Goal: Task Accomplishment & Management: Manage account settings

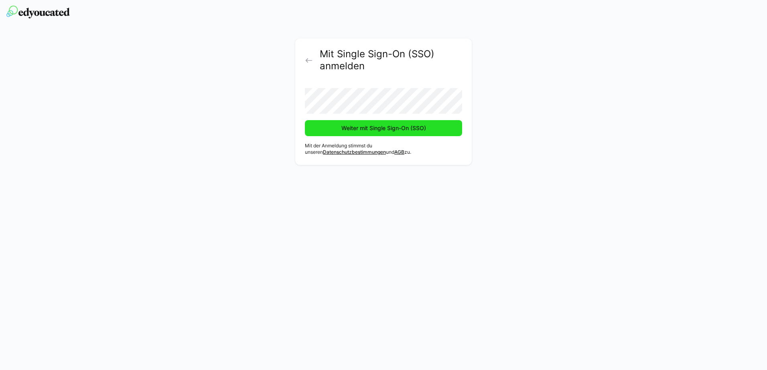
click at [346, 129] on span "Weiter mit Single Sign-On (SSO)" at bounding box center [383, 128] width 87 height 8
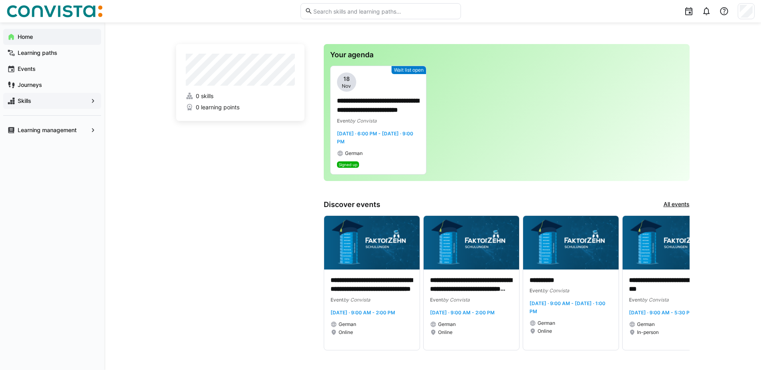
click at [32, 102] on span "Skills" at bounding box center [51, 101] width 71 height 8
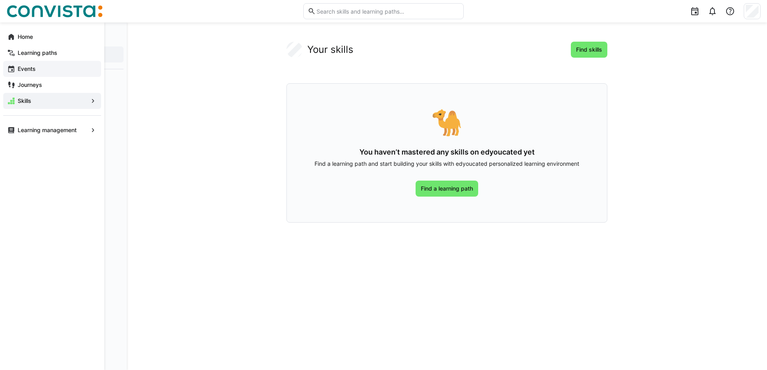
click at [28, 72] on span "Events" at bounding box center [56, 69] width 81 height 8
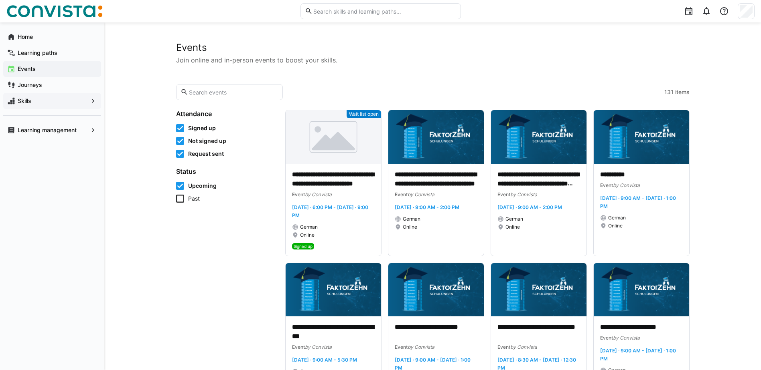
click at [55, 96] on div "Skills" at bounding box center [52, 101] width 98 height 16
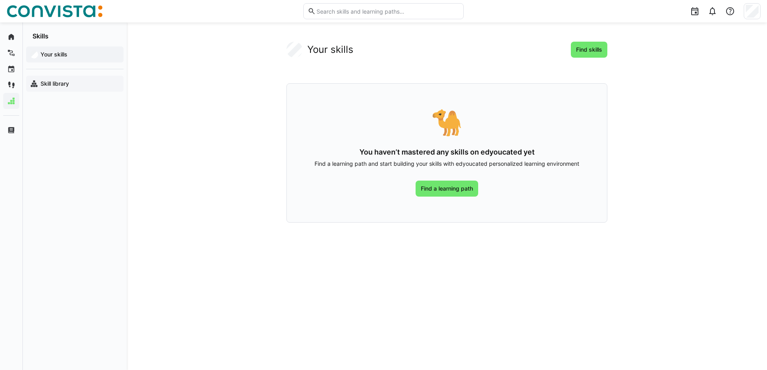
click at [0, 0] on app-navigation-label "Skill library" at bounding box center [0, 0] width 0 height 0
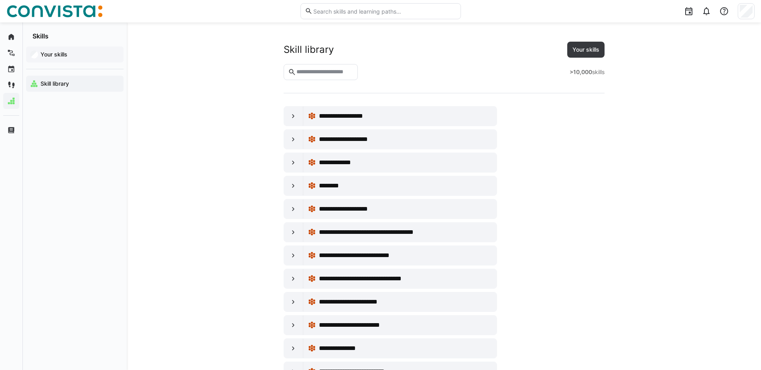
click at [0, 0] on app-navigation-label "Your skills" at bounding box center [0, 0] width 0 height 0
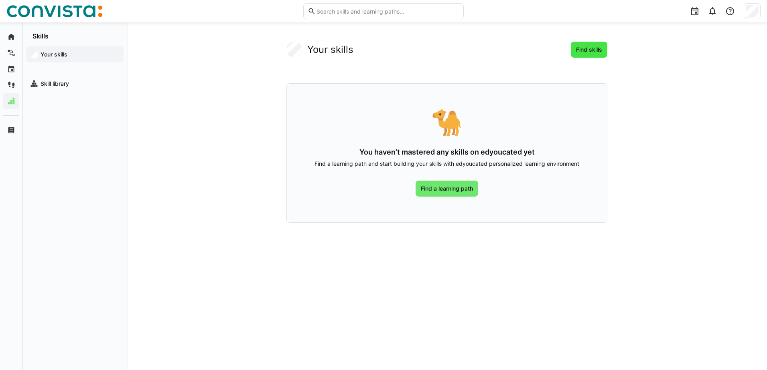
click at [585, 50] on span "Find skills" at bounding box center [589, 50] width 28 height 8
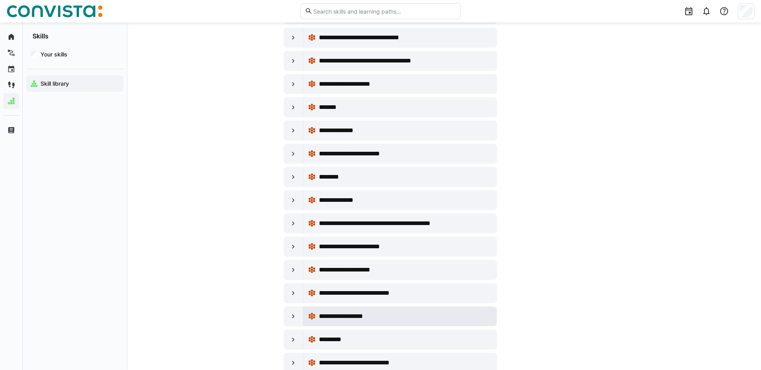
scroll to position [4494, 0]
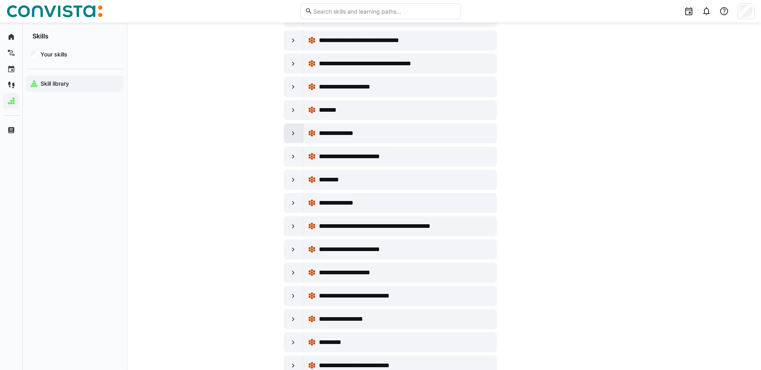
click at [292, 134] on eds-icon at bounding box center [293, 133] width 8 height 8
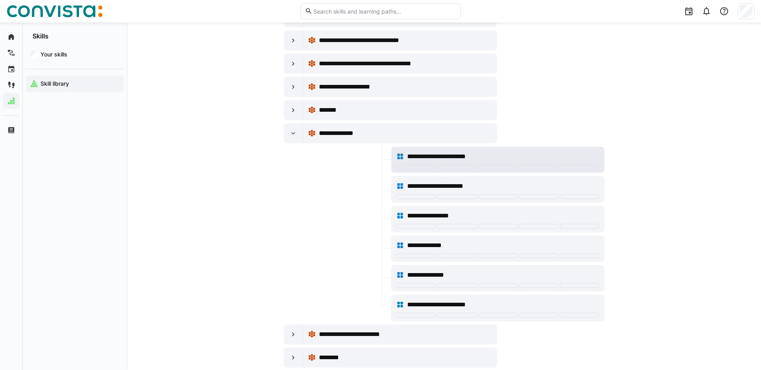
click at [449, 158] on span "**********" at bounding box center [444, 157] width 75 height 10
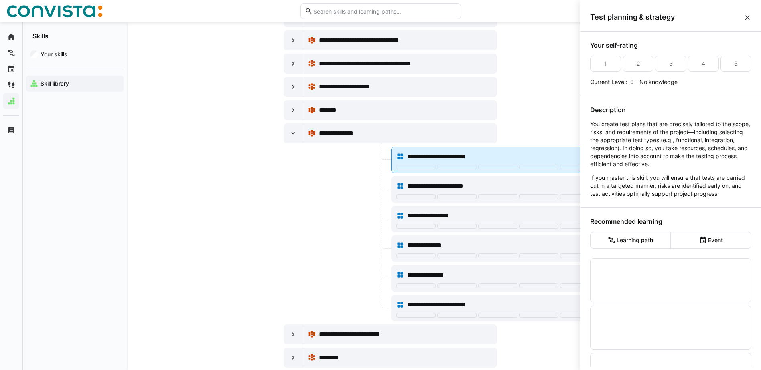
scroll to position [0, 0]
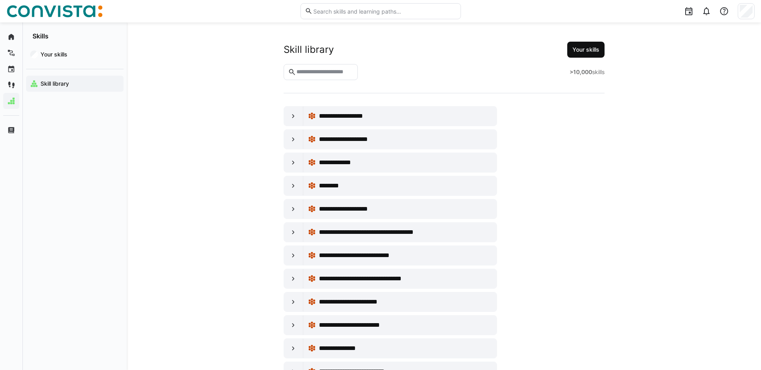
click at [602, 47] on span "Your skills" at bounding box center [585, 50] width 37 height 16
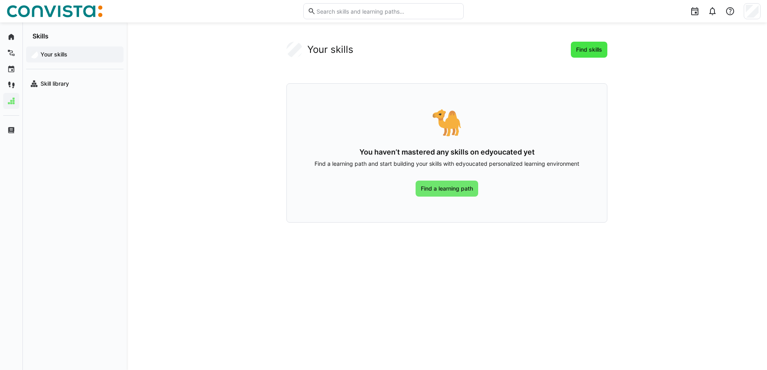
click at [598, 50] on span "Find skills" at bounding box center [589, 50] width 28 height 8
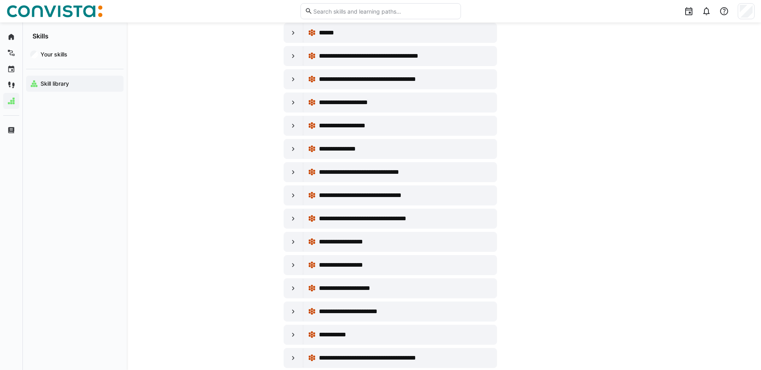
scroll to position [2325, 0]
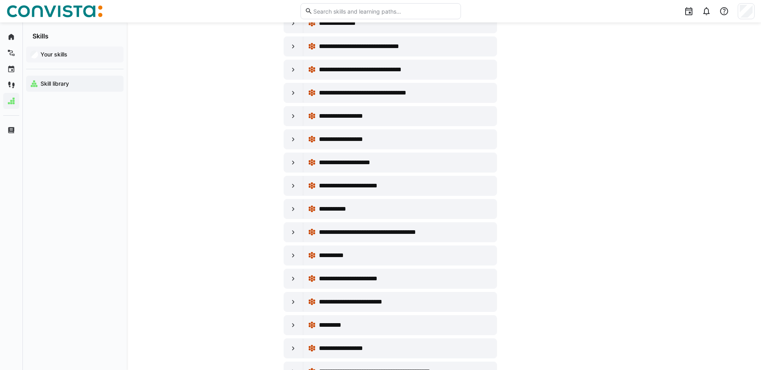
click at [0, 0] on app-navigation-label "Your skills" at bounding box center [0, 0] width 0 height 0
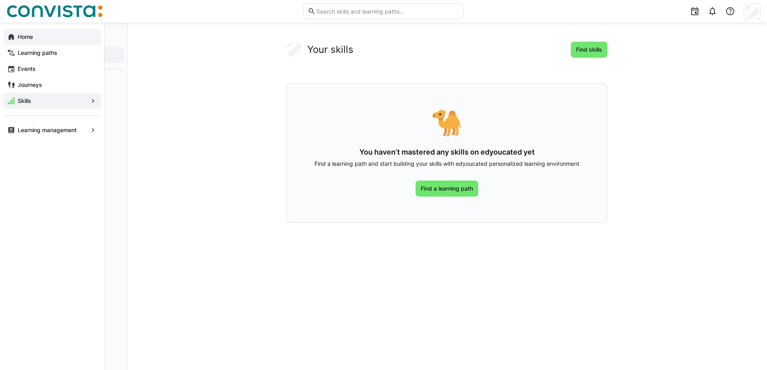
click at [5, 34] on div "Home" at bounding box center [52, 37] width 98 height 16
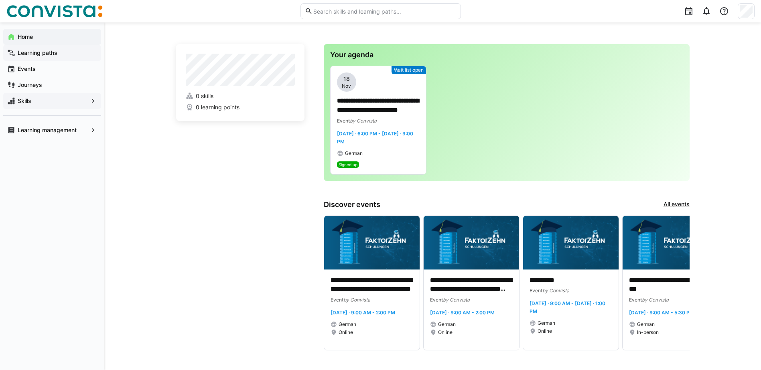
click at [30, 57] on span "Learning paths" at bounding box center [56, 53] width 81 height 8
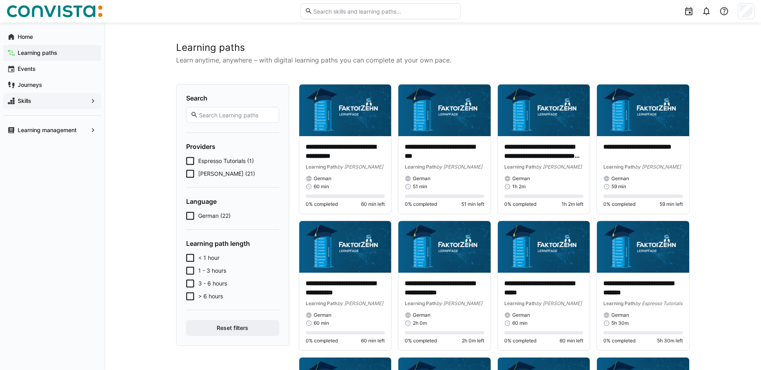
click at [194, 173] on eds-checkbox "[PERSON_NAME] (21)" at bounding box center [232, 174] width 93 height 8
click at [0, 0] on app-navigation-label "Journeys" at bounding box center [0, 0] width 0 height 0
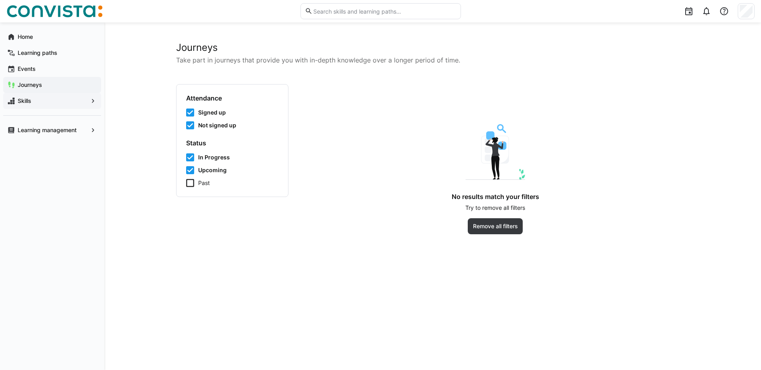
click at [190, 186] on icon at bounding box center [190, 183] width 8 height 8
click at [0, 0] on app-navigation-label "Learning paths" at bounding box center [0, 0] width 0 height 0
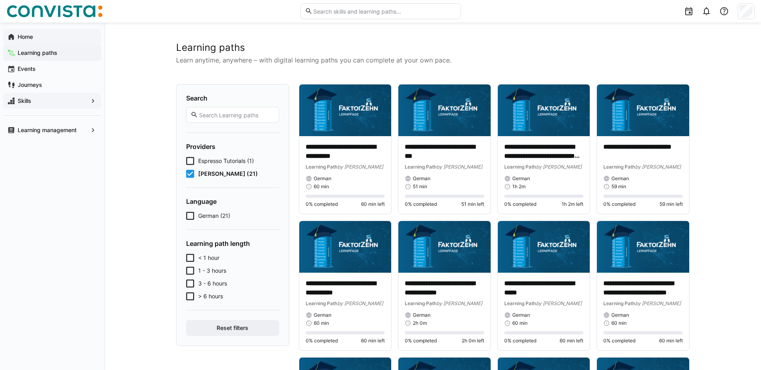
click at [0, 0] on app-navigation-label "Home" at bounding box center [0, 0] width 0 height 0
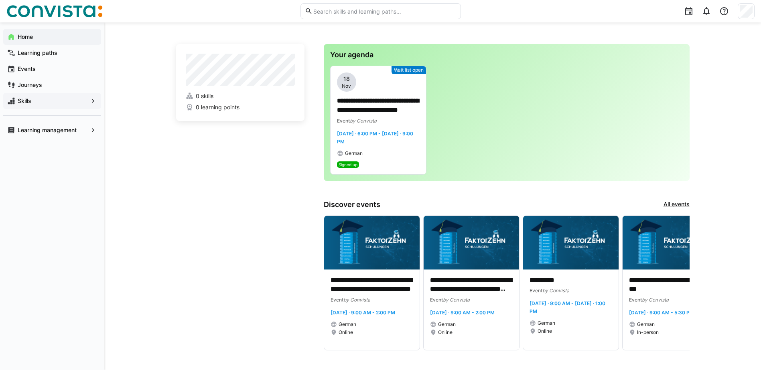
click at [46, 101] on span "Skills" at bounding box center [51, 101] width 71 height 8
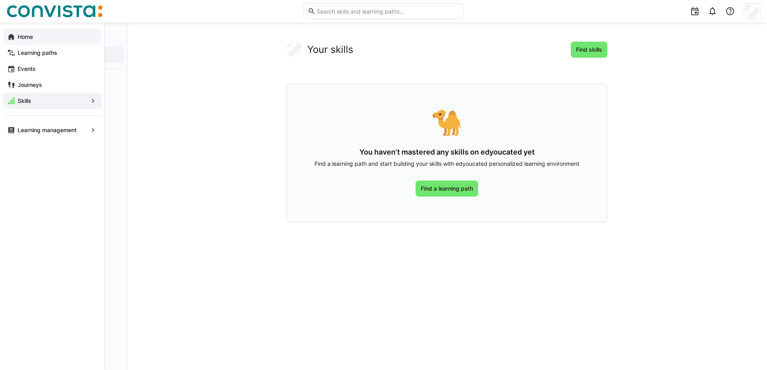
click at [0, 0] on app-navigation-label "Home" at bounding box center [0, 0] width 0 height 0
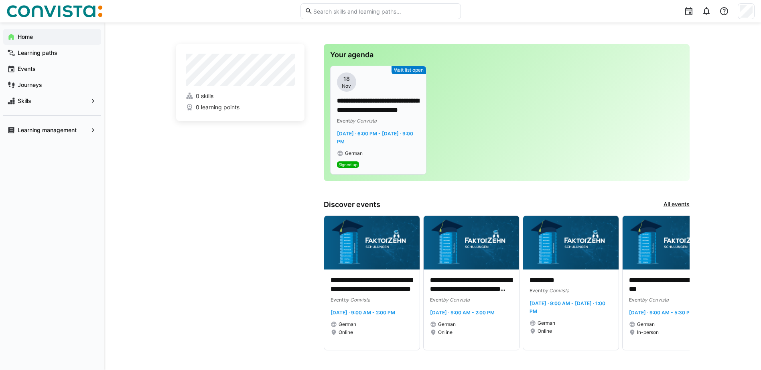
click at [364, 127] on div "**********" at bounding box center [378, 115] width 83 height 84
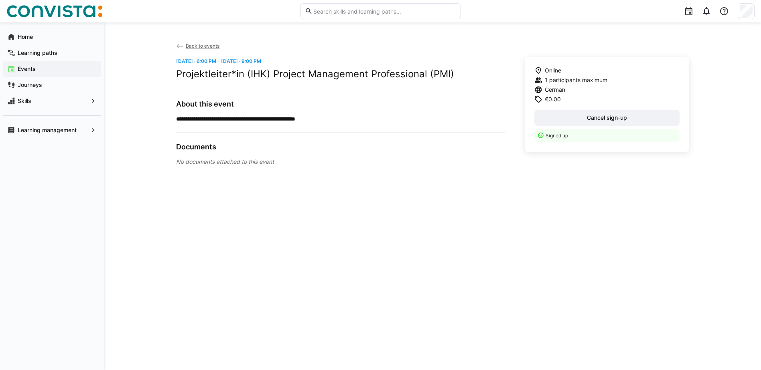
click at [200, 47] on span "Back to events" at bounding box center [203, 46] width 34 height 6
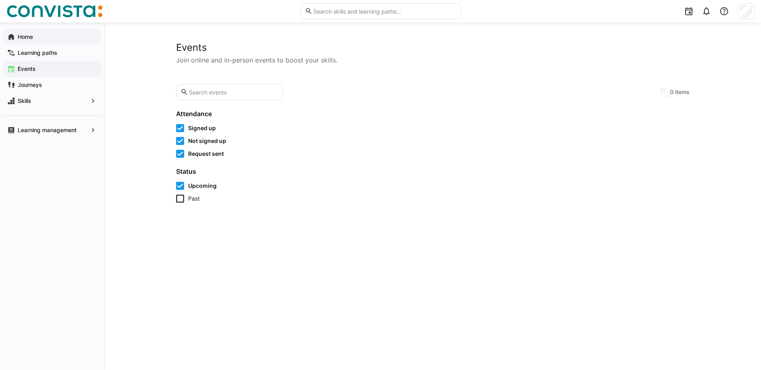
click at [0, 0] on app-navigation-label "Home" at bounding box center [0, 0] width 0 height 0
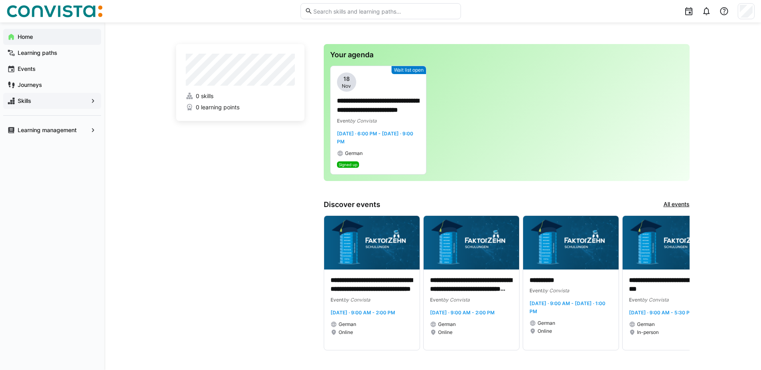
click at [0, 0] on app-navigation-label "Skills" at bounding box center [0, 0] width 0 height 0
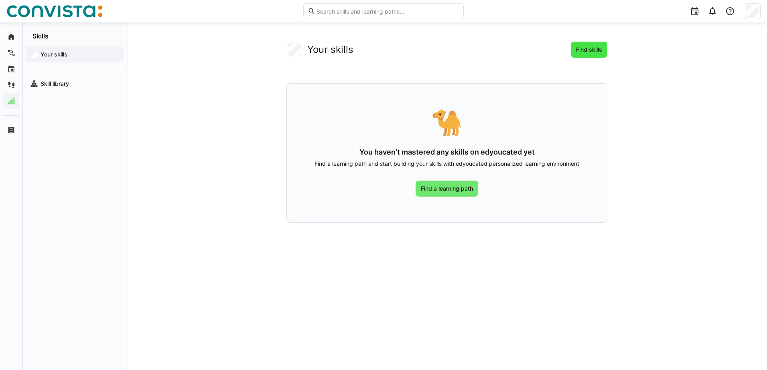
click at [578, 46] on span "Find skills" at bounding box center [589, 50] width 28 height 8
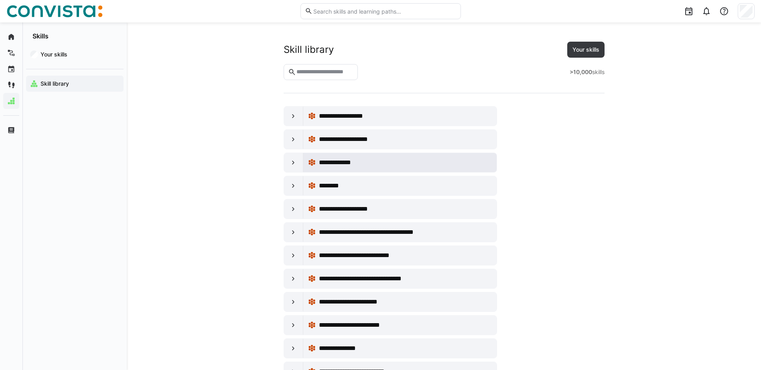
click at [342, 157] on div "**********" at bounding box center [400, 163] width 184 height 16
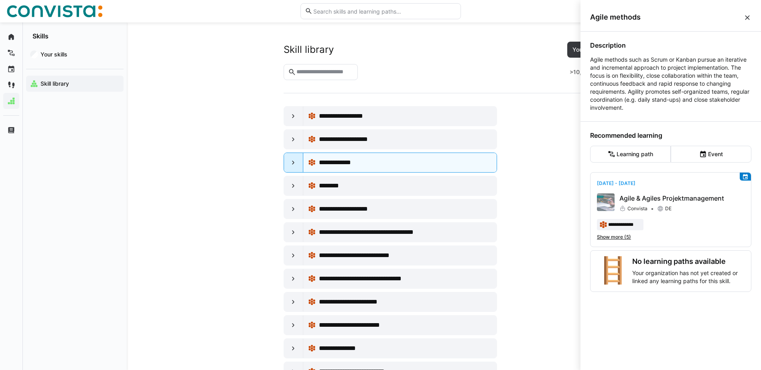
click at [293, 163] on eds-icon at bounding box center [293, 163] width 8 height 8
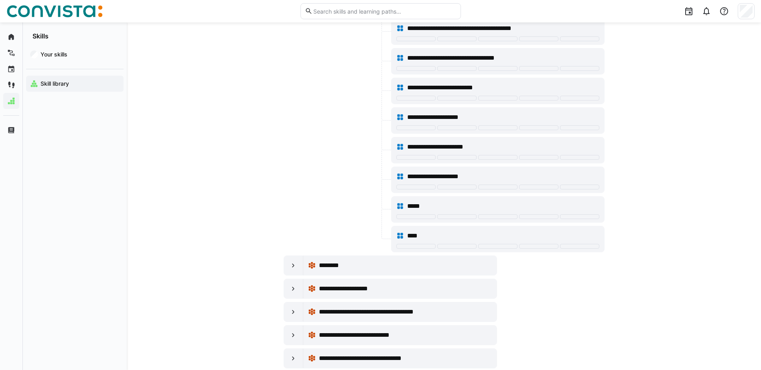
scroll to position [160, 0]
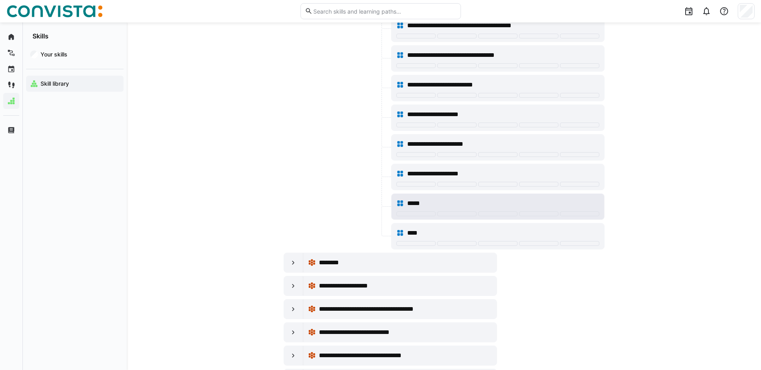
click at [410, 203] on span "*****" at bounding box center [419, 204] width 24 height 10
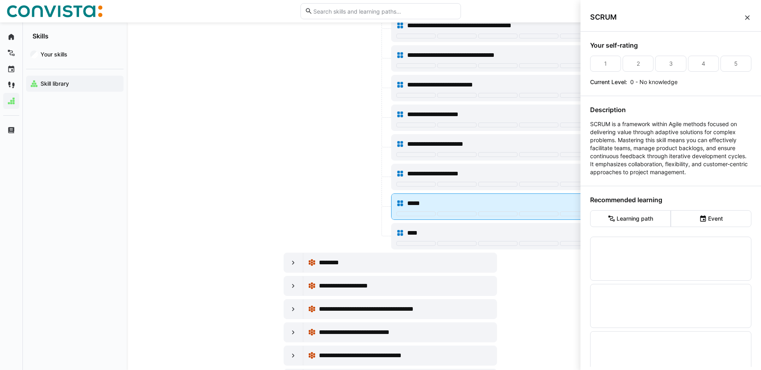
scroll to position [0, 0]
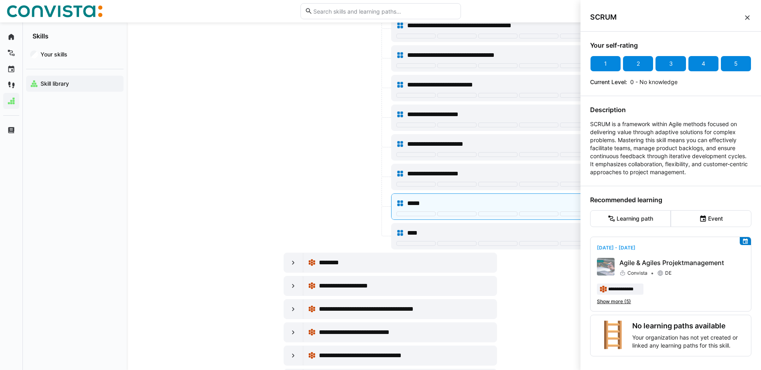
click at [733, 69] on div "5" at bounding box center [735, 64] width 31 height 16
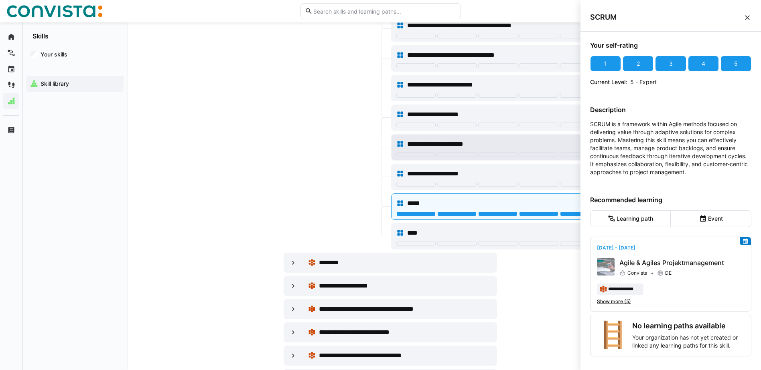
click at [428, 148] on span "**********" at bounding box center [446, 145] width 79 height 10
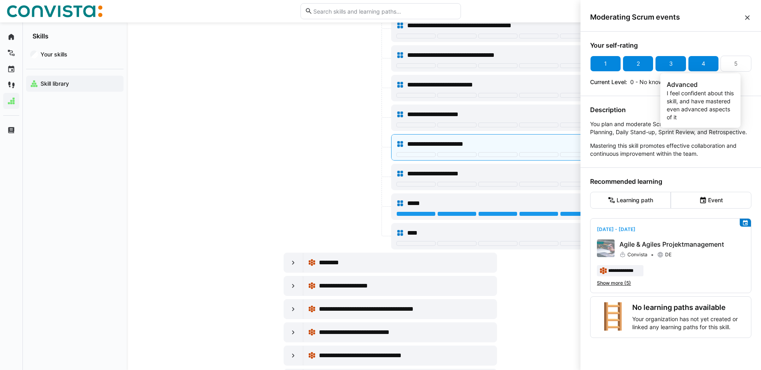
click at [706, 65] on div "4" at bounding box center [703, 64] width 31 height 16
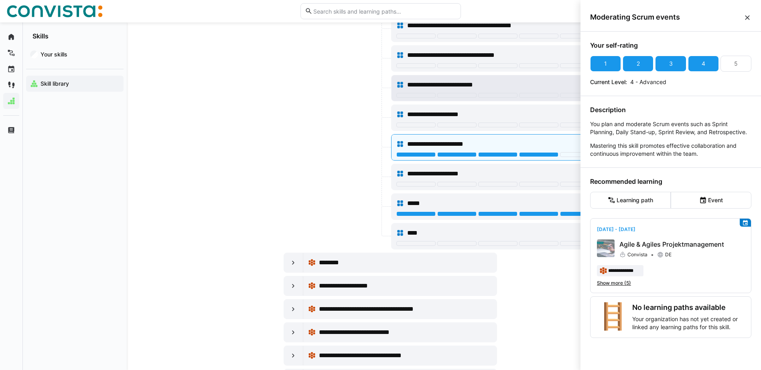
click at [486, 89] on span "**********" at bounding box center [455, 85] width 96 height 10
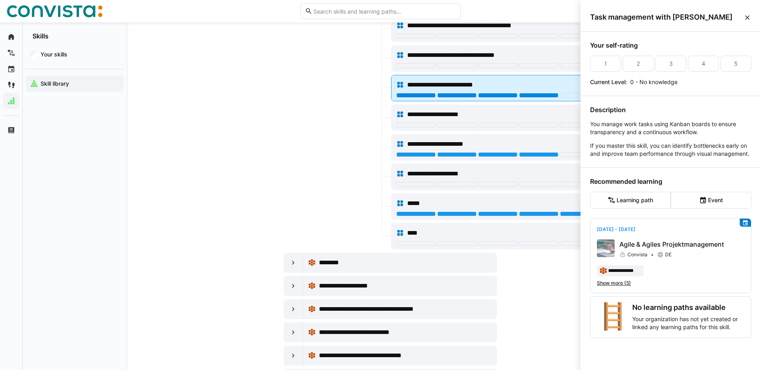
click at [537, 95] on div at bounding box center [538, 95] width 39 height 5
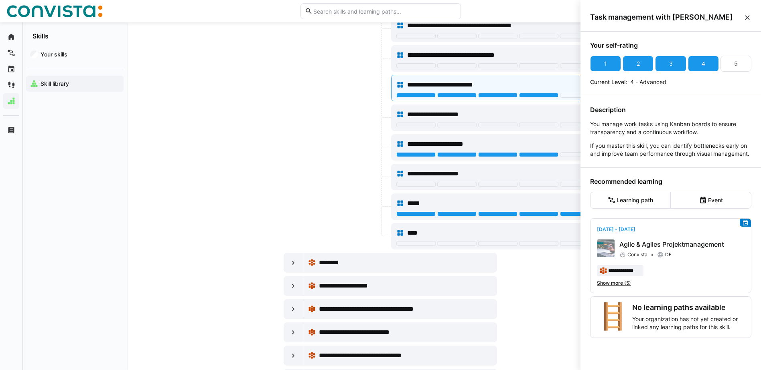
drag, startPoint x: 748, startPoint y: 18, endPoint x: 708, endPoint y: 51, distance: 52.2
click at [747, 18] on eds-icon at bounding box center [747, 18] width 8 height 8
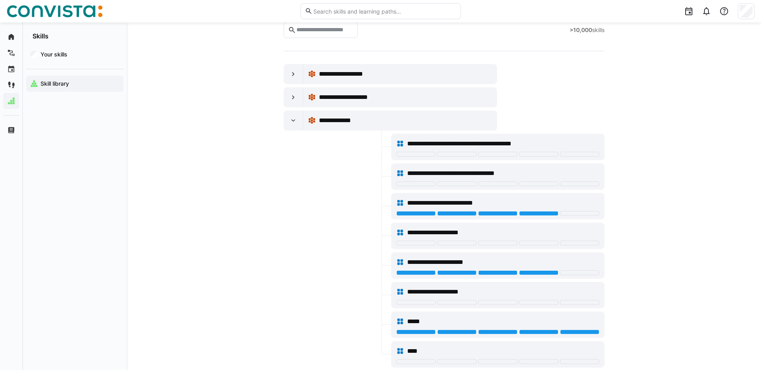
scroll to position [40, 0]
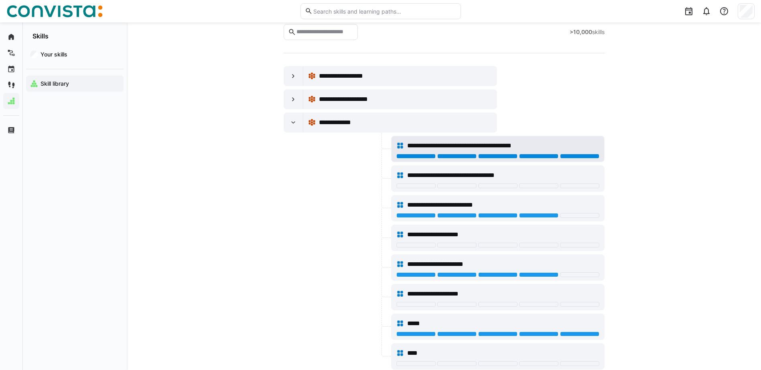
click at [591, 156] on div at bounding box center [579, 156] width 39 height 5
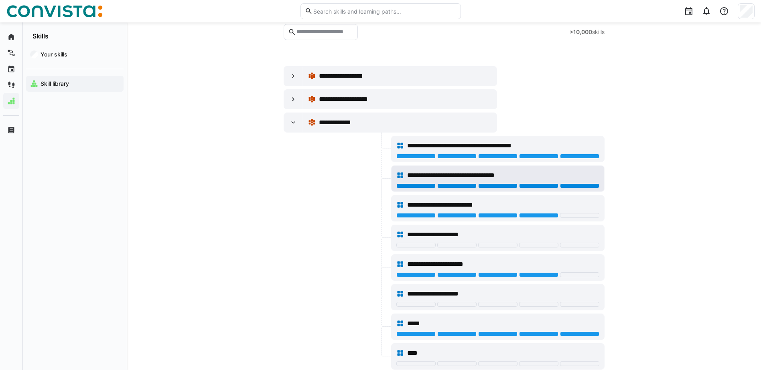
click at [562, 187] on div at bounding box center [579, 186] width 39 height 5
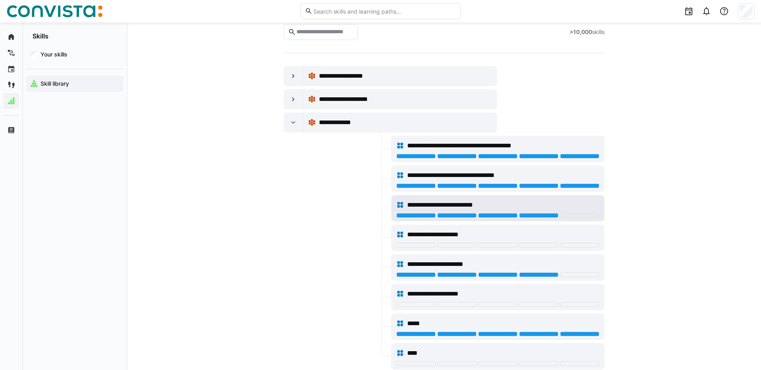
click at [575, 213] on div "**********" at bounding box center [497, 205] width 203 height 16
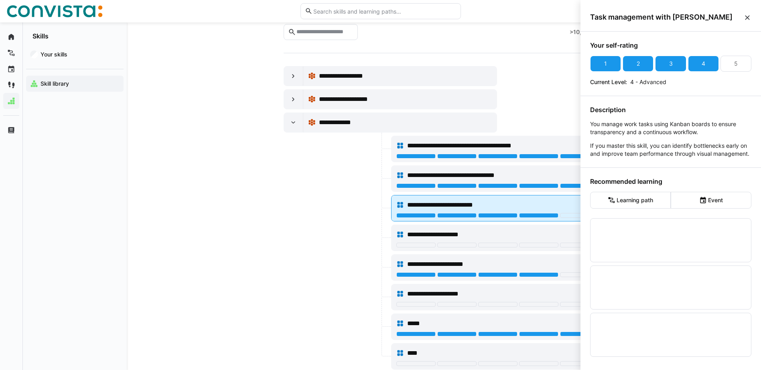
scroll to position [0, 0]
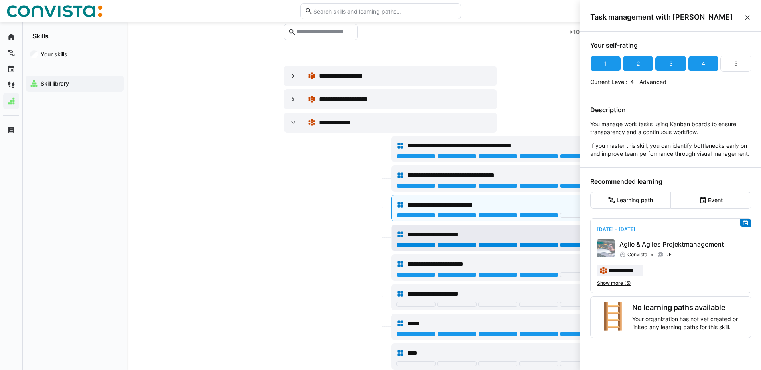
click at [566, 245] on div at bounding box center [579, 245] width 39 height 5
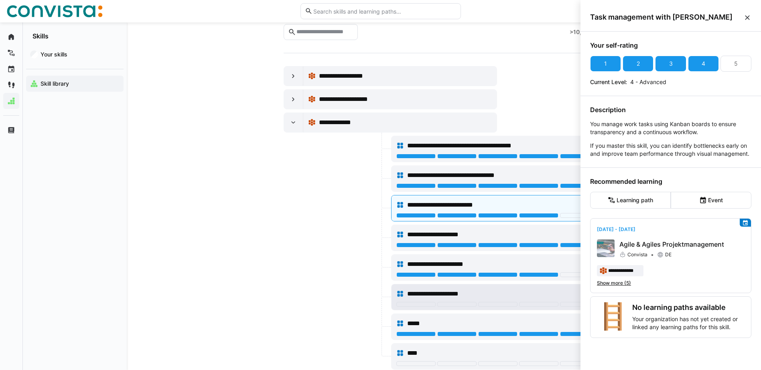
click at [538, 302] on div at bounding box center [538, 304] width 39 height 5
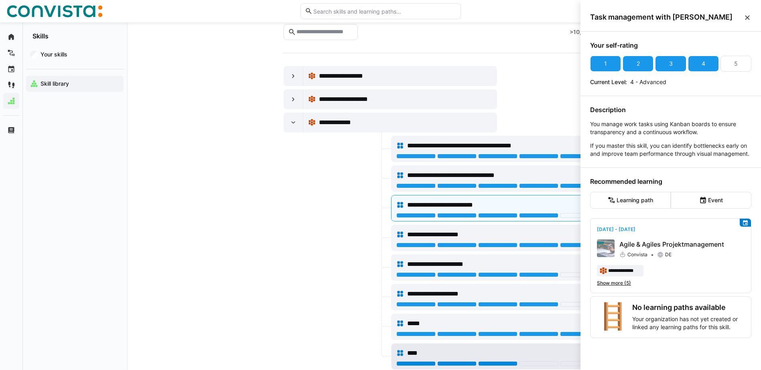
click at [505, 364] on div at bounding box center [497, 364] width 39 height 5
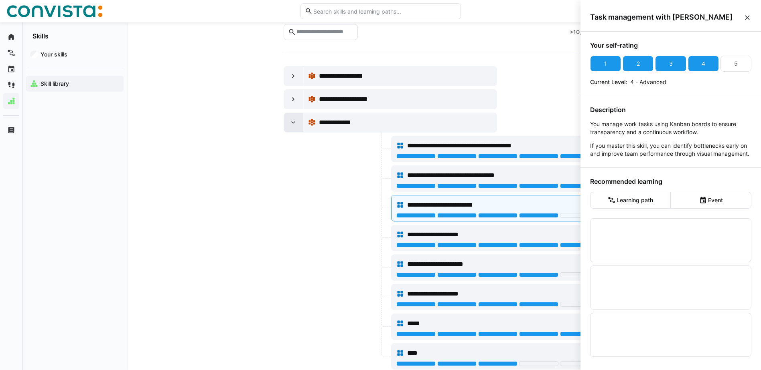
click at [293, 121] on eds-icon at bounding box center [293, 123] width 8 height 8
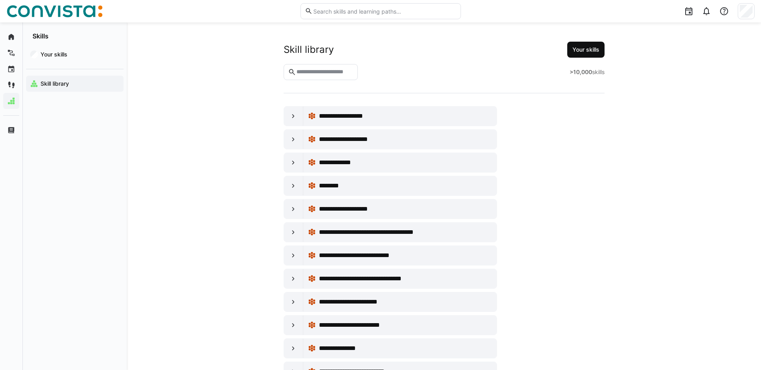
click at [585, 53] on span "Your skills" at bounding box center [585, 50] width 29 height 8
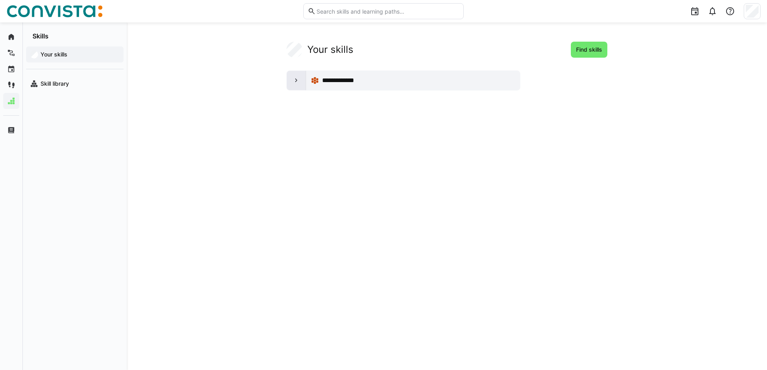
click at [297, 81] on eds-icon at bounding box center [296, 81] width 8 height 8
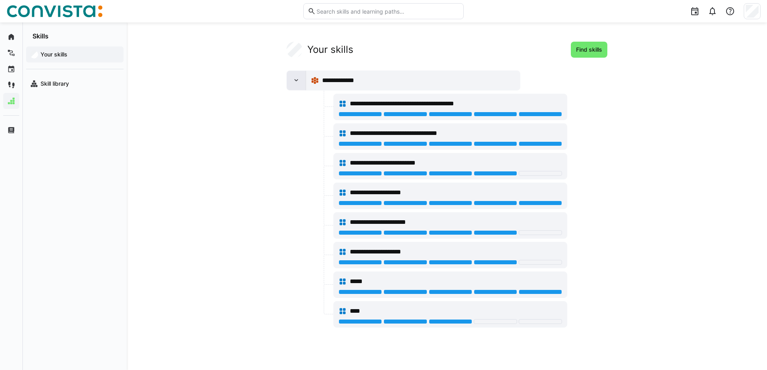
click at [297, 81] on eds-icon at bounding box center [296, 81] width 8 height 8
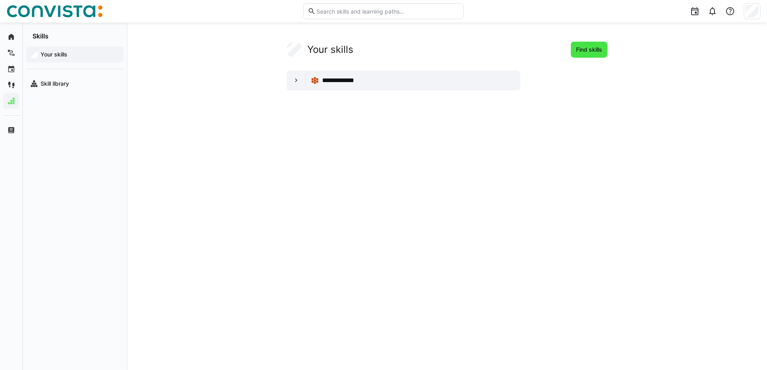
click at [598, 52] on span "Find skills" at bounding box center [589, 50] width 28 height 8
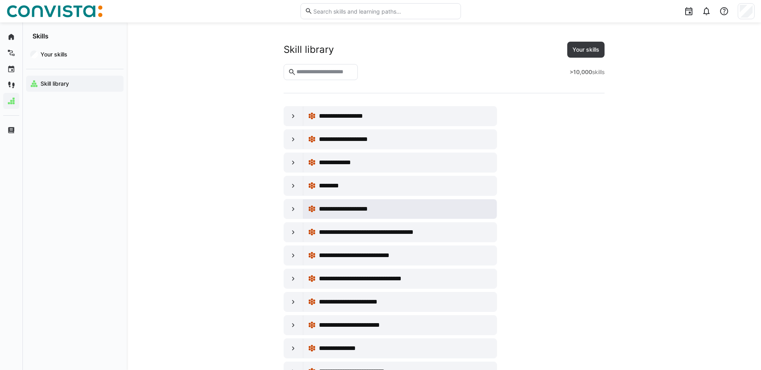
click at [341, 210] on span "**********" at bounding box center [350, 209] width 62 height 10
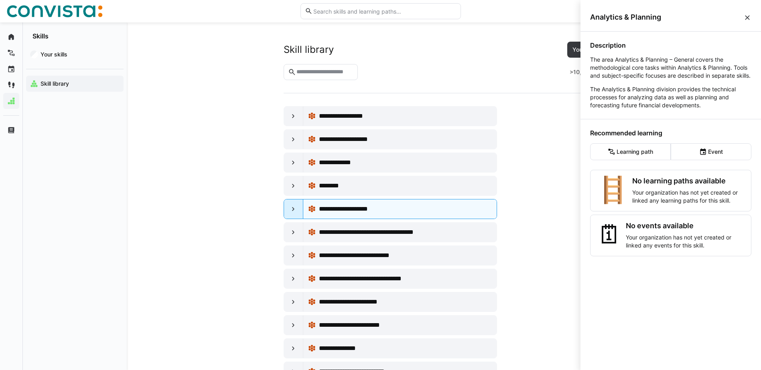
click at [292, 210] on eds-icon at bounding box center [293, 209] width 8 height 8
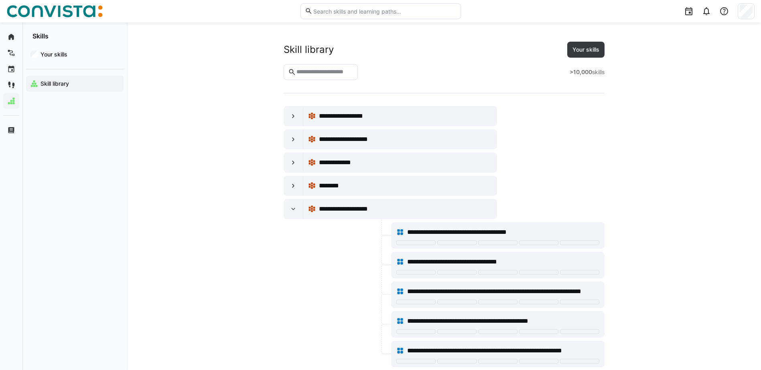
scroll to position [120, 0]
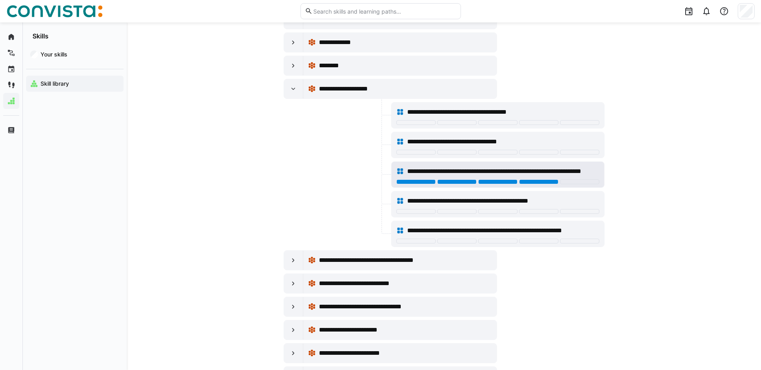
click at [550, 181] on div at bounding box center [538, 182] width 39 height 5
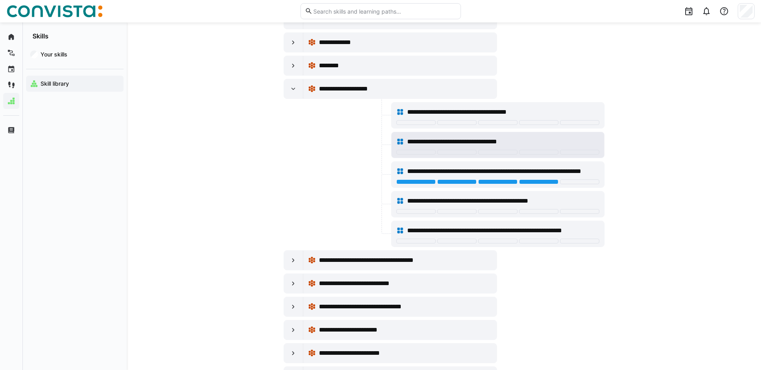
click at [541, 153] on div at bounding box center [538, 152] width 39 height 5
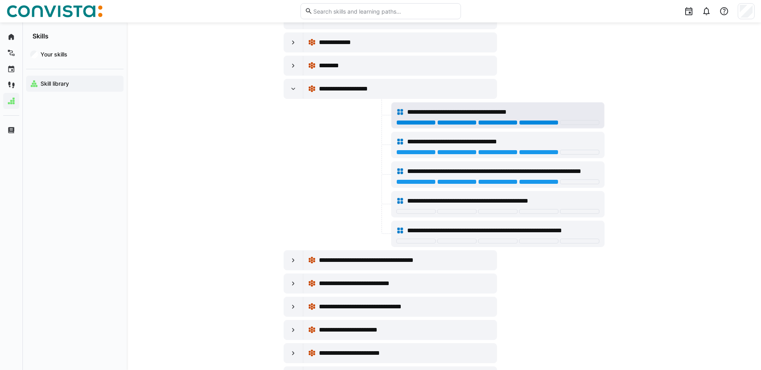
click at [527, 123] on div at bounding box center [538, 122] width 39 height 5
click at [291, 258] on eds-icon at bounding box center [293, 261] width 8 height 8
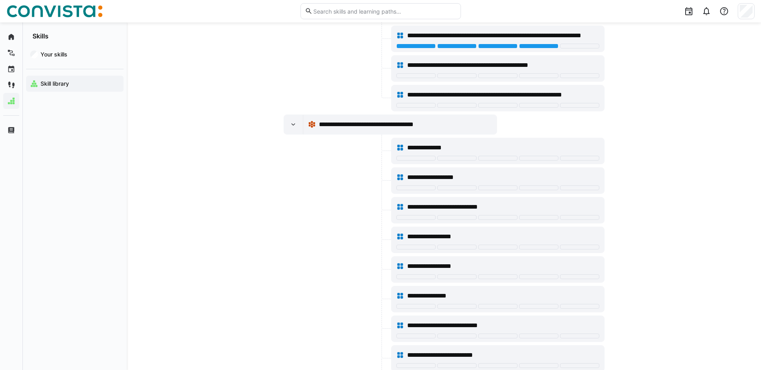
scroll to position [281, 0]
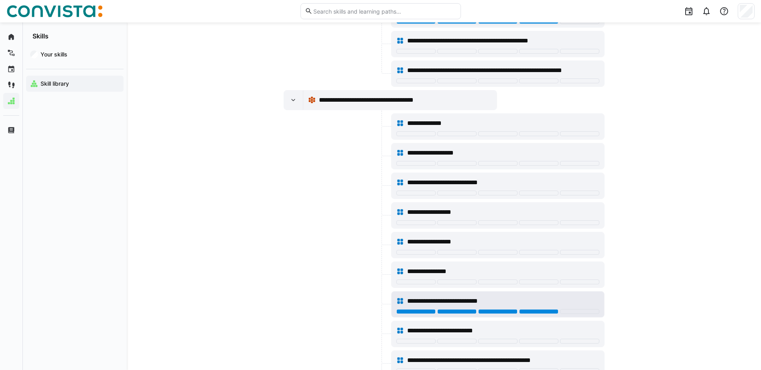
click at [529, 311] on div at bounding box center [538, 312] width 39 height 5
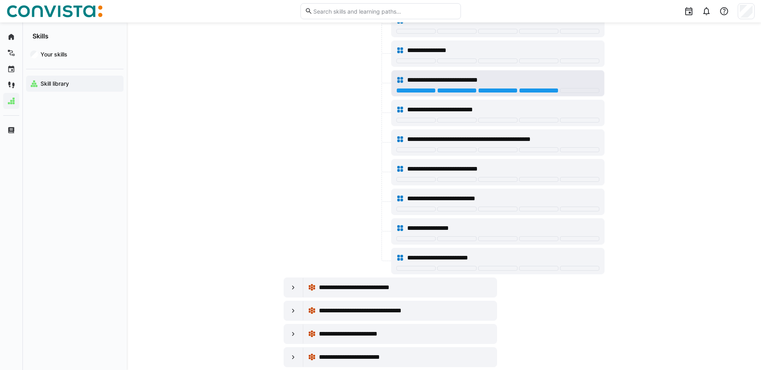
scroll to position [521, 0]
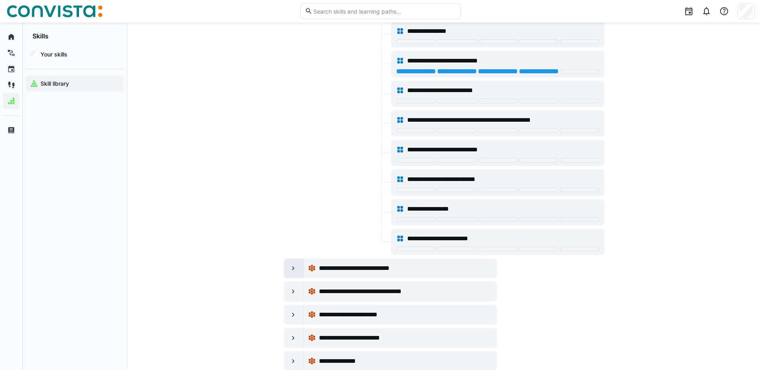
click at [290, 273] on div at bounding box center [293, 268] width 19 height 19
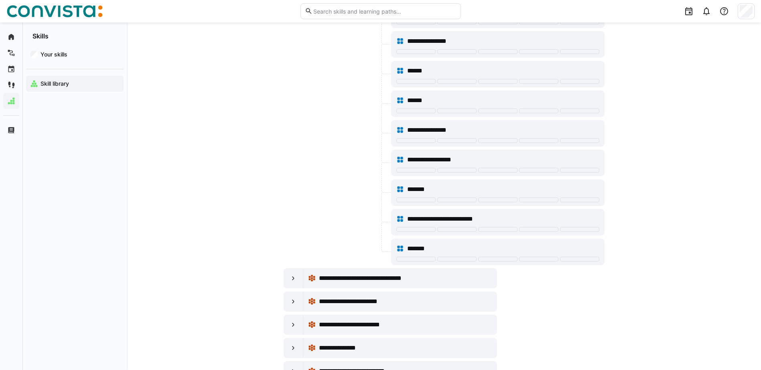
scroll to position [1123, 0]
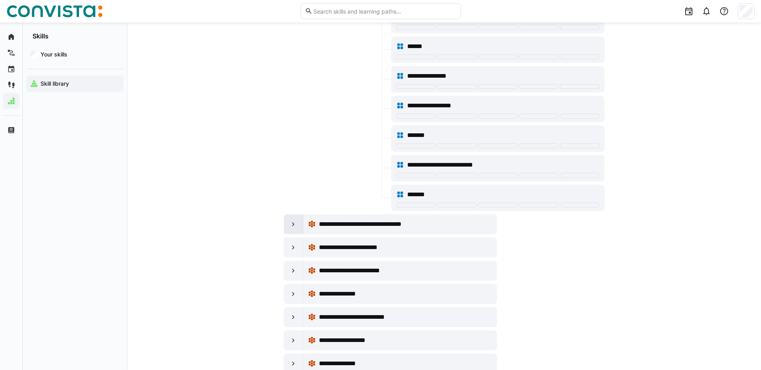
click at [295, 227] on eds-icon at bounding box center [293, 225] width 8 height 8
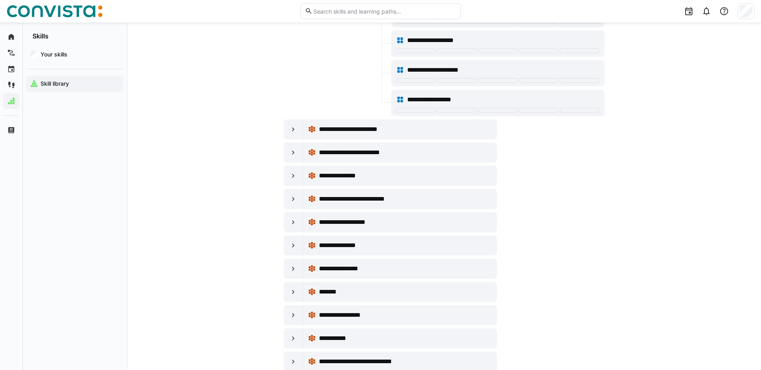
scroll to position [1483, 0]
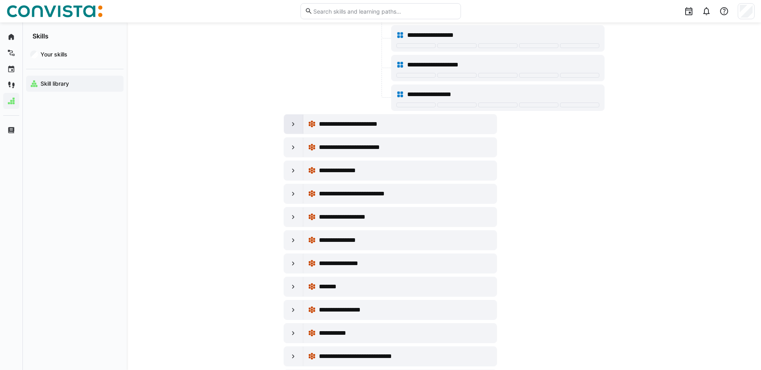
click at [293, 123] on eds-icon at bounding box center [293, 124] width 8 height 8
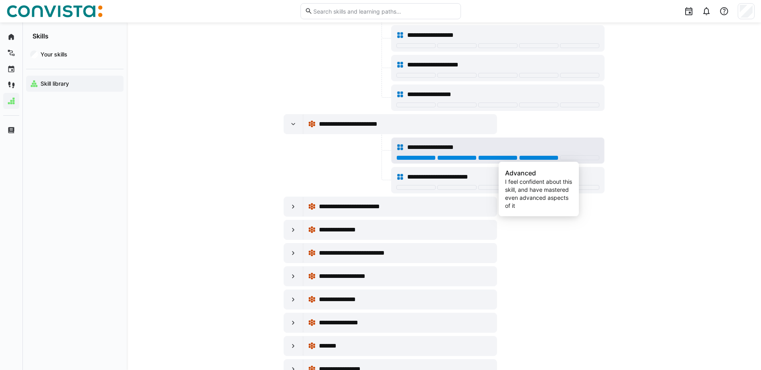
click at [535, 158] on div at bounding box center [538, 158] width 39 height 5
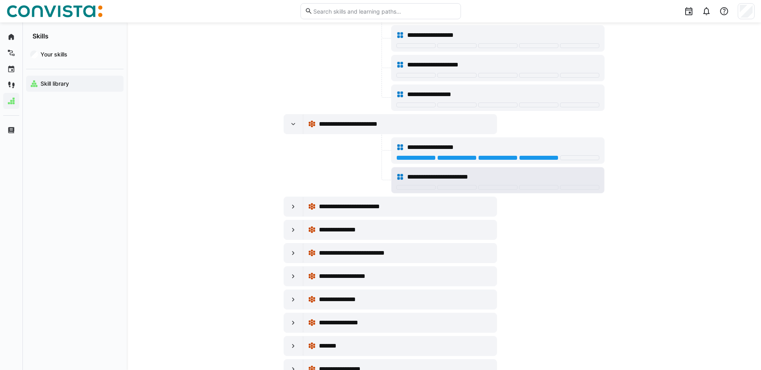
click at [502, 185] on div "**********" at bounding box center [497, 177] width 203 height 16
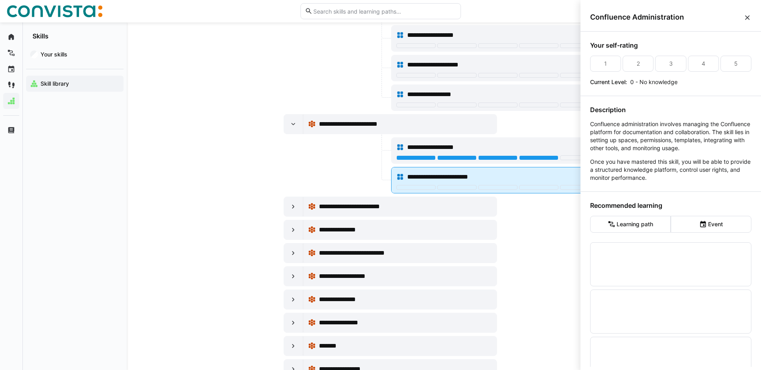
scroll to position [0, 0]
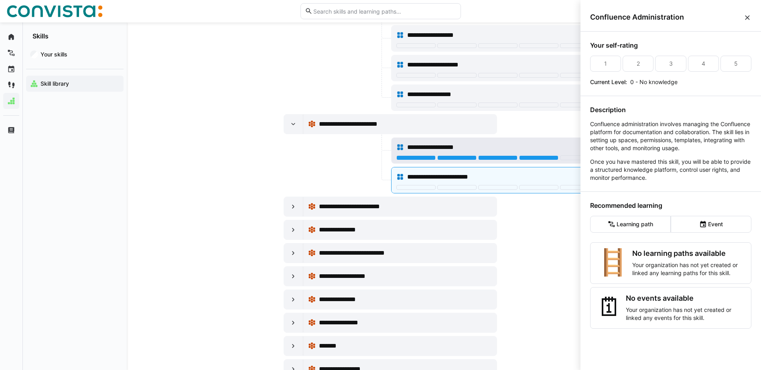
click at [423, 155] on div "**********" at bounding box center [497, 148] width 203 height 16
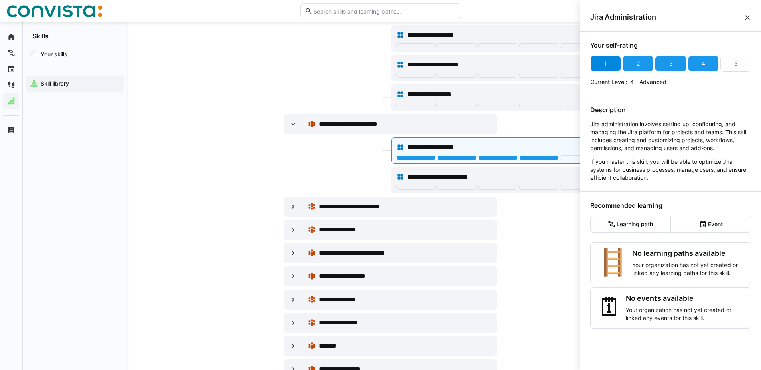
click at [605, 63] on div "1" at bounding box center [605, 64] width 3 height 8
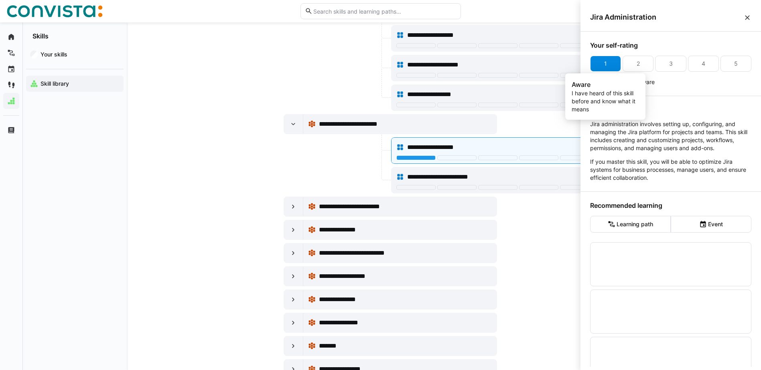
click at [605, 63] on div "1" at bounding box center [605, 64] width 3 height 8
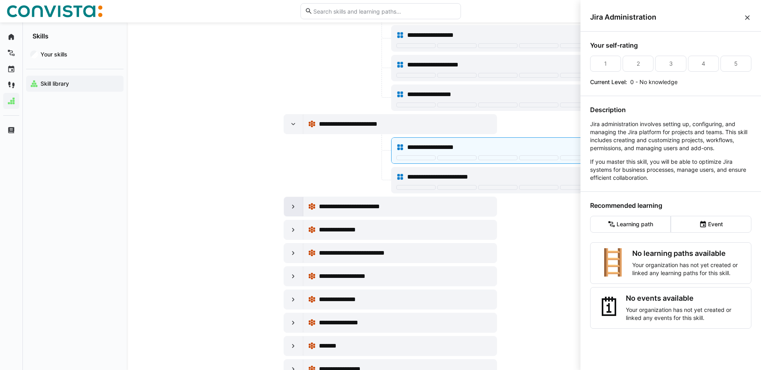
click at [290, 207] on eds-icon at bounding box center [293, 207] width 8 height 8
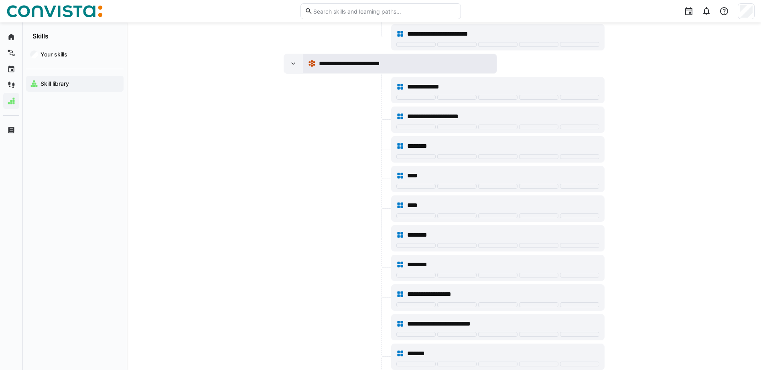
scroll to position [1644, 0]
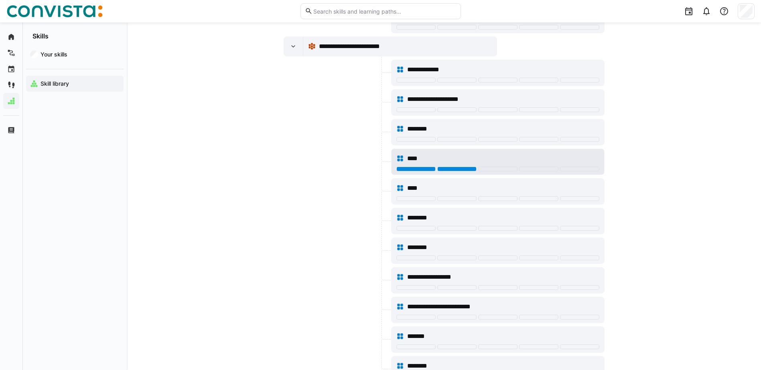
click at [452, 171] on div at bounding box center [456, 169] width 39 height 5
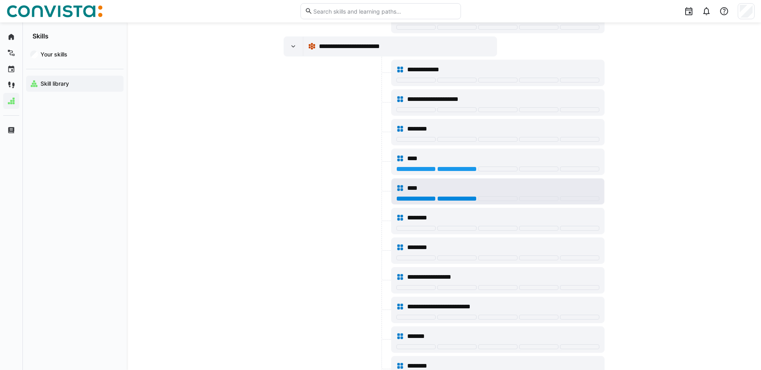
click at [459, 198] on div at bounding box center [456, 198] width 39 height 5
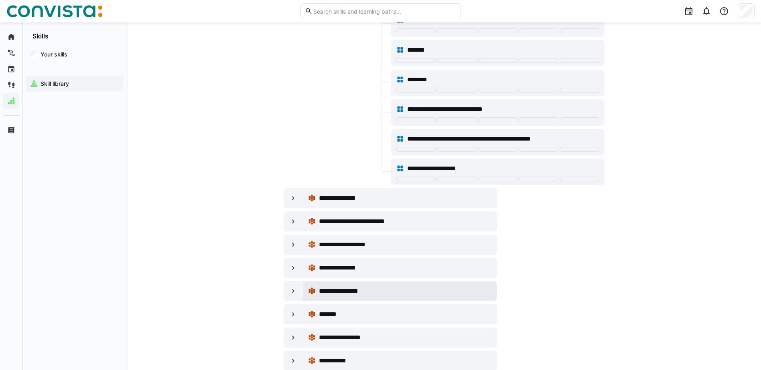
scroll to position [1964, 0]
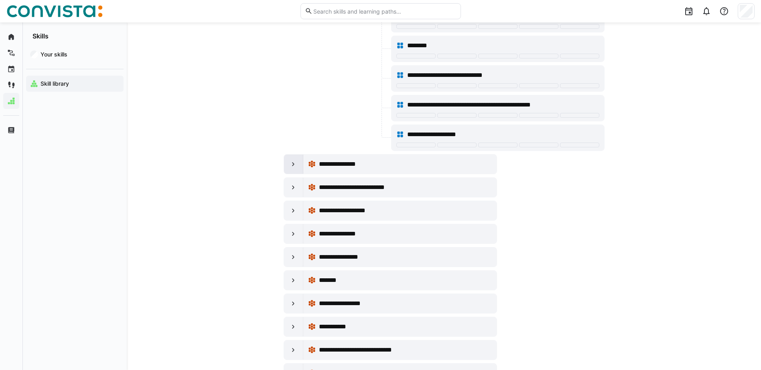
click at [294, 166] on eds-icon at bounding box center [293, 164] width 8 height 8
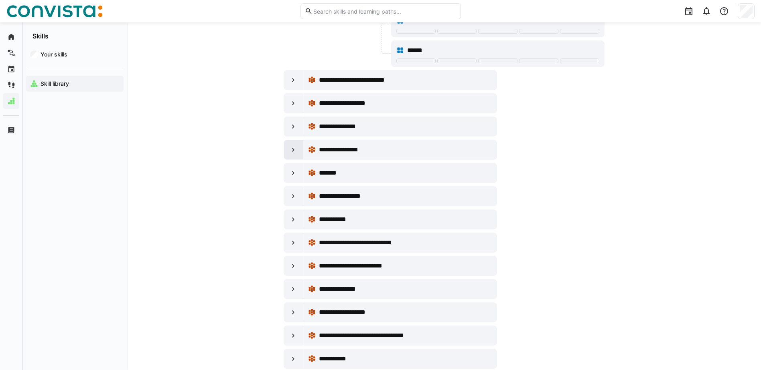
scroll to position [2405, 0]
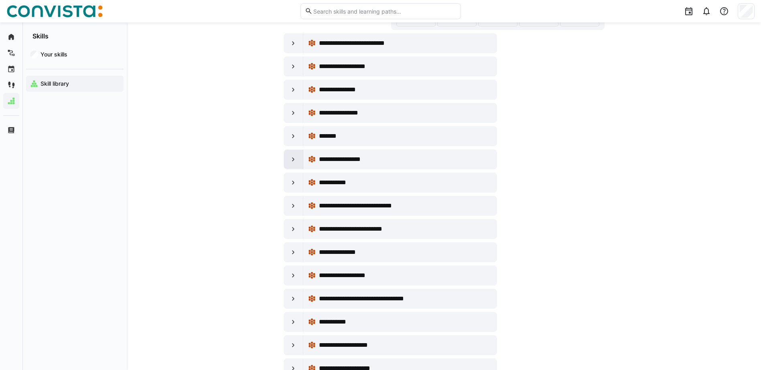
click at [295, 156] on eds-icon at bounding box center [293, 160] width 8 height 8
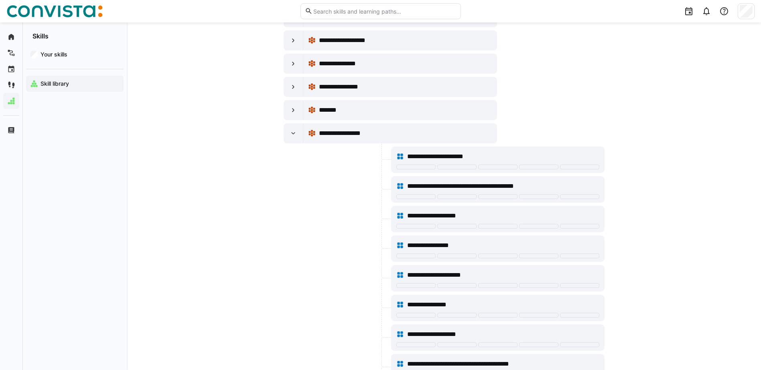
scroll to position [2446, 0]
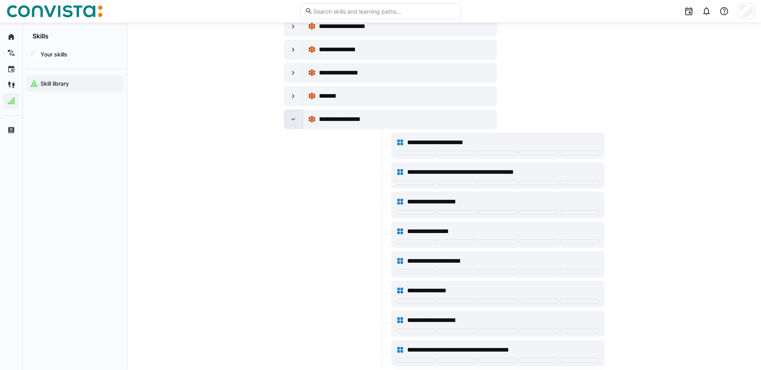
click at [297, 120] on div at bounding box center [293, 119] width 19 height 19
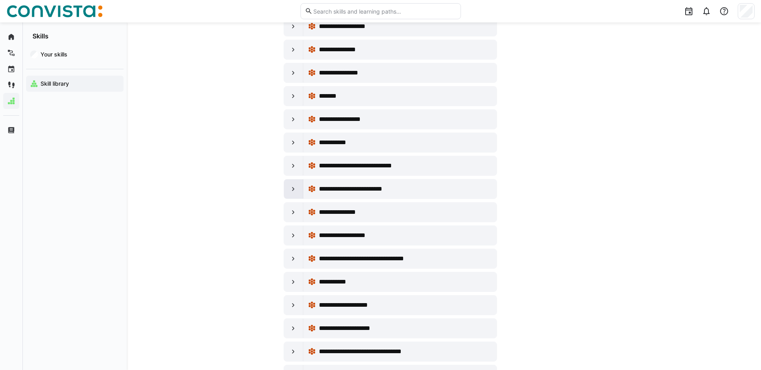
click at [295, 191] on eds-icon at bounding box center [293, 189] width 8 height 8
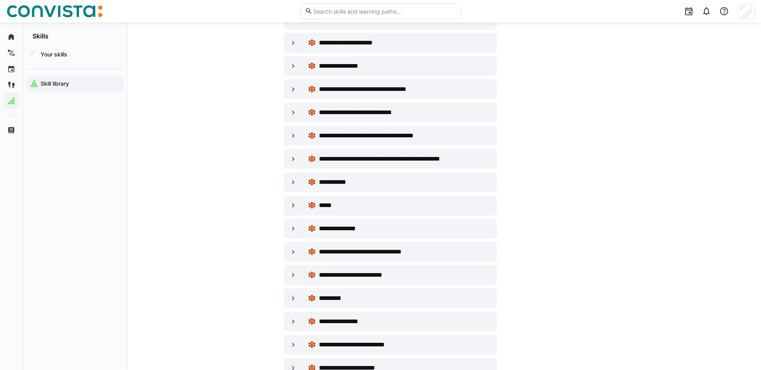
scroll to position [2927, 0]
click at [296, 182] on eds-icon at bounding box center [293, 182] width 8 height 8
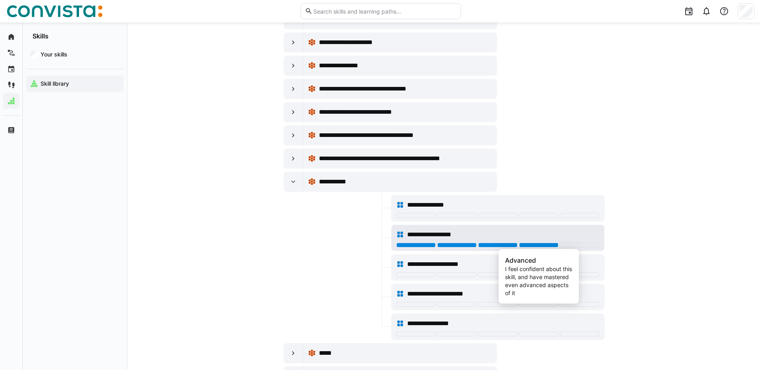
click at [520, 245] on div at bounding box center [538, 245] width 39 height 5
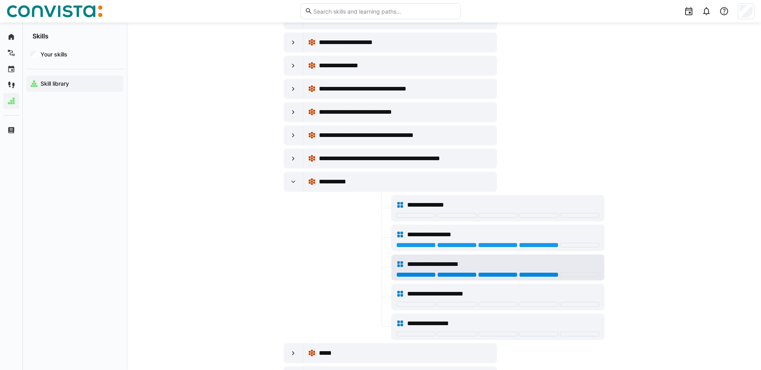
click at [524, 274] on div at bounding box center [538, 275] width 39 height 5
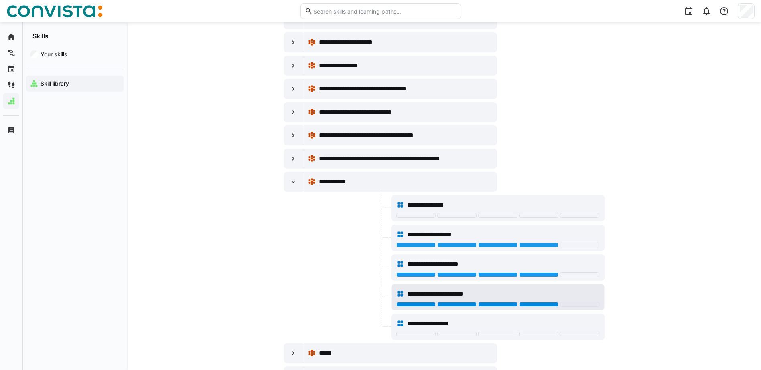
click at [525, 305] on div at bounding box center [538, 304] width 39 height 5
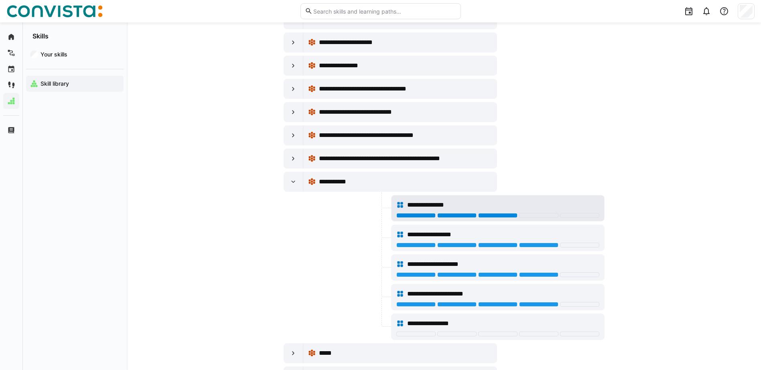
click at [489, 216] on div at bounding box center [497, 215] width 39 height 5
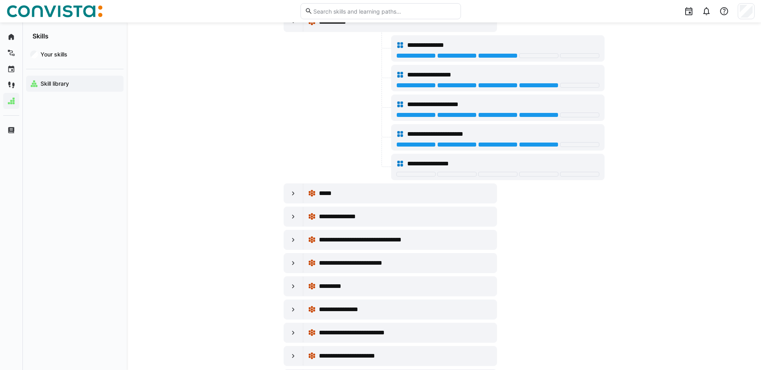
scroll to position [3087, 0]
click at [291, 217] on eds-icon at bounding box center [293, 216] width 8 height 8
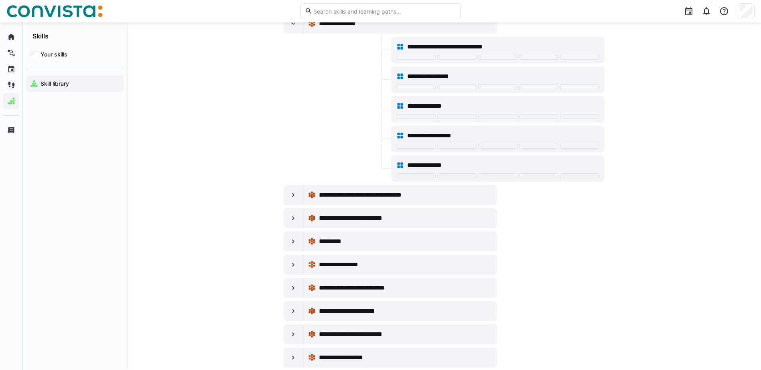
scroll to position [3288, 0]
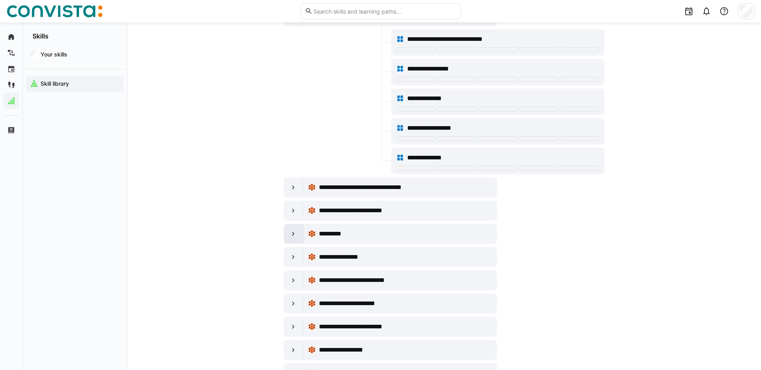
click at [295, 234] on eds-icon at bounding box center [293, 234] width 8 height 8
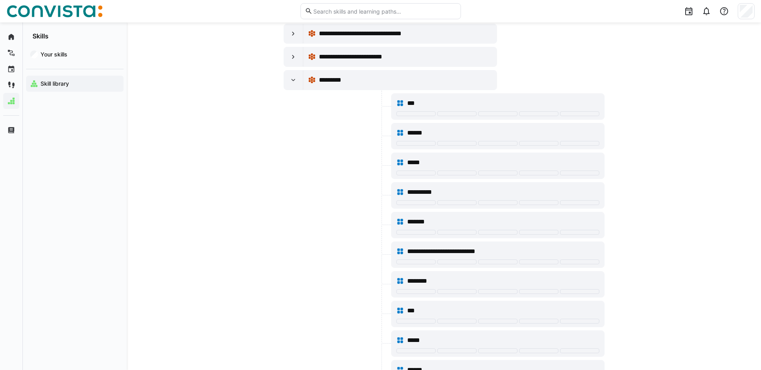
scroll to position [3448, 0]
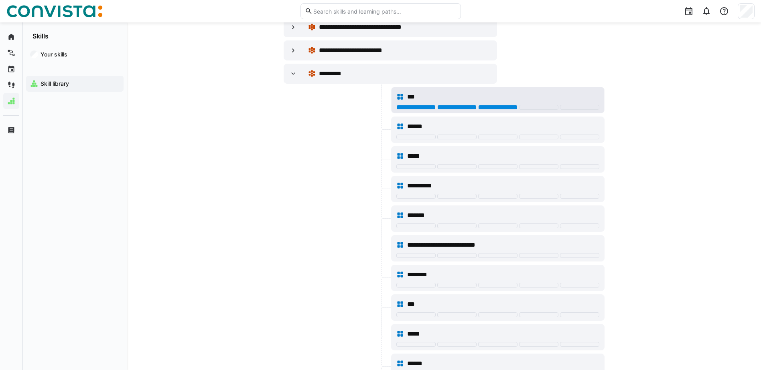
click at [487, 109] on div at bounding box center [497, 107] width 39 height 5
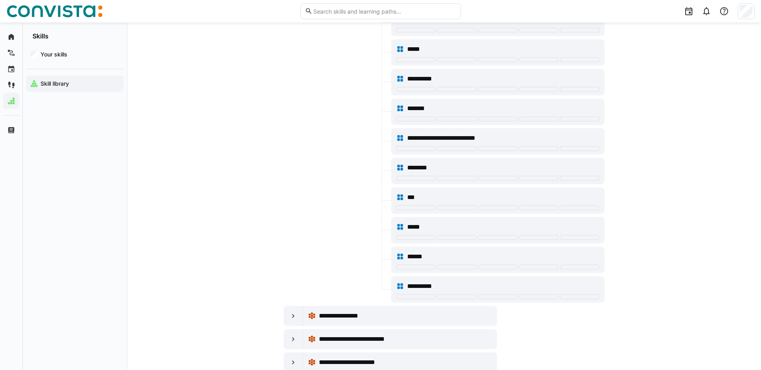
scroll to position [3688, 0]
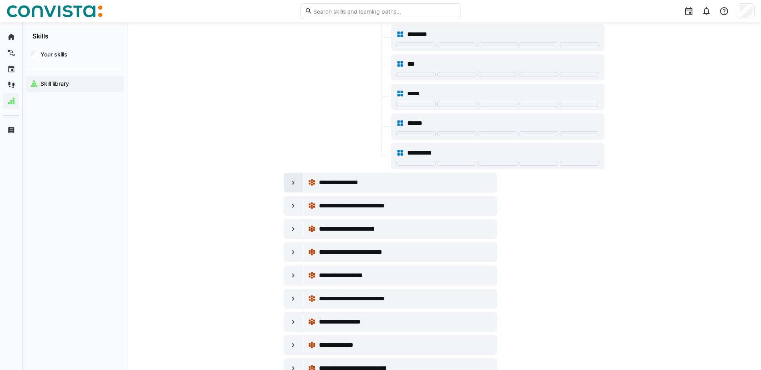
click at [291, 187] on div at bounding box center [293, 182] width 19 height 19
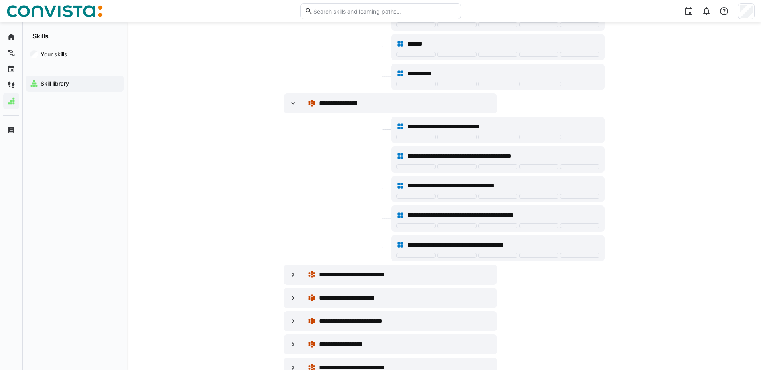
scroll to position [3769, 0]
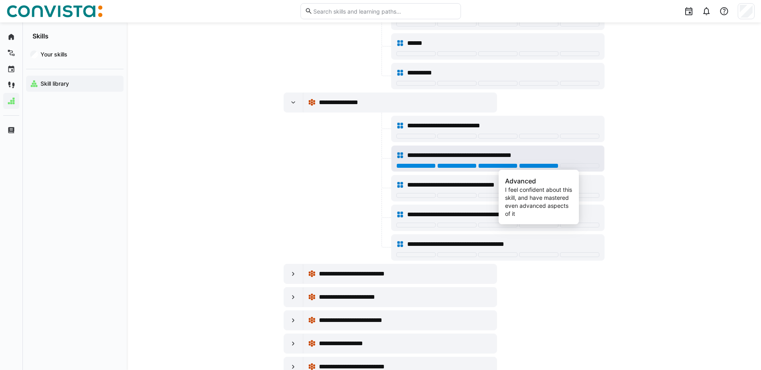
click at [526, 165] on div at bounding box center [538, 166] width 39 height 5
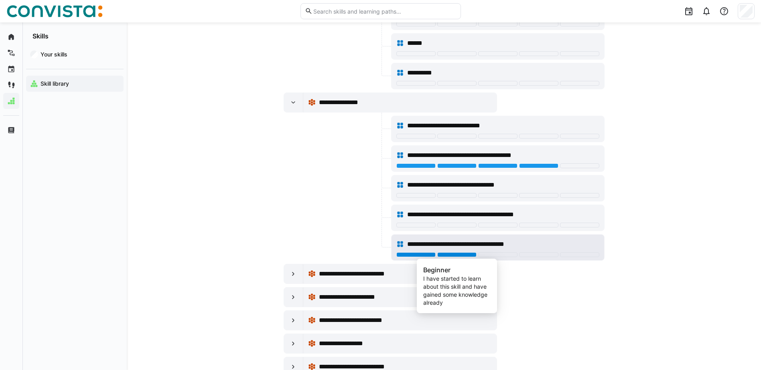
click at [453, 254] on div at bounding box center [456, 255] width 39 height 5
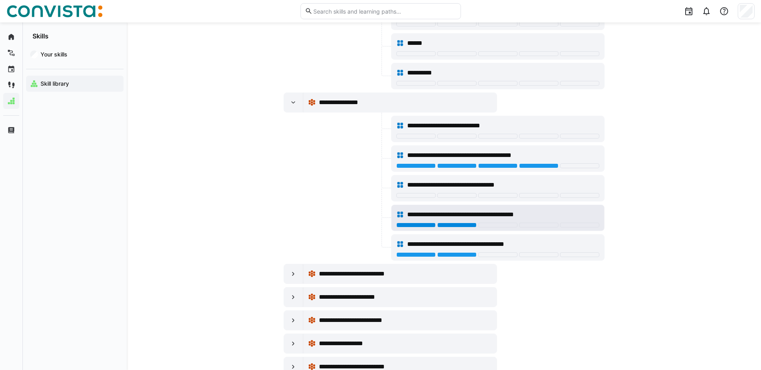
click at [450, 226] on div at bounding box center [456, 225] width 39 height 5
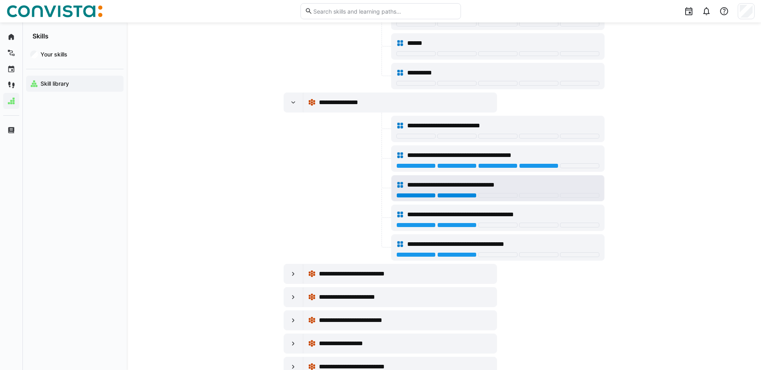
click at [446, 196] on div at bounding box center [456, 195] width 39 height 5
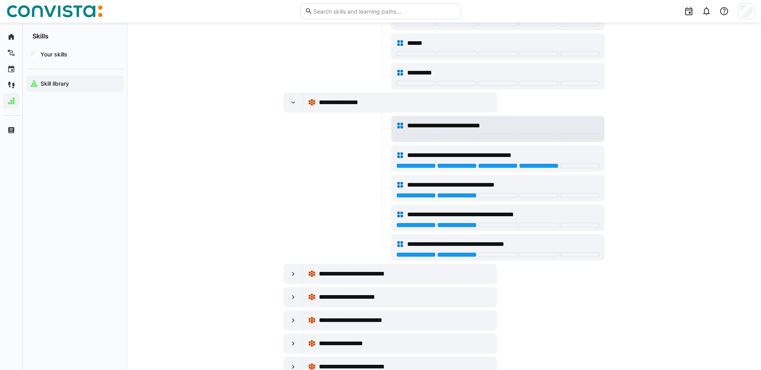
click at [449, 141] on div "**********" at bounding box center [497, 129] width 212 height 26
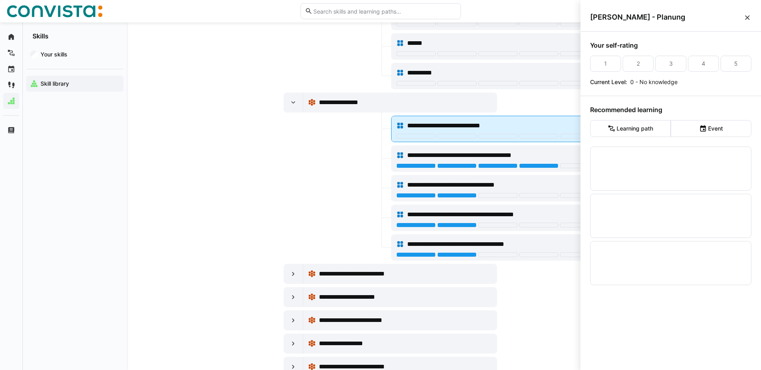
scroll to position [0, 0]
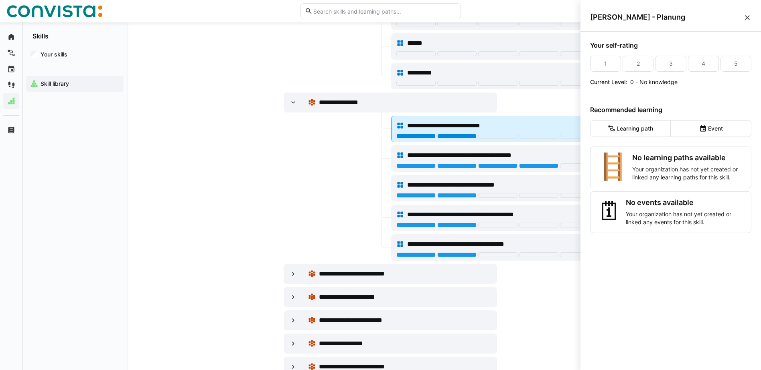
click at [448, 138] on div at bounding box center [456, 136] width 39 height 5
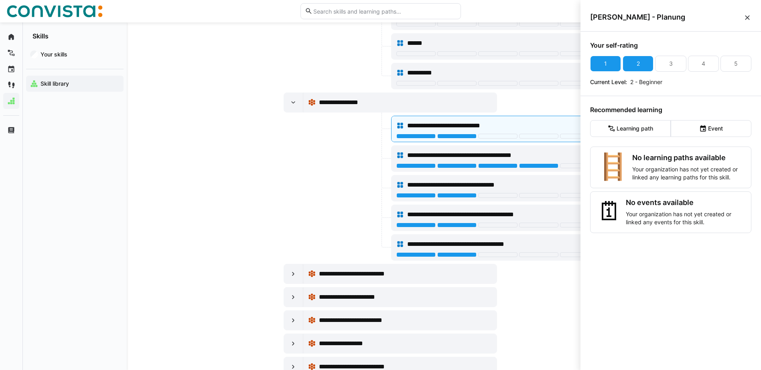
click at [328, 216] on div at bounding box center [336, 218] width 106 height 26
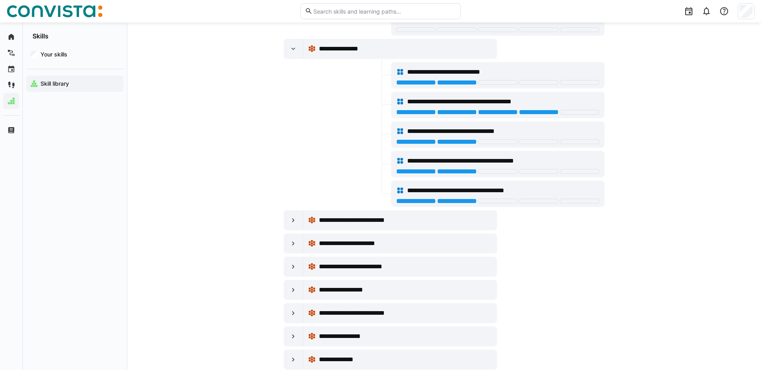
scroll to position [3889, 0]
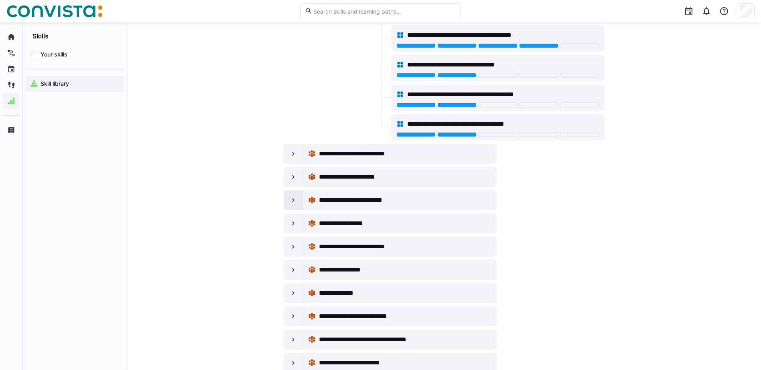
click at [291, 200] on eds-icon at bounding box center [293, 200] width 8 height 8
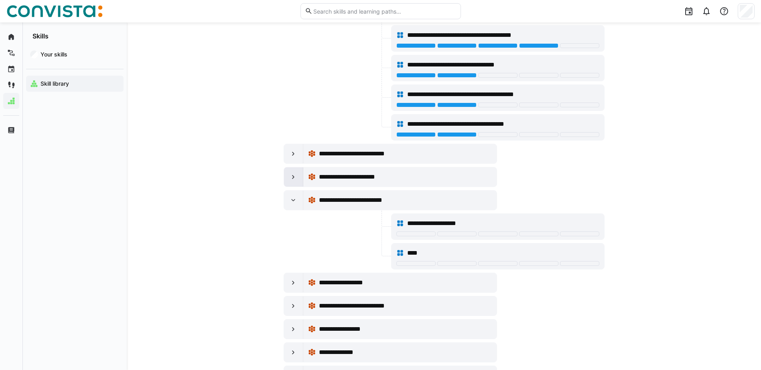
click at [295, 177] on eds-icon at bounding box center [293, 177] width 8 height 8
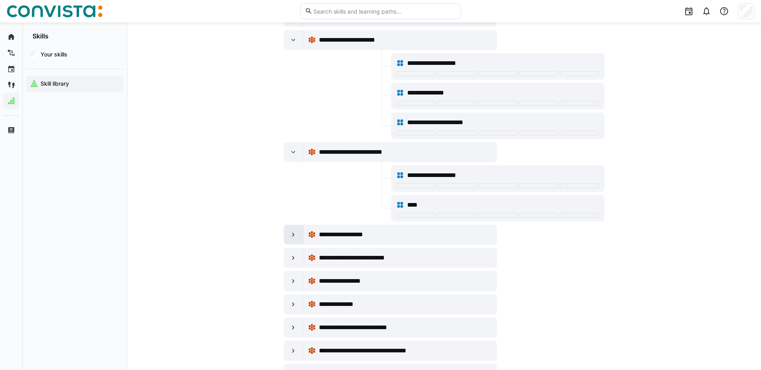
scroll to position [4049, 0]
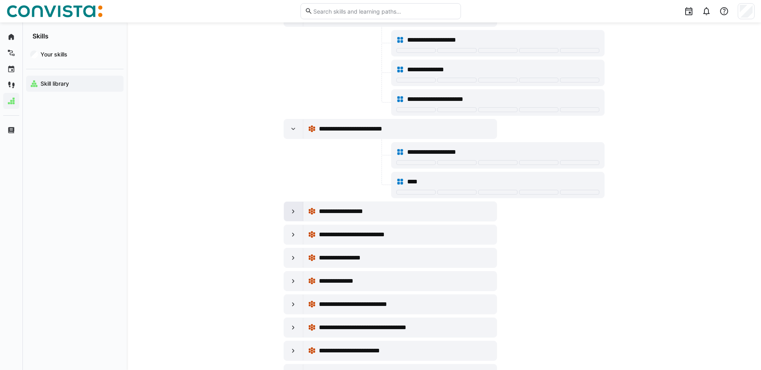
click at [297, 213] on eds-icon at bounding box center [293, 212] width 8 height 8
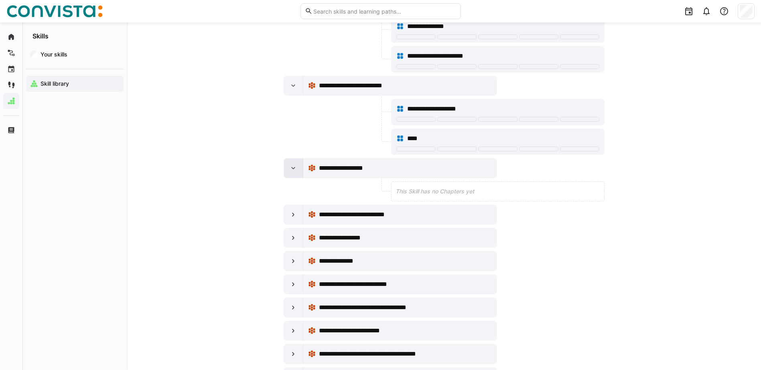
scroll to position [4170, 0]
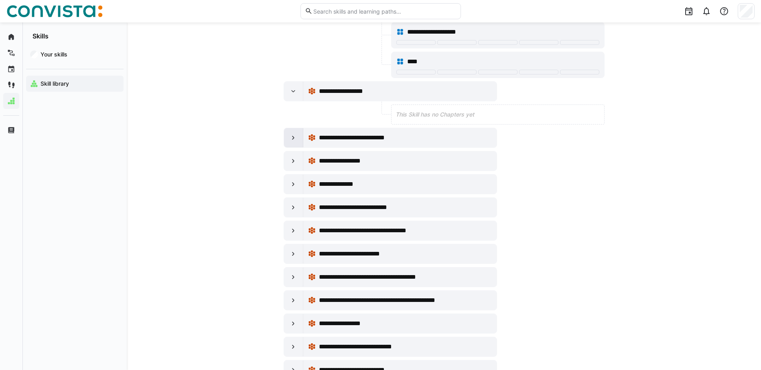
click at [299, 145] on div at bounding box center [293, 137] width 19 height 19
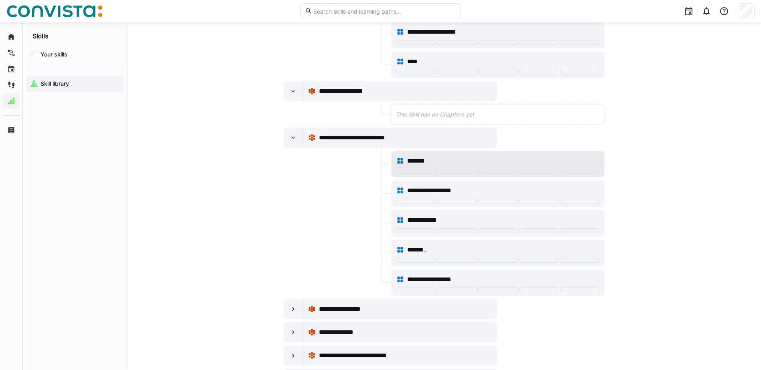
click at [422, 169] on div at bounding box center [415, 171] width 39 height 5
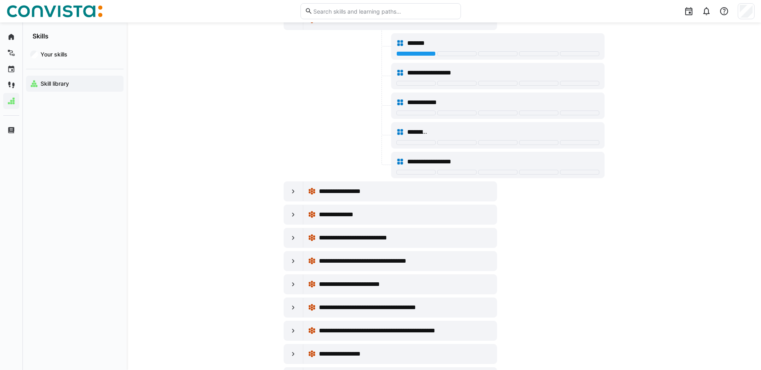
scroll to position [4370, 0]
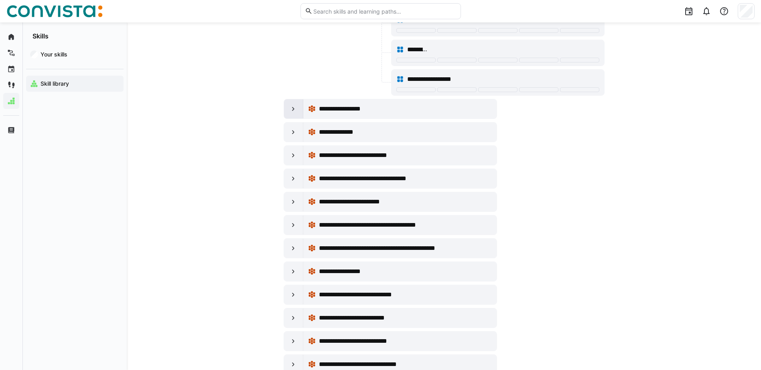
click at [293, 110] on eds-icon at bounding box center [293, 109] width 8 height 8
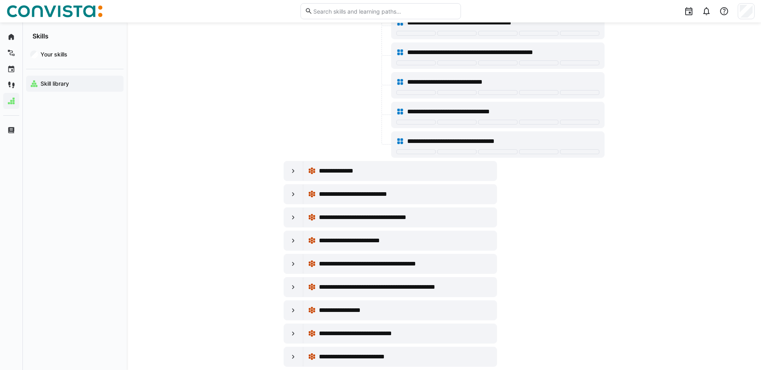
scroll to position [4530, 0]
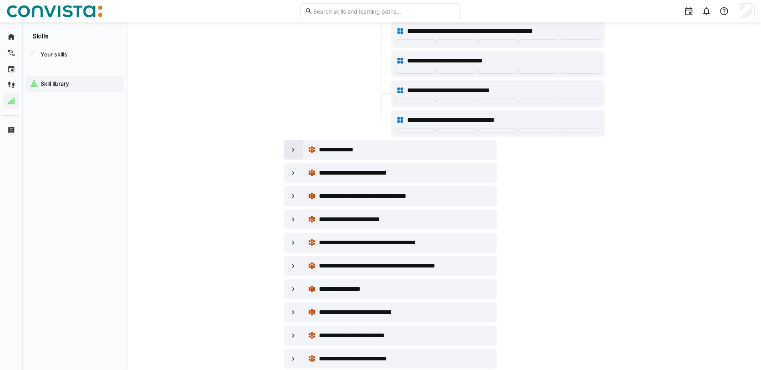
click at [297, 152] on eds-icon at bounding box center [293, 150] width 8 height 8
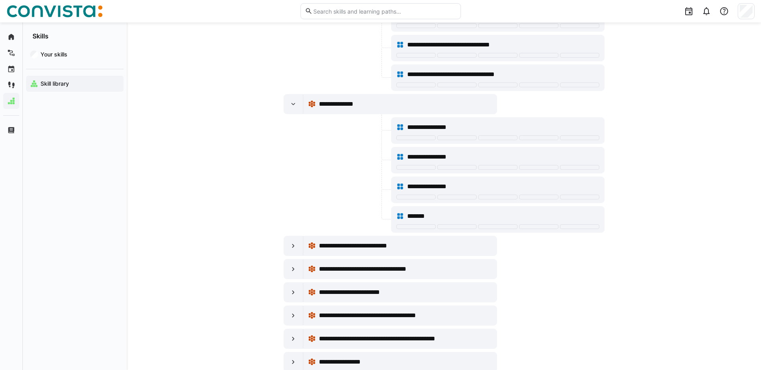
scroll to position [4691, 0]
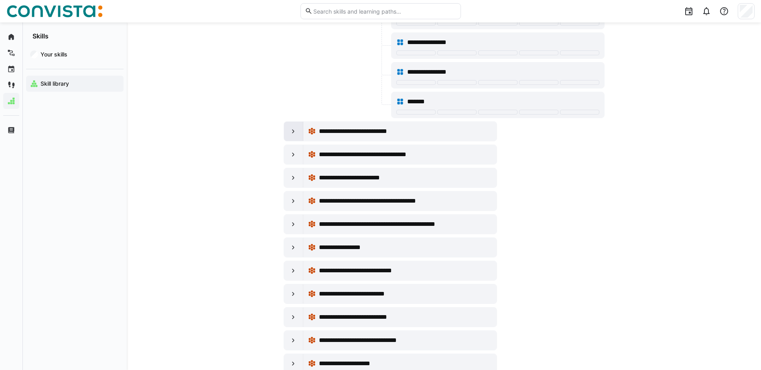
click at [301, 133] on div at bounding box center [293, 131] width 19 height 19
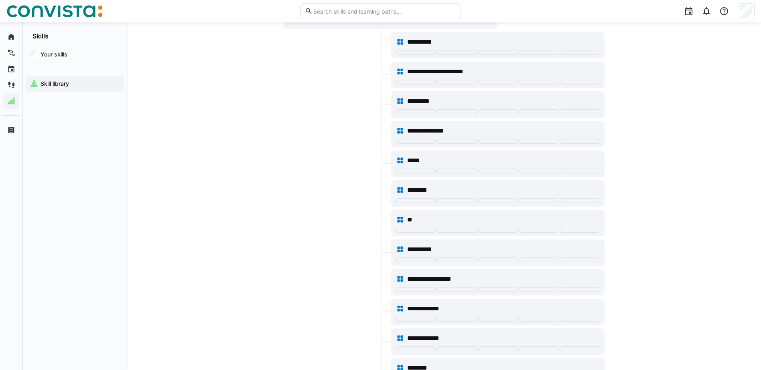
scroll to position [4811, 0]
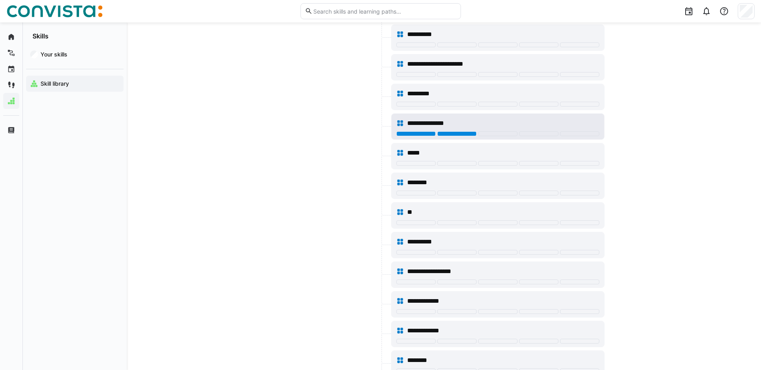
click at [455, 132] on div at bounding box center [456, 134] width 39 height 5
click at [413, 134] on div at bounding box center [415, 134] width 39 height 5
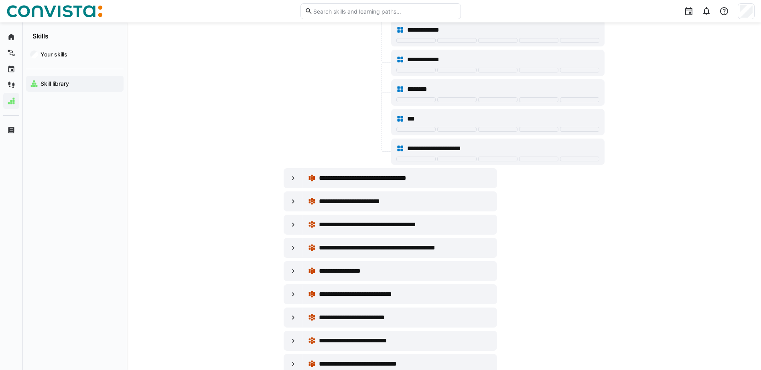
scroll to position [5092, 0]
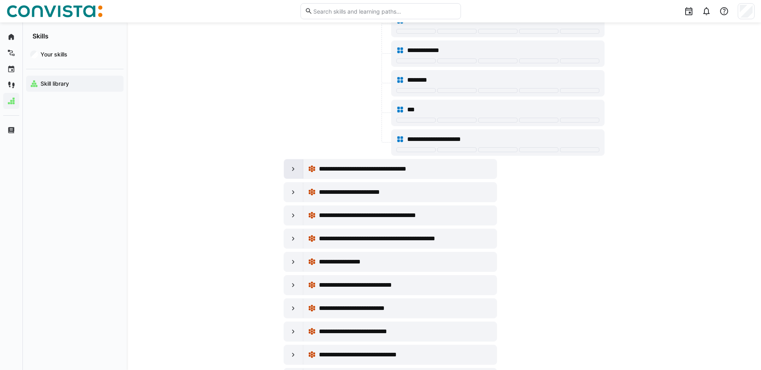
click at [296, 171] on eds-icon at bounding box center [293, 169] width 8 height 8
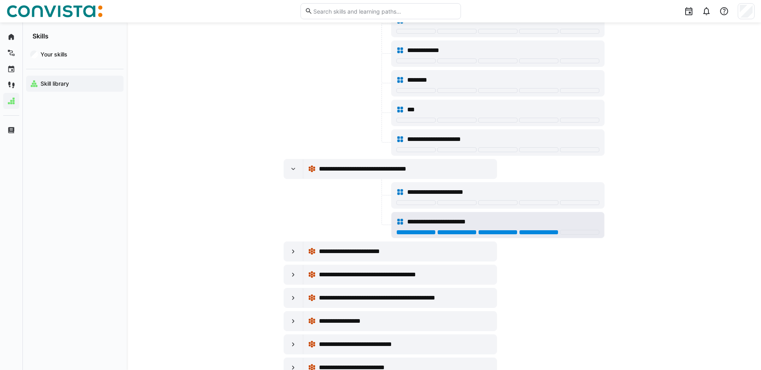
click at [543, 232] on div at bounding box center [538, 232] width 39 height 5
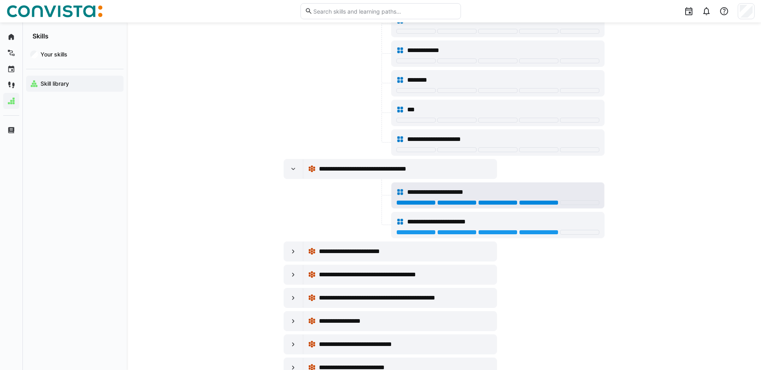
click at [528, 203] on div at bounding box center [538, 202] width 39 height 5
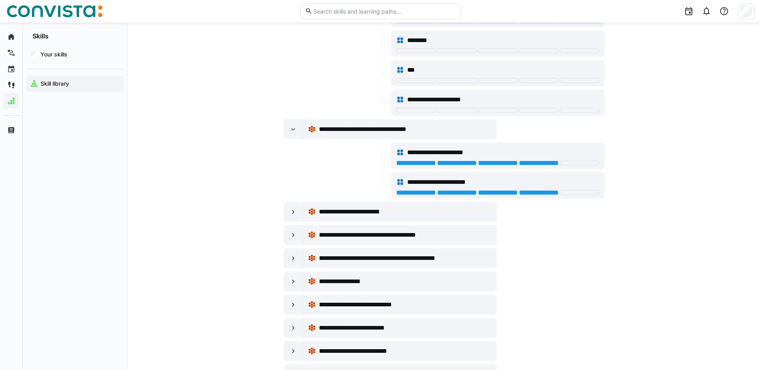
scroll to position [5132, 0]
click at [295, 213] on eds-icon at bounding box center [293, 212] width 8 height 8
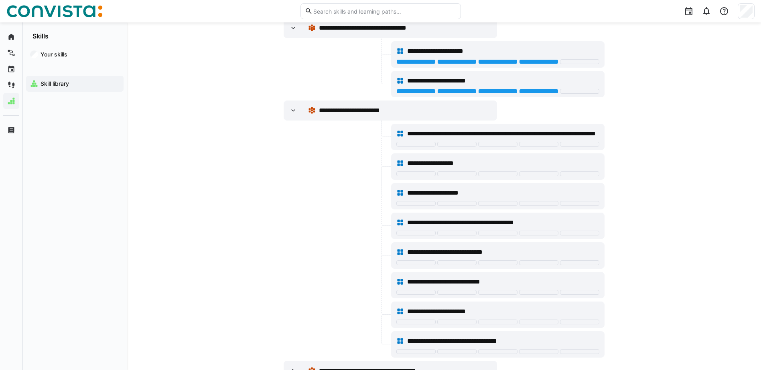
scroll to position [5252, 0]
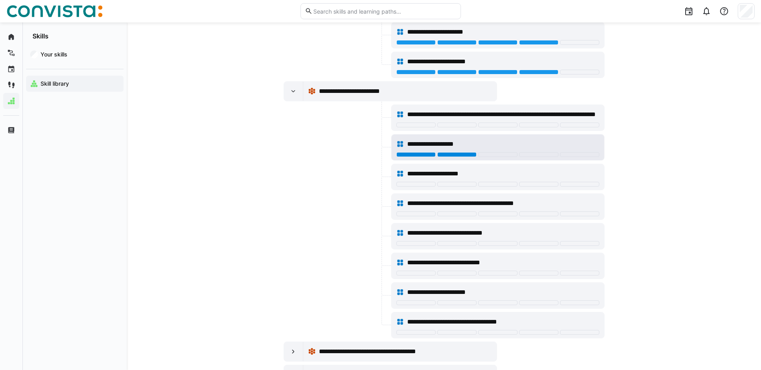
click at [442, 154] on div at bounding box center [456, 154] width 39 height 5
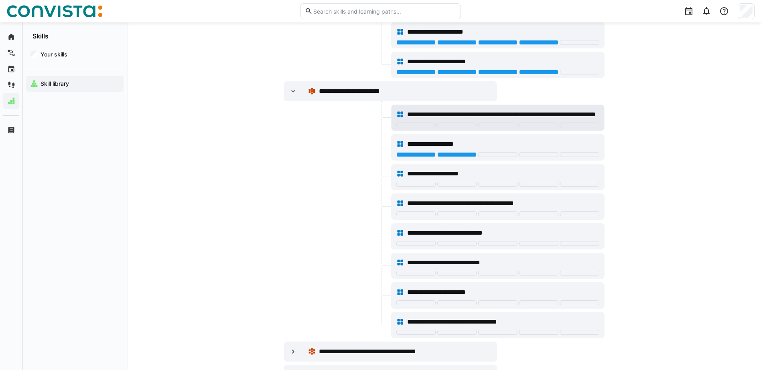
click at [442, 127] on div at bounding box center [497, 126] width 203 height 6
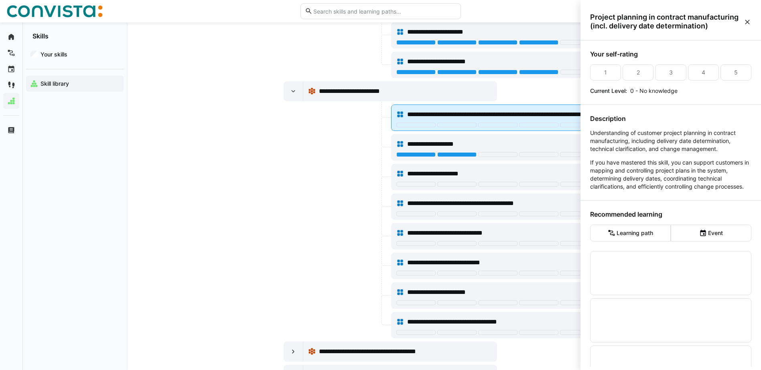
scroll to position [0, 0]
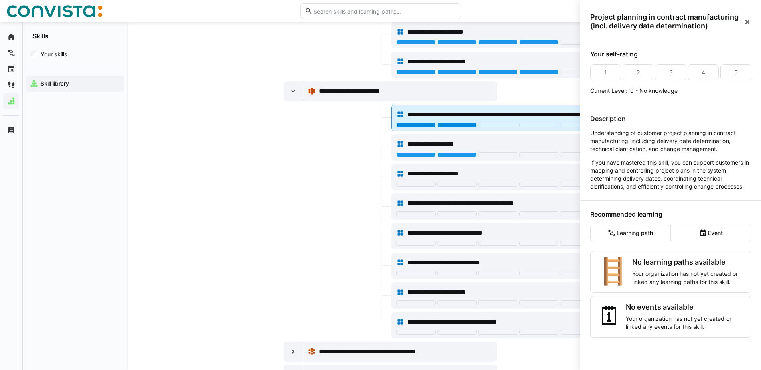
click at [442, 127] on div at bounding box center [456, 125] width 39 height 5
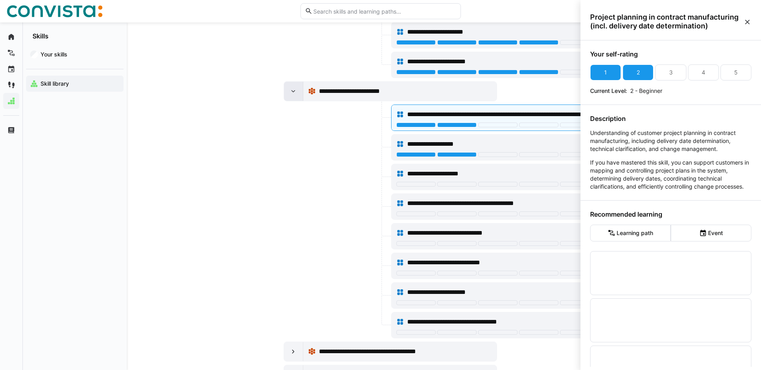
click at [295, 91] on eds-icon at bounding box center [293, 91] width 8 height 8
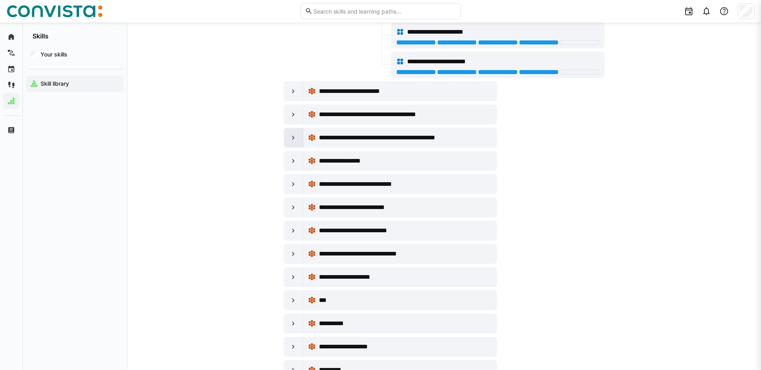
scroll to position [5252, 0]
click at [299, 116] on div at bounding box center [293, 114] width 19 height 19
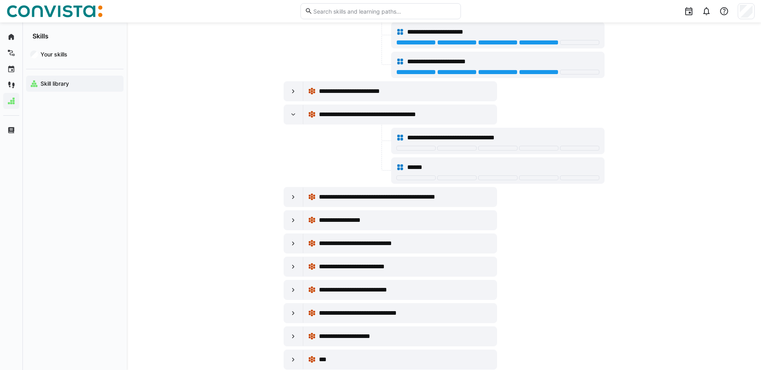
click at [418, 174] on div "******" at bounding box center [497, 168] width 203 height 16
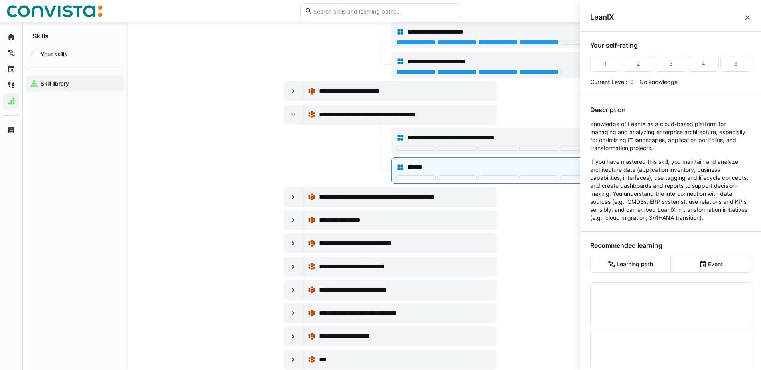
scroll to position [0, 0]
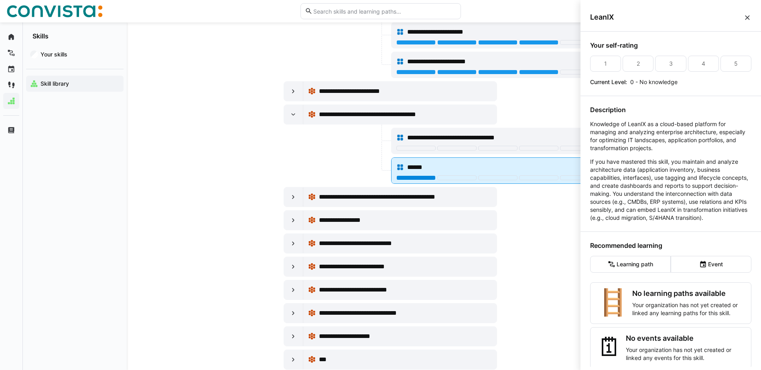
click at [431, 176] on div at bounding box center [415, 178] width 39 height 5
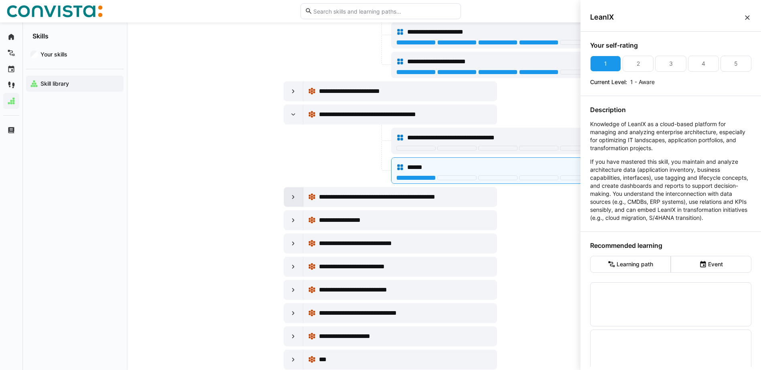
click at [295, 194] on eds-icon at bounding box center [293, 197] width 8 height 8
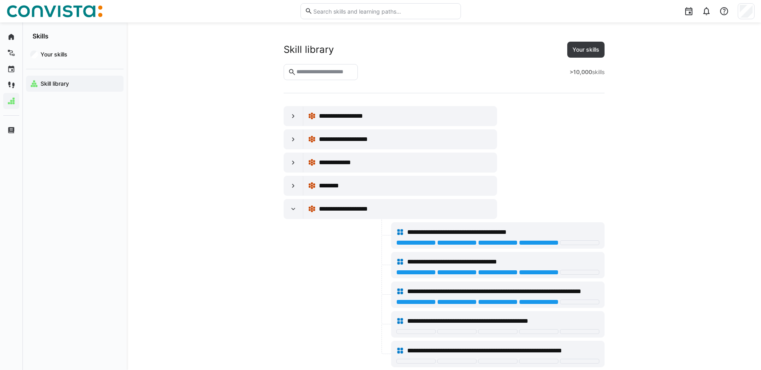
scroll to position [5252, 0]
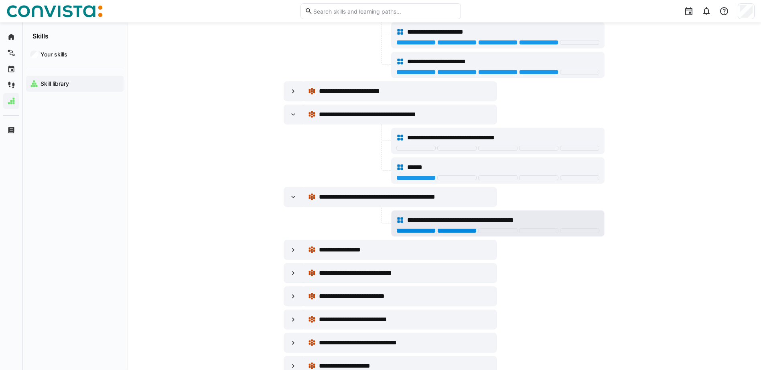
click at [457, 230] on div at bounding box center [456, 231] width 39 height 5
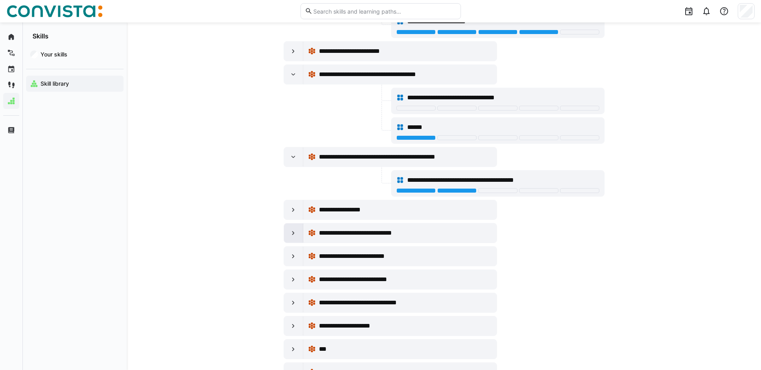
click at [293, 236] on eds-icon at bounding box center [293, 233] width 8 height 8
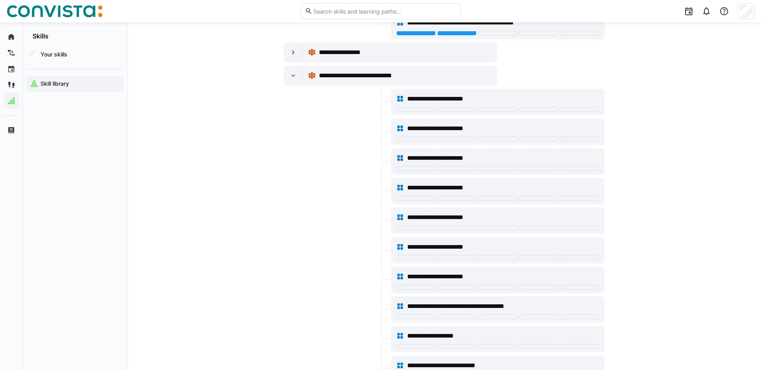
scroll to position [5452, 0]
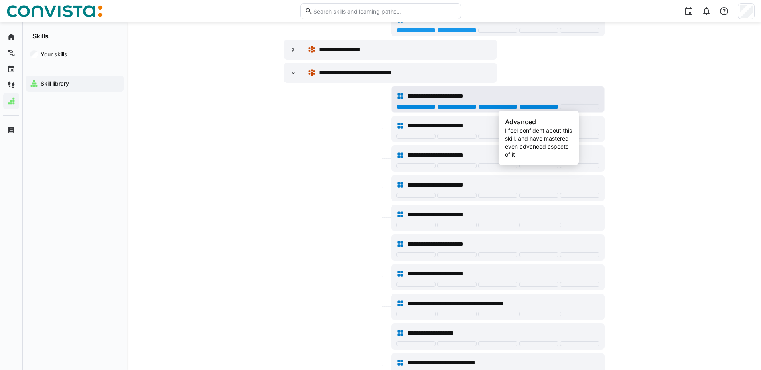
click at [529, 105] on div at bounding box center [538, 106] width 39 height 5
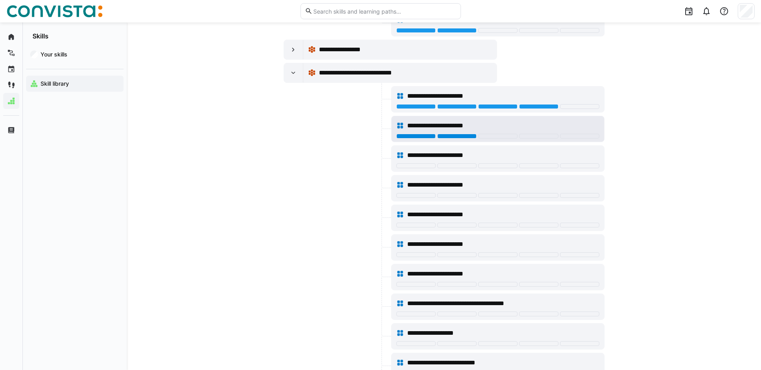
click at [454, 137] on div at bounding box center [456, 136] width 39 height 5
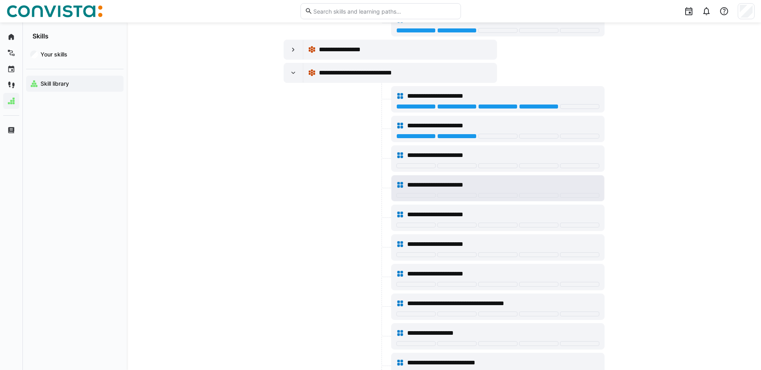
click at [532, 193] on div "**********" at bounding box center [497, 185] width 203 height 16
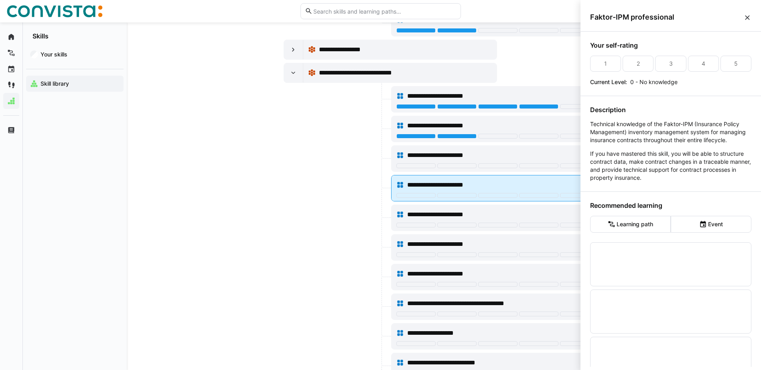
scroll to position [0, 0]
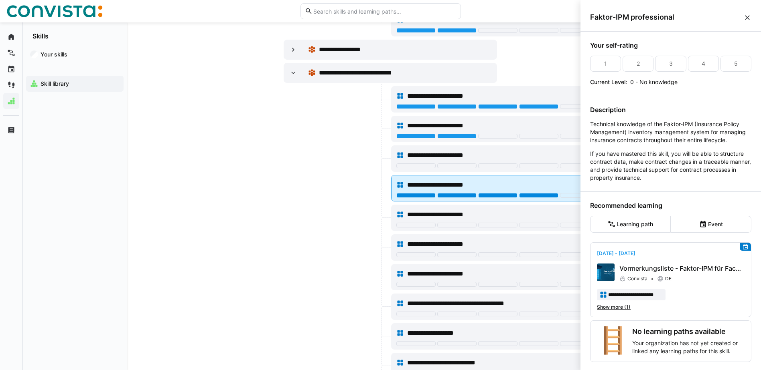
click at [533, 196] on div at bounding box center [538, 195] width 39 height 5
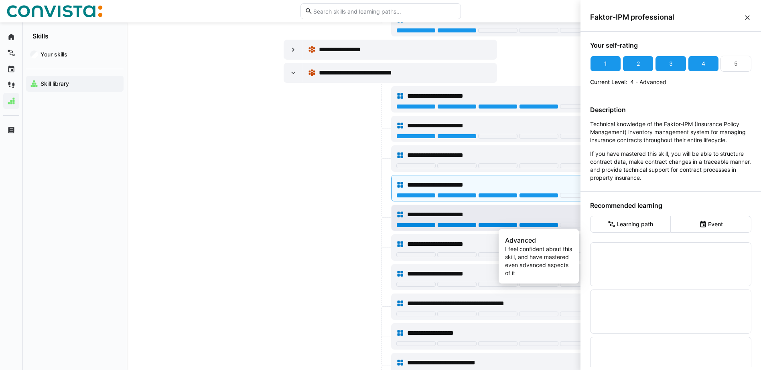
click at [524, 226] on div at bounding box center [538, 225] width 39 height 5
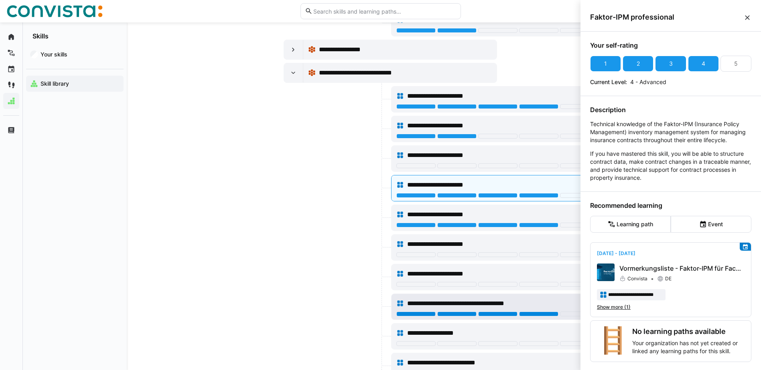
click at [529, 314] on div at bounding box center [538, 314] width 39 height 5
click at [299, 77] on div at bounding box center [293, 72] width 19 height 19
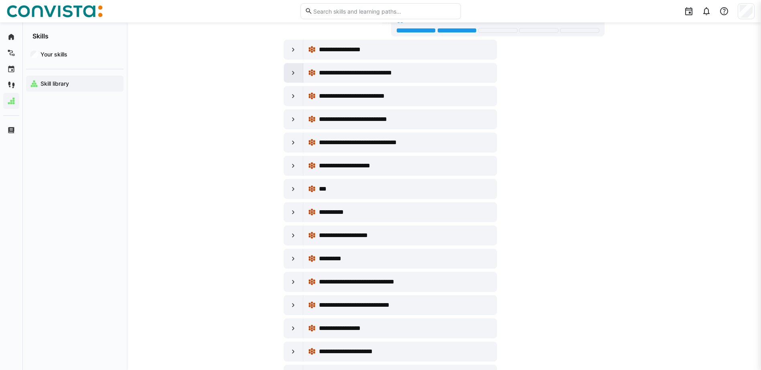
click at [299, 77] on div at bounding box center [293, 72] width 19 height 19
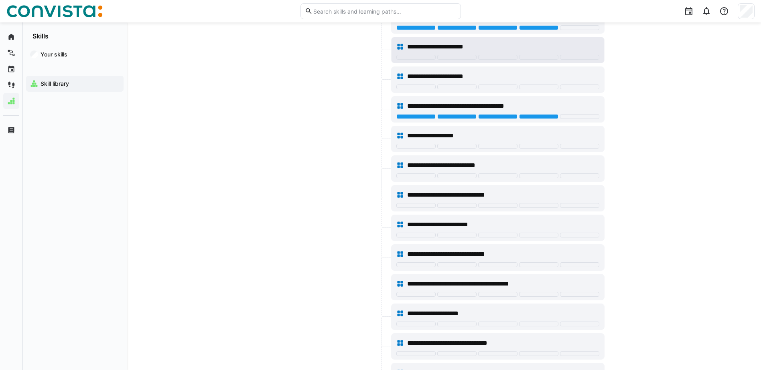
scroll to position [5653, 0]
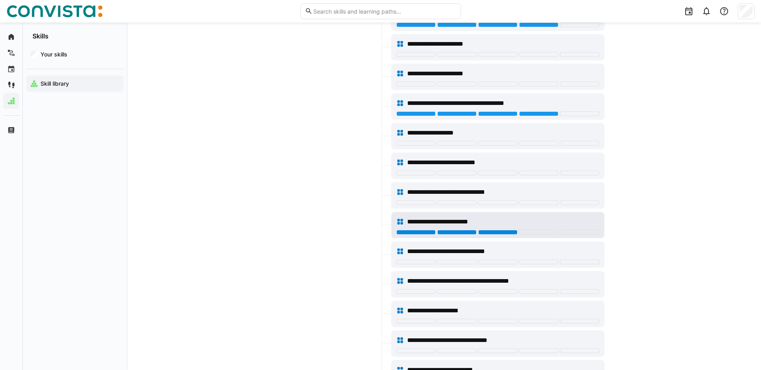
click at [498, 229] on div "**********" at bounding box center [497, 222] width 203 height 16
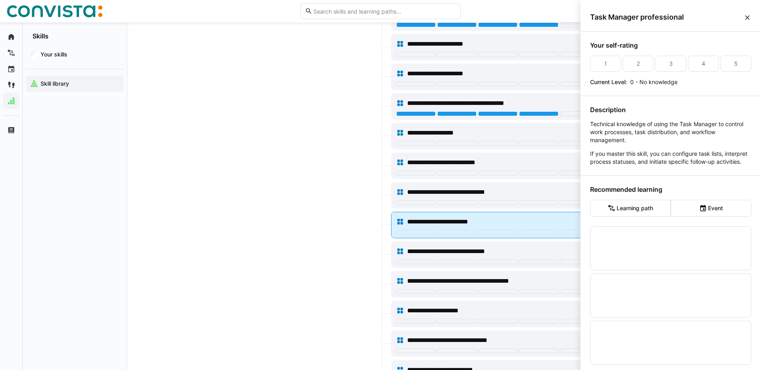
scroll to position [0, 0]
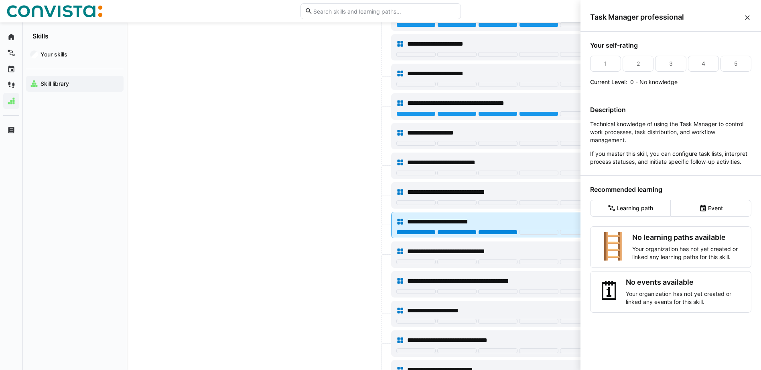
click at [504, 234] on div at bounding box center [497, 232] width 39 height 5
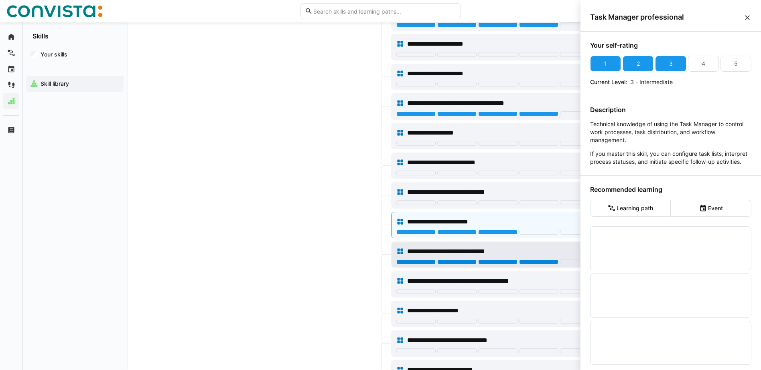
click at [523, 261] on div at bounding box center [538, 262] width 39 height 5
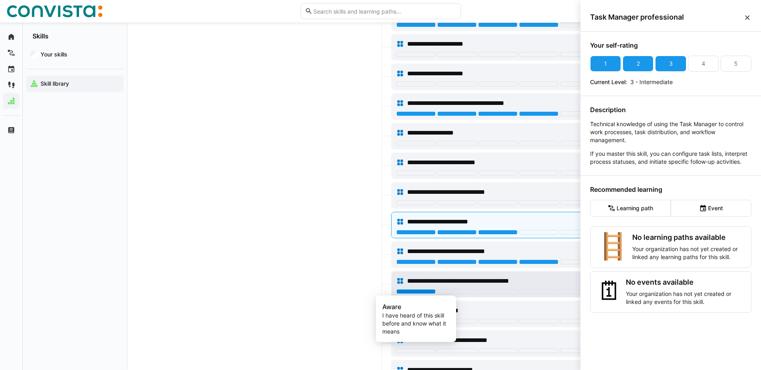
click at [432, 291] on div at bounding box center [415, 291] width 39 height 5
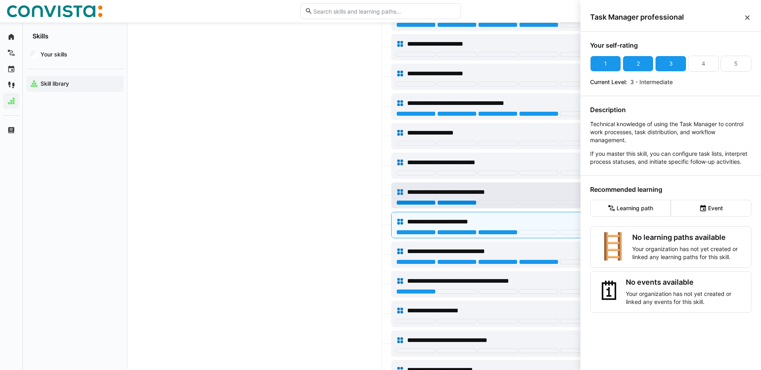
click at [459, 200] on div at bounding box center [456, 202] width 39 height 5
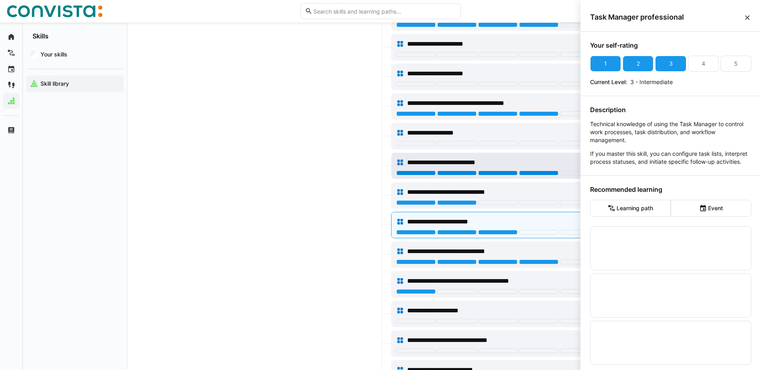
click at [522, 175] on div at bounding box center [538, 173] width 39 height 5
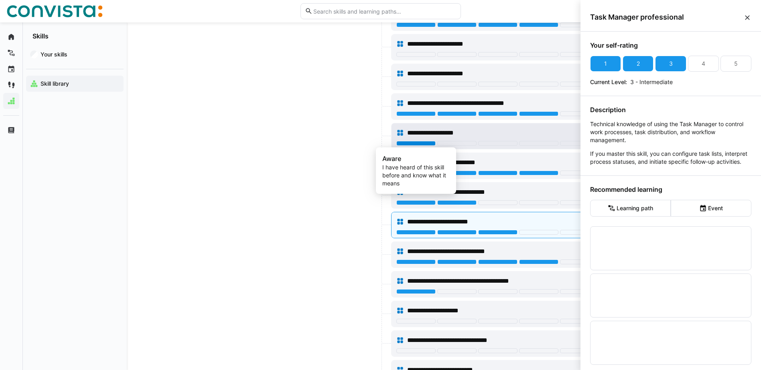
click at [435, 143] on div at bounding box center [415, 143] width 39 height 5
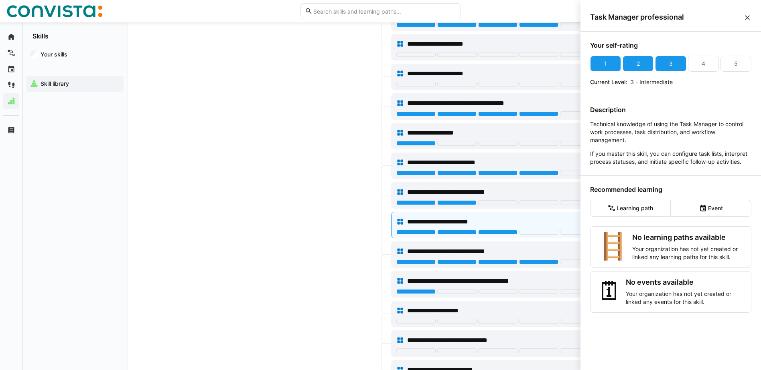
click at [314, 140] on div at bounding box center [336, 136] width 106 height 26
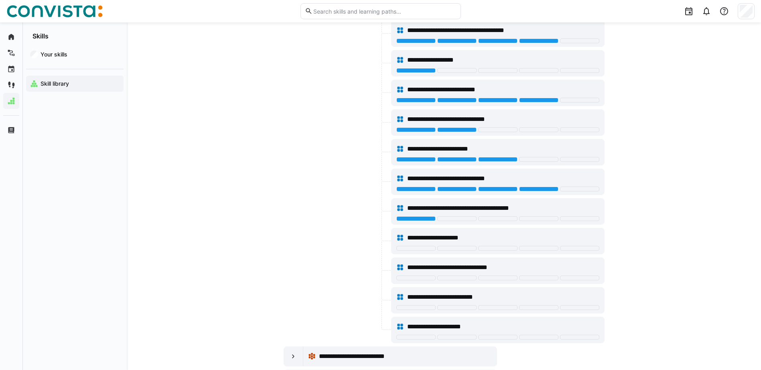
scroll to position [5773, 0]
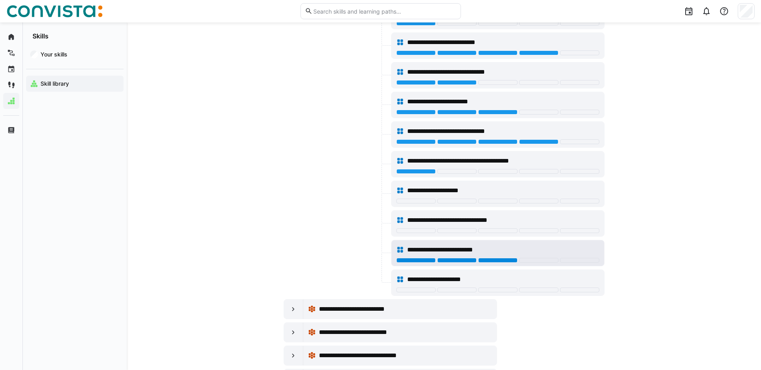
click at [486, 259] on div at bounding box center [497, 260] width 39 height 5
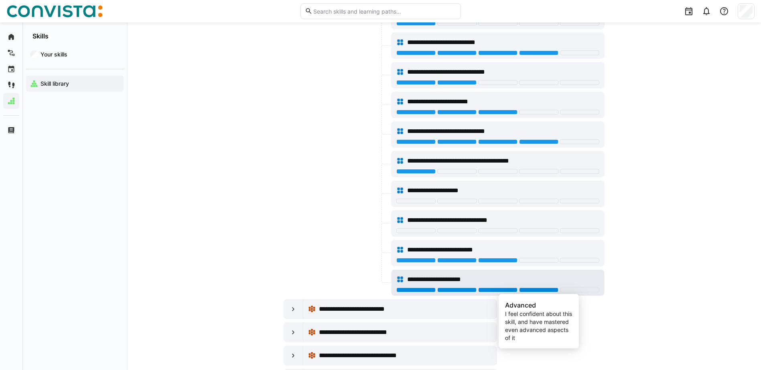
click at [523, 290] on div at bounding box center [538, 290] width 39 height 5
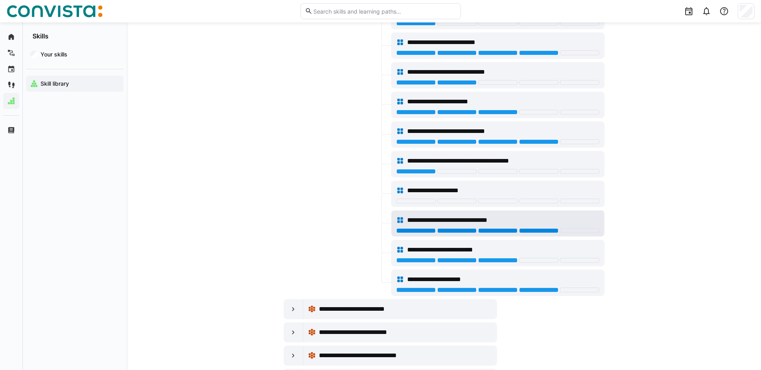
click at [527, 230] on div at bounding box center [538, 231] width 39 height 5
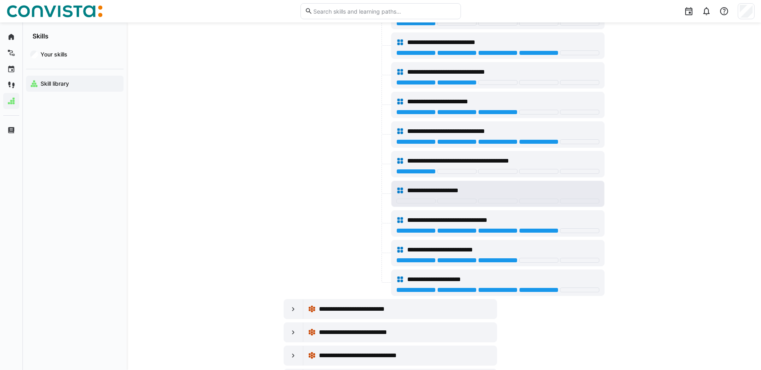
click at [449, 201] on div at bounding box center [456, 201] width 39 height 5
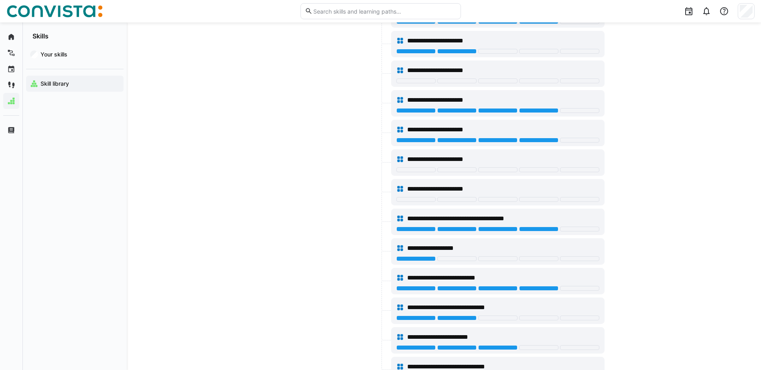
scroll to position [5533, 0]
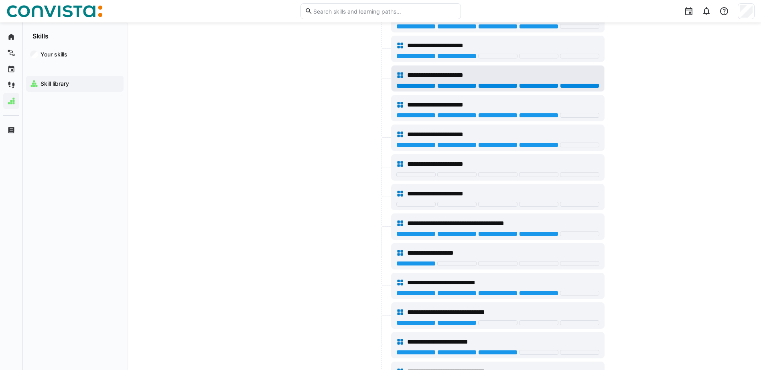
click at [571, 87] on div at bounding box center [579, 85] width 39 height 5
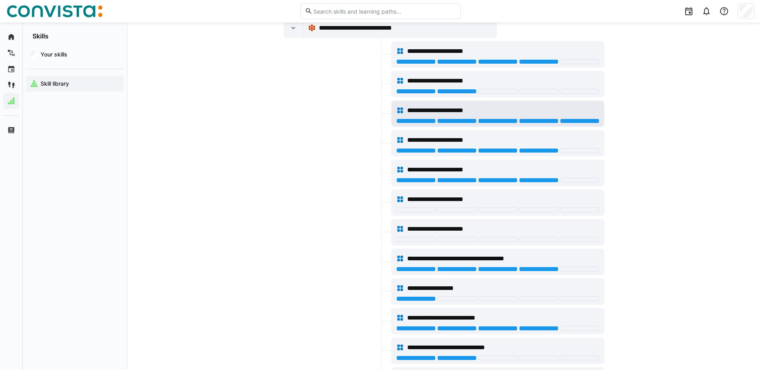
scroll to position [5493, 0]
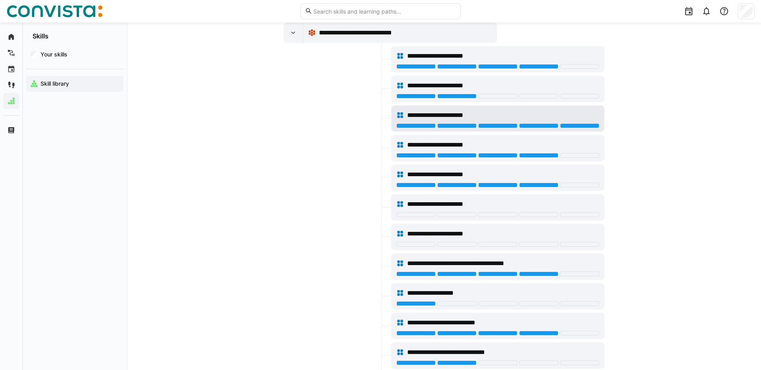
click at [546, 130] on div "**********" at bounding box center [497, 119] width 212 height 26
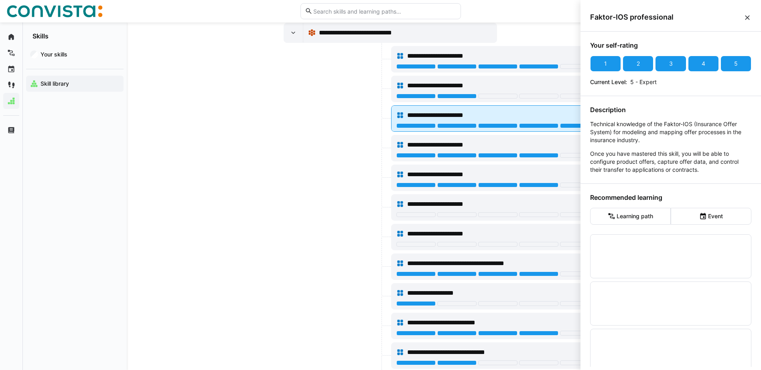
scroll to position [0, 0]
click at [542, 125] on div at bounding box center [538, 125] width 39 height 5
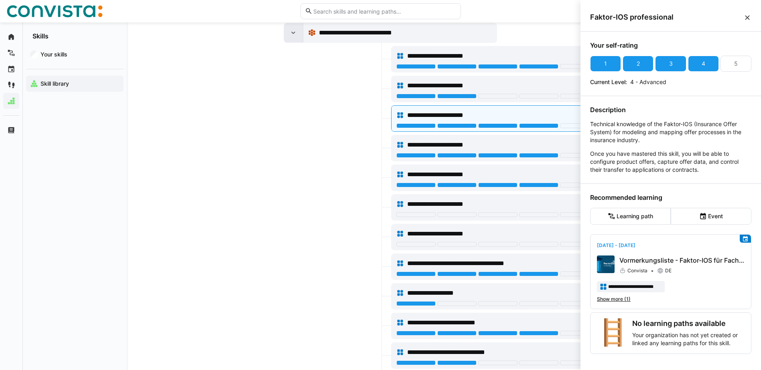
click at [293, 32] on eds-icon at bounding box center [293, 33] width 8 height 8
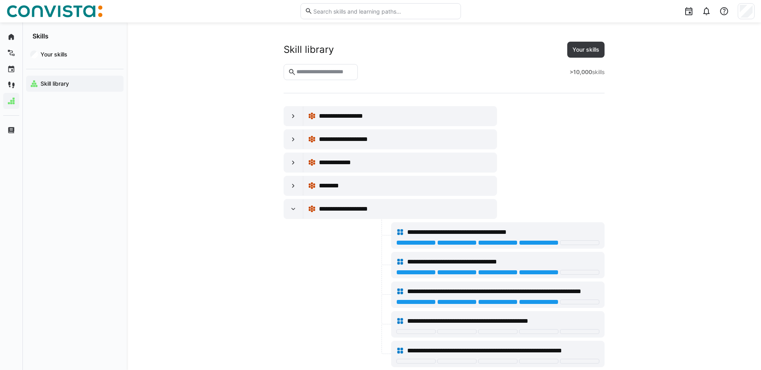
scroll to position [5493, 0]
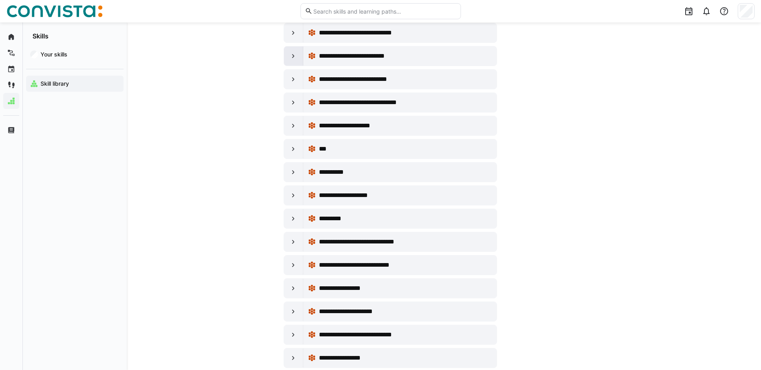
click at [296, 59] on eds-icon at bounding box center [293, 56] width 8 height 8
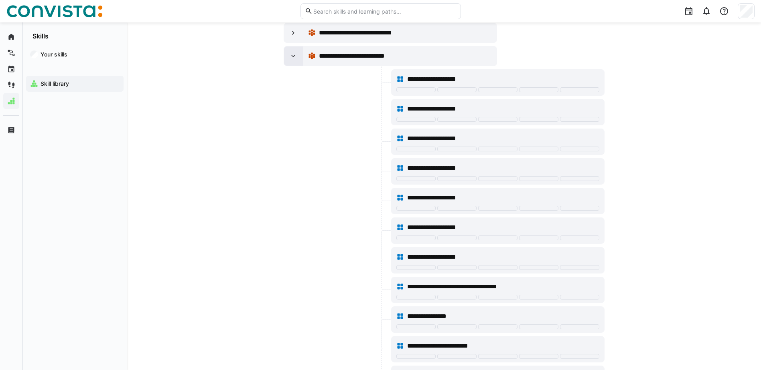
click at [296, 59] on eds-icon at bounding box center [293, 56] width 8 height 8
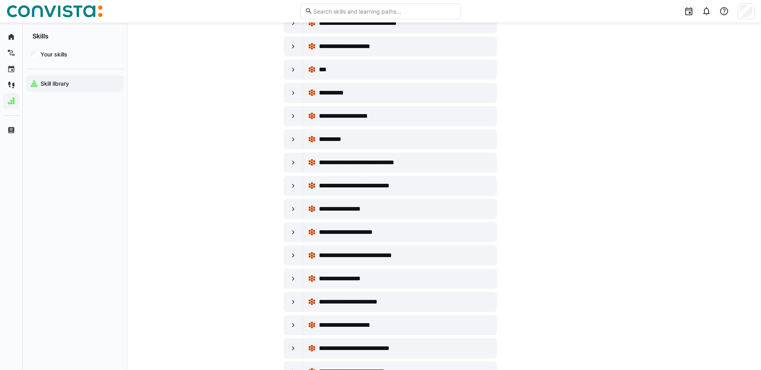
scroll to position [5573, 0]
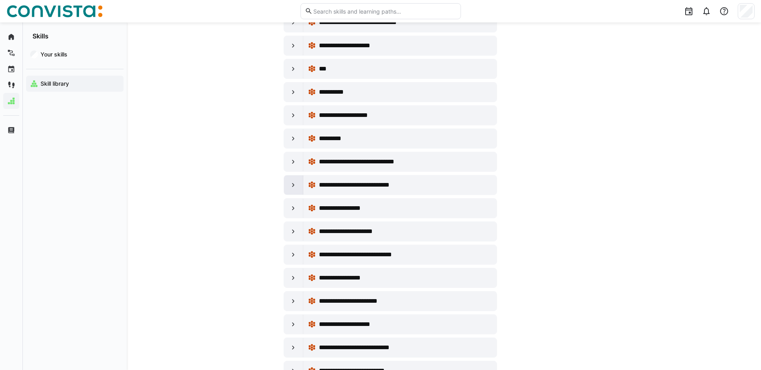
click at [294, 187] on eds-icon at bounding box center [293, 185] width 8 height 8
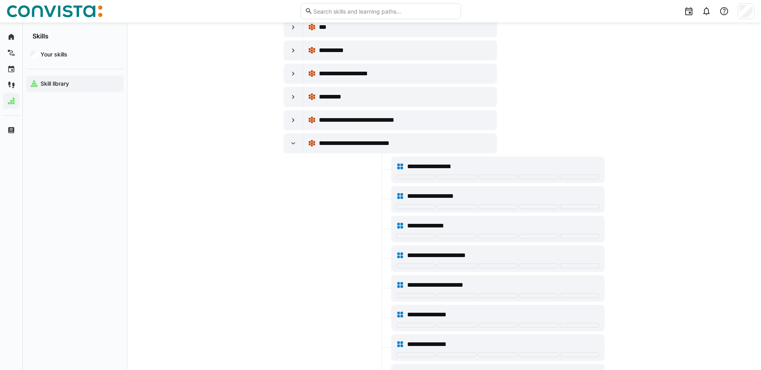
scroll to position [5693, 0]
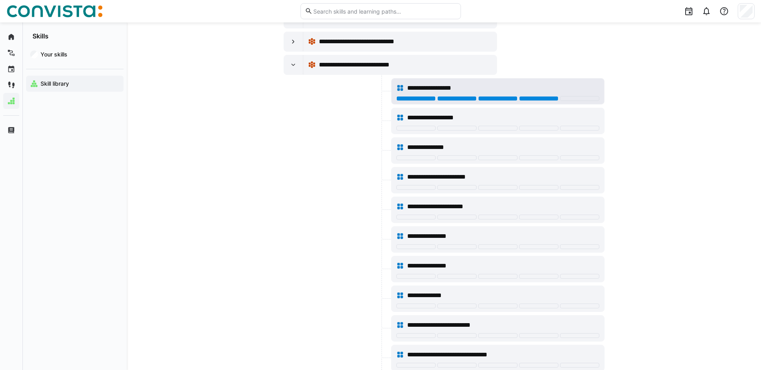
click at [543, 99] on div at bounding box center [538, 98] width 39 height 5
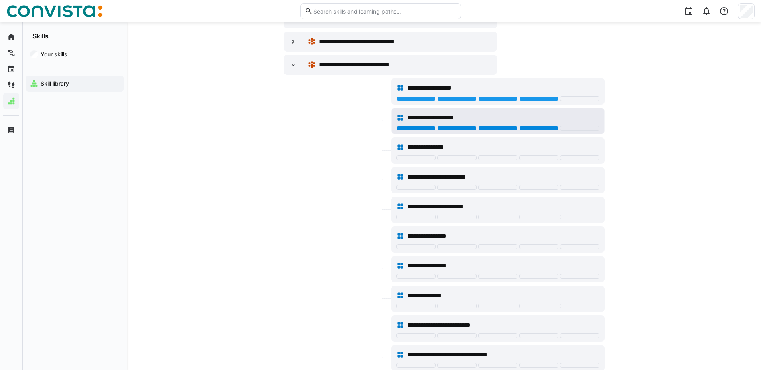
click at [536, 129] on div at bounding box center [538, 128] width 39 height 5
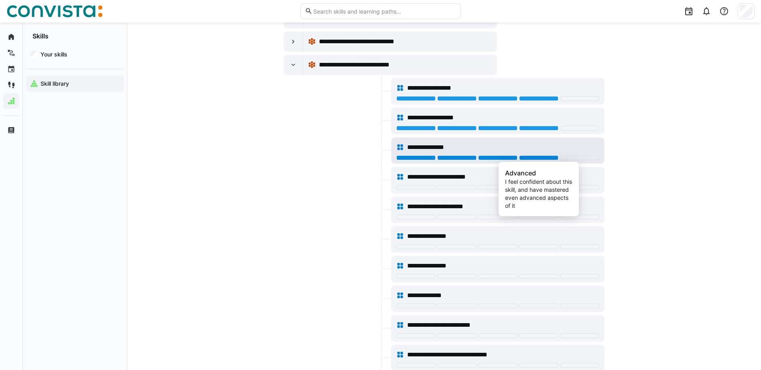
click at [550, 156] on div at bounding box center [538, 158] width 39 height 5
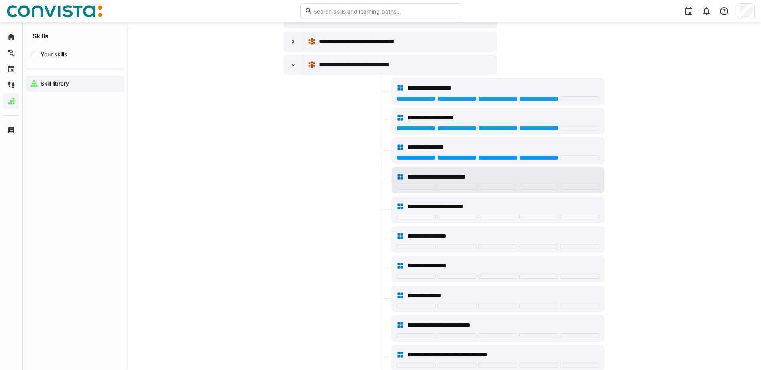
click at [491, 186] on div at bounding box center [497, 187] width 39 height 5
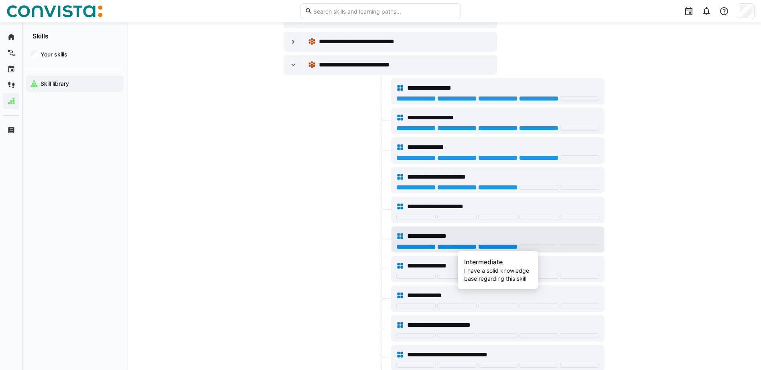
click at [493, 245] on div at bounding box center [497, 247] width 39 height 5
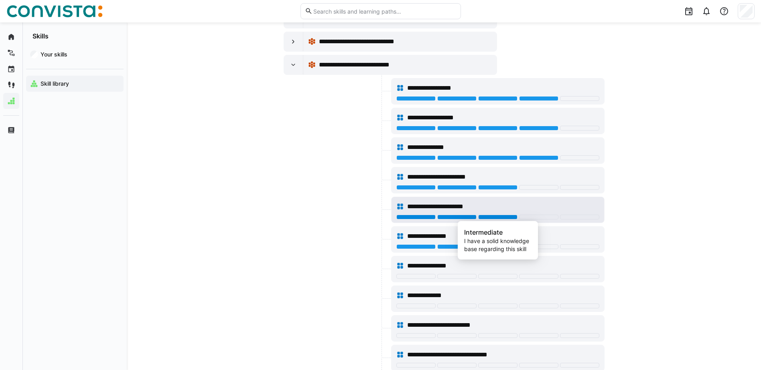
click at [499, 216] on div at bounding box center [497, 217] width 39 height 5
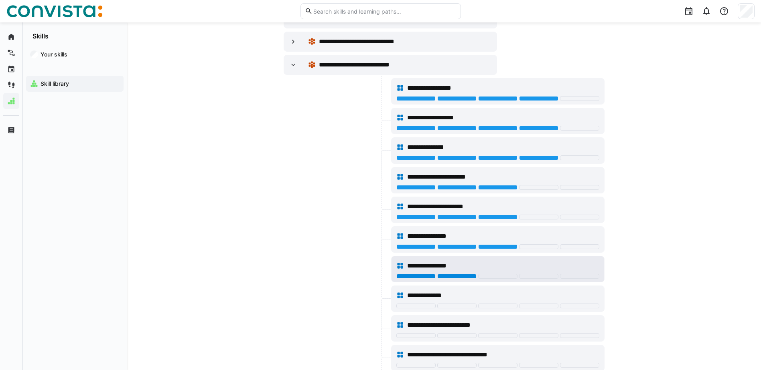
click at [457, 274] on div at bounding box center [456, 276] width 39 height 5
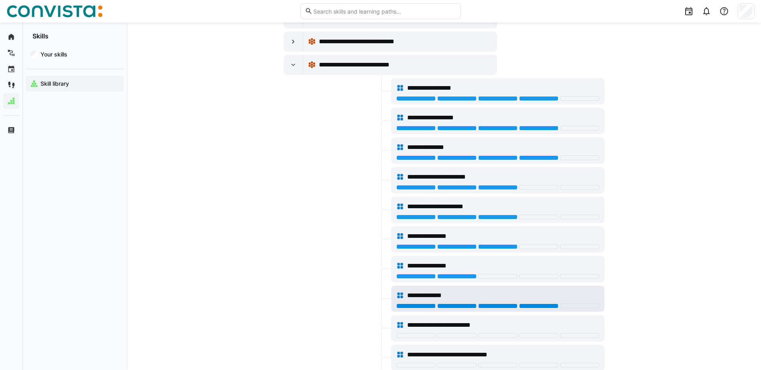
click at [544, 305] on div at bounding box center [538, 306] width 39 height 5
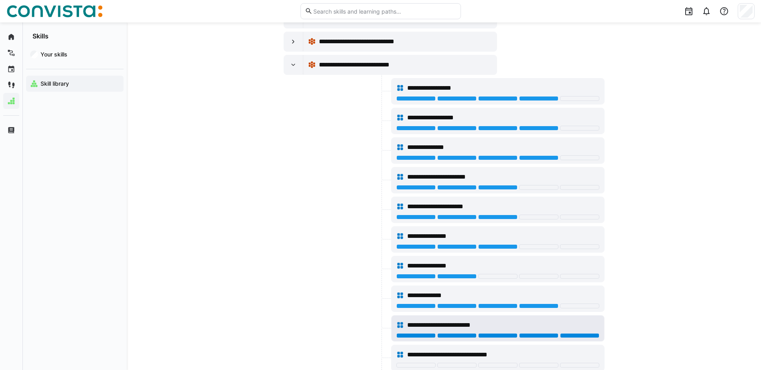
click at [589, 335] on div at bounding box center [579, 336] width 39 height 5
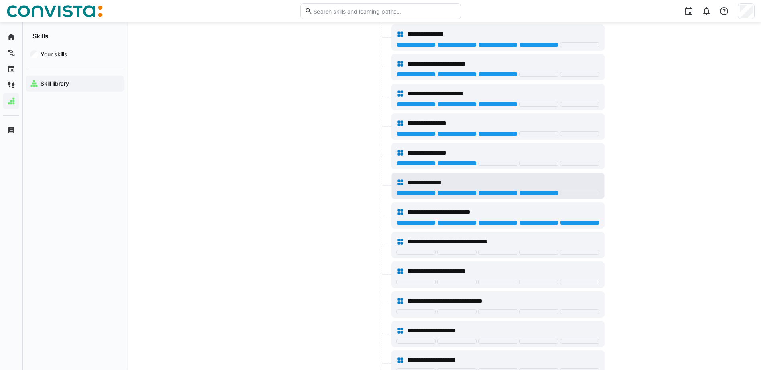
scroll to position [5813, 0]
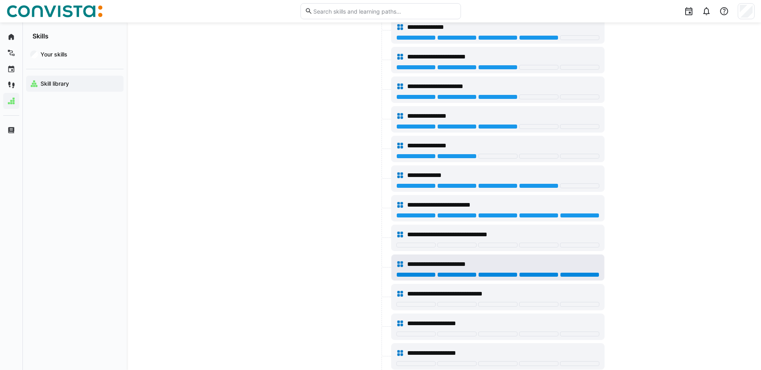
click at [567, 277] on div at bounding box center [579, 275] width 39 height 5
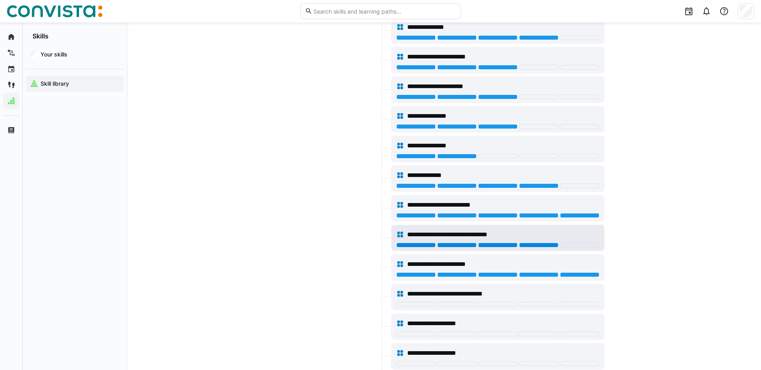
click at [534, 246] on div at bounding box center [538, 245] width 39 height 5
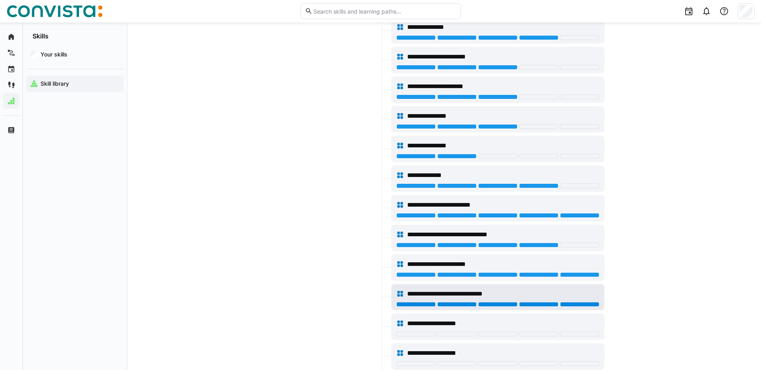
click at [579, 304] on div at bounding box center [579, 304] width 39 height 5
click at [507, 302] on div "**********" at bounding box center [497, 294] width 203 height 16
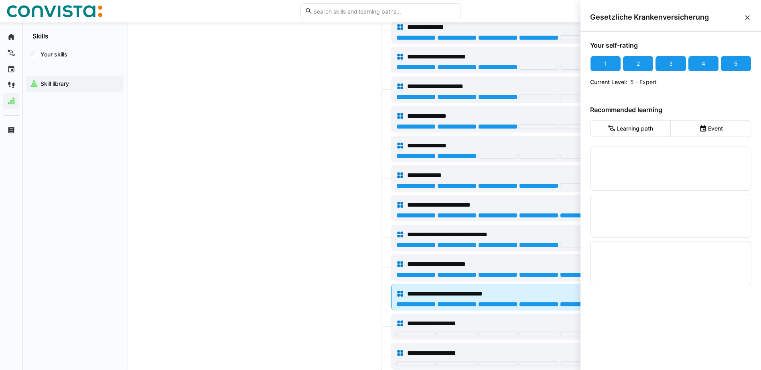
scroll to position [0, 0]
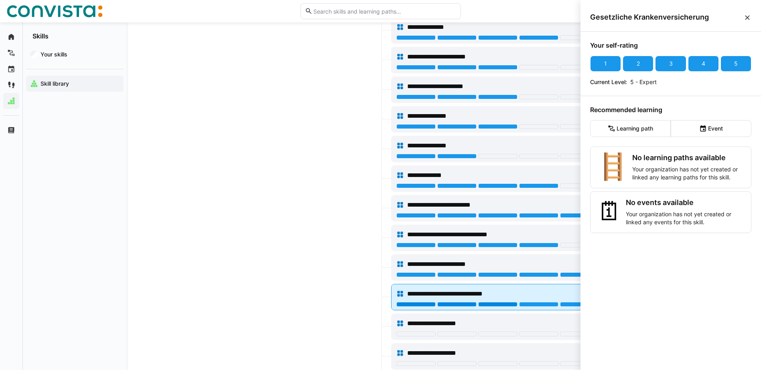
click at [501, 303] on div at bounding box center [497, 304] width 39 height 5
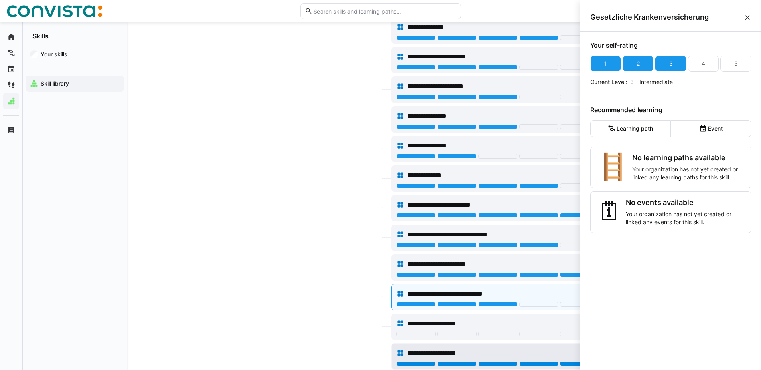
click at [564, 362] on div at bounding box center [579, 364] width 39 height 5
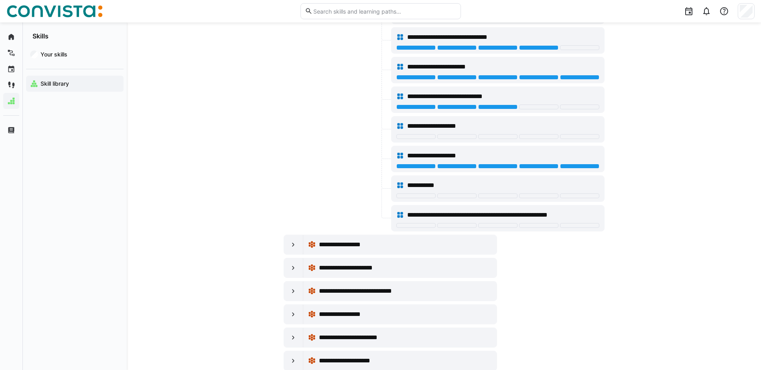
scroll to position [6014, 0]
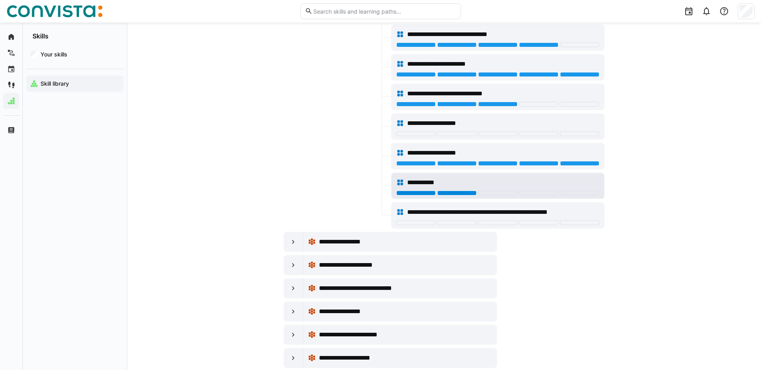
click at [455, 194] on div at bounding box center [456, 193] width 39 height 5
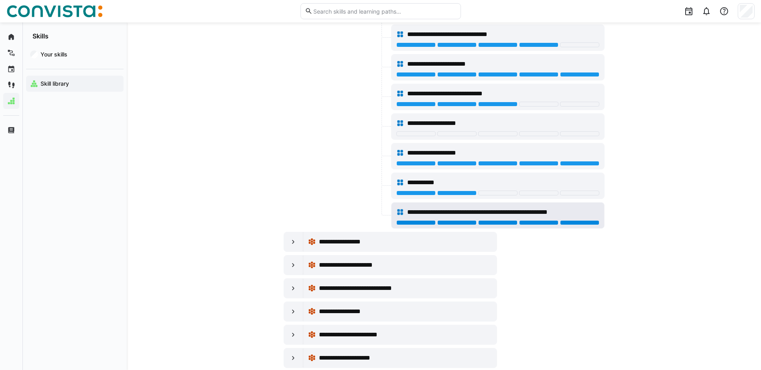
click at [587, 223] on div at bounding box center [579, 223] width 39 height 5
click at [294, 241] on eds-icon at bounding box center [293, 242] width 8 height 8
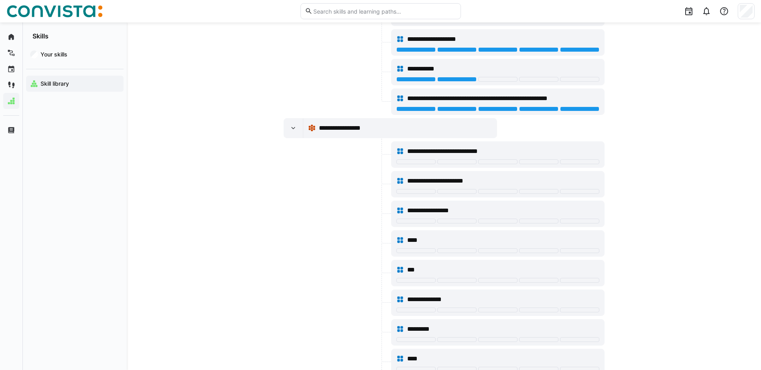
scroll to position [6174, 0]
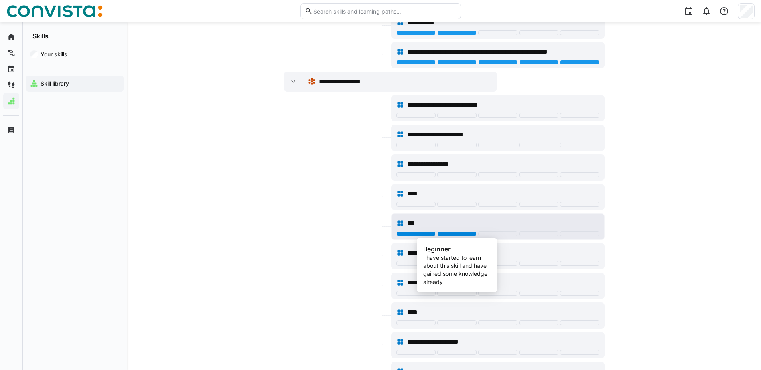
click at [471, 233] on div at bounding box center [456, 234] width 39 height 5
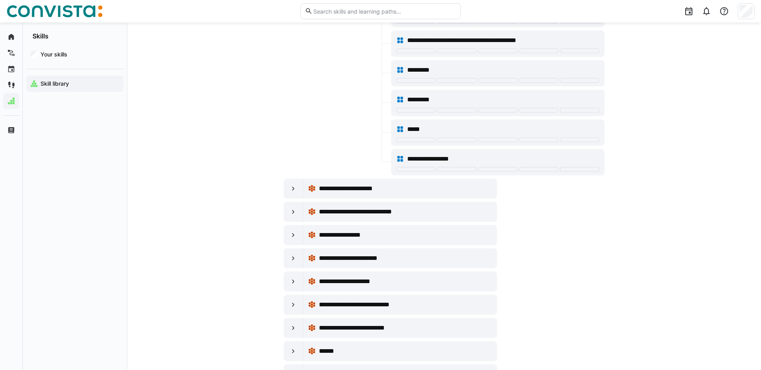
scroll to position [6695, 0]
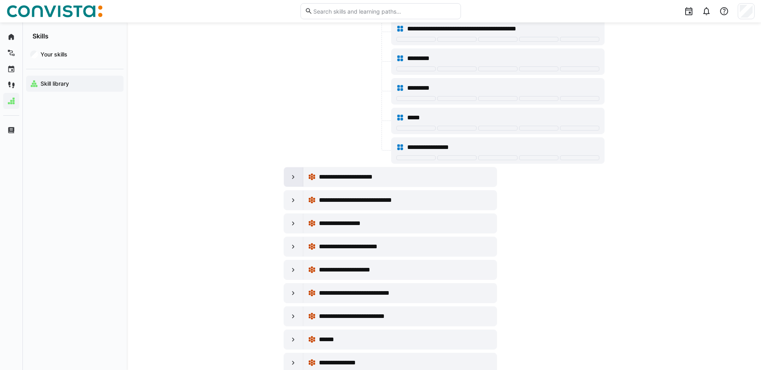
click at [293, 178] on eds-icon at bounding box center [293, 177] width 8 height 8
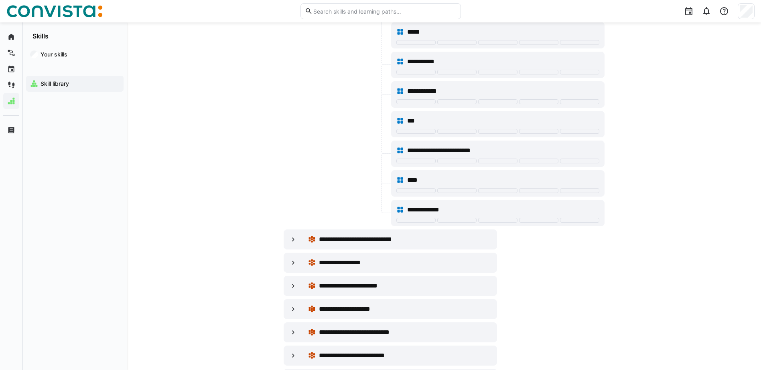
scroll to position [7016, 0]
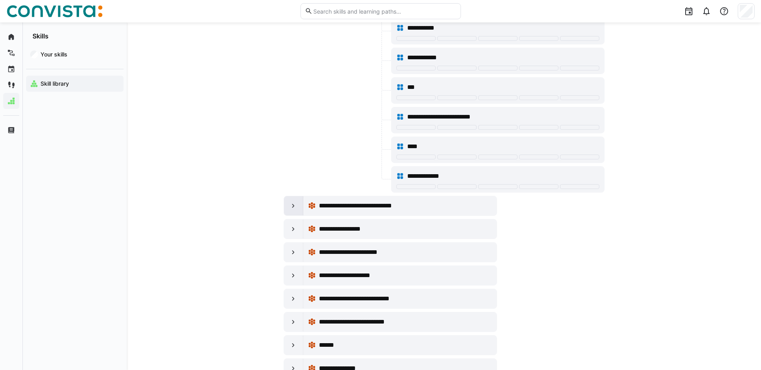
click at [293, 208] on eds-icon at bounding box center [293, 206] width 8 height 8
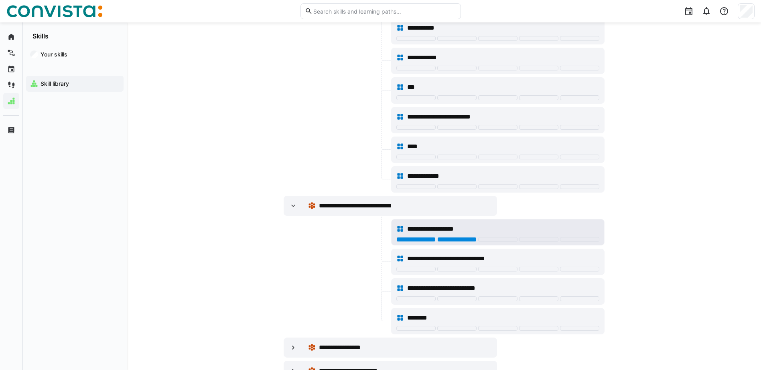
click at [463, 239] on div at bounding box center [456, 239] width 39 height 5
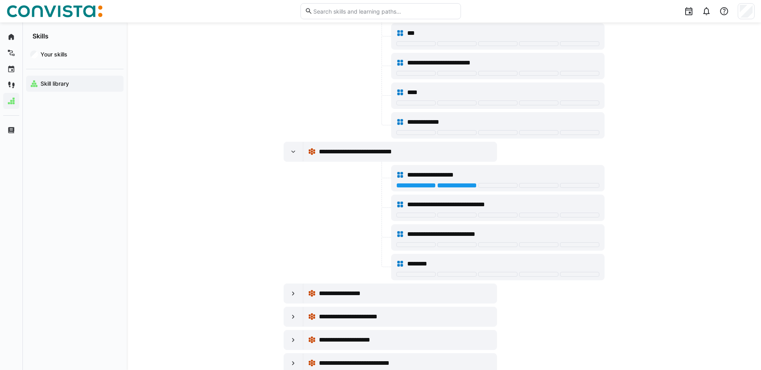
scroll to position [7176, 0]
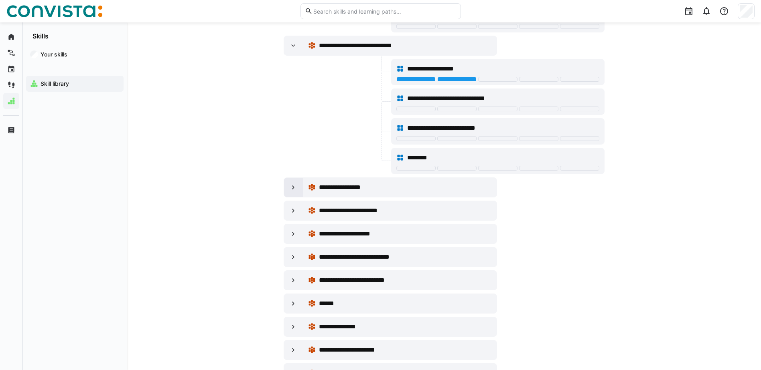
click at [290, 190] on eds-icon at bounding box center [293, 188] width 8 height 8
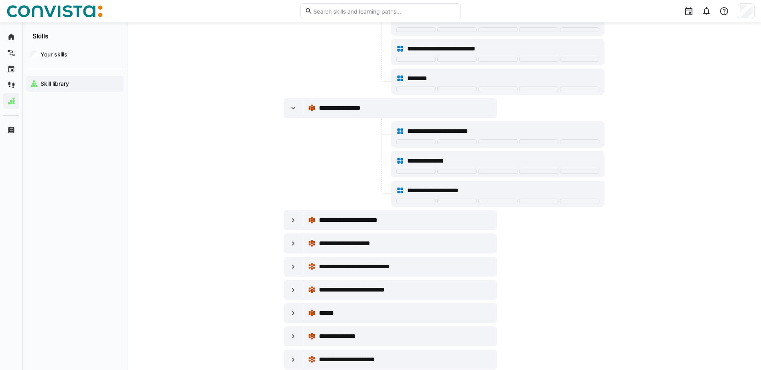
scroll to position [7257, 0]
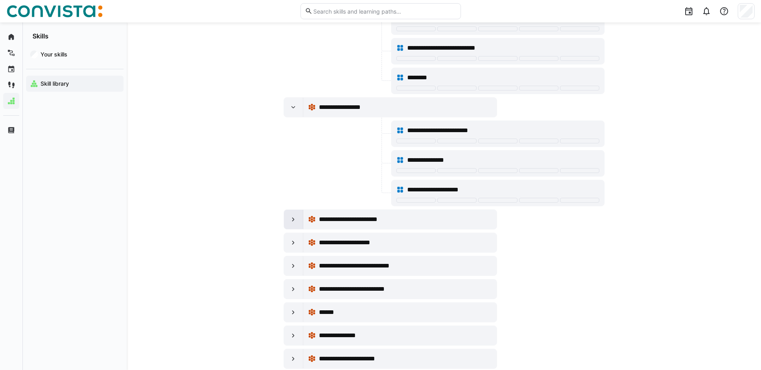
click at [297, 223] on eds-icon at bounding box center [293, 220] width 8 height 8
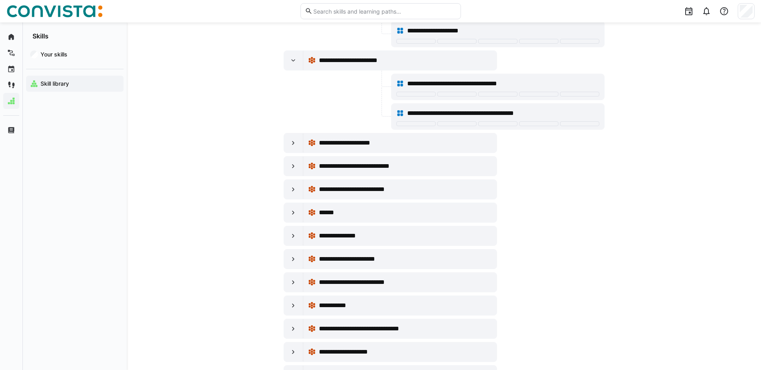
scroll to position [7417, 0]
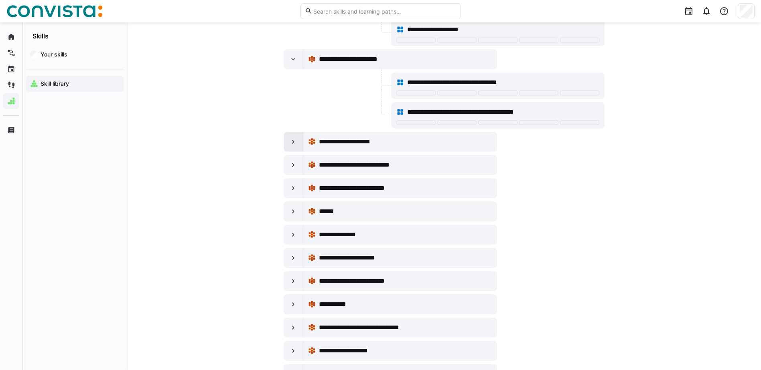
click at [291, 145] on eds-icon at bounding box center [293, 142] width 8 height 8
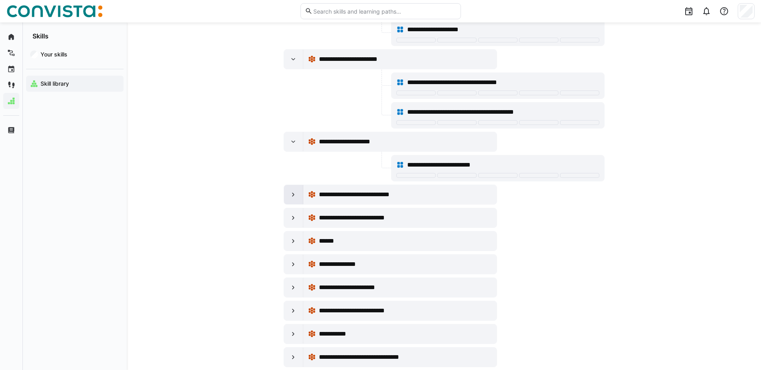
click at [294, 194] on eds-icon at bounding box center [293, 195] width 8 height 8
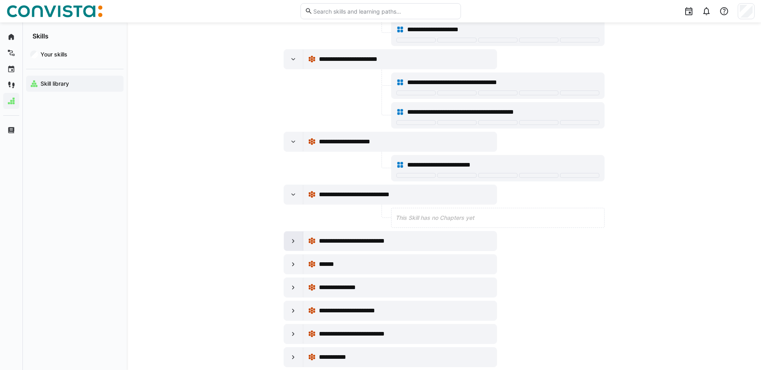
click at [296, 238] on eds-icon at bounding box center [293, 241] width 8 height 8
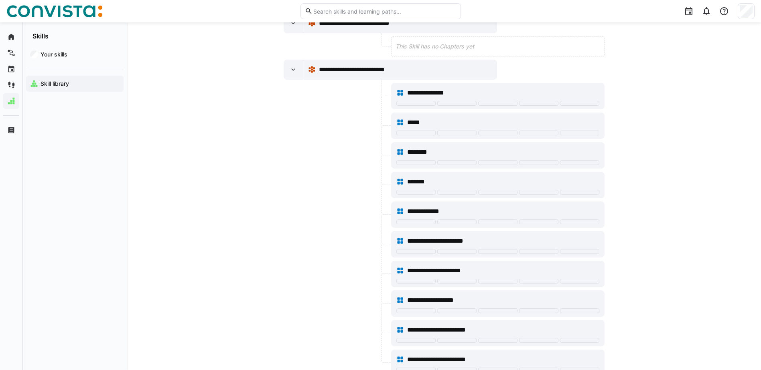
scroll to position [7818, 0]
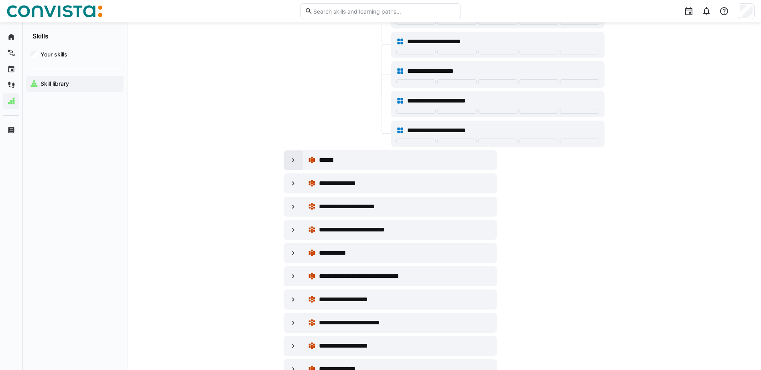
click at [288, 162] on div at bounding box center [293, 160] width 19 height 19
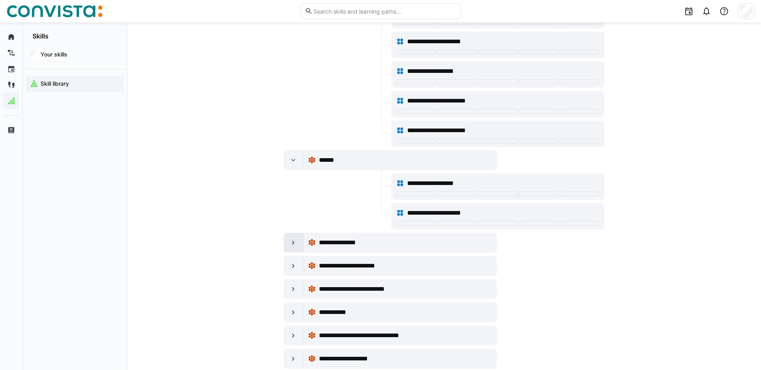
click at [296, 239] on eds-icon at bounding box center [293, 243] width 8 height 8
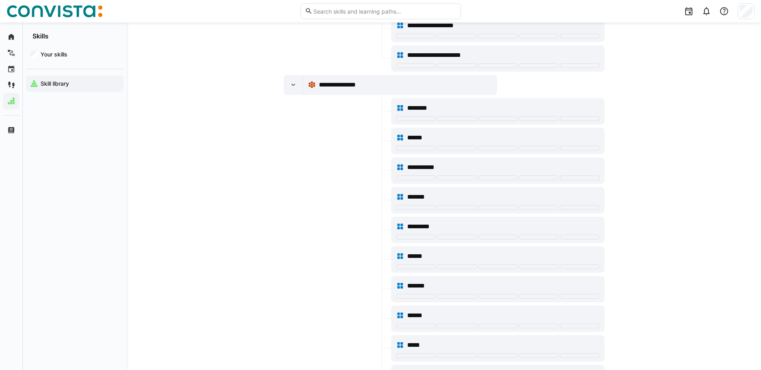
scroll to position [7978, 0]
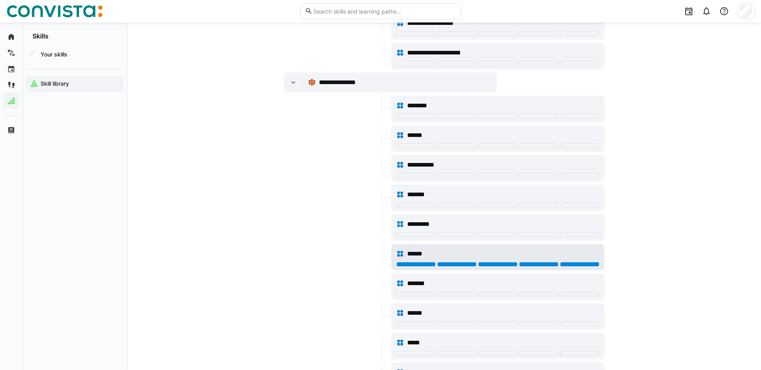
click at [587, 264] on div at bounding box center [579, 264] width 39 height 5
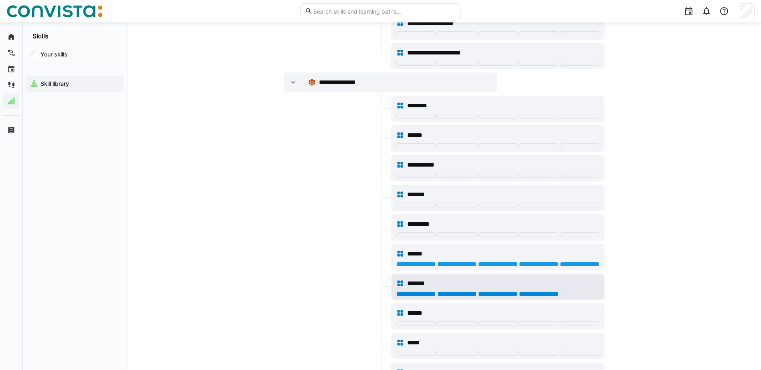
click at [537, 290] on div "*******" at bounding box center [497, 284] width 203 height 16
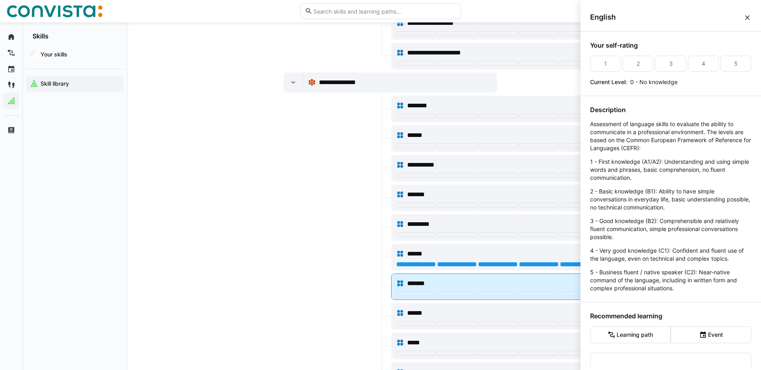
scroll to position [0, 0]
click at [530, 296] on div at bounding box center [538, 294] width 39 height 5
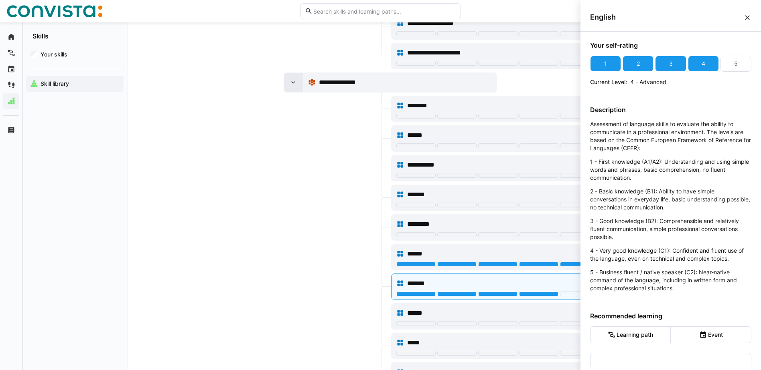
click at [292, 79] on div at bounding box center [293, 82] width 19 height 19
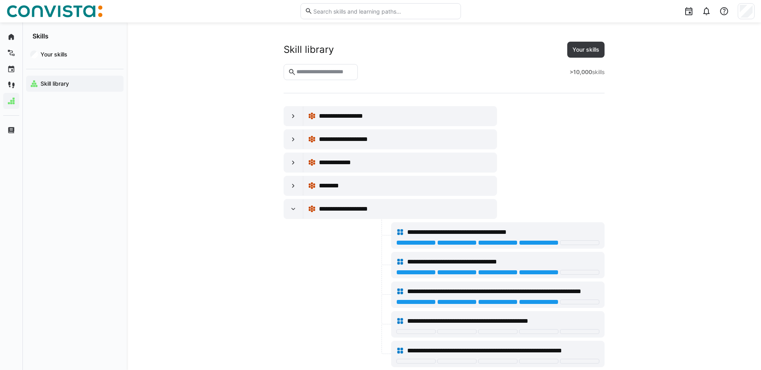
scroll to position [7978, 0]
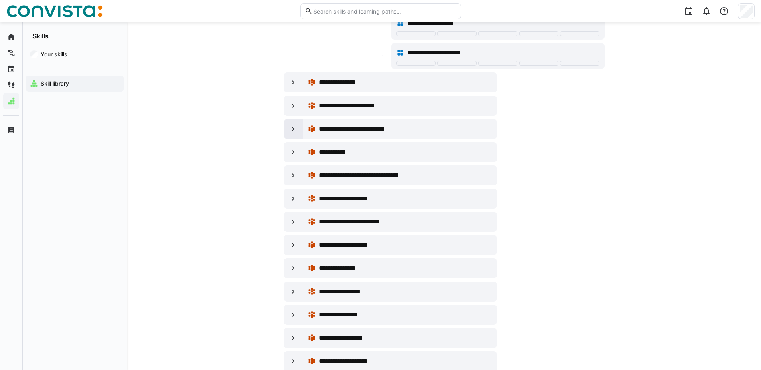
click at [297, 127] on eds-icon at bounding box center [293, 129] width 8 height 8
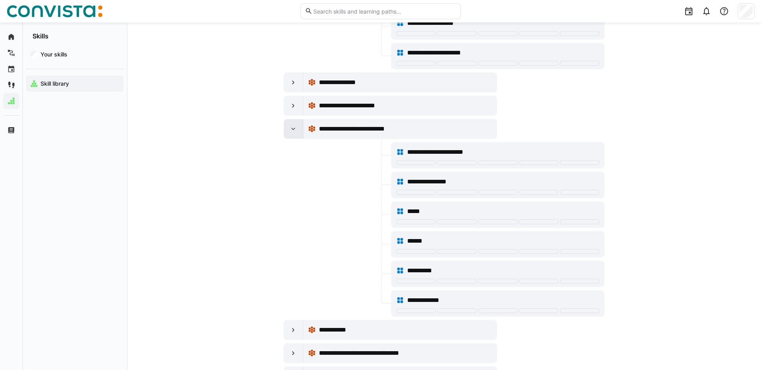
click at [297, 127] on eds-icon at bounding box center [293, 129] width 8 height 8
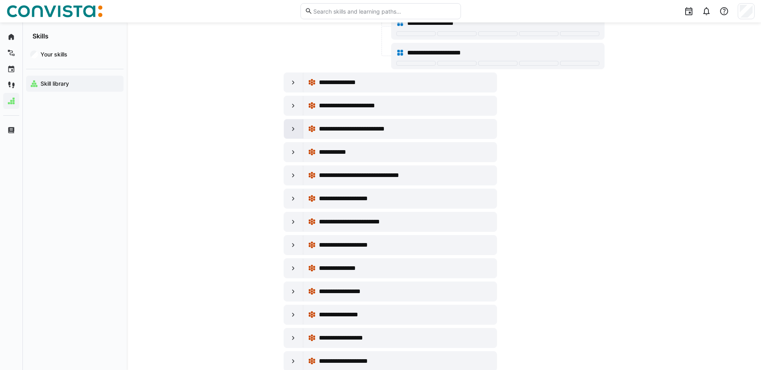
click at [297, 127] on eds-icon at bounding box center [293, 129] width 8 height 8
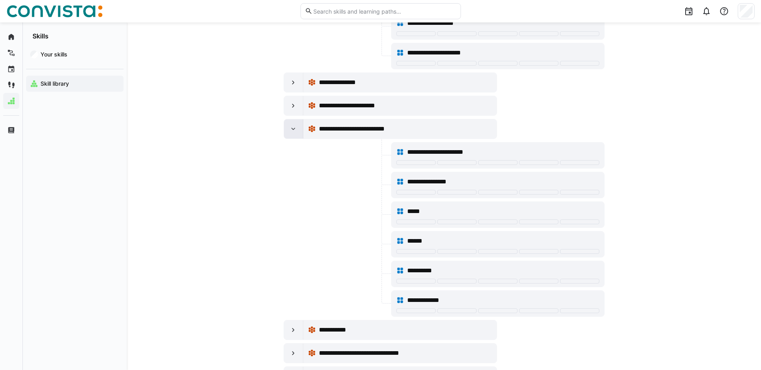
click at [297, 127] on eds-icon at bounding box center [293, 129] width 8 height 8
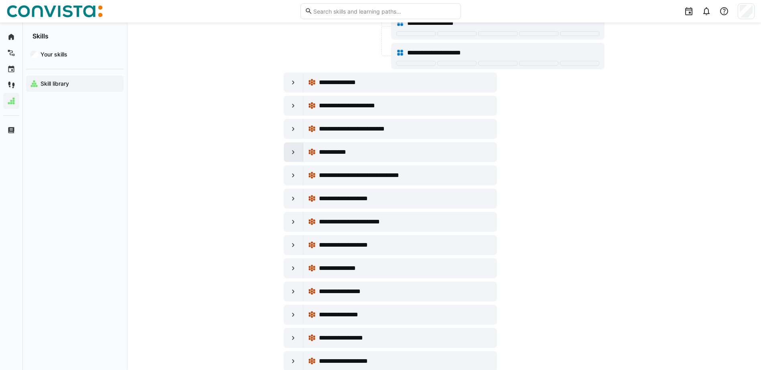
click at [295, 156] on div at bounding box center [293, 152] width 19 height 19
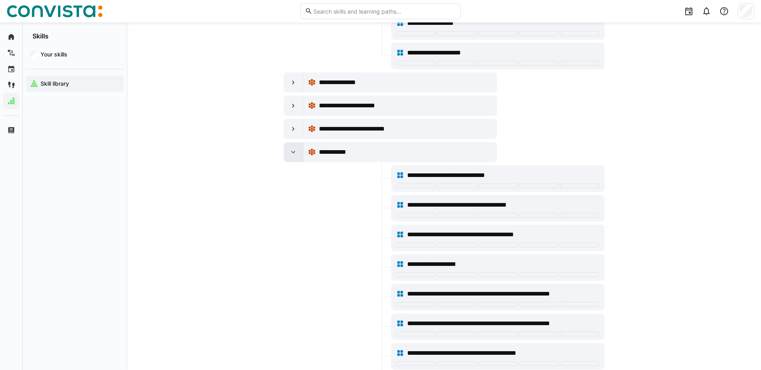
click at [294, 152] on eds-icon at bounding box center [293, 152] width 8 height 8
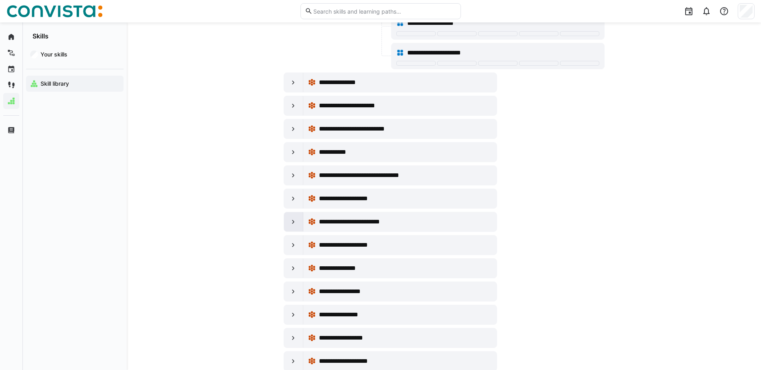
click at [293, 222] on eds-icon at bounding box center [293, 222] width 8 height 8
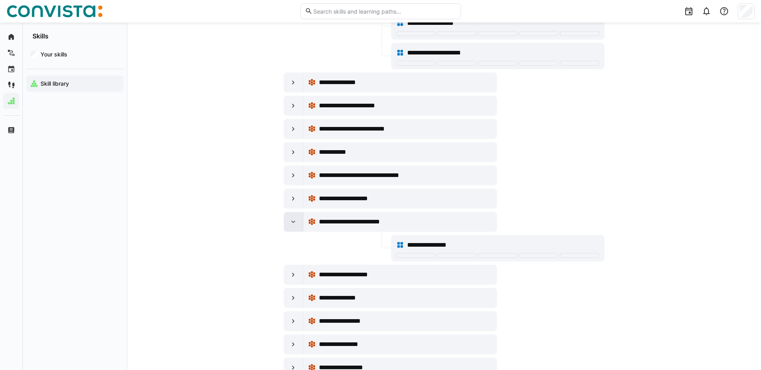
click at [295, 223] on eds-icon at bounding box center [293, 222] width 8 height 8
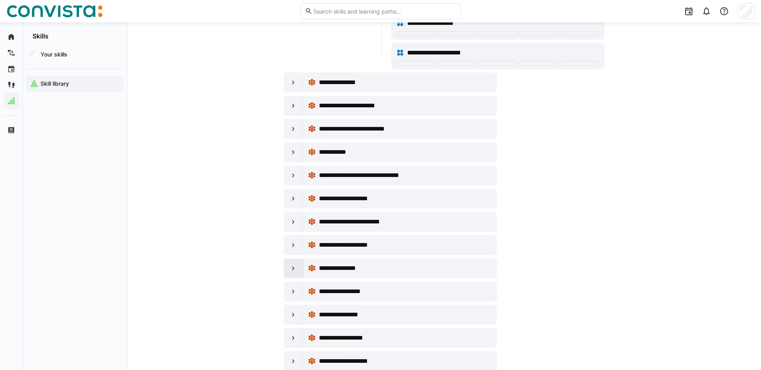
click at [292, 267] on eds-icon at bounding box center [293, 269] width 8 height 8
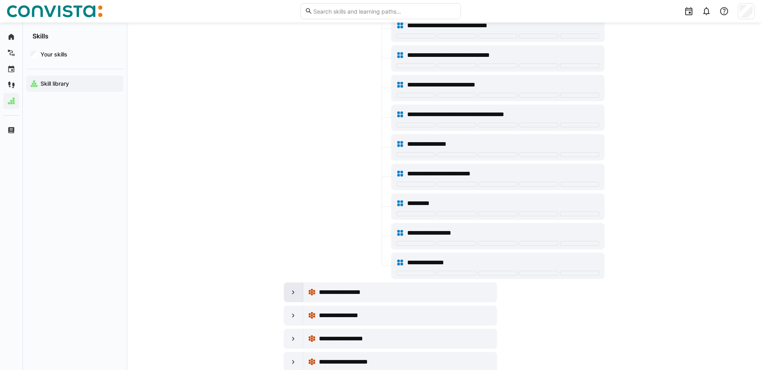
scroll to position [8820, 0]
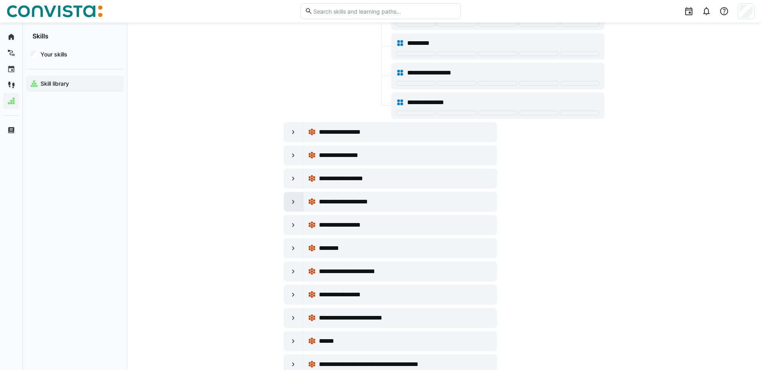
click at [296, 204] on eds-icon at bounding box center [293, 202] width 8 height 8
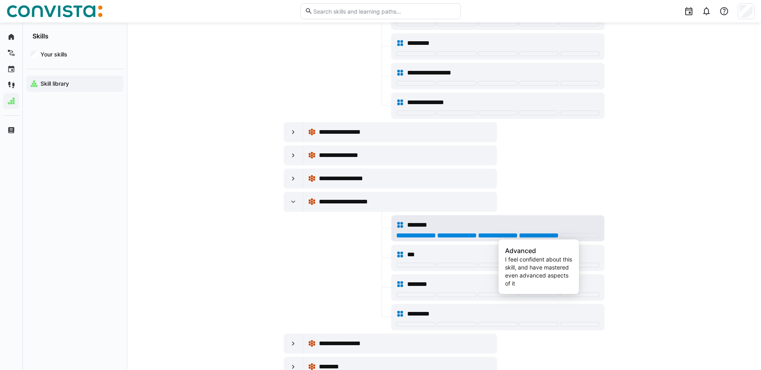
click at [527, 237] on div at bounding box center [538, 235] width 39 height 5
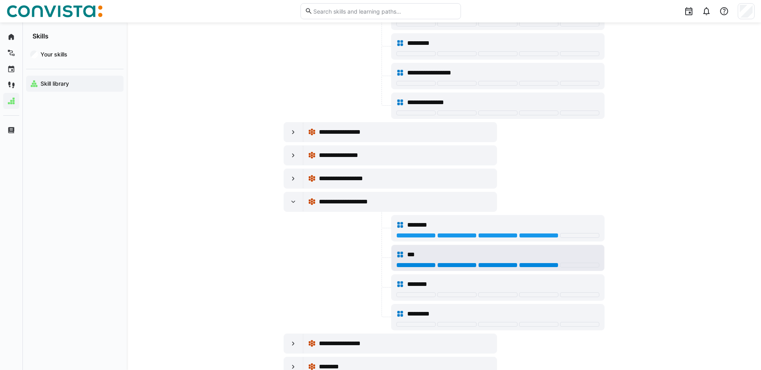
click at [525, 267] on div at bounding box center [538, 265] width 39 height 5
click at [291, 178] on eds-icon at bounding box center [293, 179] width 8 height 8
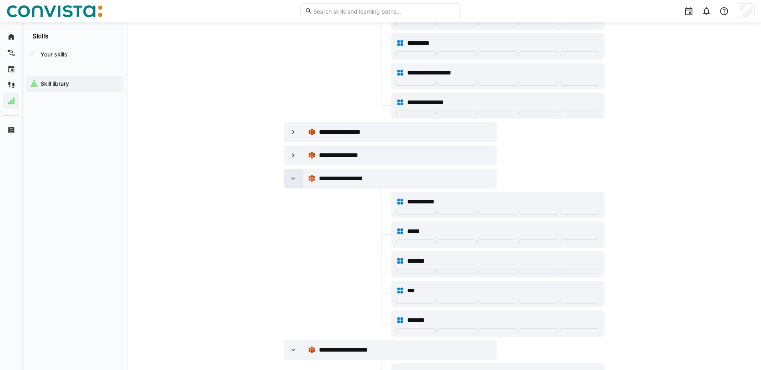
click at [291, 178] on eds-icon at bounding box center [293, 179] width 8 height 8
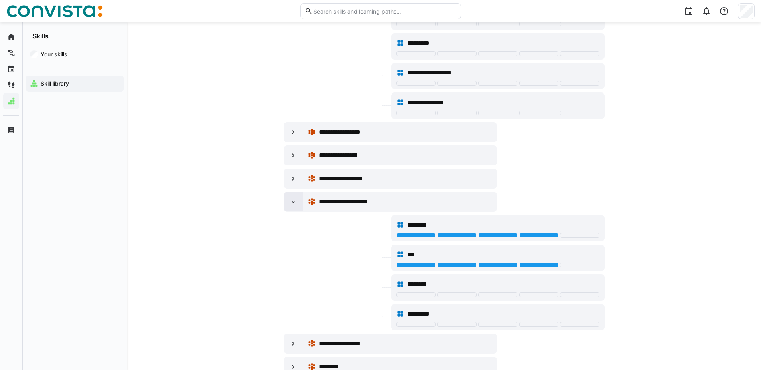
click at [295, 198] on eds-icon at bounding box center [293, 202] width 8 height 8
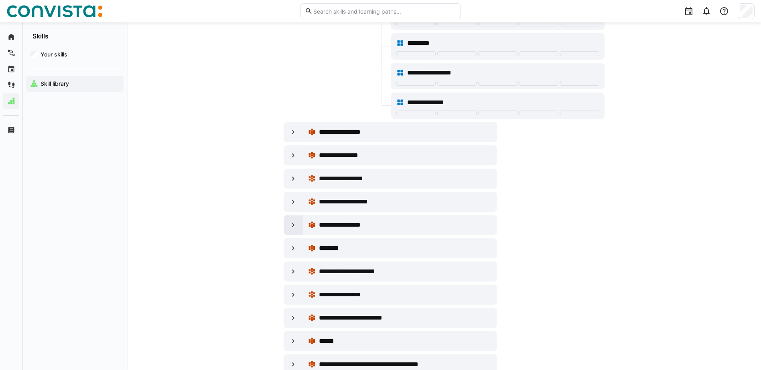
click at [293, 223] on eds-icon at bounding box center [293, 225] width 8 height 8
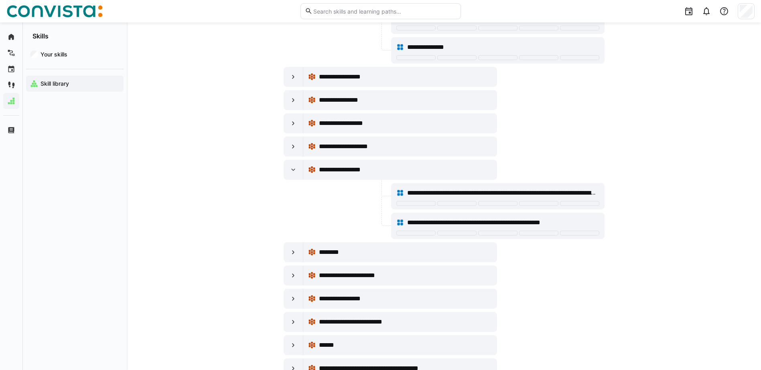
scroll to position [8981, 0]
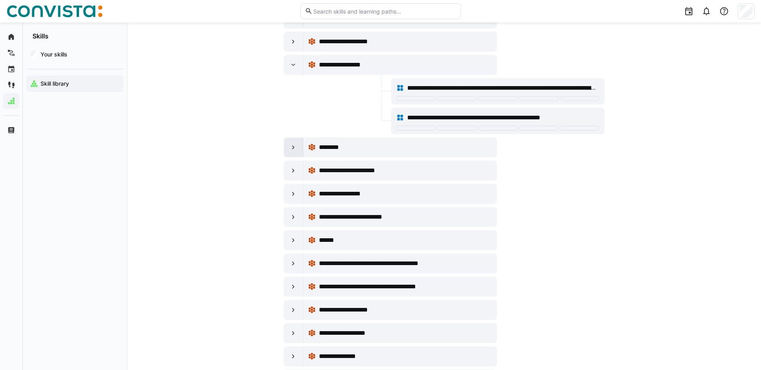
click at [295, 149] on eds-icon at bounding box center [293, 148] width 8 height 8
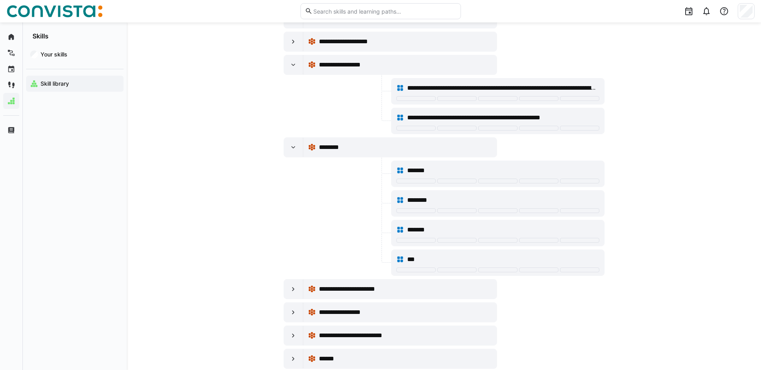
scroll to position [9061, 0]
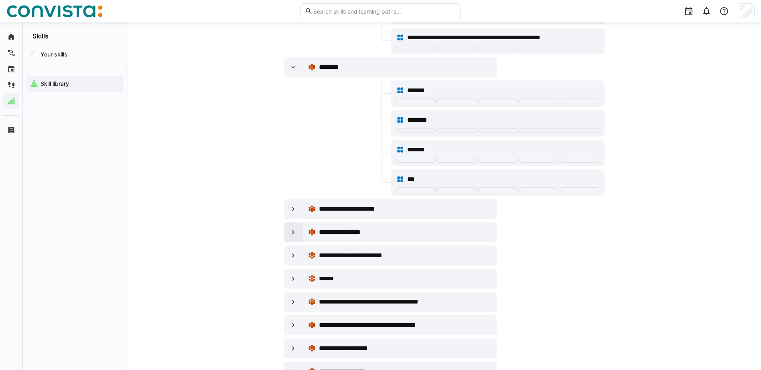
click at [300, 234] on div at bounding box center [293, 232] width 19 height 19
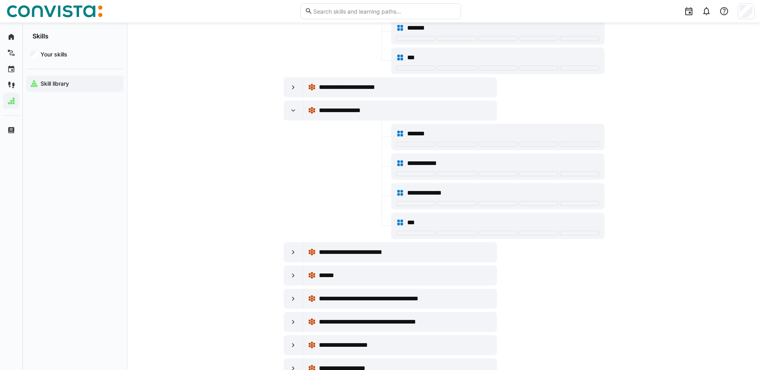
scroll to position [9261, 0]
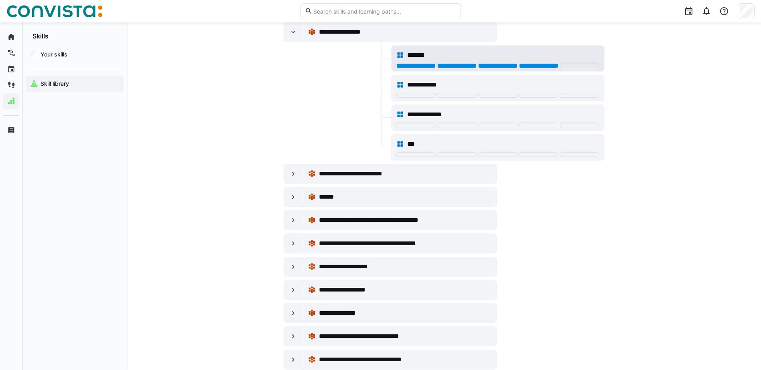
click at [543, 66] on div at bounding box center [538, 65] width 39 height 5
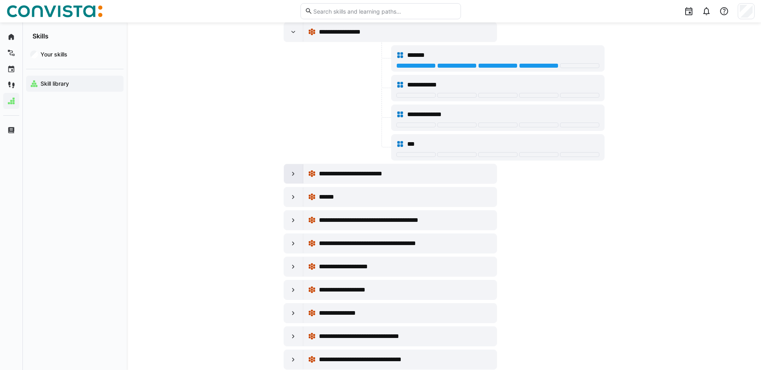
click at [291, 174] on eds-icon at bounding box center [293, 174] width 8 height 8
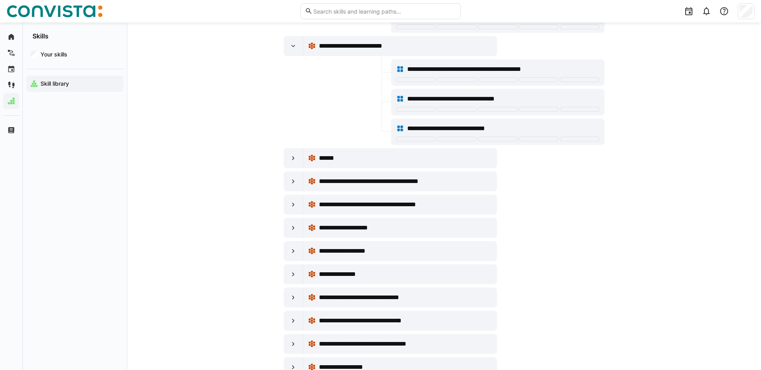
scroll to position [9422, 0]
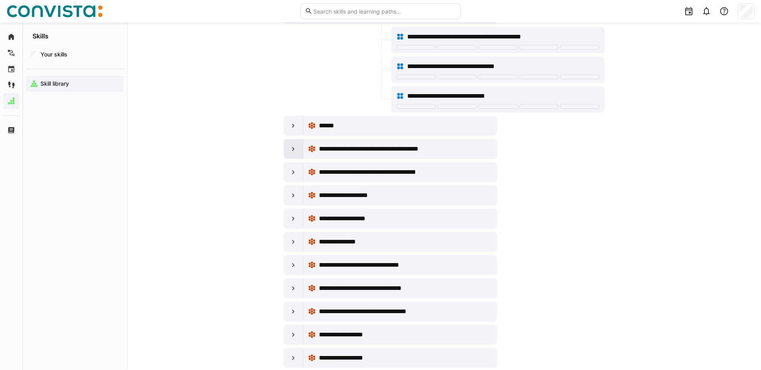
click at [291, 146] on eds-icon at bounding box center [293, 149] width 8 height 8
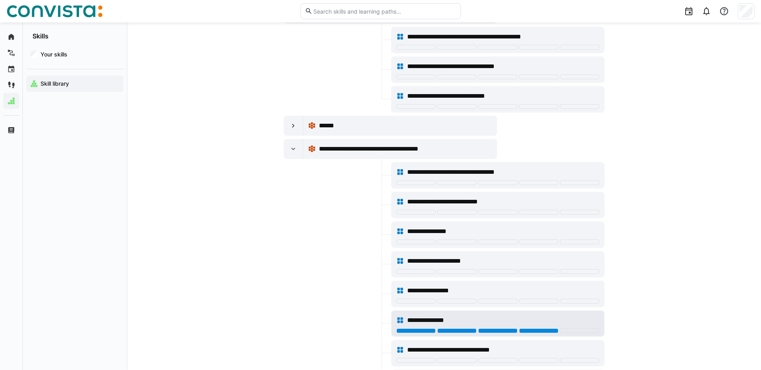
click at [538, 330] on div at bounding box center [538, 331] width 39 height 5
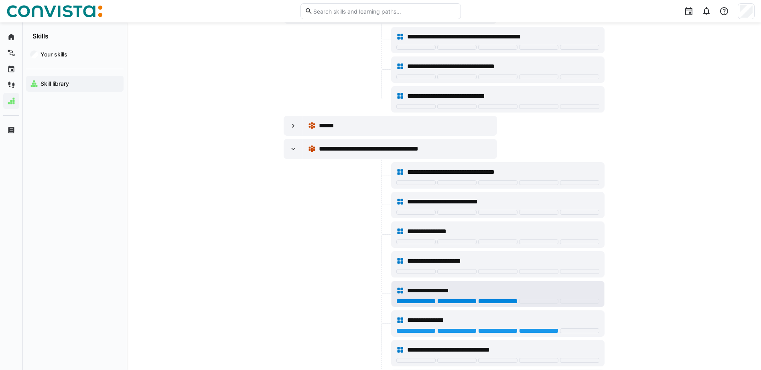
click at [491, 297] on div "**********" at bounding box center [497, 291] width 203 height 16
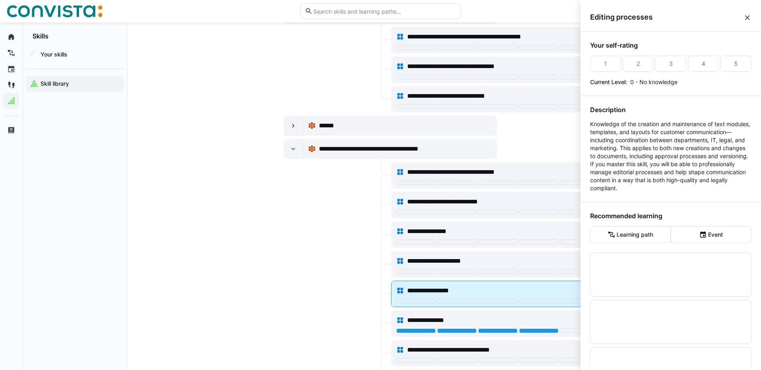
scroll to position [0, 0]
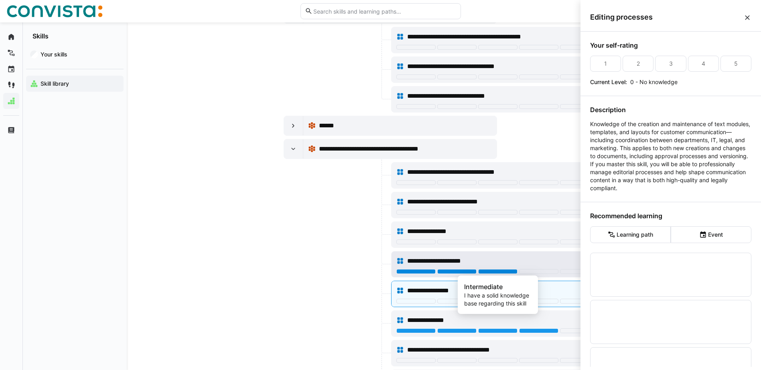
click at [494, 273] on div at bounding box center [497, 271] width 39 height 5
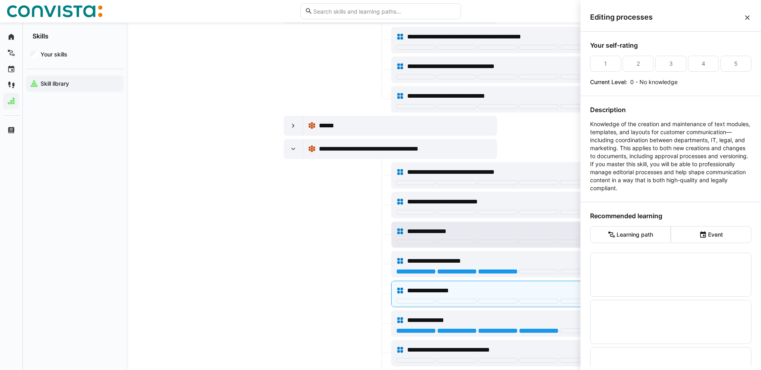
click at [492, 239] on div "**********" at bounding box center [497, 232] width 203 height 16
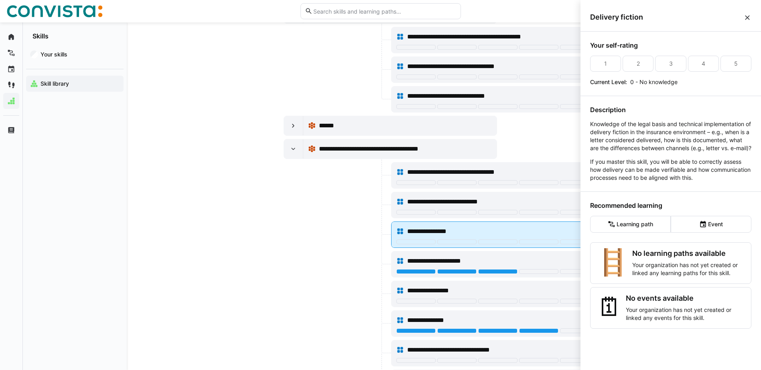
click at [493, 240] on div at bounding box center [497, 242] width 39 height 5
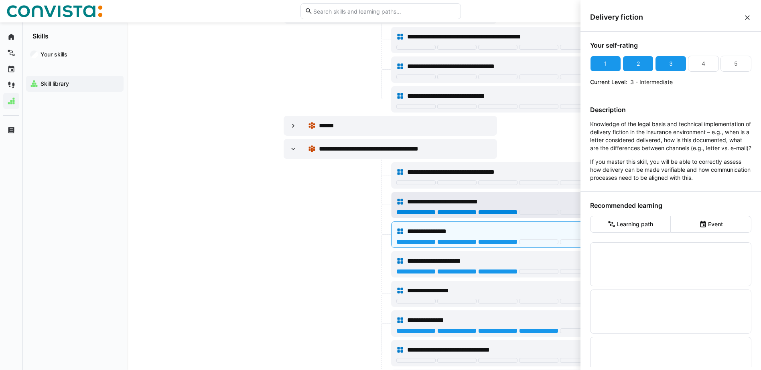
click at [497, 211] on div at bounding box center [497, 212] width 39 height 5
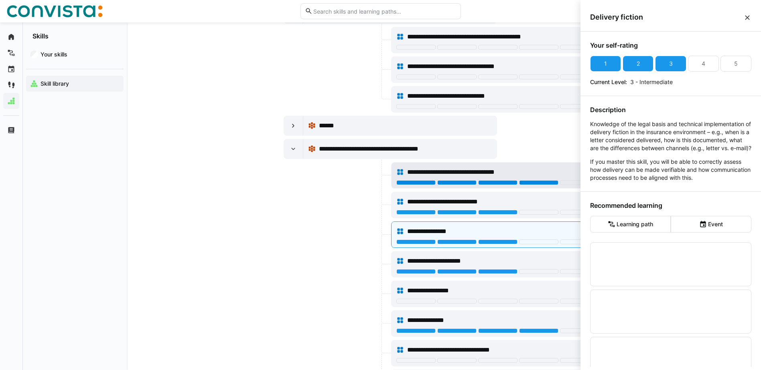
click at [536, 184] on div at bounding box center [538, 182] width 39 height 5
click at [331, 225] on div at bounding box center [336, 235] width 106 height 26
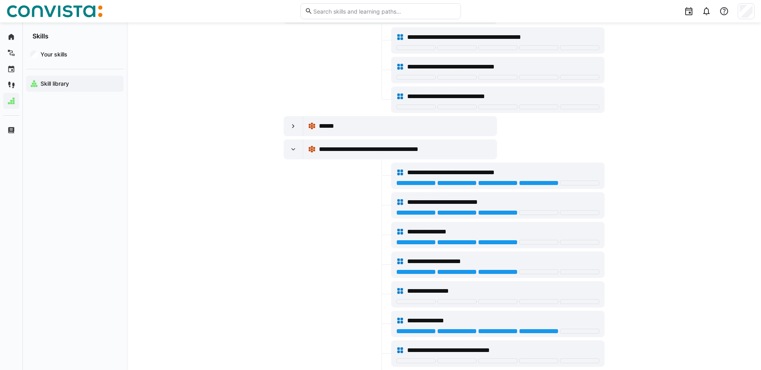
scroll to position [9542, 0]
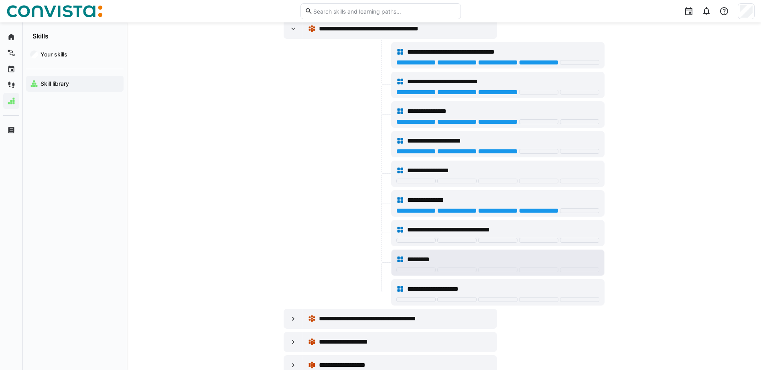
click at [493, 273] on div at bounding box center [497, 271] width 203 height 6
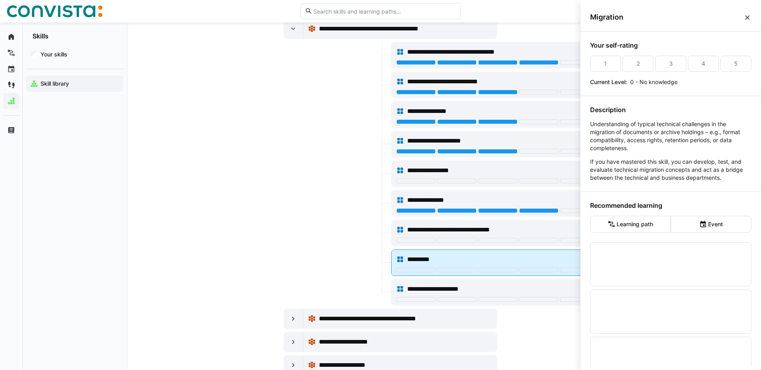
scroll to position [0, 0]
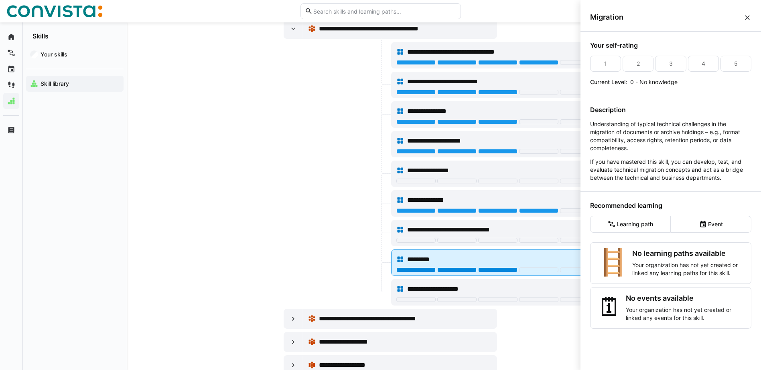
click at [493, 270] on div at bounding box center [497, 270] width 39 height 5
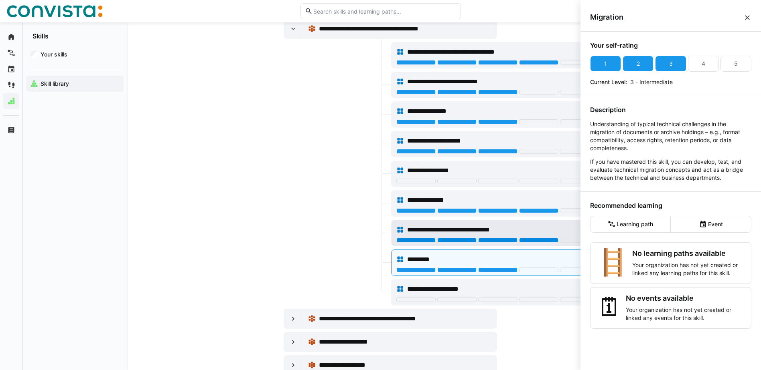
click at [532, 239] on div at bounding box center [538, 240] width 39 height 5
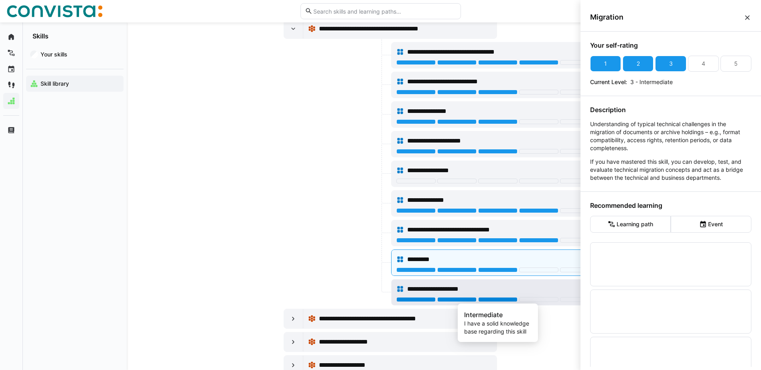
click at [496, 299] on div at bounding box center [497, 299] width 39 height 5
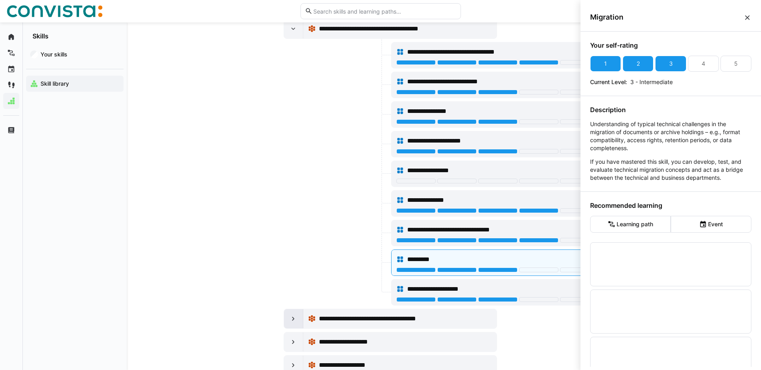
click at [292, 322] on eds-icon at bounding box center [293, 319] width 8 height 8
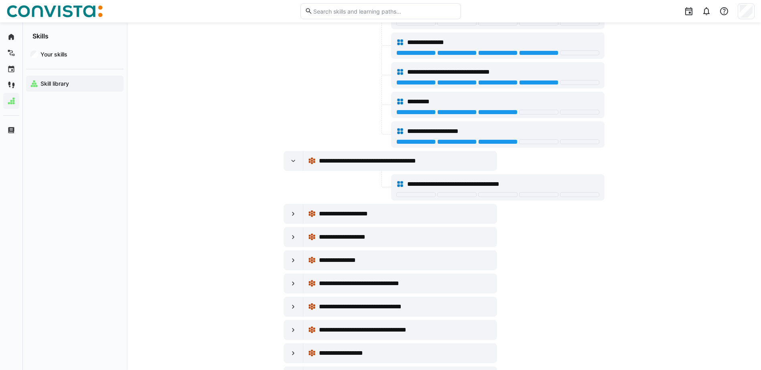
scroll to position [9702, 0]
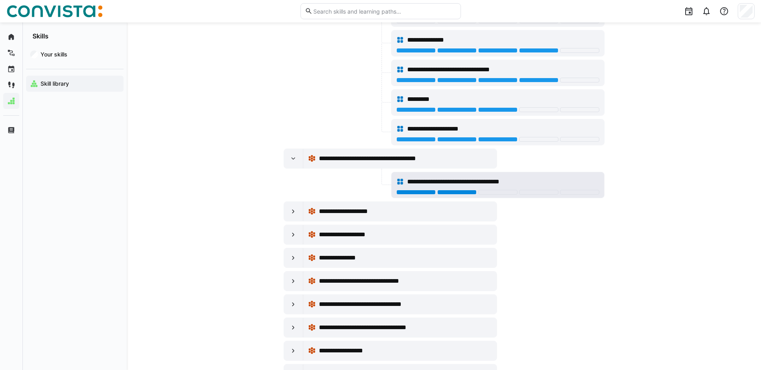
click at [455, 192] on div at bounding box center [456, 192] width 39 height 5
click at [294, 214] on eds-icon at bounding box center [293, 212] width 8 height 8
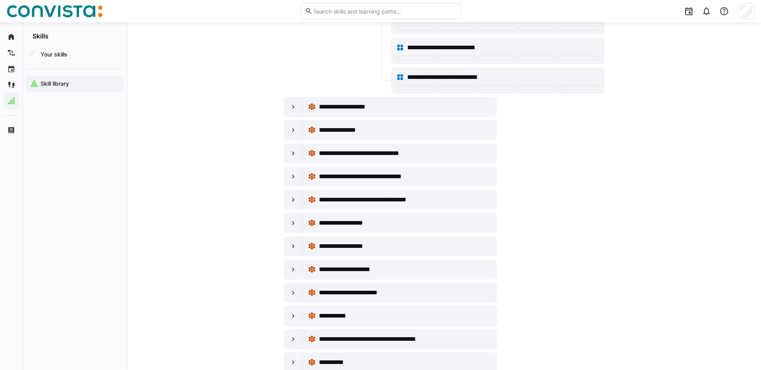
scroll to position [9983, 0]
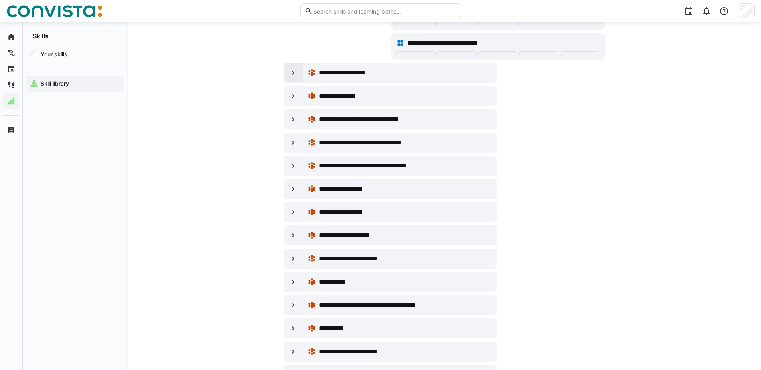
click at [291, 74] on eds-icon at bounding box center [293, 73] width 8 height 8
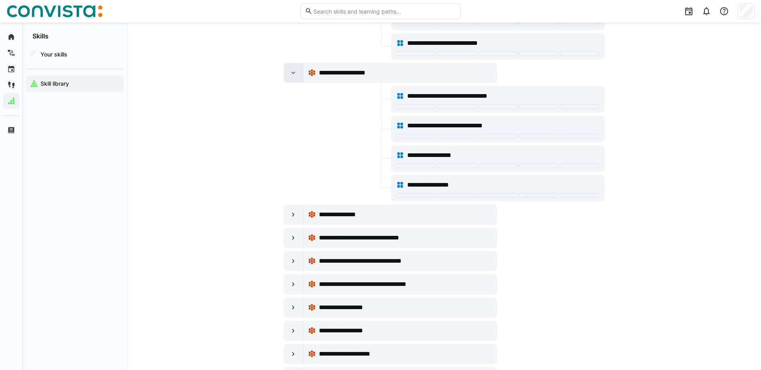
click at [294, 73] on eds-icon at bounding box center [293, 73] width 8 height 8
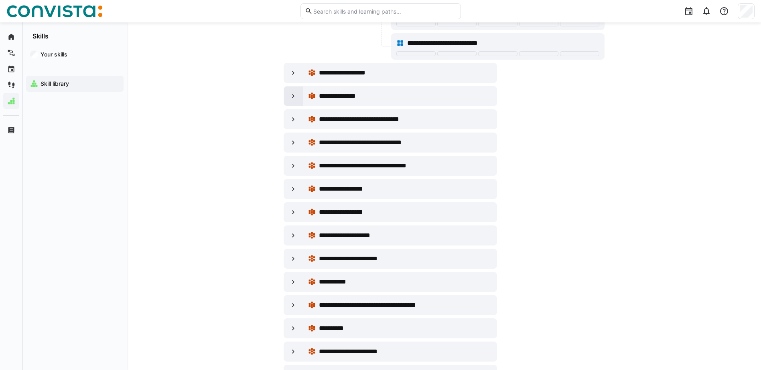
click at [294, 97] on eds-icon at bounding box center [293, 96] width 8 height 8
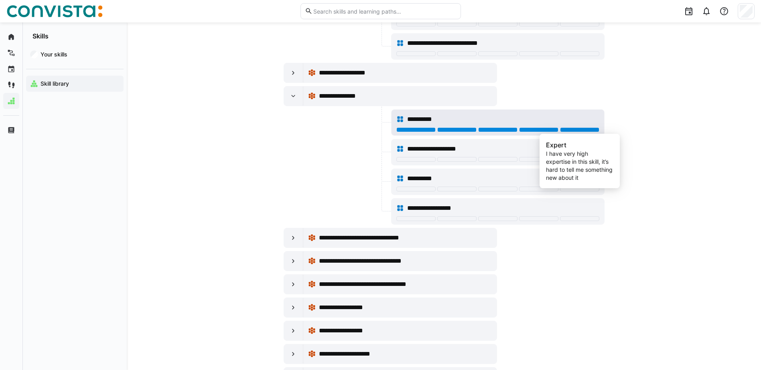
click at [564, 129] on div at bounding box center [579, 129] width 39 height 5
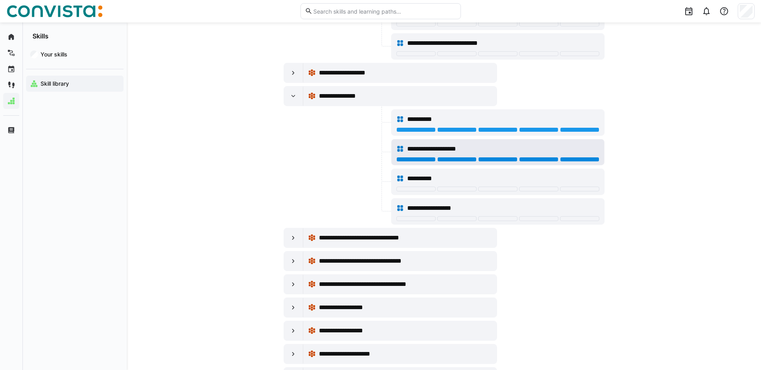
click at [565, 161] on div at bounding box center [579, 159] width 39 height 5
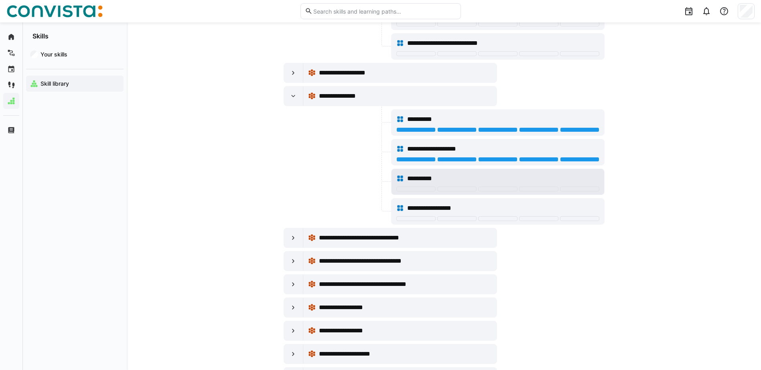
click at [572, 185] on div "**********" at bounding box center [497, 179] width 203 height 16
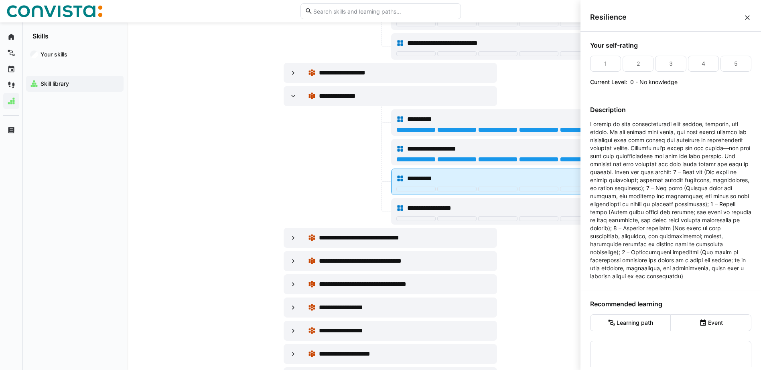
scroll to position [0, 0]
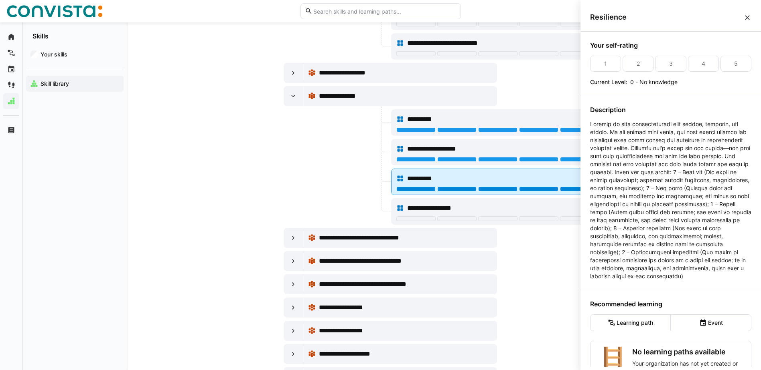
click at [571, 188] on div at bounding box center [579, 189] width 39 height 5
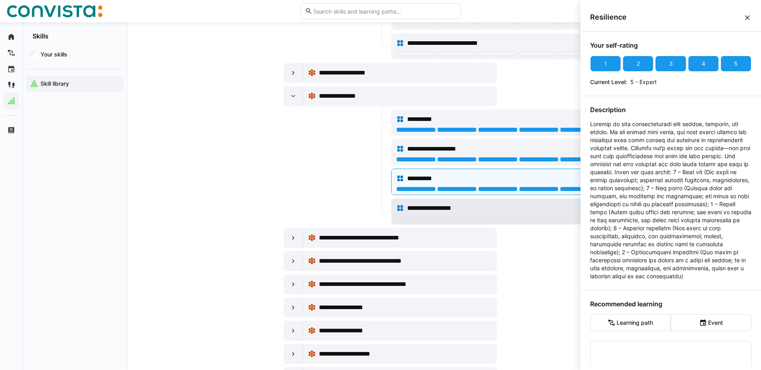
click at [542, 216] on div at bounding box center [538, 218] width 39 height 5
click at [291, 243] on div at bounding box center [293, 238] width 19 height 19
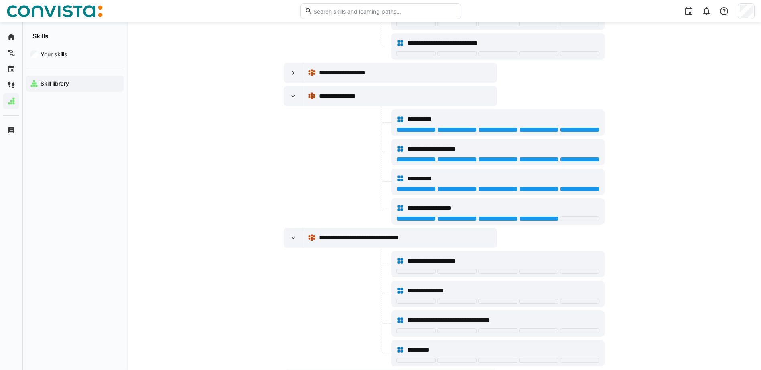
scroll to position [10103, 0]
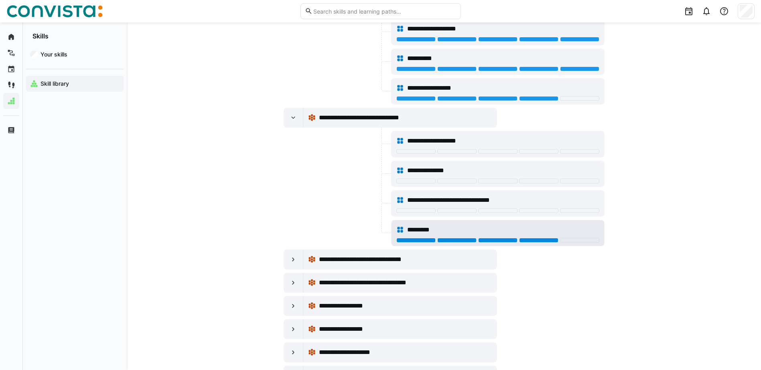
click at [525, 240] on div at bounding box center [538, 240] width 39 height 5
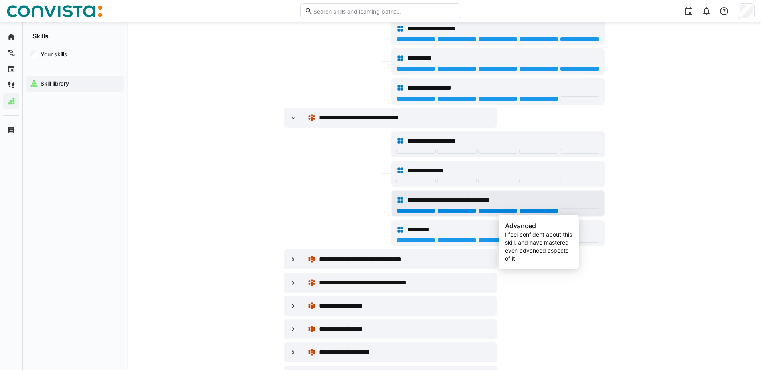
click at [527, 212] on div at bounding box center [538, 210] width 39 height 5
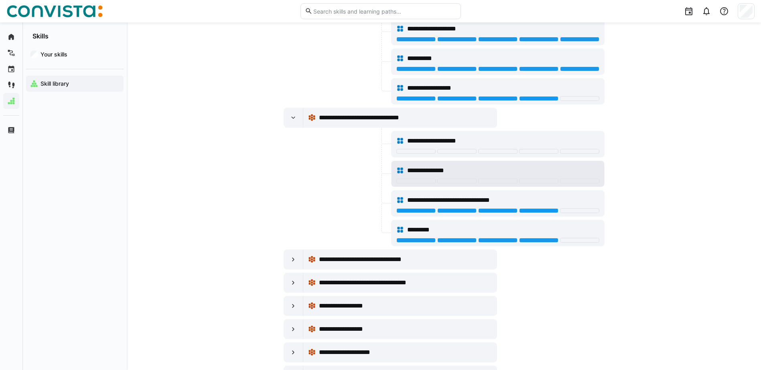
click at [527, 185] on div "**********" at bounding box center [497, 174] width 212 height 26
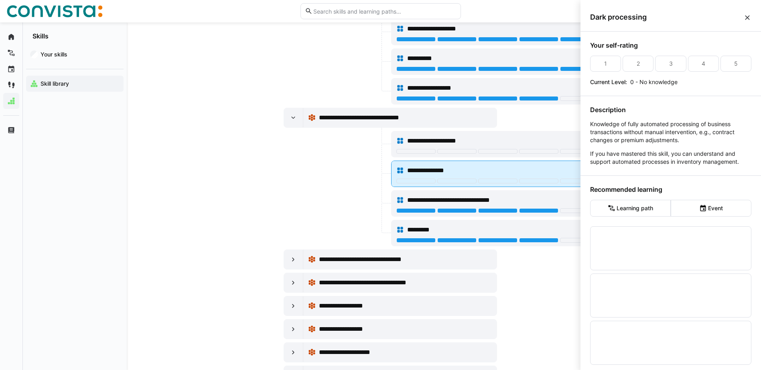
scroll to position [0, 0]
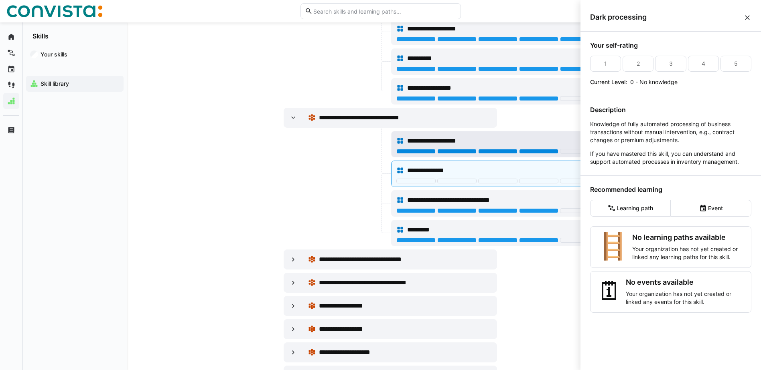
click at [524, 153] on div at bounding box center [538, 151] width 39 height 5
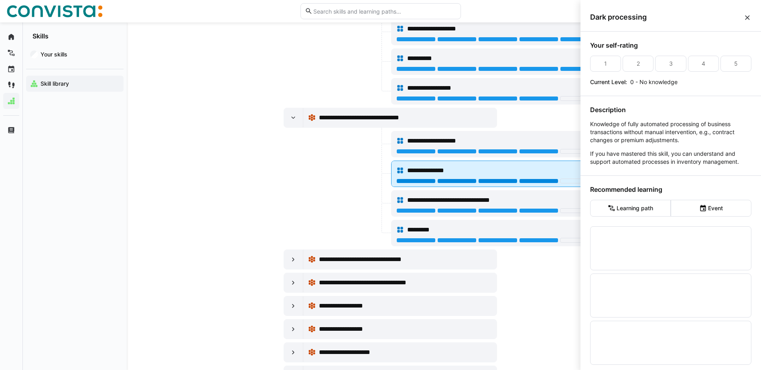
click at [528, 181] on div at bounding box center [538, 181] width 39 height 5
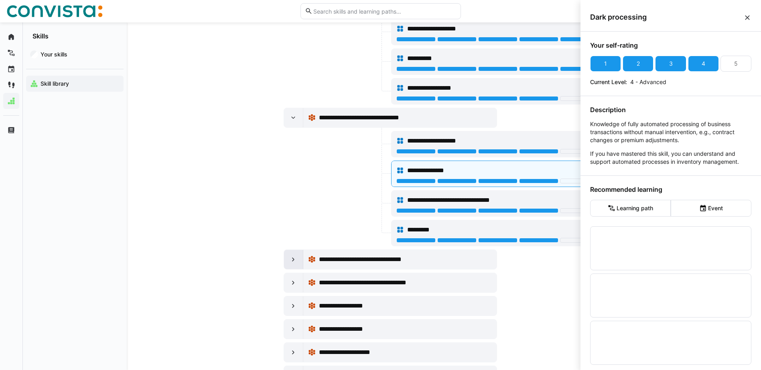
click at [298, 259] on div at bounding box center [293, 259] width 19 height 19
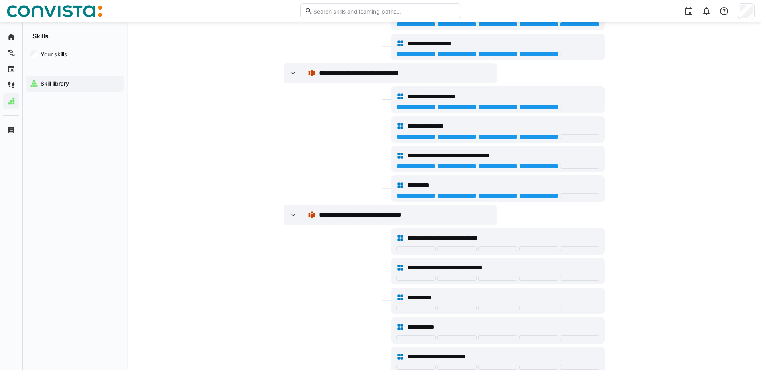
scroll to position [10183, 0]
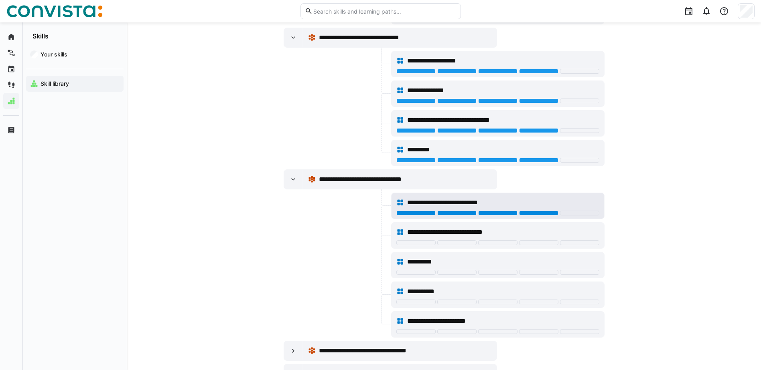
click at [540, 215] on div at bounding box center [538, 213] width 39 height 5
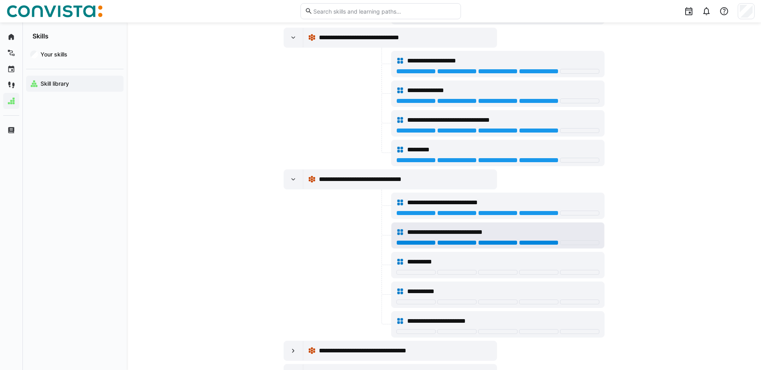
click at [527, 241] on div at bounding box center [538, 243] width 39 height 5
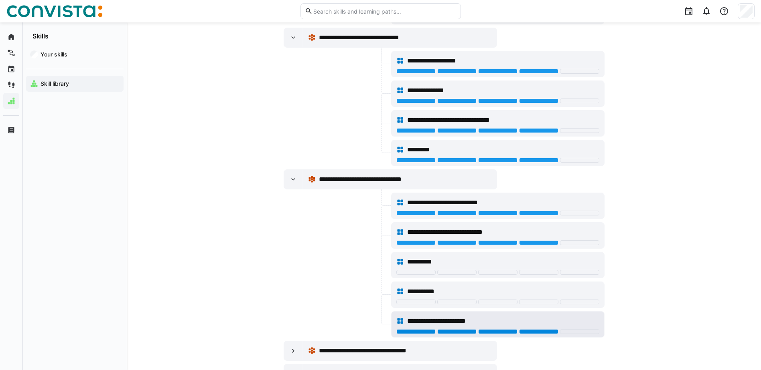
click at [535, 332] on div at bounding box center [538, 332] width 39 height 5
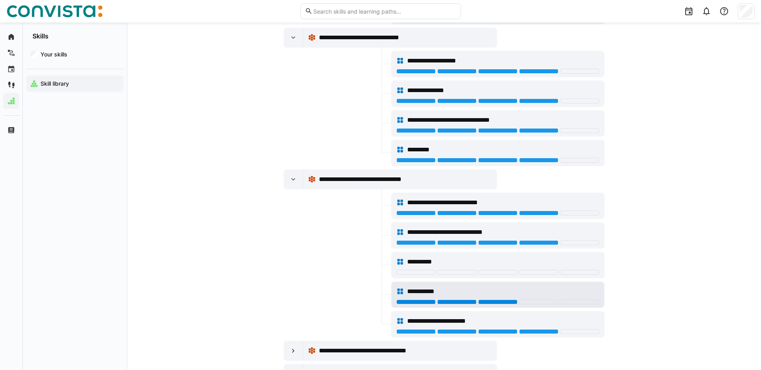
click at [490, 301] on div at bounding box center [497, 302] width 39 height 5
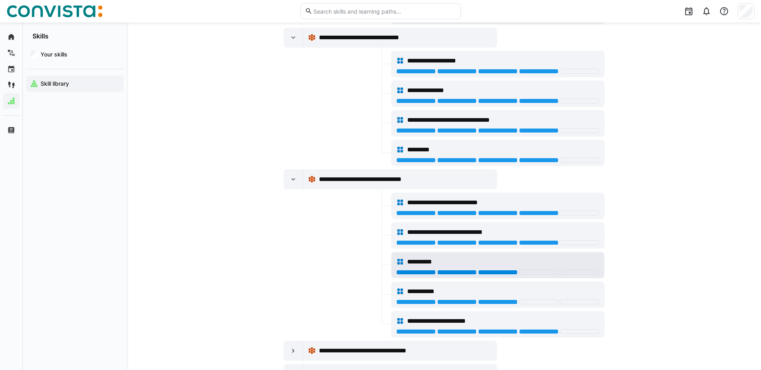
click at [494, 273] on div at bounding box center [497, 272] width 39 height 5
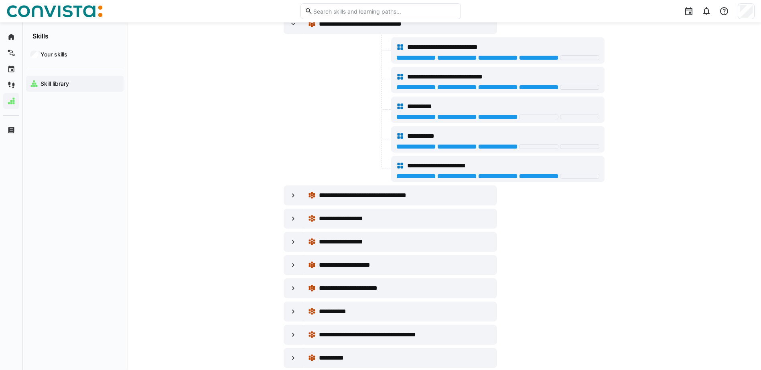
scroll to position [10384, 0]
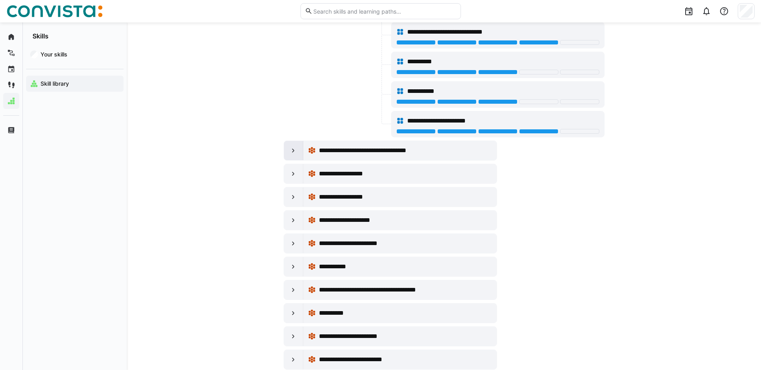
click at [291, 154] on eds-icon at bounding box center [293, 151] width 8 height 8
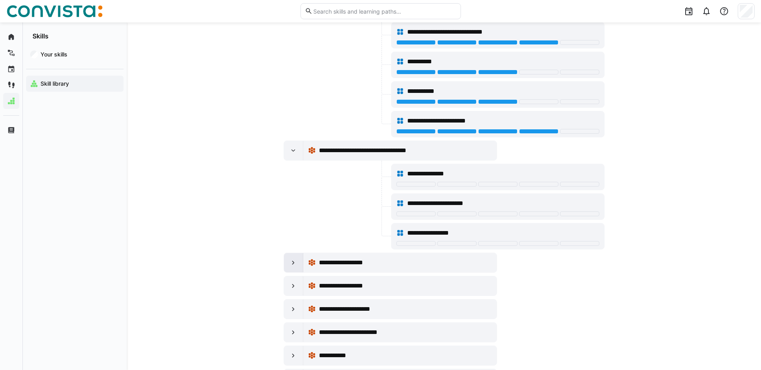
click at [295, 266] on eds-icon at bounding box center [293, 263] width 8 height 8
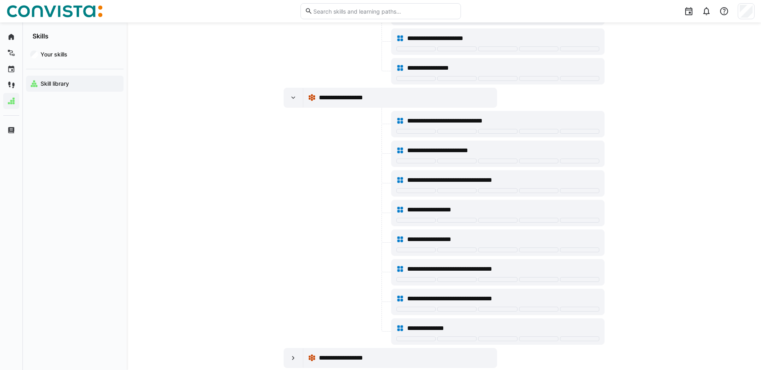
scroll to position [10584, 0]
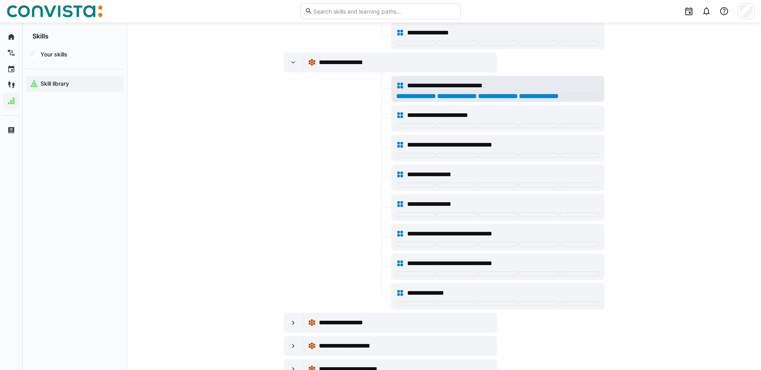
click at [538, 95] on div at bounding box center [538, 96] width 39 height 5
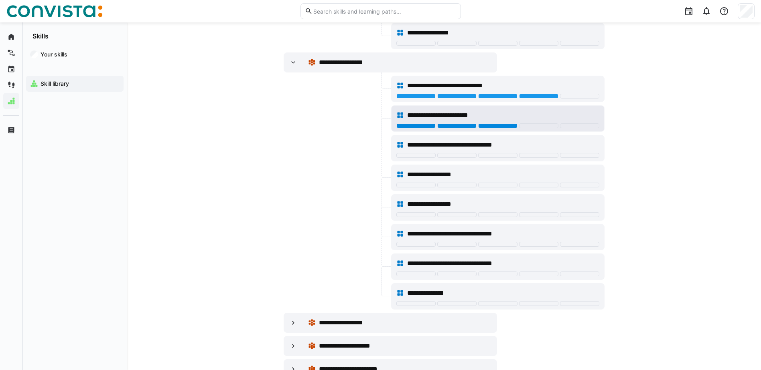
click at [486, 125] on div at bounding box center [497, 125] width 39 height 5
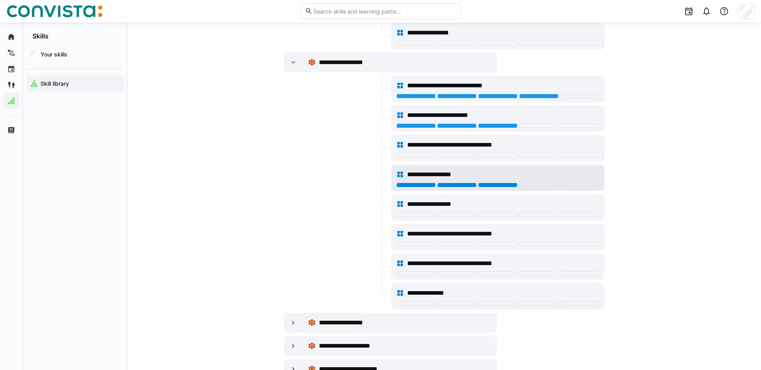
click at [500, 187] on div at bounding box center [497, 185] width 39 height 5
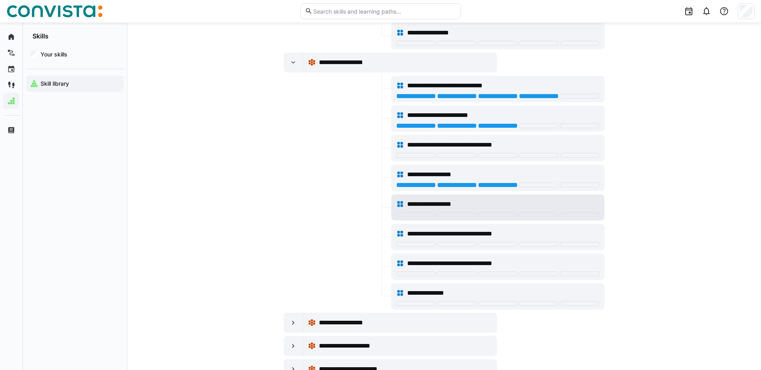
click at [496, 219] on div "**********" at bounding box center [497, 208] width 212 height 26
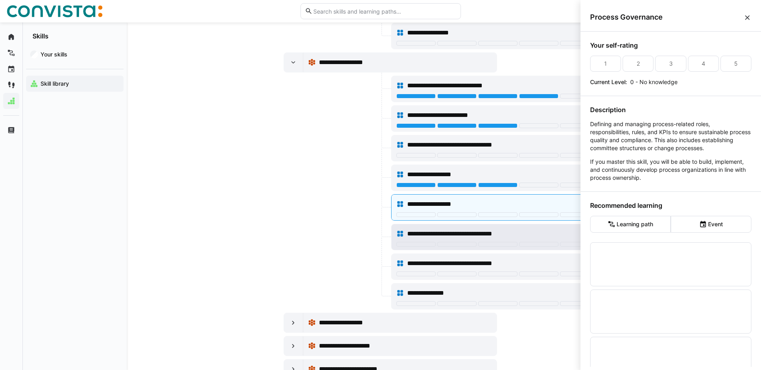
scroll to position [0, 0]
click at [492, 246] on div at bounding box center [497, 244] width 39 height 5
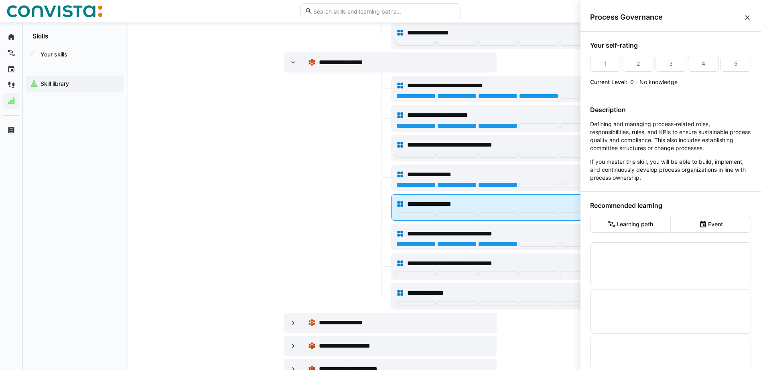
click at [494, 215] on div at bounding box center [497, 214] width 39 height 5
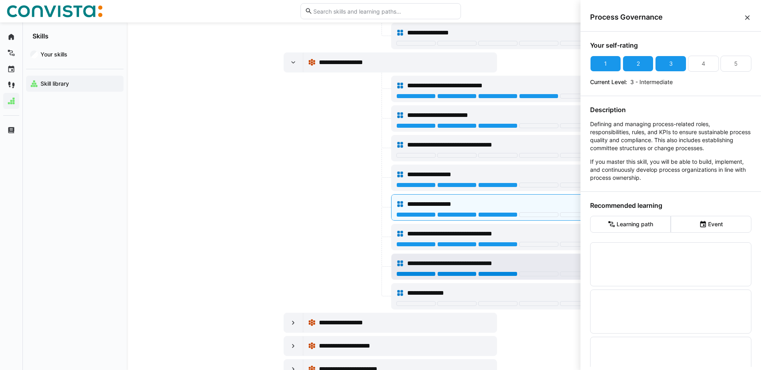
click at [499, 273] on div at bounding box center [497, 274] width 39 height 5
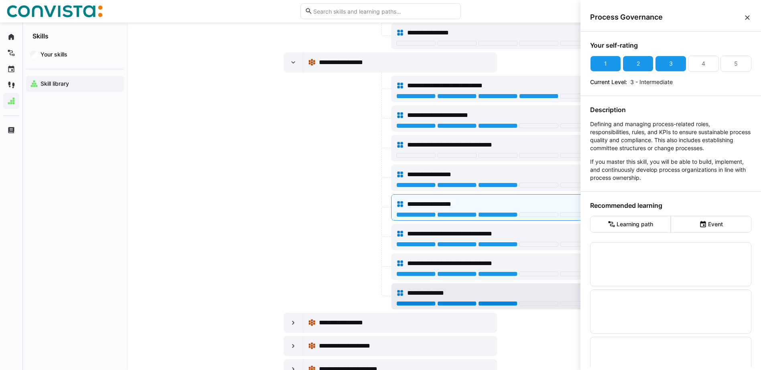
click at [492, 304] on div at bounding box center [497, 303] width 39 height 5
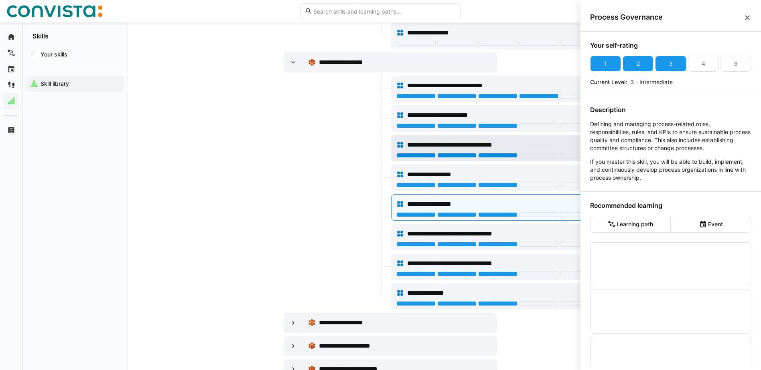
click at [492, 155] on div at bounding box center [497, 155] width 39 height 5
click at [295, 323] on eds-icon at bounding box center [293, 323] width 8 height 8
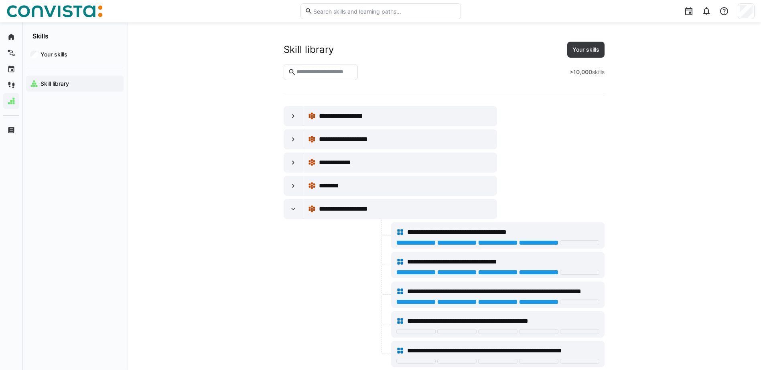
scroll to position [10584, 0]
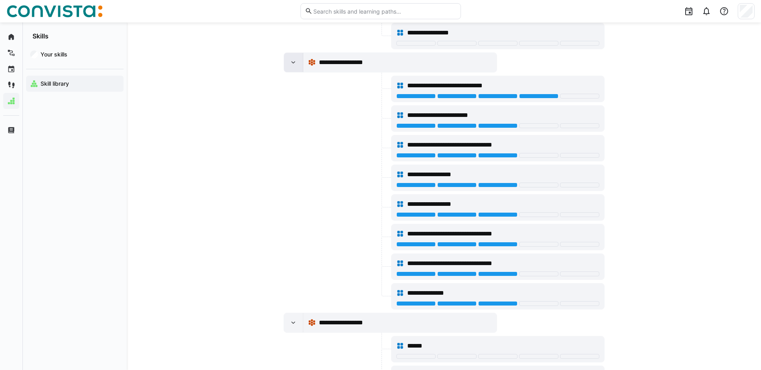
click at [297, 67] on div at bounding box center [293, 62] width 19 height 19
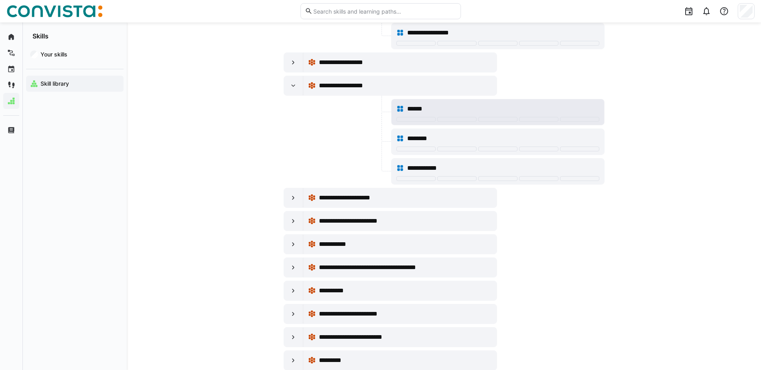
click at [505, 122] on div at bounding box center [497, 120] width 203 height 6
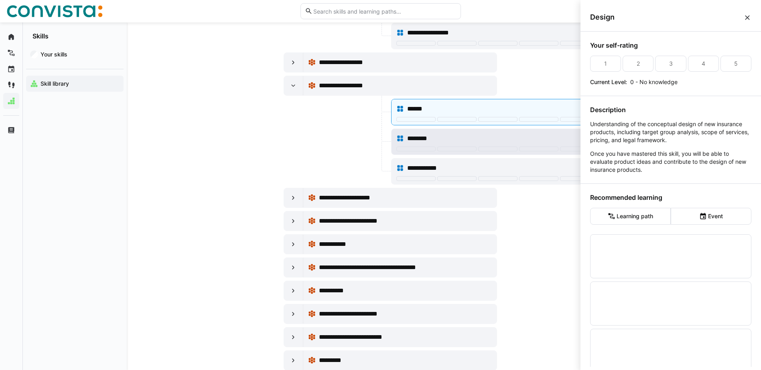
scroll to position [0, 0]
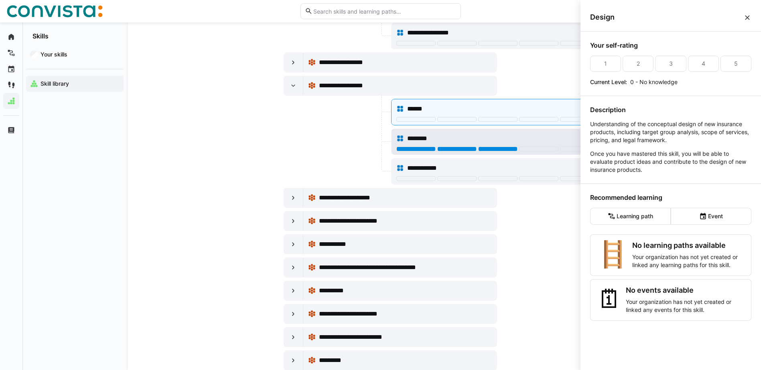
click at [504, 151] on div at bounding box center [497, 149] width 39 height 5
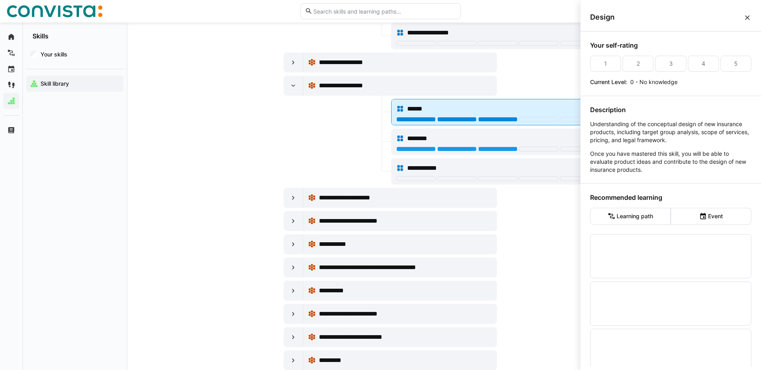
click at [502, 120] on div at bounding box center [497, 119] width 39 height 5
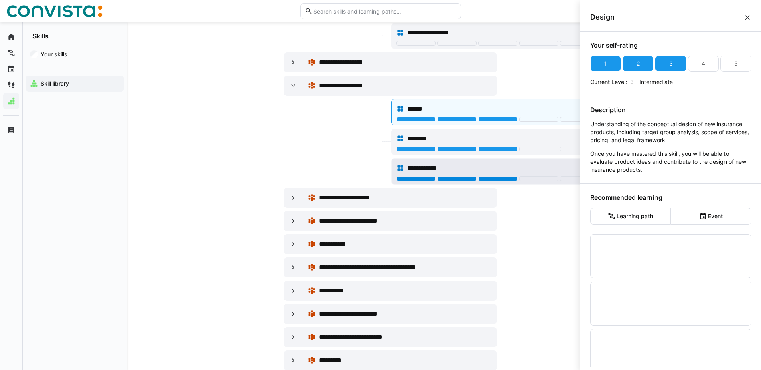
click at [506, 178] on div at bounding box center [497, 178] width 39 height 5
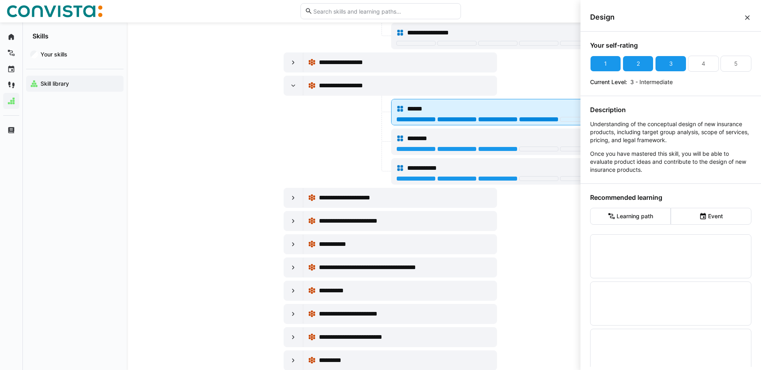
click at [536, 118] on div at bounding box center [538, 119] width 39 height 5
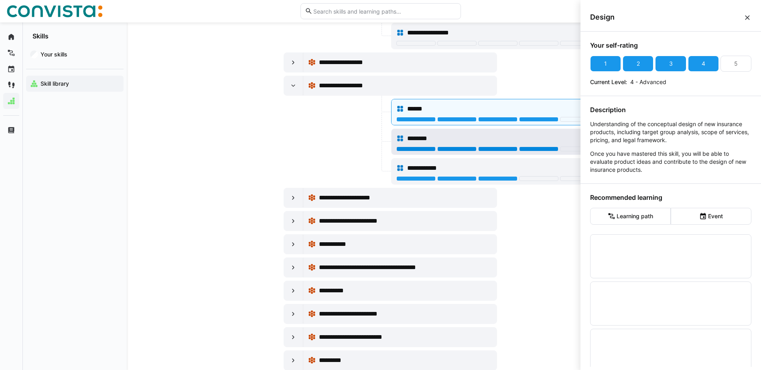
click at [538, 149] on div at bounding box center [538, 149] width 39 height 5
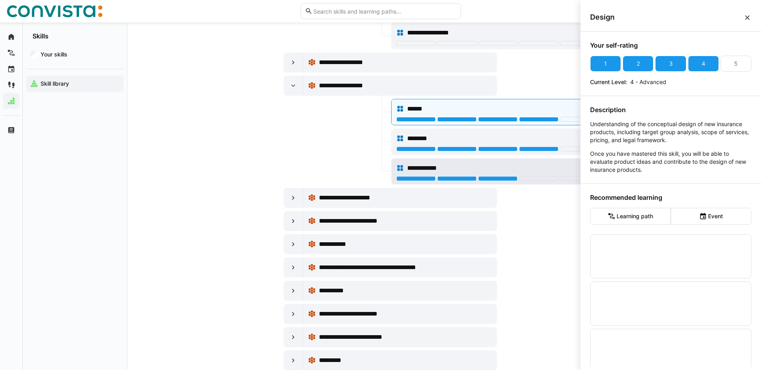
click at [530, 182] on div at bounding box center [497, 179] width 203 height 6
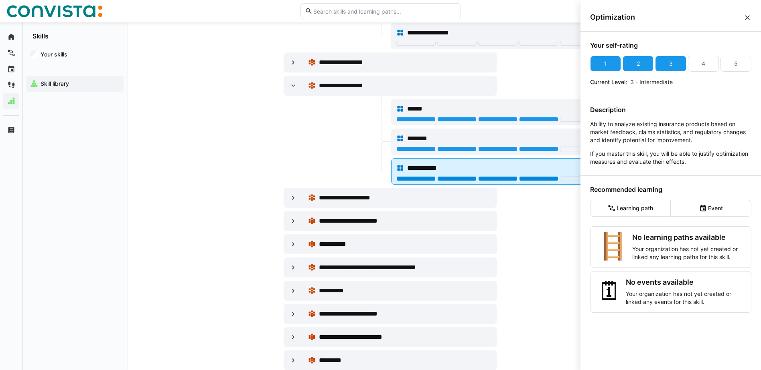
click at [530, 179] on div at bounding box center [538, 178] width 39 height 5
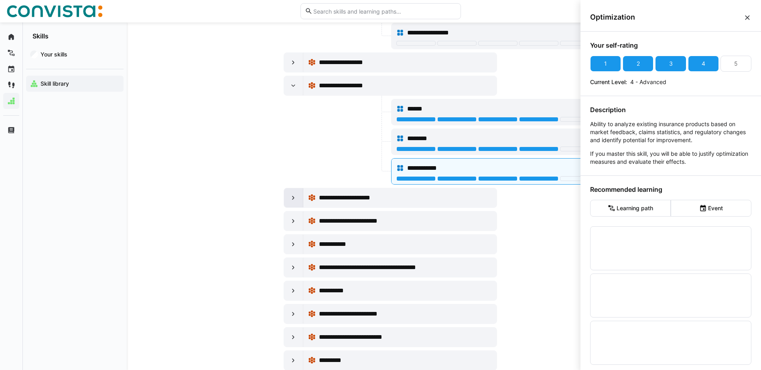
click at [295, 200] on eds-icon at bounding box center [293, 198] width 8 height 8
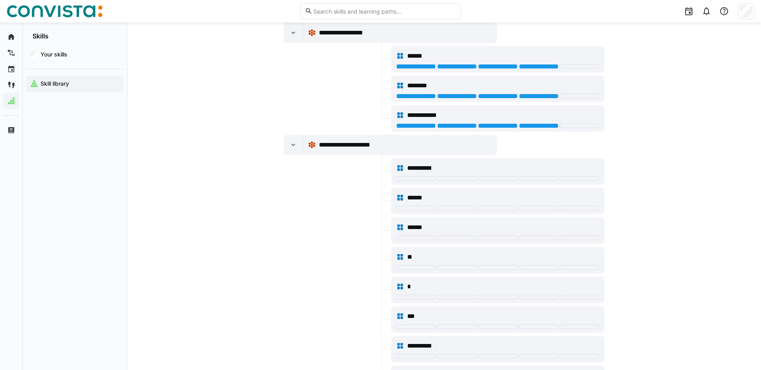
scroll to position [10745, 0]
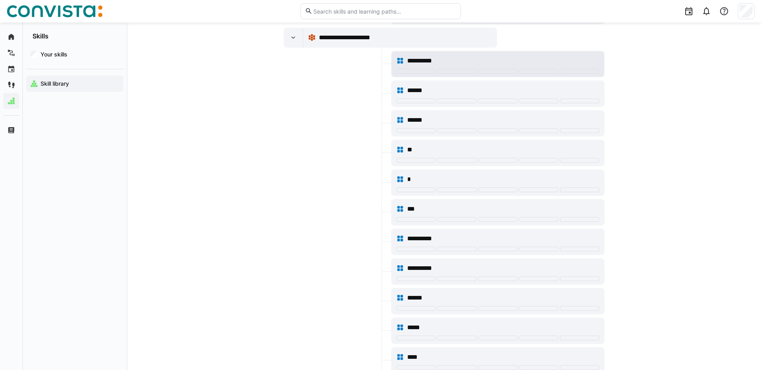
click at [429, 68] on div "**********" at bounding box center [497, 61] width 203 height 16
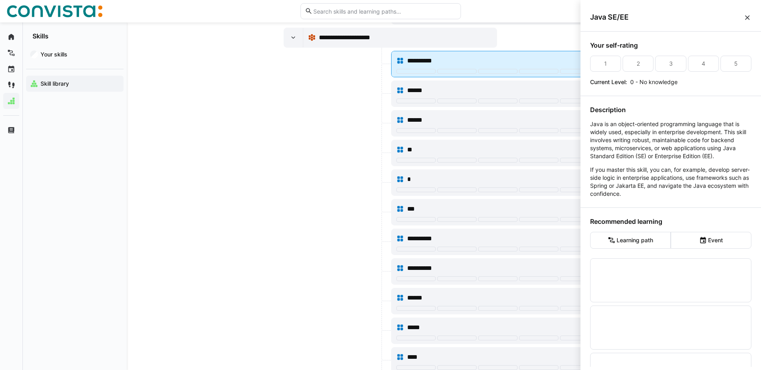
scroll to position [0, 0]
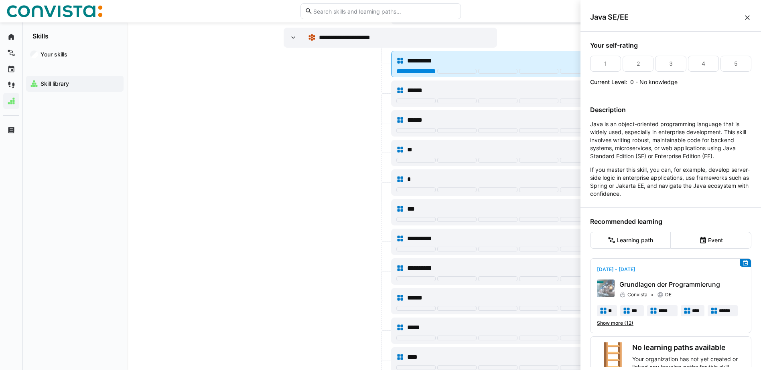
click at [426, 73] on div at bounding box center [415, 71] width 39 height 5
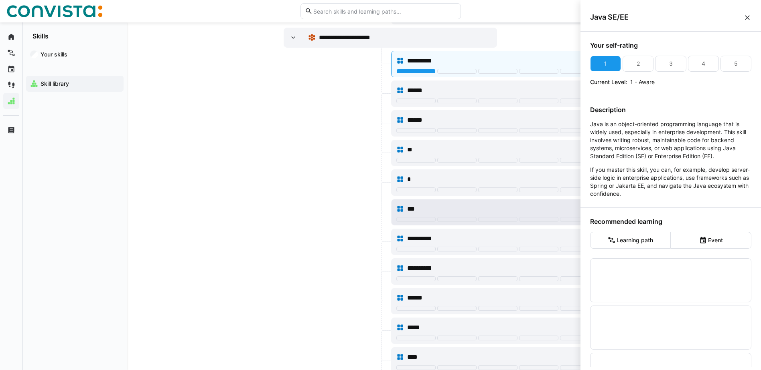
click at [448, 222] on div at bounding box center [456, 219] width 39 height 5
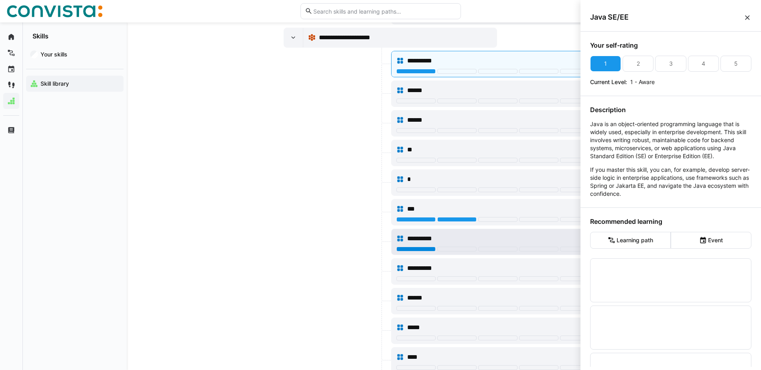
click at [415, 249] on div at bounding box center [415, 249] width 39 height 5
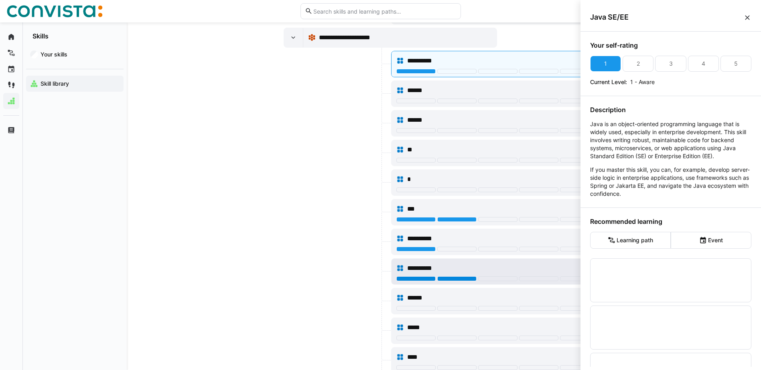
click at [469, 279] on div at bounding box center [456, 279] width 39 height 5
click at [297, 39] on div at bounding box center [293, 37] width 19 height 19
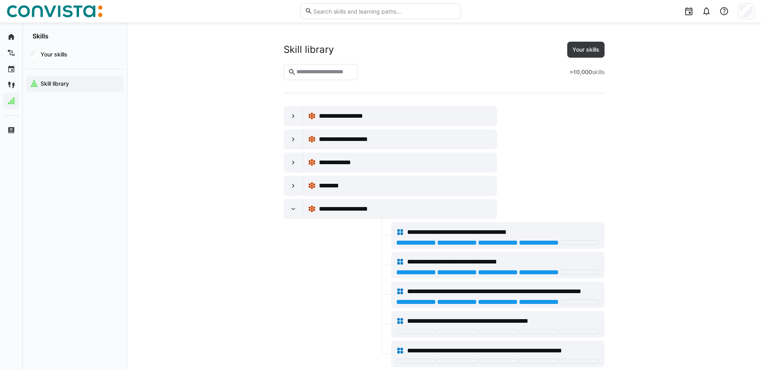
scroll to position [10745, 0]
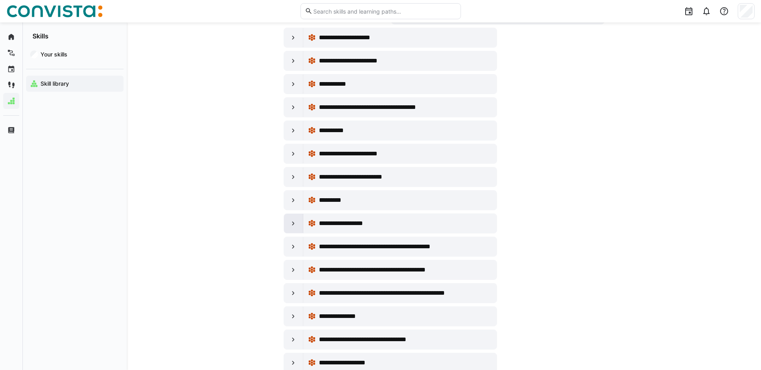
click at [297, 224] on div at bounding box center [293, 223] width 19 height 19
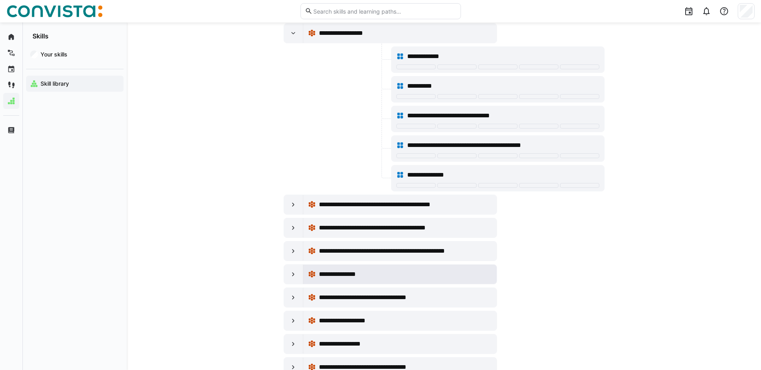
scroll to position [10945, 0]
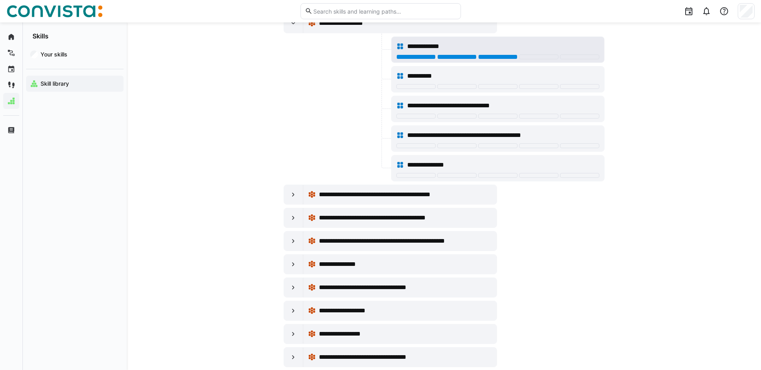
click at [512, 58] on div at bounding box center [497, 57] width 39 height 5
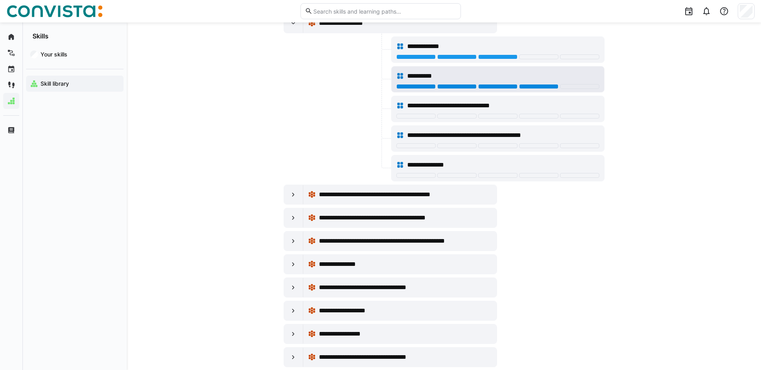
click at [528, 87] on div at bounding box center [538, 86] width 39 height 5
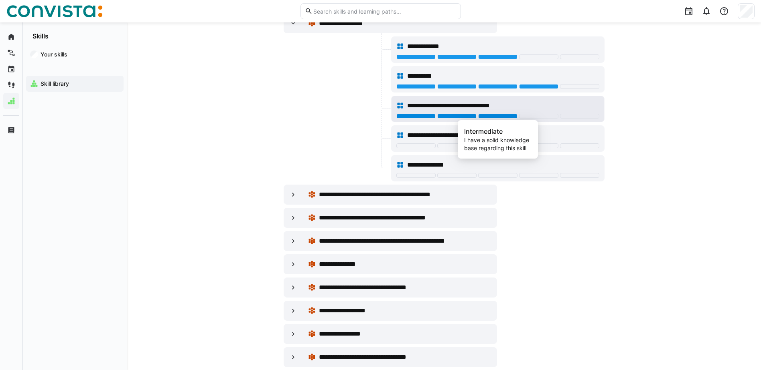
click at [498, 117] on div at bounding box center [497, 116] width 39 height 5
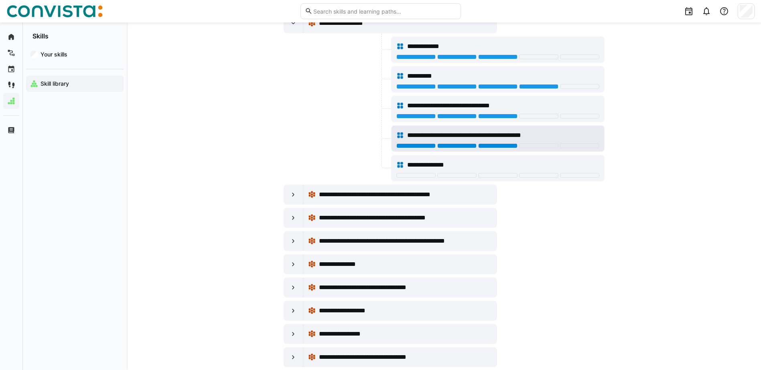
click at [503, 144] on div at bounding box center [497, 146] width 39 height 5
click at [532, 143] on div "**********" at bounding box center [497, 135] width 203 height 16
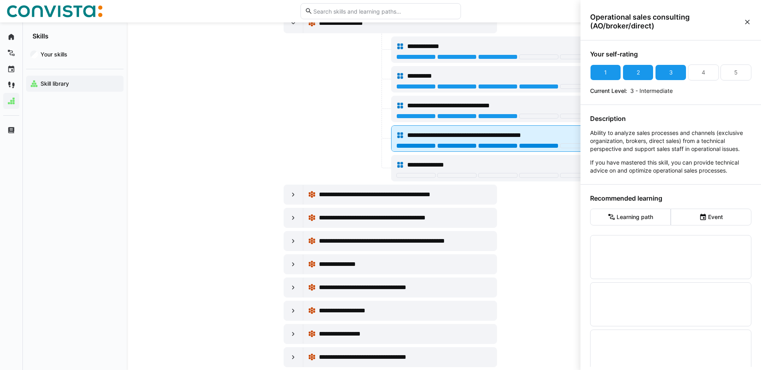
scroll to position [0, 0]
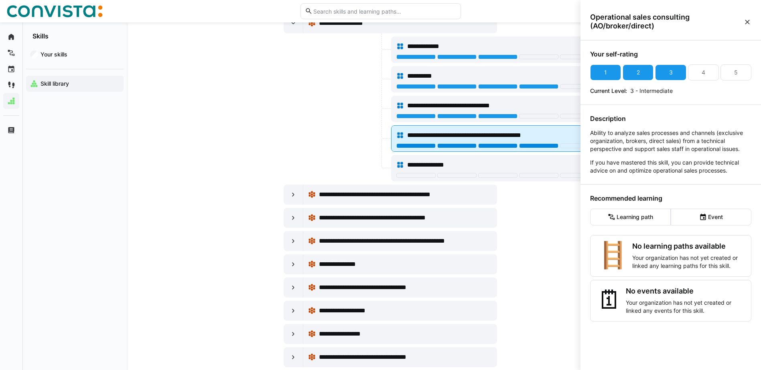
click at [533, 146] on div at bounding box center [538, 146] width 39 height 5
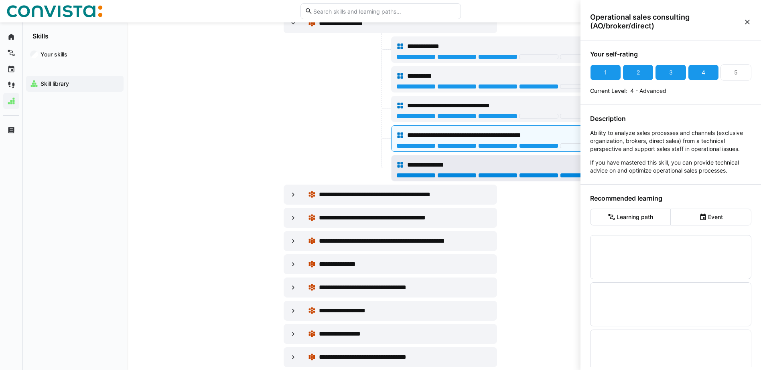
click at [568, 176] on div at bounding box center [579, 175] width 39 height 5
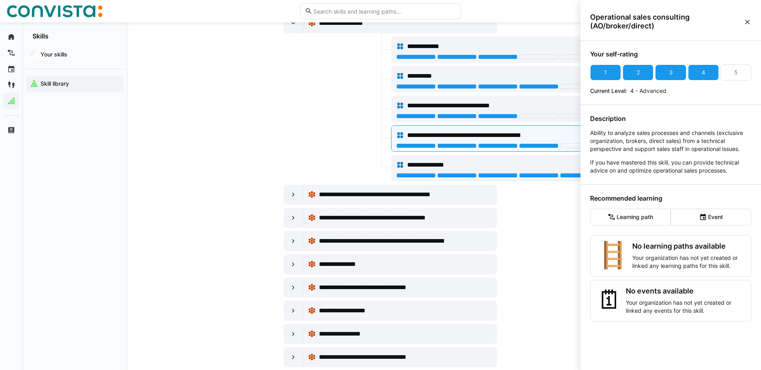
click at [311, 91] on div at bounding box center [336, 79] width 106 height 26
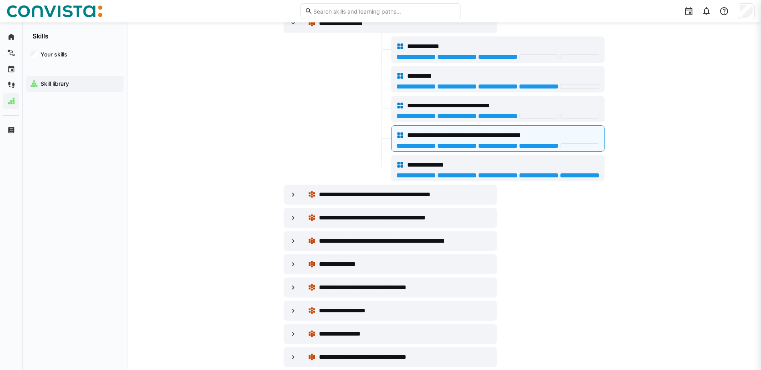
scroll to position [10945, 0]
click at [294, 28] on div at bounding box center [293, 23] width 19 height 19
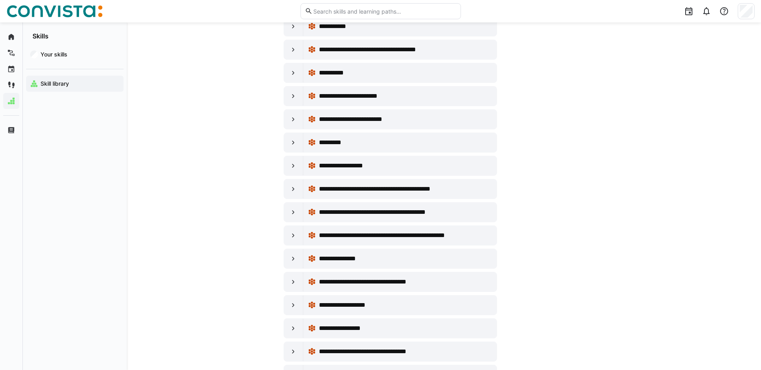
scroll to position [10785, 0]
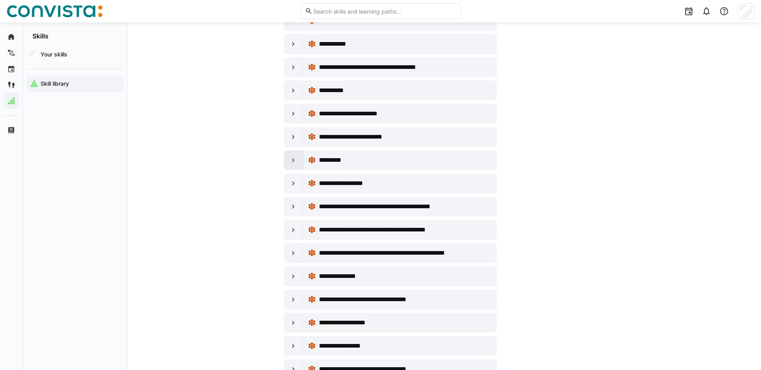
click at [291, 160] on eds-icon at bounding box center [293, 160] width 8 height 8
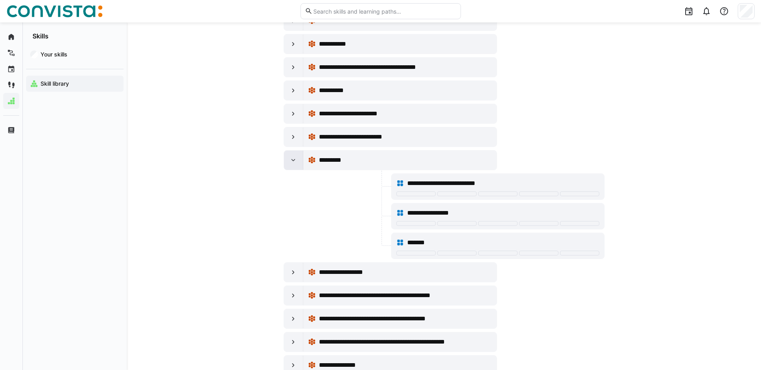
click at [291, 160] on eds-icon at bounding box center [293, 160] width 8 height 8
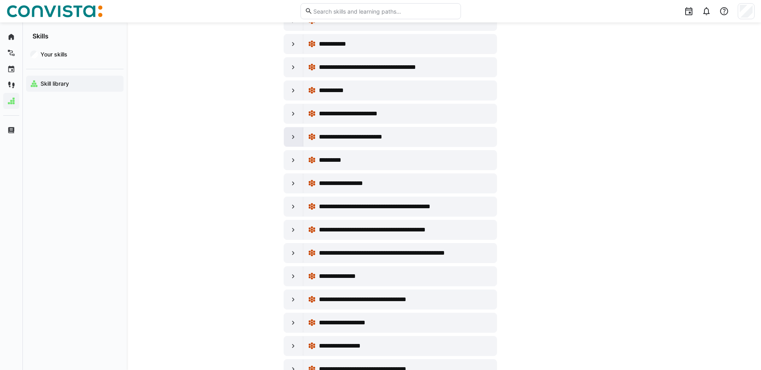
click at [295, 139] on eds-icon at bounding box center [293, 137] width 8 height 8
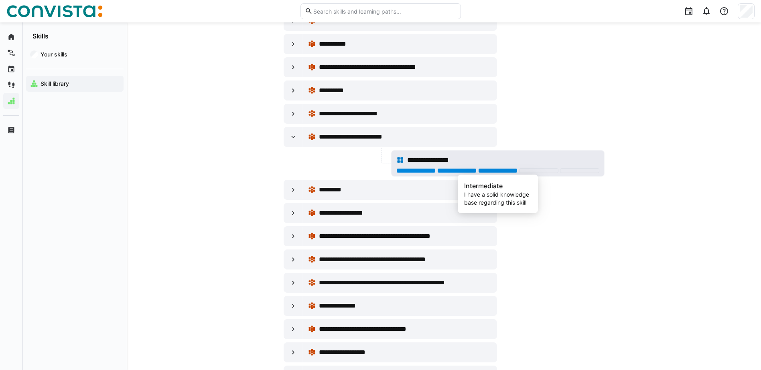
click at [492, 172] on div at bounding box center [497, 170] width 39 height 5
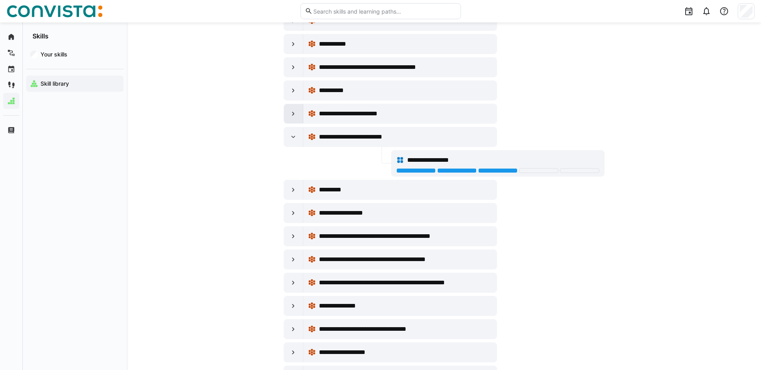
click at [289, 113] on eds-icon at bounding box center [293, 114] width 8 height 8
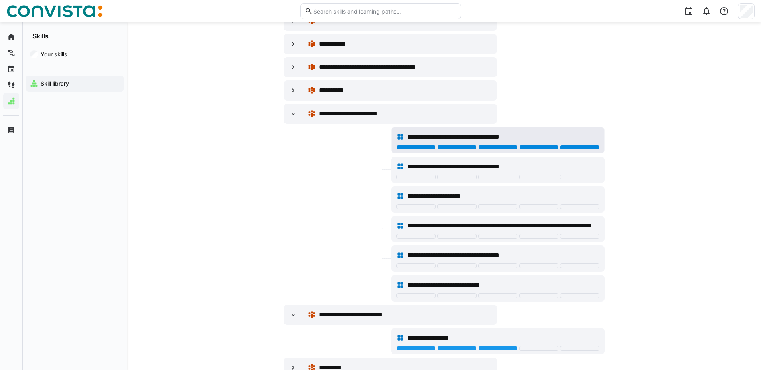
click at [574, 148] on div at bounding box center [579, 147] width 39 height 5
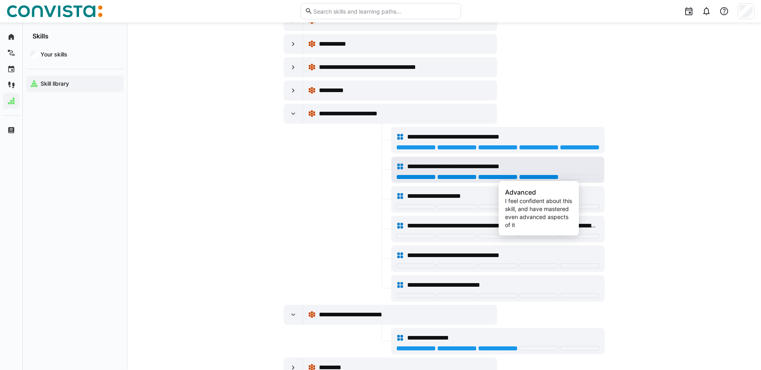
click at [541, 176] on div at bounding box center [538, 177] width 39 height 5
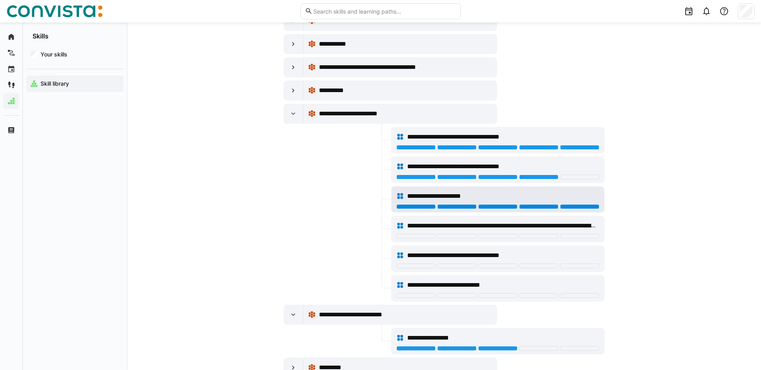
click at [564, 206] on div at bounding box center [579, 206] width 39 height 5
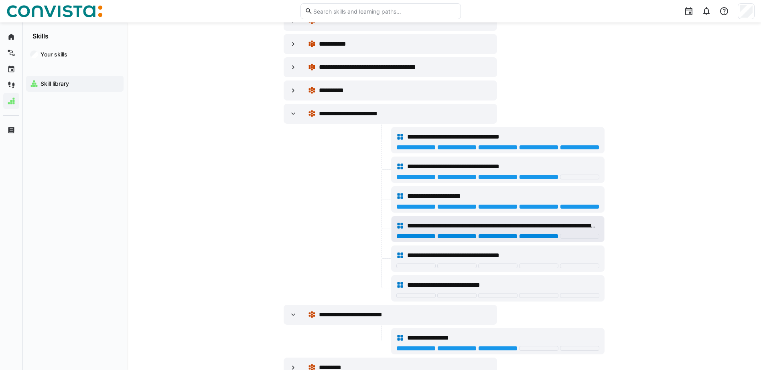
click at [533, 237] on div at bounding box center [538, 236] width 39 height 5
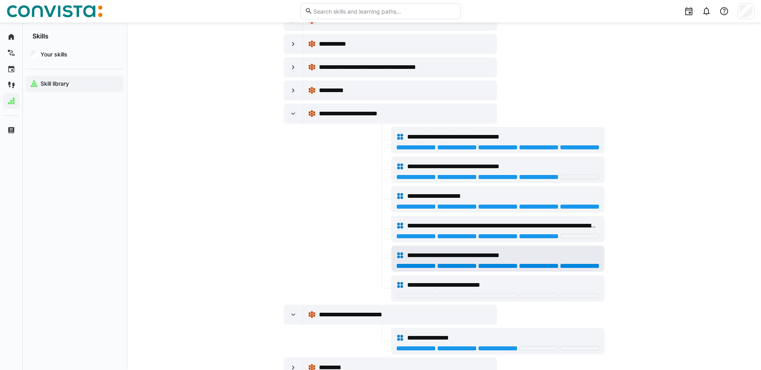
click at [573, 265] on div at bounding box center [579, 266] width 39 height 5
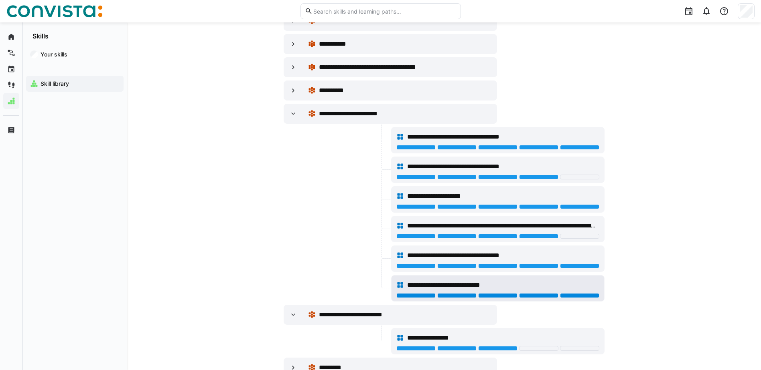
click at [570, 295] on div at bounding box center [579, 295] width 39 height 5
click at [288, 94] on div at bounding box center [293, 90] width 19 height 19
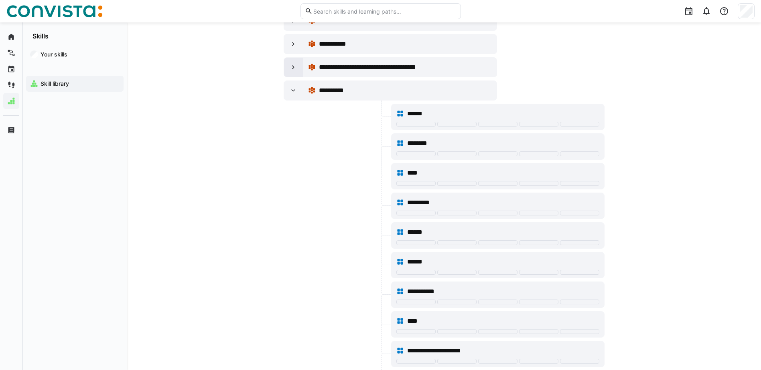
click at [292, 69] on eds-icon at bounding box center [293, 67] width 8 height 8
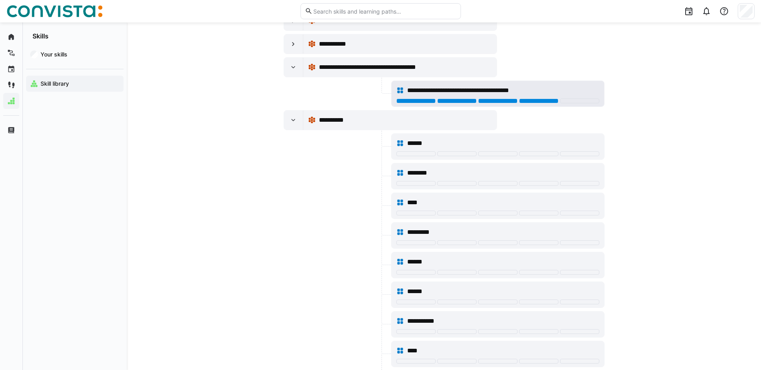
click at [541, 102] on div at bounding box center [538, 101] width 39 height 5
click at [294, 45] on eds-icon at bounding box center [293, 44] width 8 height 8
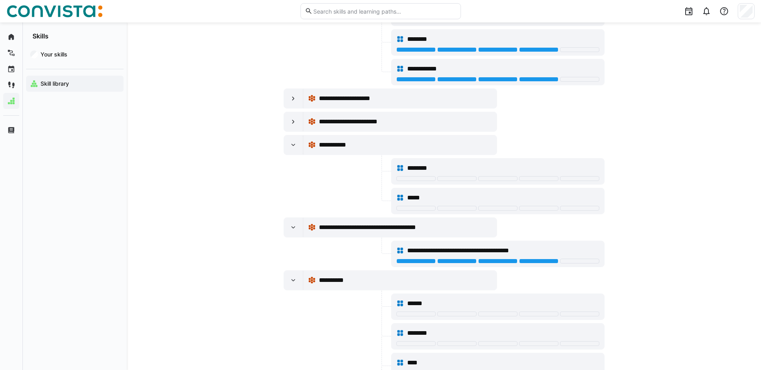
scroll to position [10664, 0]
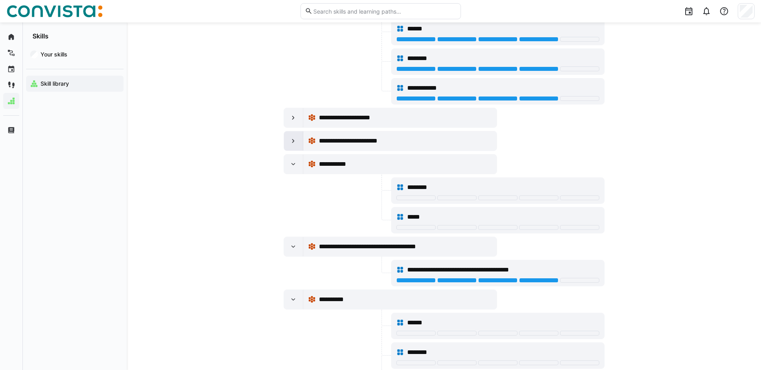
click at [293, 142] on eds-icon at bounding box center [293, 141] width 8 height 8
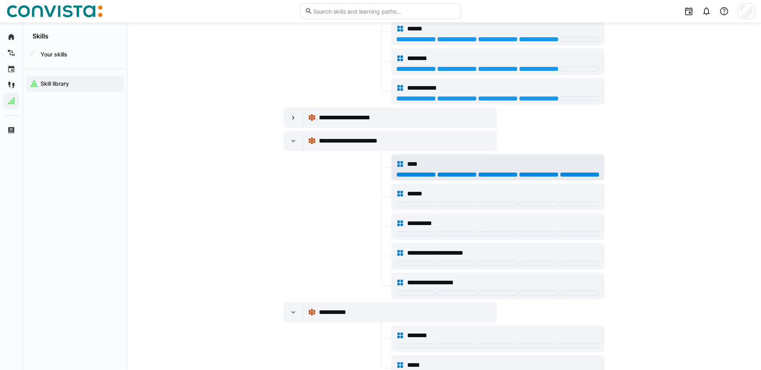
click at [574, 176] on div at bounding box center [579, 174] width 39 height 5
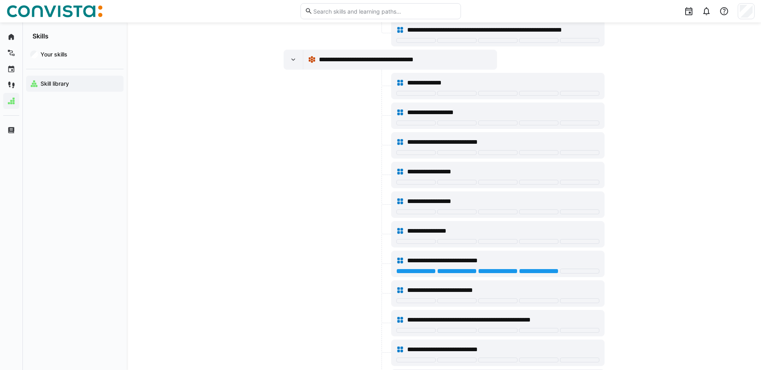
scroll to position [0, 0]
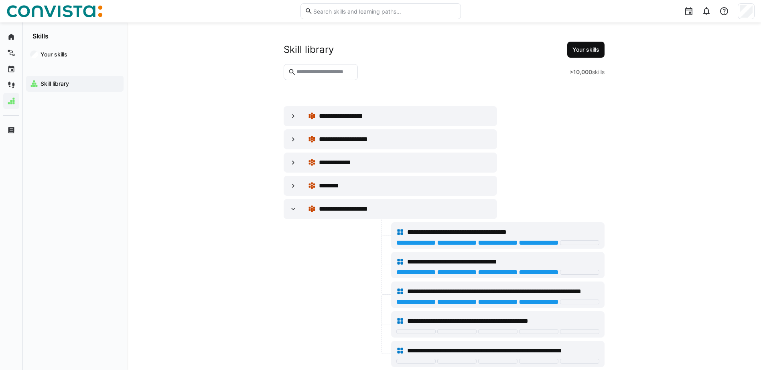
click at [593, 51] on span "Your skills" at bounding box center [585, 50] width 29 height 8
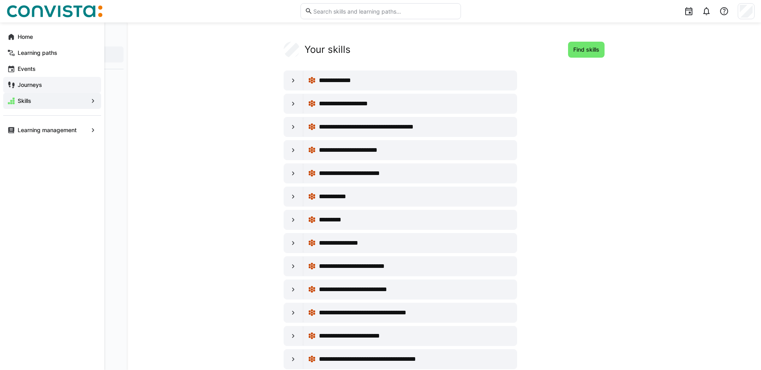
click at [0, 0] on app-navigation-label "Journeys" at bounding box center [0, 0] width 0 height 0
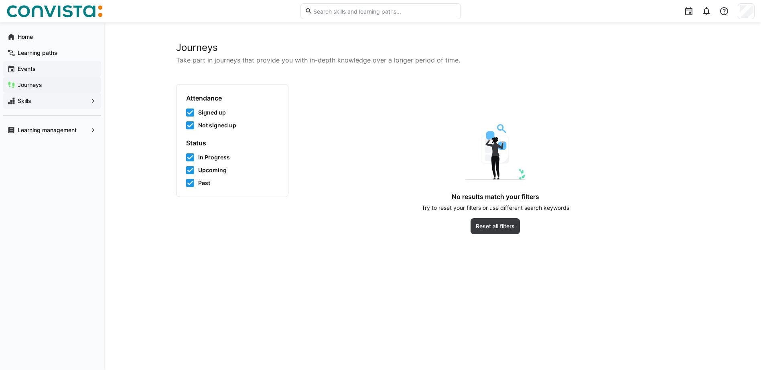
click at [0, 0] on app-navigation-label "Events" at bounding box center [0, 0] width 0 height 0
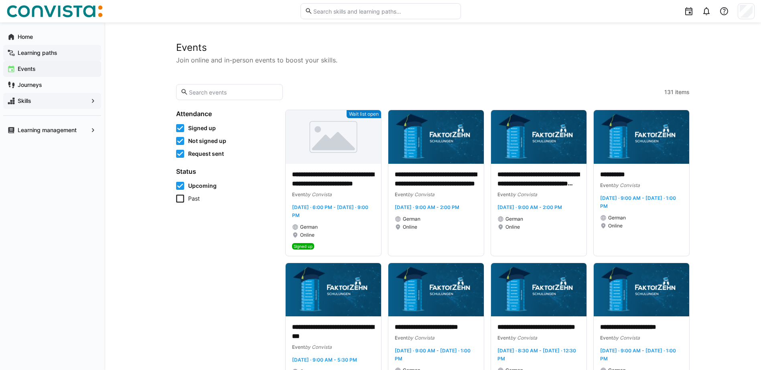
click at [0, 0] on app-navigation-label "Learning paths" at bounding box center [0, 0] width 0 height 0
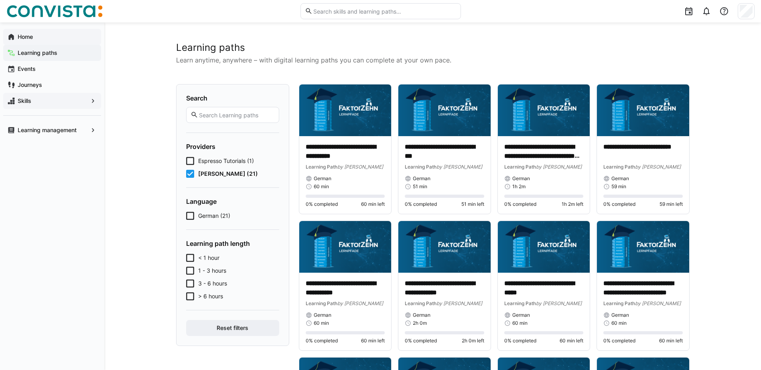
click at [0, 0] on app-navigation-label "Home" at bounding box center [0, 0] width 0 height 0
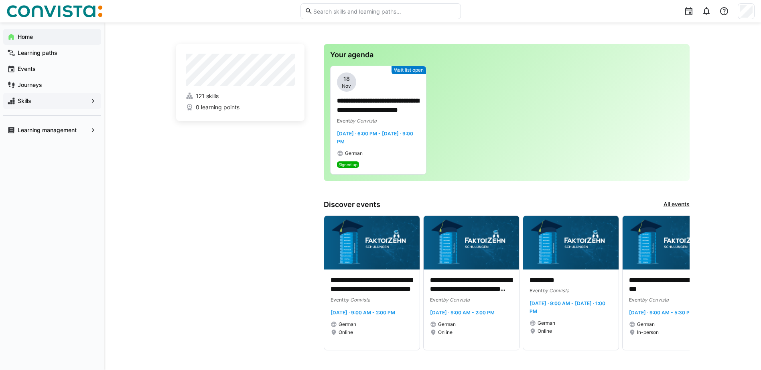
click at [0, 0] on app-navigation-label "Skills" at bounding box center [0, 0] width 0 height 0
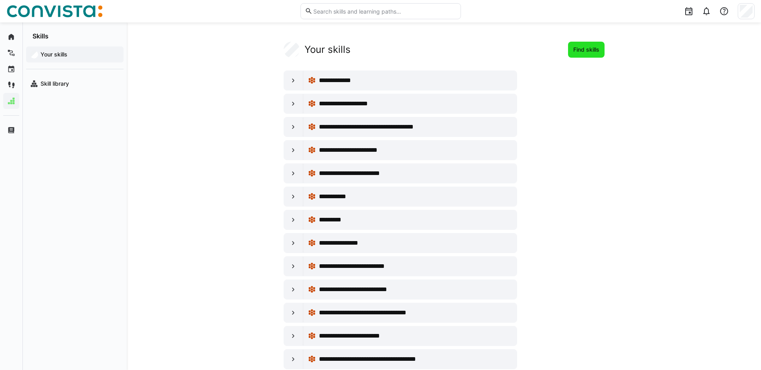
click at [582, 52] on span "Find skills" at bounding box center [586, 50] width 28 height 8
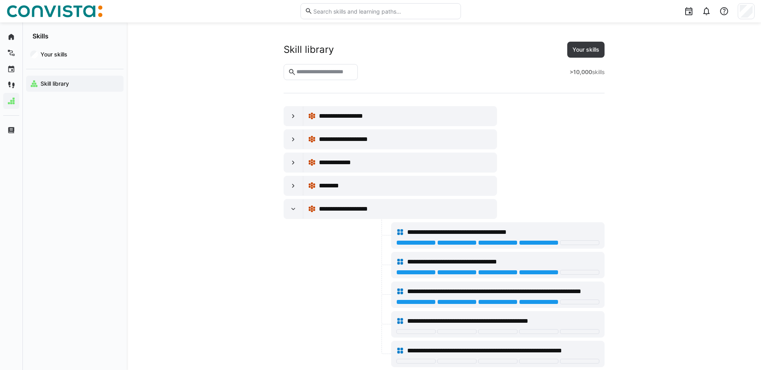
click at [321, 70] on input "text" at bounding box center [324, 72] width 58 height 7
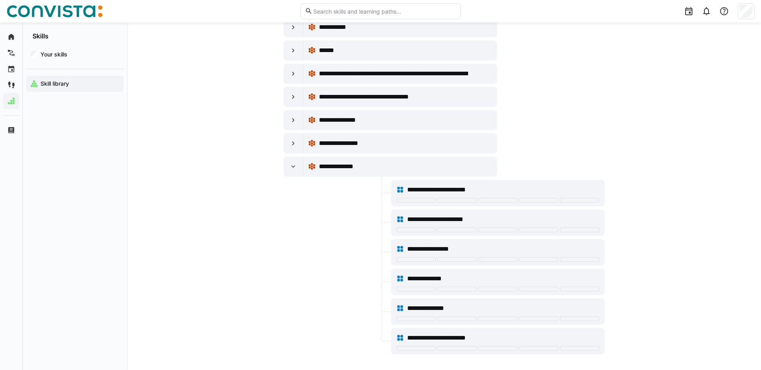
scroll to position [160, 0]
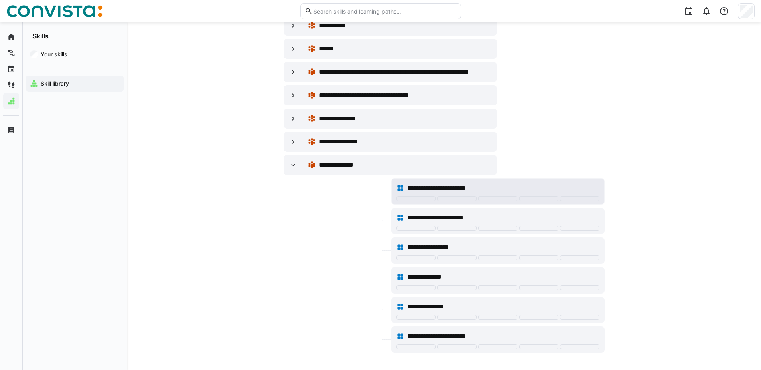
type input "****"
click at [493, 198] on div at bounding box center [497, 198] width 39 height 5
click at [530, 196] on div "**********" at bounding box center [497, 188] width 203 height 16
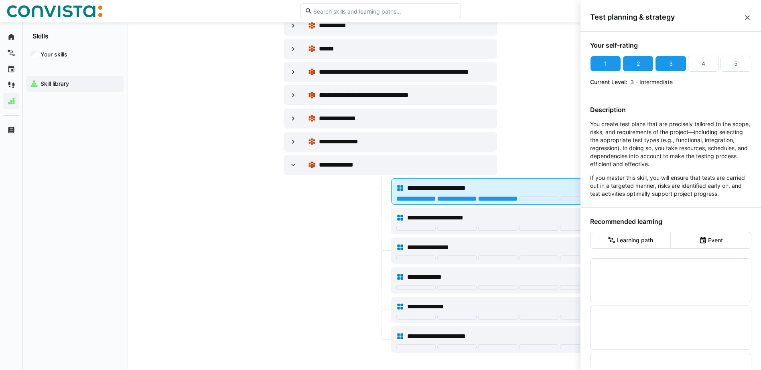
scroll to position [0, 0]
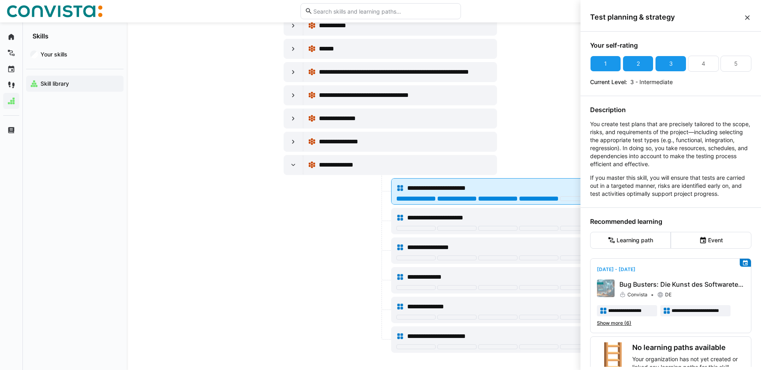
click at [534, 199] on div at bounding box center [538, 198] width 39 height 5
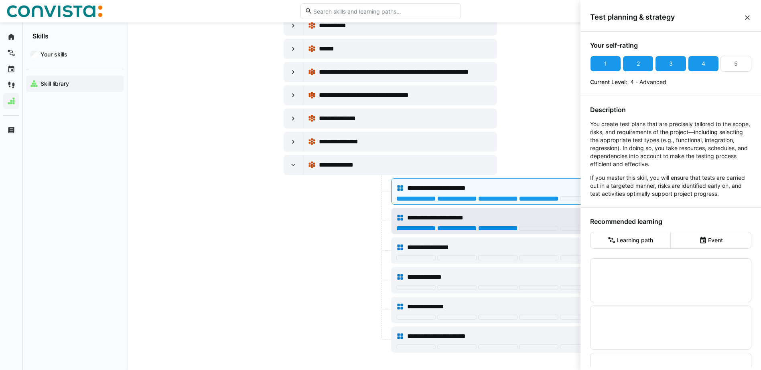
click at [491, 228] on div at bounding box center [497, 228] width 39 height 5
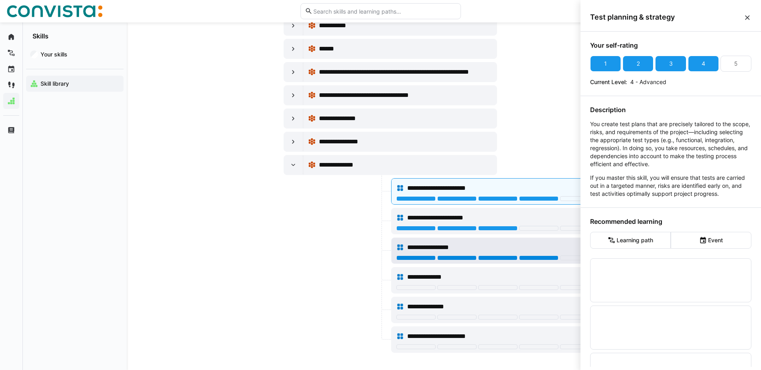
click at [522, 257] on div at bounding box center [538, 258] width 39 height 5
click at [532, 225] on div "**********" at bounding box center [497, 218] width 203 height 16
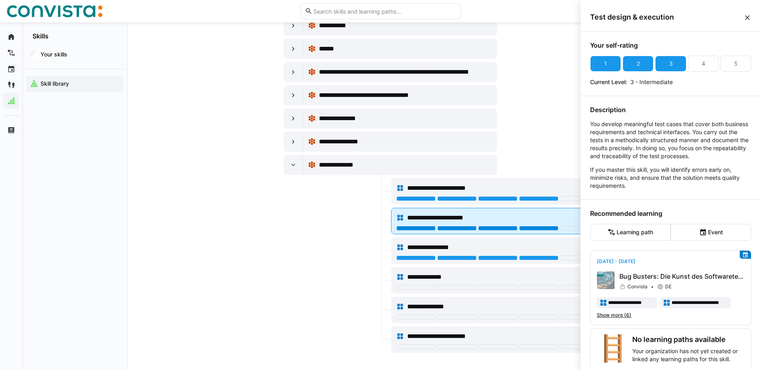
click at [532, 231] on div at bounding box center [538, 228] width 39 height 5
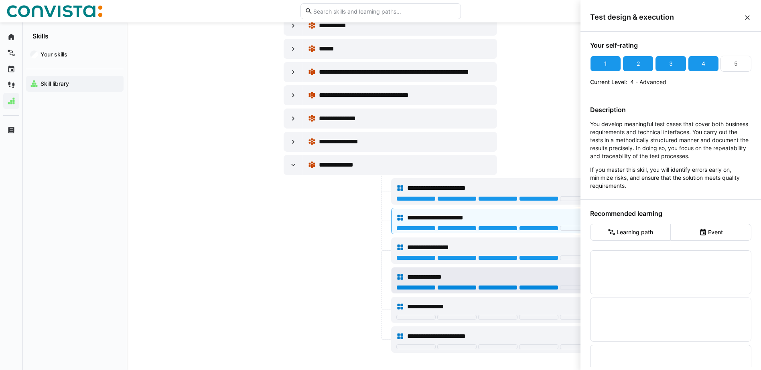
click at [525, 286] on div at bounding box center [538, 287] width 39 height 5
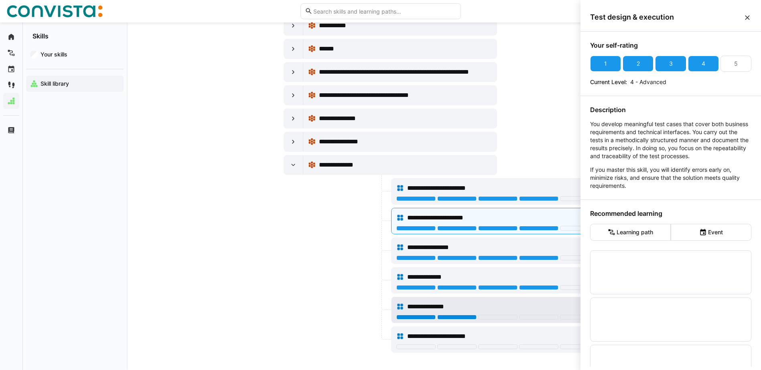
click at [464, 318] on div at bounding box center [456, 317] width 39 height 5
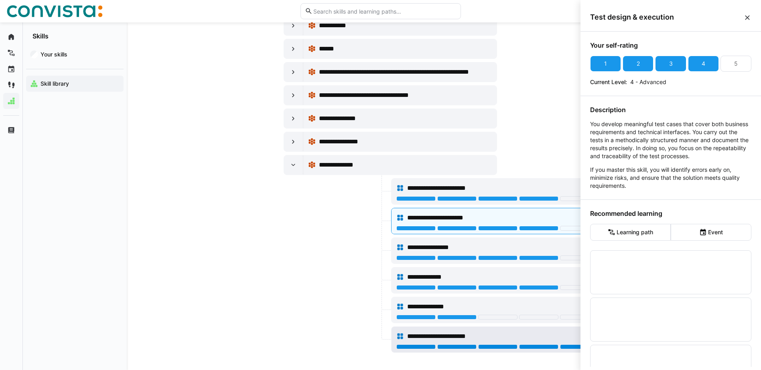
click at [561, 346] on div at bounding box center [579, 347] width 39 height 5
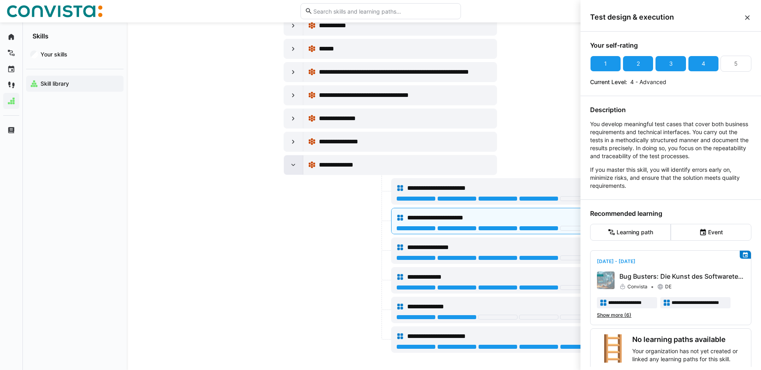
click at [292, 171] on div at bounding box center [293, 165] width 19 height 19
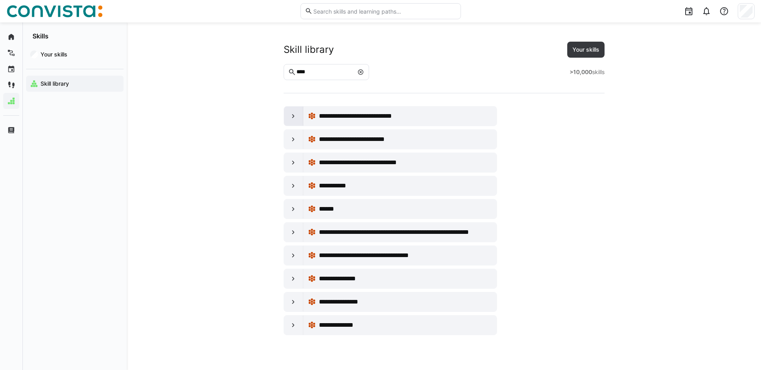
click at [296, 117] on eds-icon at bounding box center [293, 116] width 8 height 8
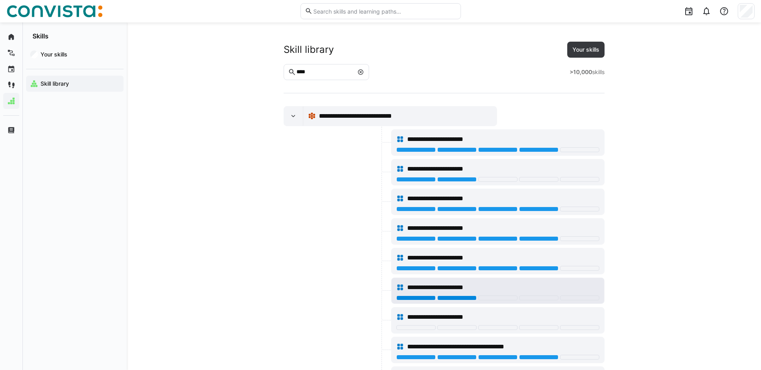
click at [443, 299] on div at bounding box center [456, 298] width 39 height 5
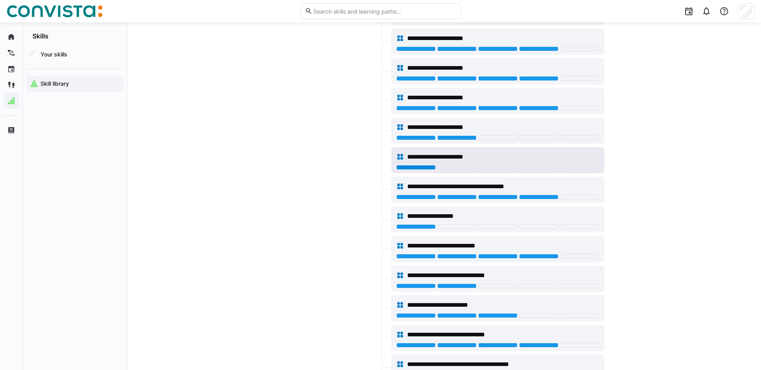
click at [413, 166] on div at bounding box center [415, 167] width 39 height 5
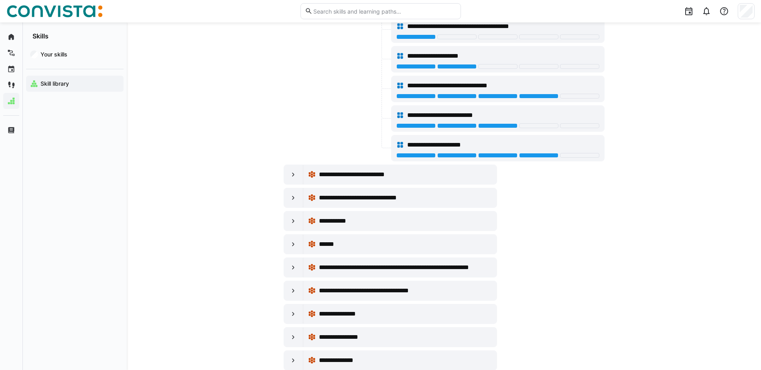
scroll to position [518, 0]
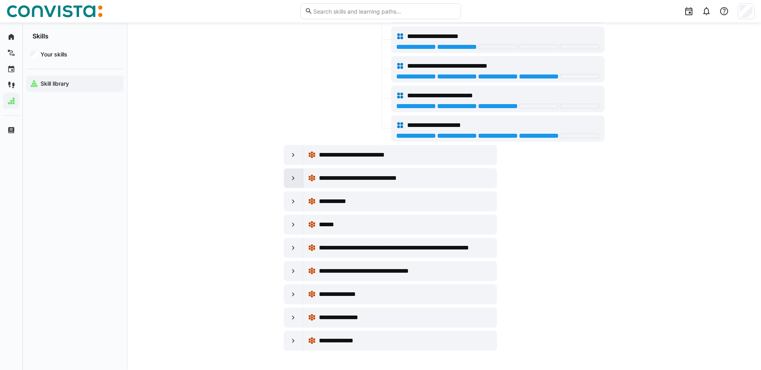
click at [295, 178] on eds-icon at bounding box center [293, 178] width 8 height 8
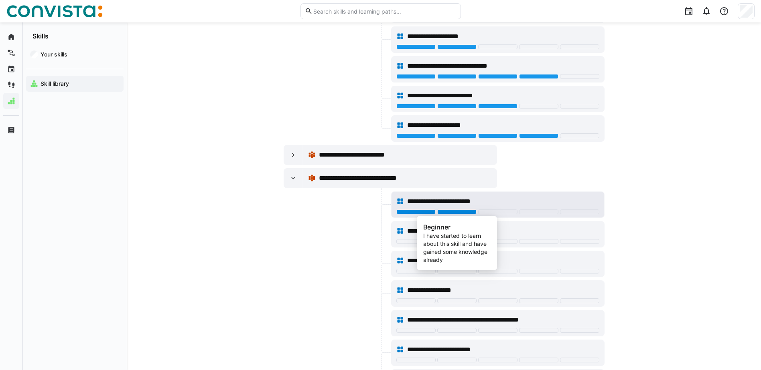
click at [446, 212] on div at bounding box center [456, 212] width 39 height 5
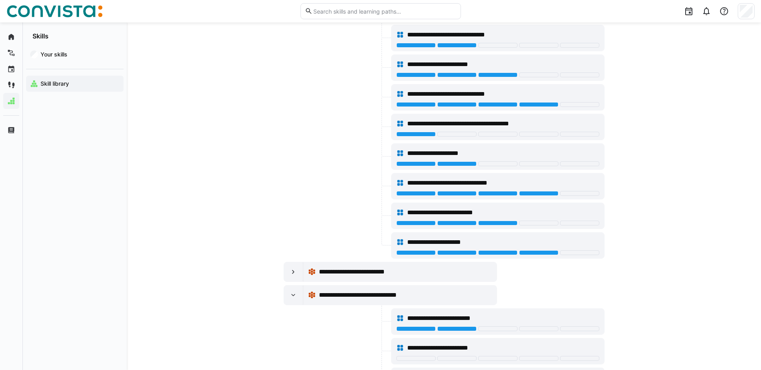
scroll to position [398, 0]
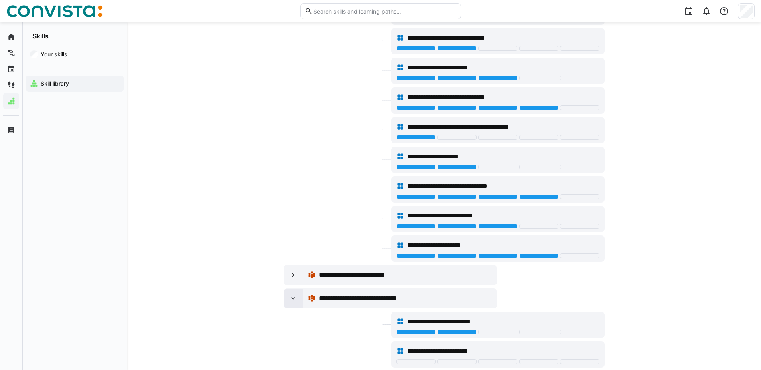
click at [295, 297] on eds-icon at bounding box center [293, 299] width 8 height 8
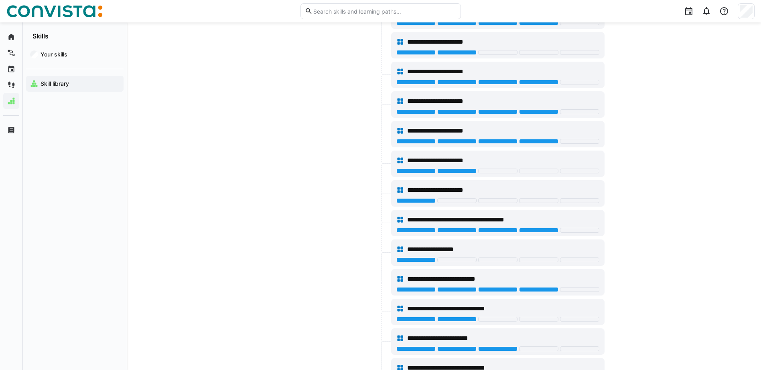
scroll to position [0, 0]
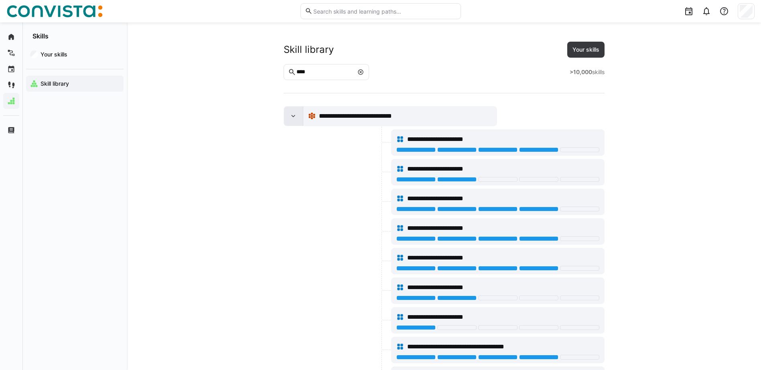
click at [297, 117] on div at bounding box center [293, 116] width 19 height 19
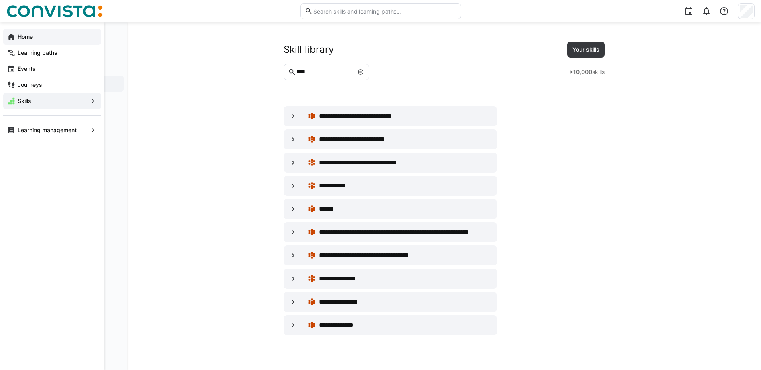
click at [0, 0] on app-navigation-label "Home" at bounding box center [0, 0] width 0 height 0
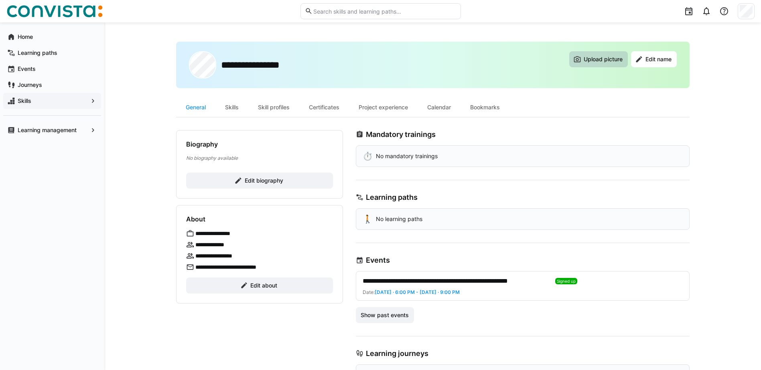
click at [588, 59] on span "Upload picture" at bounding box center [602, 59] width 41 height 8
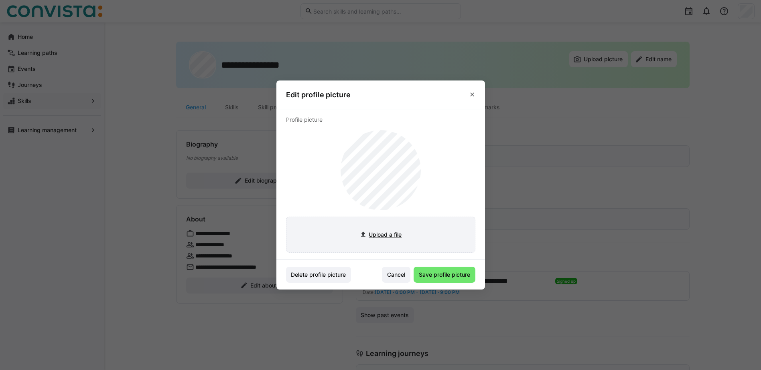
click at [388, 234] on input "file" at bounding box center [380, 234] width 188 height 35
click at [404, 281] on span "Cancel" at bounding box center [396, 275] width 28 height 16
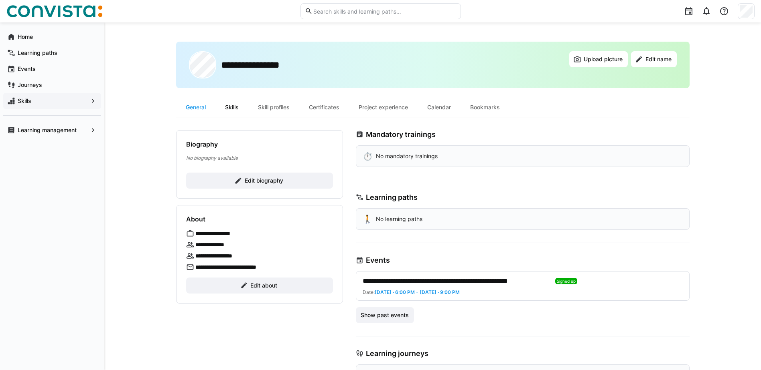
click at [239, 109] on div "Skills" at bounding box center [231, 107] width 33 height 19
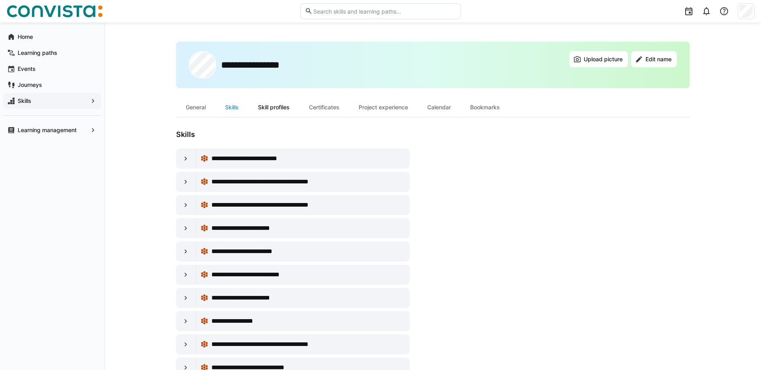
click at [271, 111] on div "Skill profiles" at bounding box center [273, 107] width 51 height 19
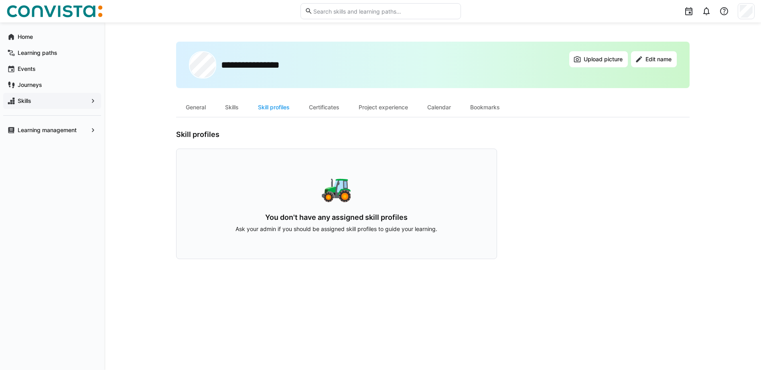
click at [323, 214] on h3 "You don't have any assigned skill profiles" at bounding box center [336, 217] width 269 height 9
click at [323, 110] on div "Certificates" at bounding box center [324, 107] width 50 height 19
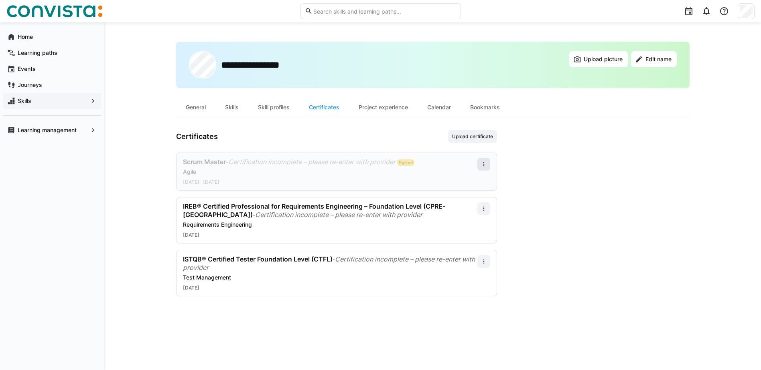
click at [483, 162] on eds-icon at bounding box center [483, 164] width 6 height 6
click at [472, 198] on div "Edit" at bounding box center [473, 199] width 23 height 6
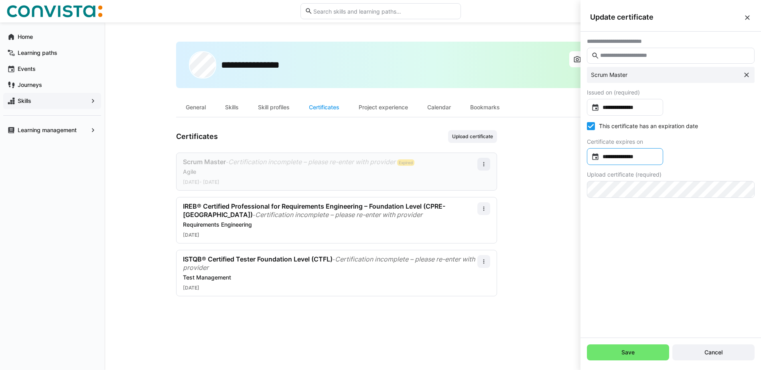
click at [656, 152] on div "**********" at bounding box center [625, 156] width 76 height 17
drag, startPoint x: 654, startPoint y: 154, endPoint x: 605, endPoint y: 156, distance: 49.3
click at [605, 156] on div at bounding box center [380, 185] width 761 height 370
click at [607, 155] on input "**********" at bounding box center [628, 157] width 59 height 8
click at [607, 155] on div at bounding box center [380, 185] width 761 height 370
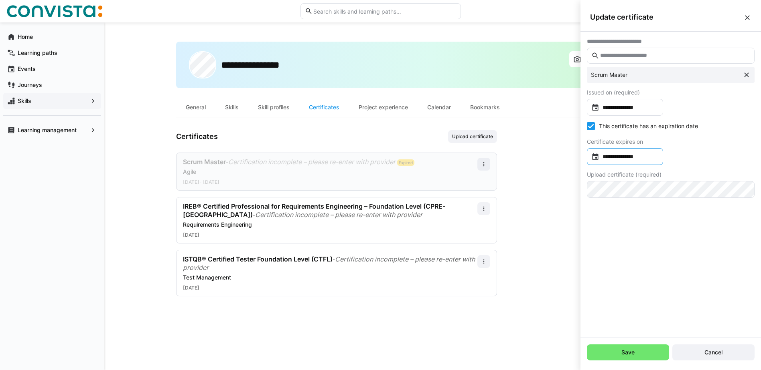
click at [607, 155] on input "**********" at bounding box center [628, 157] width 59 height 8
click at [621, 184] on span "Choose month and year" at bounding box center [607, 181] width 30 height 19
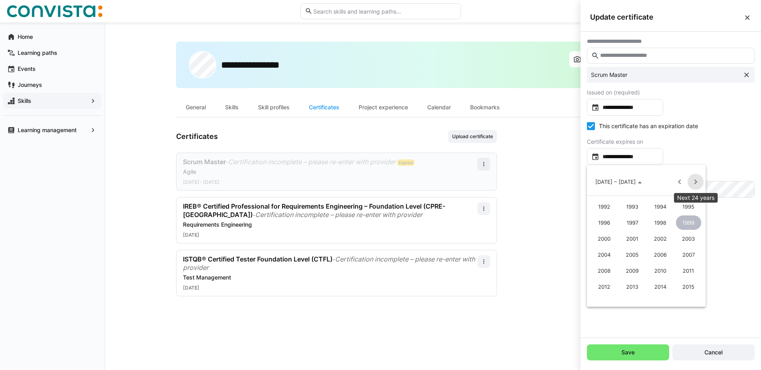
click at [698, 181] on span "Next 24 years" at bounding box center [695, 182] width 16 height 16
click at [682, 238] on span "2099" at bounding box center [688, 239] width 25 height 14
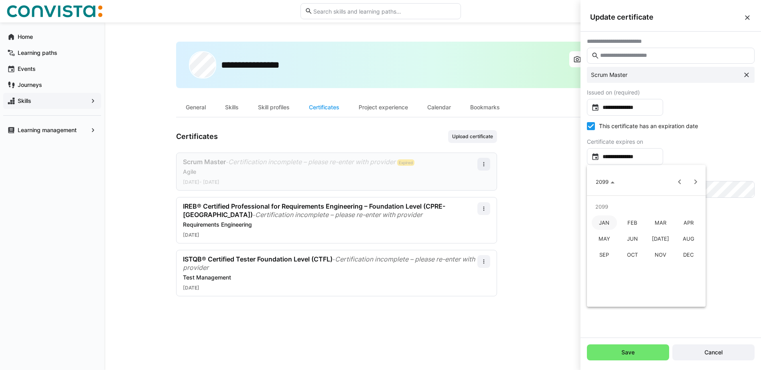
click at [649, 352] on div at bounding box center [380, 185] width 761 height 370
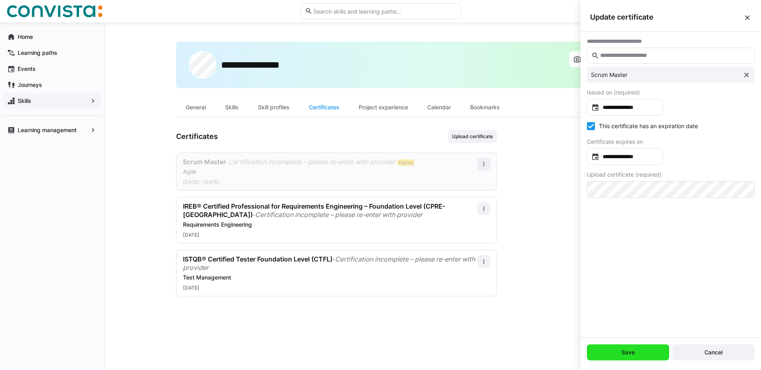
click at [633, 355] on span "Save" at bounding box center [628, 353] width 16 height 8
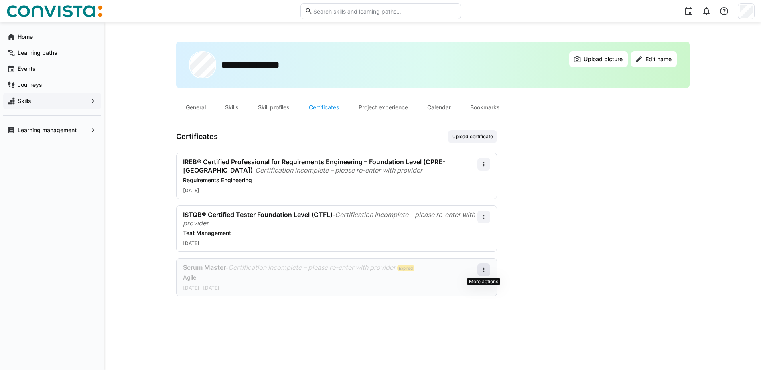
click at [483, 272] on eds-icon at bounding box center [483, 270] width 6 height 6
click at [469, 300] on div "Edit" at bounding box center [473, 305] width 32 height 16
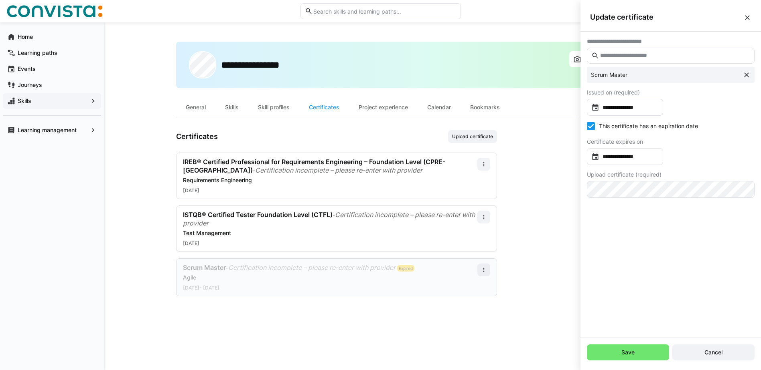
click at [592, 125] on icon at bounding box center [591, 126] width 8 height 8
click at [628, 357] on span "Save" at bounding box center [628, 353] width 82 height 16
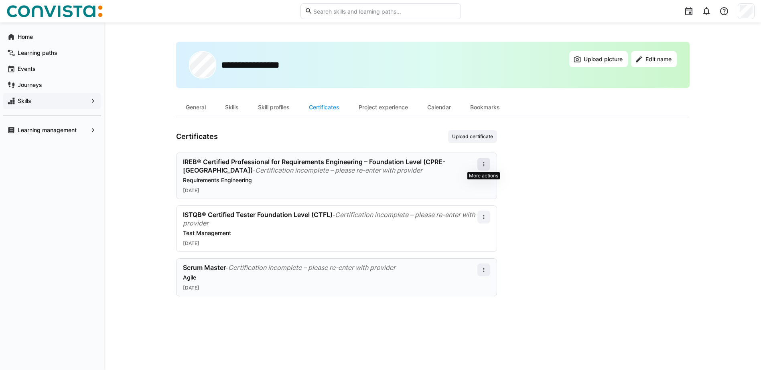
click at [485, 163] on eds-icon at bounding box center [483, 164] width 6 height 6
click at [469, 199] on div "Edit" at bounding box center [473, 199] width 23 height 6
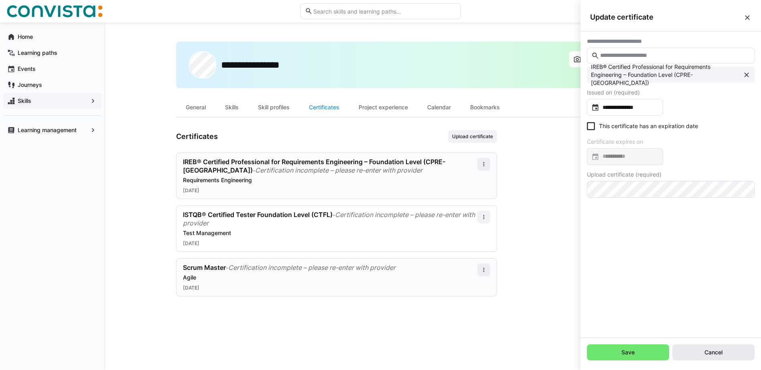
click at [727, 353] on span "Cancel" at bounding box center [713, 353] width 82 height 16
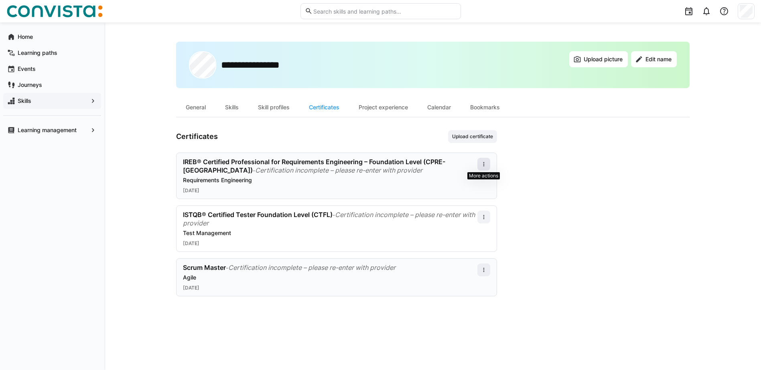
click at [480, 164] on eds-icon at bounding box center [483, 164] width 6 height 6
click at [474, 199] on div "Edit" at bounding box center [473, 199] width 23 height 6
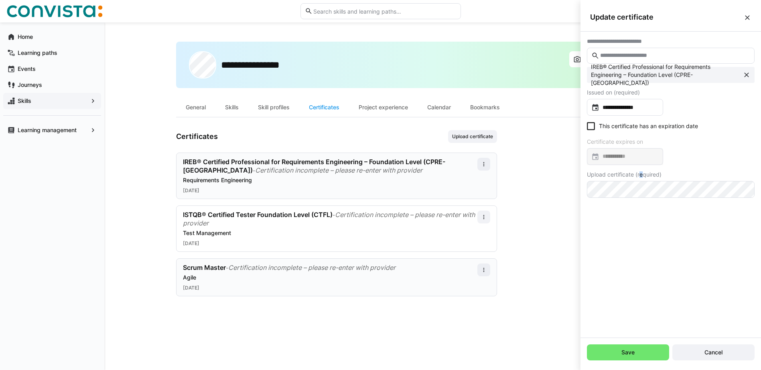
click at [641, 172] on span "Upload certificate (required)" at bounding box center [624, 175] width 75 height 6
click at [684, 198] on input "file" at bounding box center [670, 199] width 167 height 35
click at [676, 201] on input "file" at bounding box center [670, 199] width 167 height 35
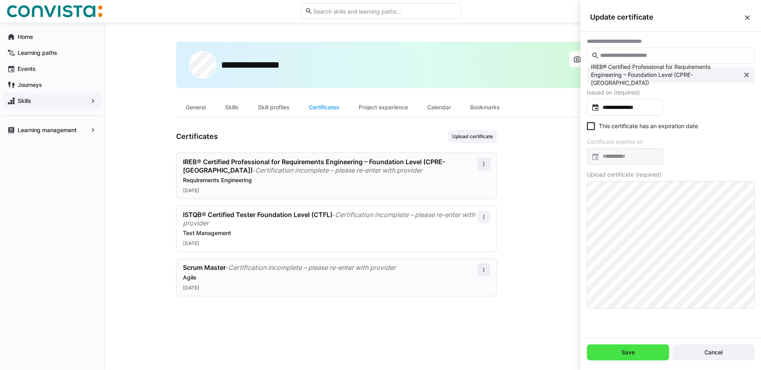
click at [651, 354] on span "Save" at bounding box center [628, 353] width 82 height 16
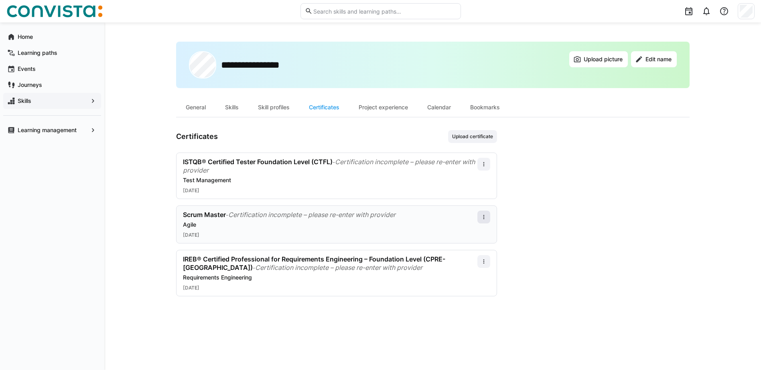
click at [484, 215] on eds-icon at bounding box center [483, 217] width 6 height 6
click at [475, 250] on div "Edit" at bounding box center [473, 252] width 23 height 6
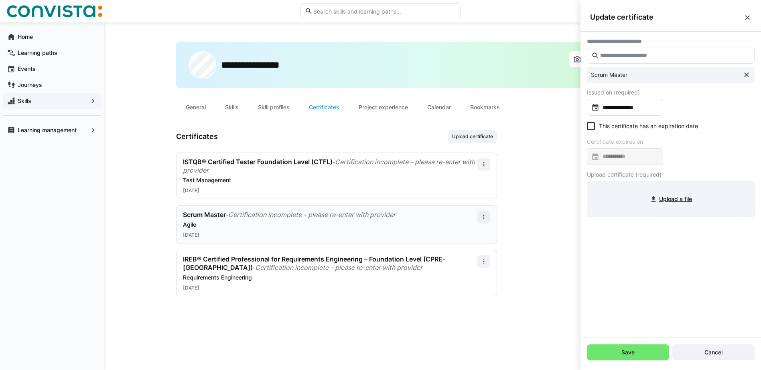
click at [676, 198] on input "file" at bounding box center [670, 199] width 167 height 35
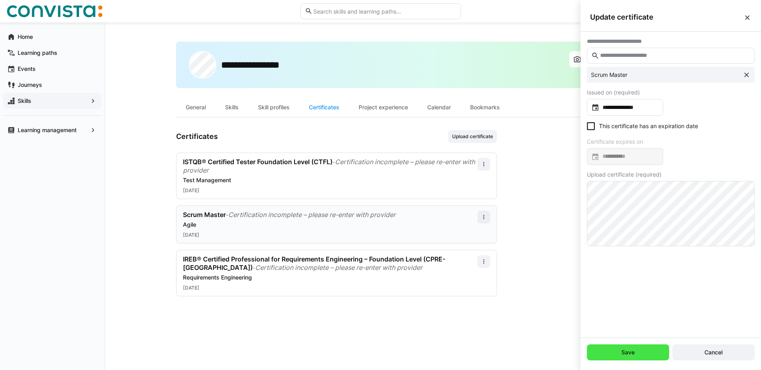
click at [643, 352] on span "Save" at bounding box center [628, 353] width 82 height 16
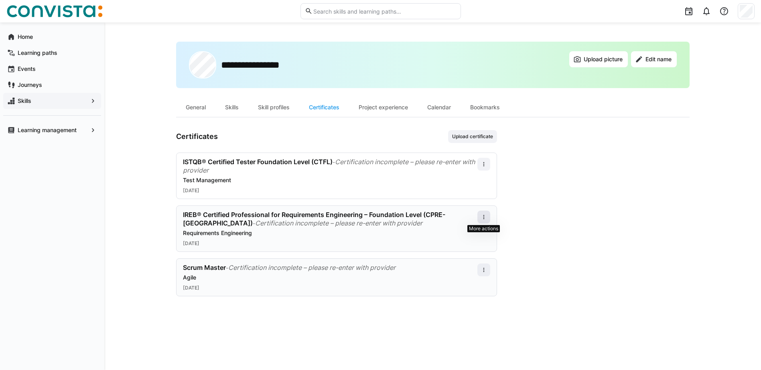
click at [484, 218] on eds-icon at bounding box center [483, 217] width 6 height 6
click at [477, 247] on div "Edit" at bounding box center [473, 252] width 32 height 16
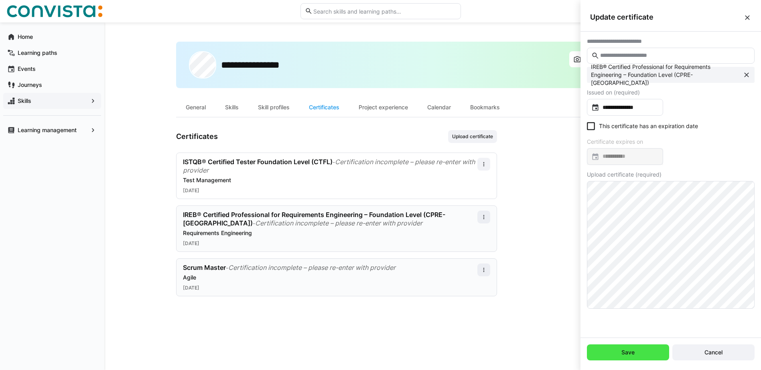
click at [627, 353] on span "Save" at bounding box center [628, 353] width 16 height 8
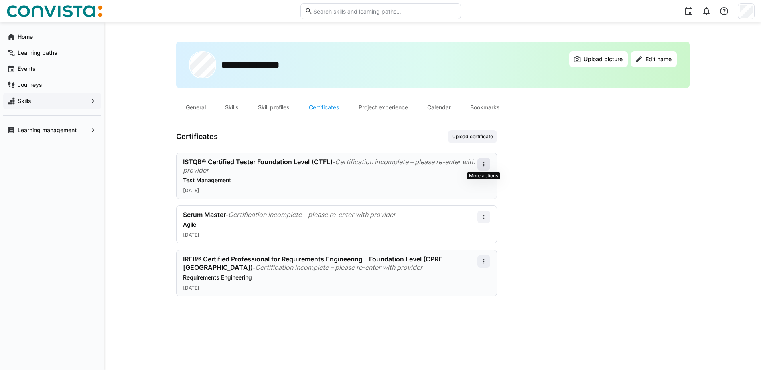
click at [489, 166] on span at bounding box center [483, 164] width 13 height 13
click at [467, 200] on div "Edit" at bounding box center [473, 199] width 23 height 6
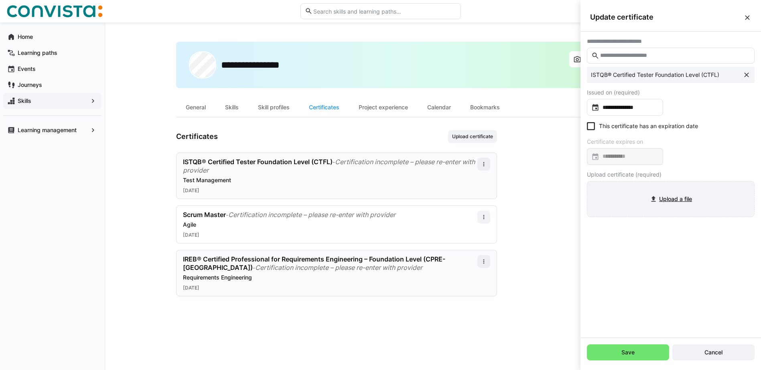
click at [674, 200] on input "file" at bounding box center [670, 199] width 167 height 35
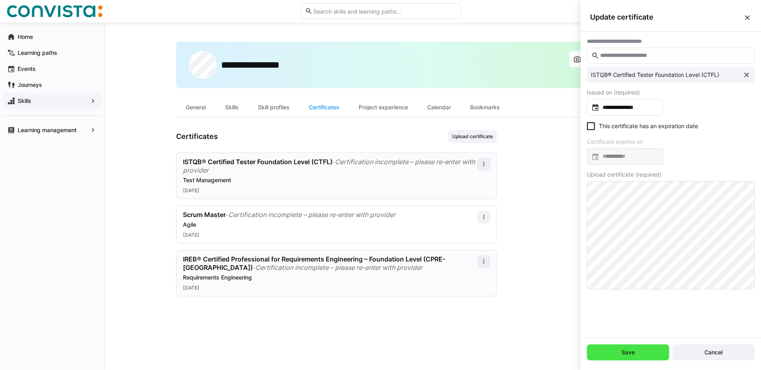
click at [624, 354] on span "Save" at bounding box center [628, 353] width 16 height 8
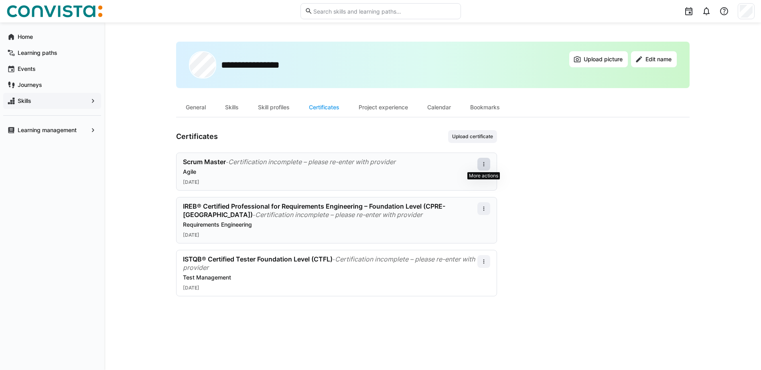
click at [483, 163] on eds-icon at bounding box center [483, 164] width 6 height 6
click at [477, 131] on span "Upload certificate" at bounding box center [472, 136] width 49 height 13
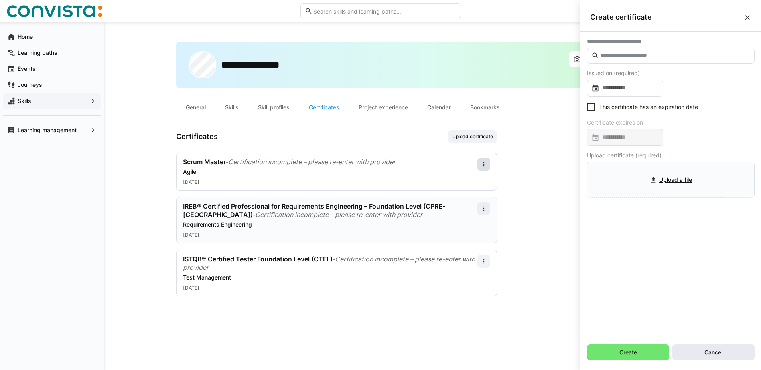
click at [700, 352] on span "Cancel" at bounding box center [713, 353] width 82 height 16
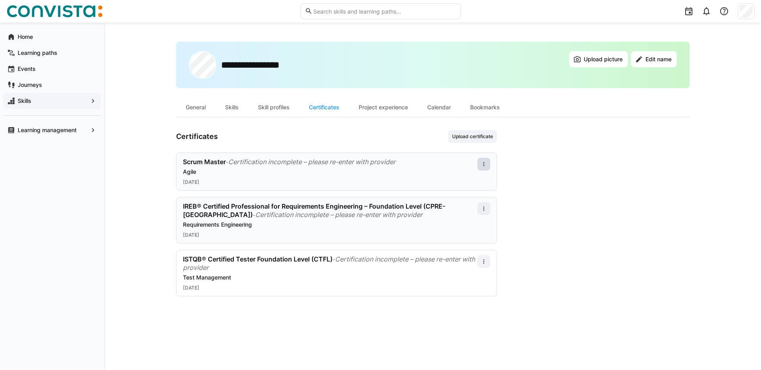
click at [484, 163] on eds-icon at bounding box center [483, 164] width 6 height 6
click at [470, 196] on div "Edit" at bounding box center [473, 199] width 23 height 6
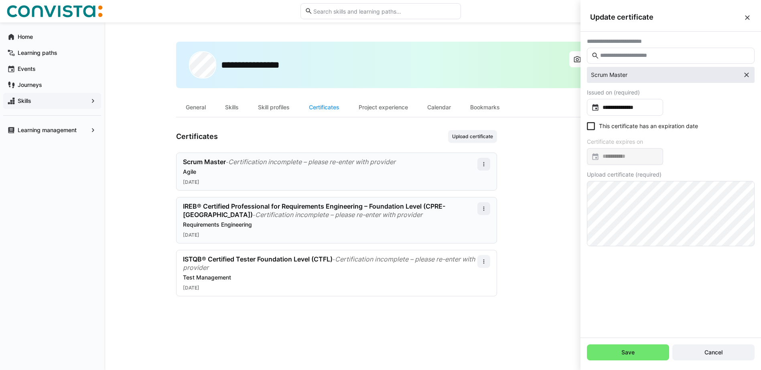
click at [660, 73] on eds-option "Scrum Master" at bounding box center [671, 75] width 168 height 16
click at [645, 53] on input "text" at bounding box center [674, 55] width 151 height 7
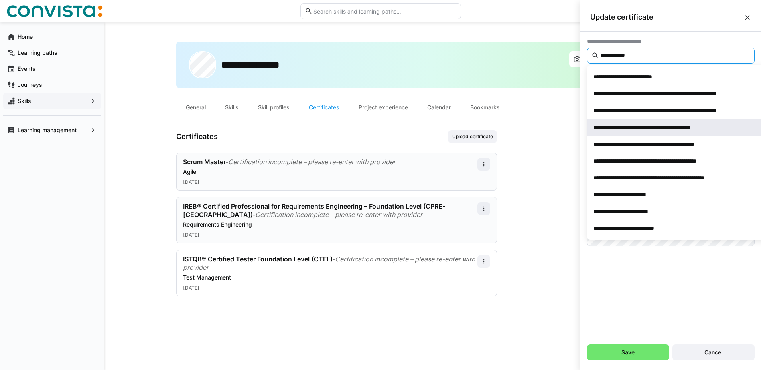
type input "**********"
click at [647, 130] on div "**********" at bounding box center [658, 127] width 131 height 8
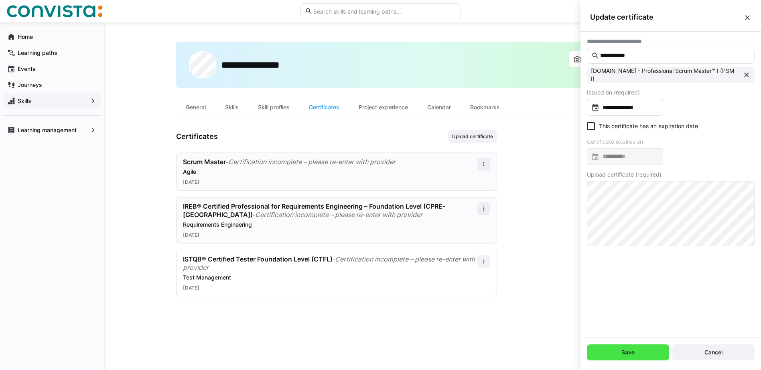
click at [638, 346] on span "Save" at bounding box center [628, 353] width 82 height 16
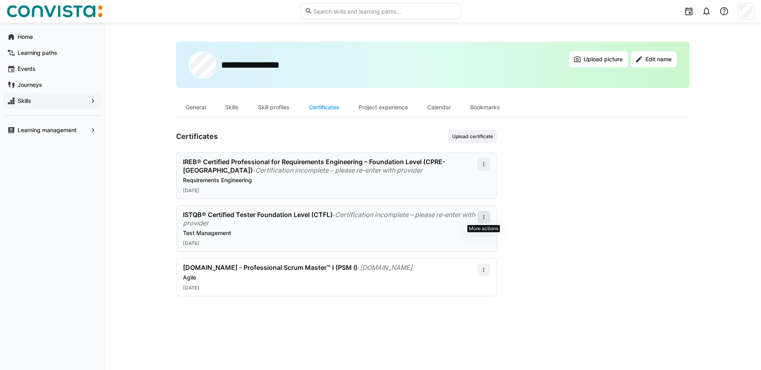
click at [486, 218] on eds-icon at bounding box center [483, 217] width 6 height 6
click at [479, 247] on div "Edit" at bounding box center [473, 252] width 32 height 16
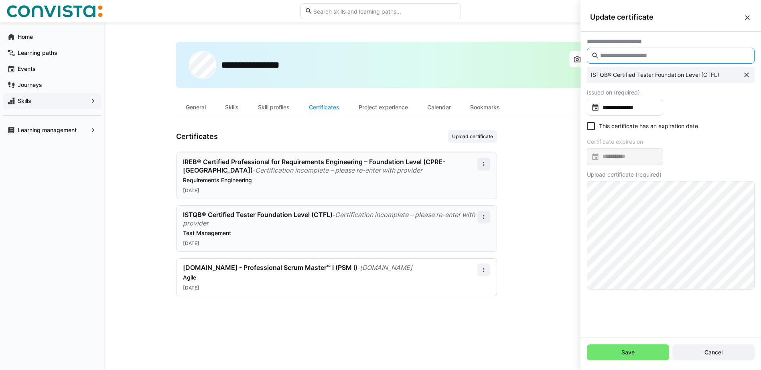
click at [672, 59] on input "text" at bounding box center [674, 55] width 151 height 7
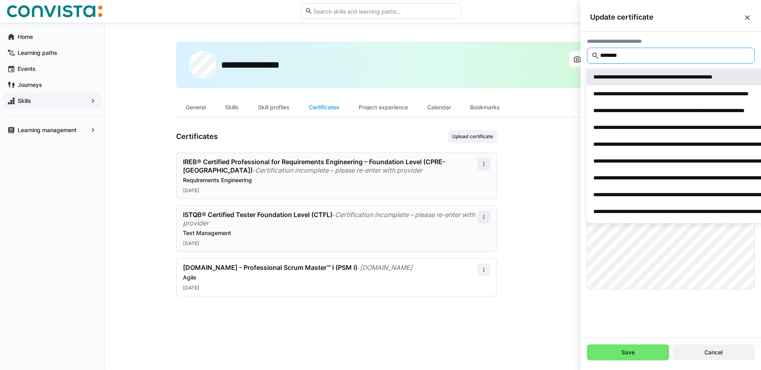
type input "********"
click at [672, 79] on div "**********" at bounding box center [676, 77] width 166 height 8
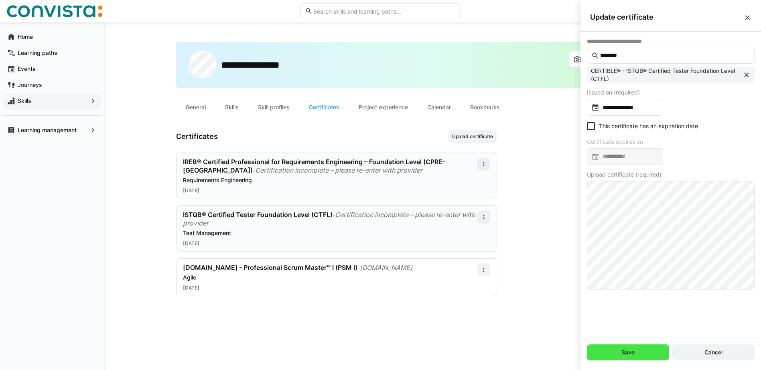
click at [631, 352] on span "Save" at bounding box center [628, 353] width 16 height 8
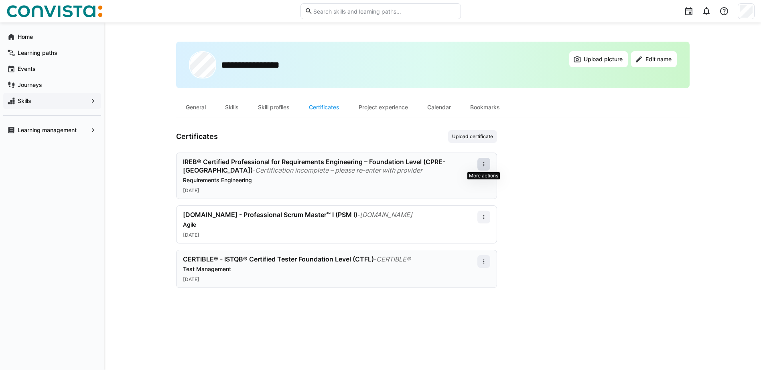
click at [484, 166] on eds-icon at bounding box center [483, 164] width 6 height 6
click at [475, 195] on div "Edit" at bounding box center [473, 199] width 32 height 16
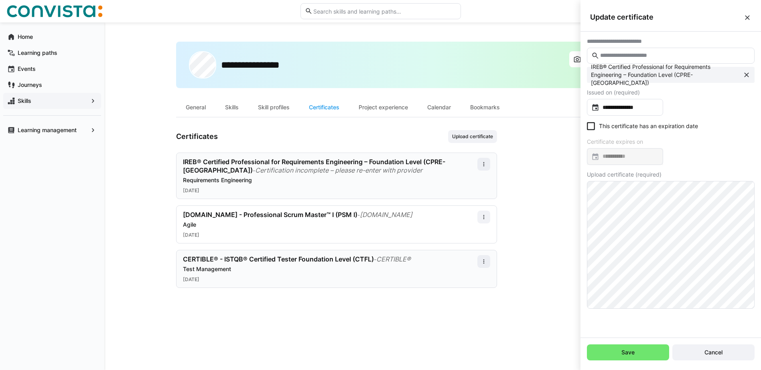
click at [650, 59] on input "text" at bounding box center [674, 55] width 151 height 7
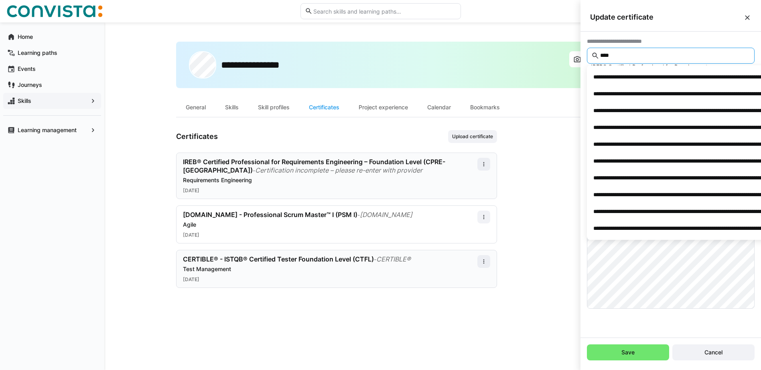
type input "****"
click at [648, 110] on div "**********" at bounding box center [766, 111] width 347 height 8
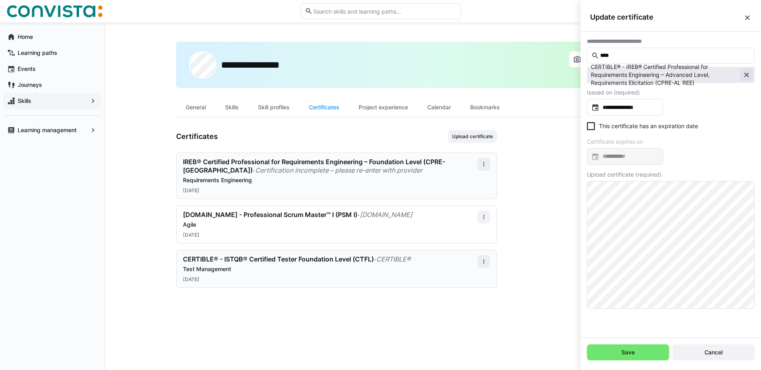
click at [747, 73] on eds-icon at bounding box center [746, 75] width 8 height 8
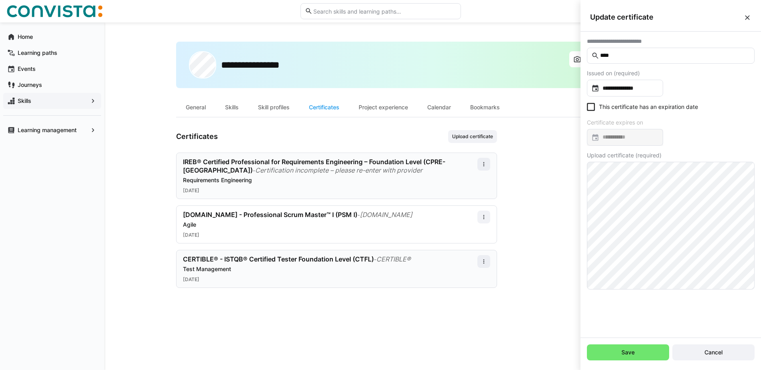
click at [679, 55] on input "****" at bounding box center [674, 55] width 151 height 7
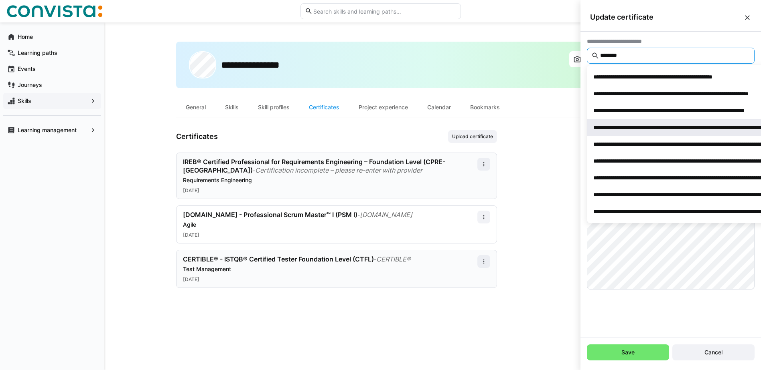
type input "********"
click at [683, 123] on span "**********" at bounding box center [767, 127] width 360 height 17
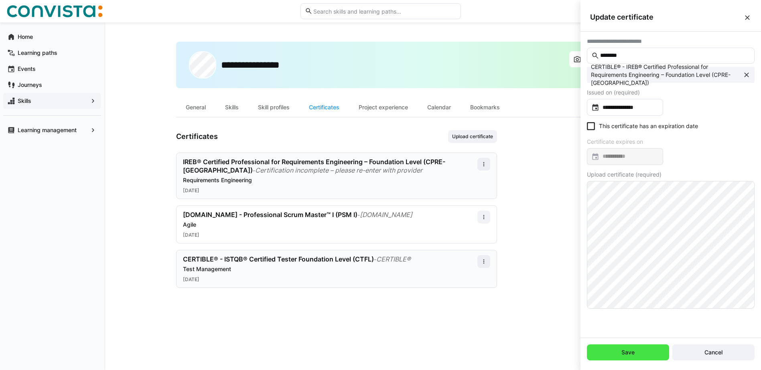
click at [630, 352] on span "Save" at bounding box center [628, 353] width 16 height 8
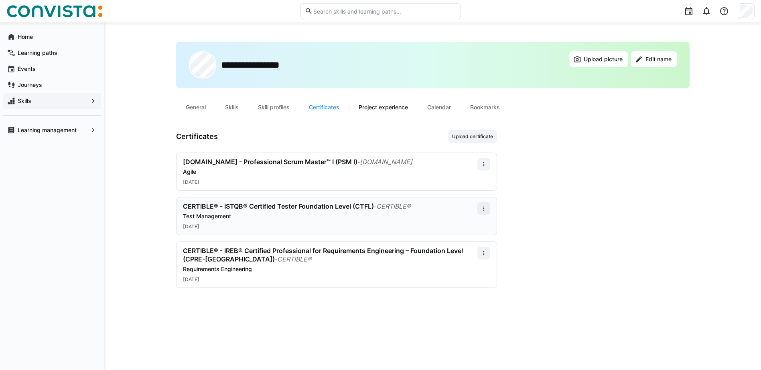
click at [410, 108] on div "Project experience" at bounding box center [383, 107] width 69 height 19
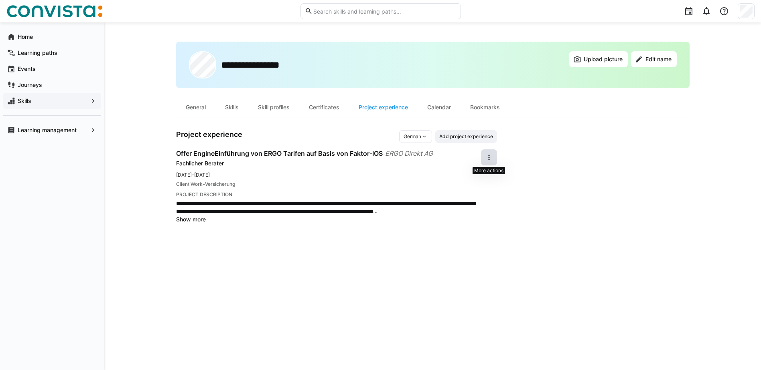
click at [493, 158] on span at bounding box center [489, 158] width 16 height 16
click at [485, 177] on div "Edit" at bounding box center [479, 179] width 21 height 8
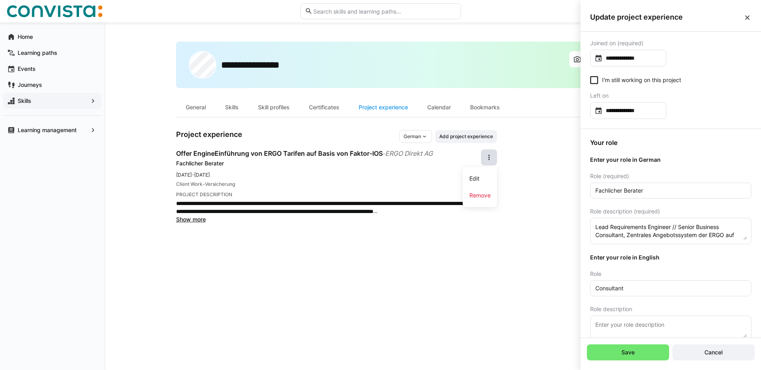
scroll to position [80, 0]
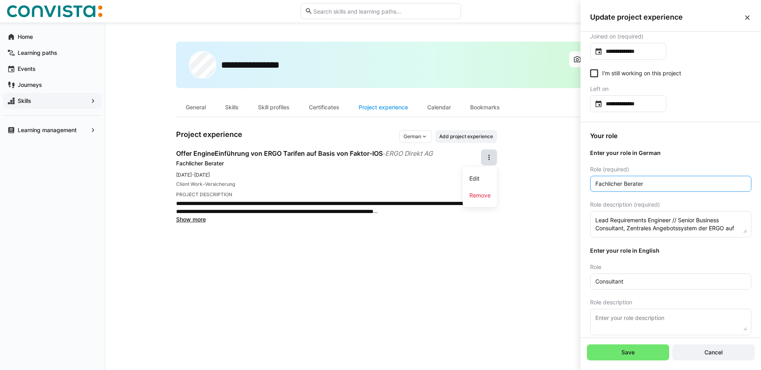
click at [660, 185] on input "Fachlicher Berater" at bounding box center [670, 183] width 152 height 7
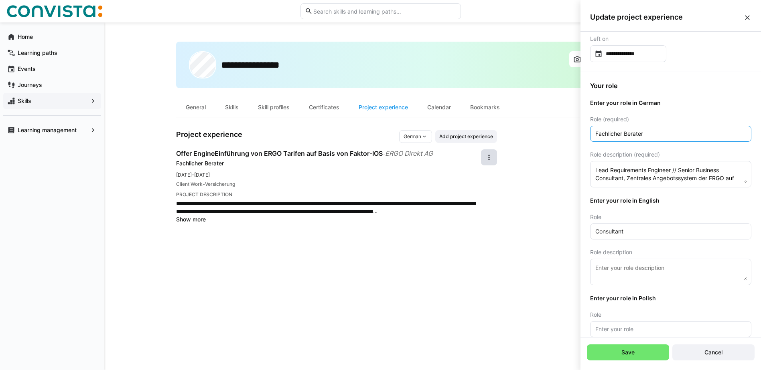
scroll to position [185, 0]
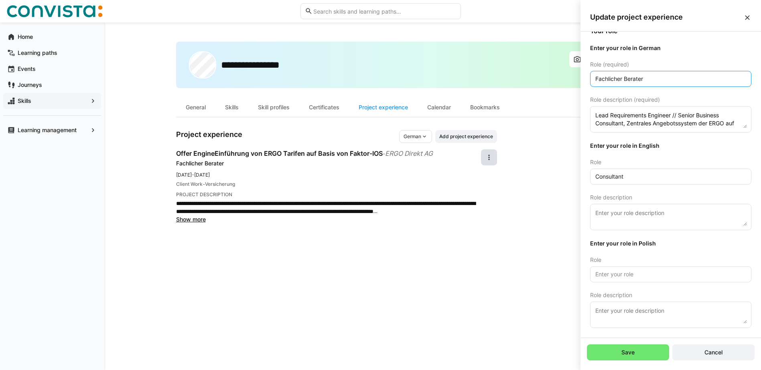
click at [658, 178] on input "Consultant" at bounding box center [670, 176] width 152 height 7
type input "Senior Consultant"
drag, startPoint x: 654, startPoint y: 177, endPoint x: 593, endPoint y: 178, distance: 61.0
click at [593, 178] on eds-input "Senior Consultant" at bounding box center [670, 177] width 161 height 16
drag, startPoint x: 614, startPoint y: 80, endPoint x: 576, endPoint y: 81, distance: 38.5
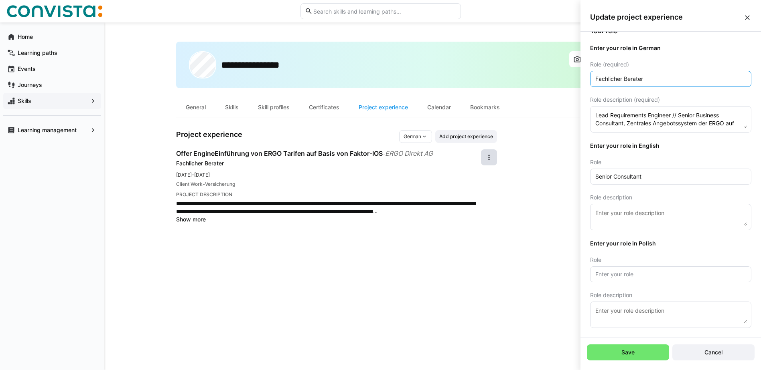
click at [576, 81] on body "**********" at bounding box center [380, 185] width 761 height 370
paste input "Senior Consultant"
drag, startPoint x: 645, startPoint y: 78, endPoint x: 582, endPoint y: 73, distance: 62.7
click at [582, 73] on div "Your role Enter your role in German Role (required) Senior Consultant Role desc…" at bounding box center [670, 177] width 180 height 321
drag, startPoint x: 611, startPoint y: 114, endPoint x: 671, endPoint y: 115, distance: 60.1
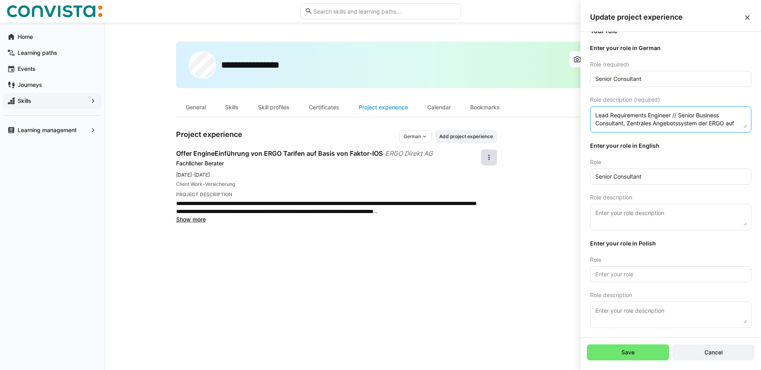
click at [671, 115] on textarea "Lead Requirements Engineer // Senior Business Consultant, Zentrales Angebotssys…" at bounding box center [670, 120] width 152 height 18
drag, startPoint x: 609, startPoint y: 80, endPoint x: 581, endPoint y: 79, distance: 27.3
click at [581, 79] on div "Your role Enter your role in German Role (required) Senior Consultant Role desc…" at bounding box center [670, 177] width 180 height 321
paste input "Requirements Engineer"
type input "Requirements Engineer"
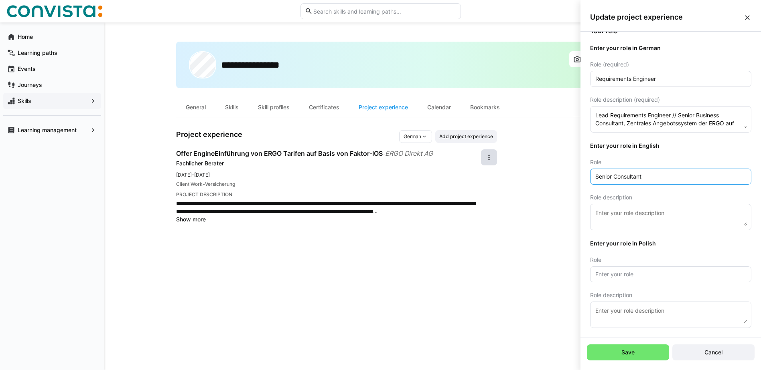
drag, startPoint x: 649, startPoint y: 176, endPoint x: 588, endPoint y: 173, distance: 61.4
click at [588, 173] on div "Your role Enter your role in German Role (required) Requirements Engineer Role …" at bounding box center [670, 177] width 180 height 321
paste input "Requirements Engineer"
type input "Requirements Engineer"
click at [625, 356] on span "Save" at bounding box center [628, 353] width 16 height 8
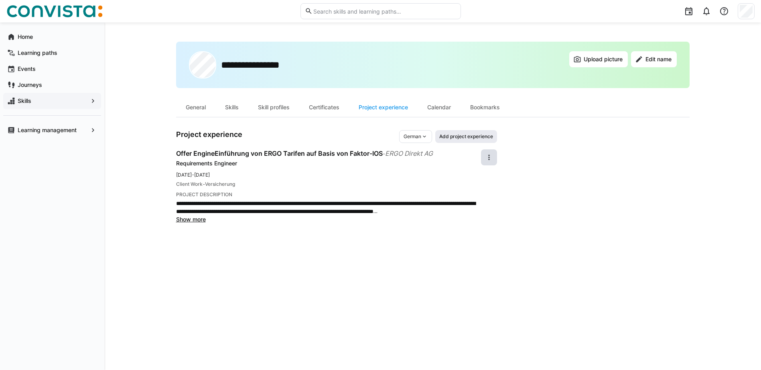
click at [467, 131] on span "Add project experience" at bounding box center [466, 136] width 62 height 13
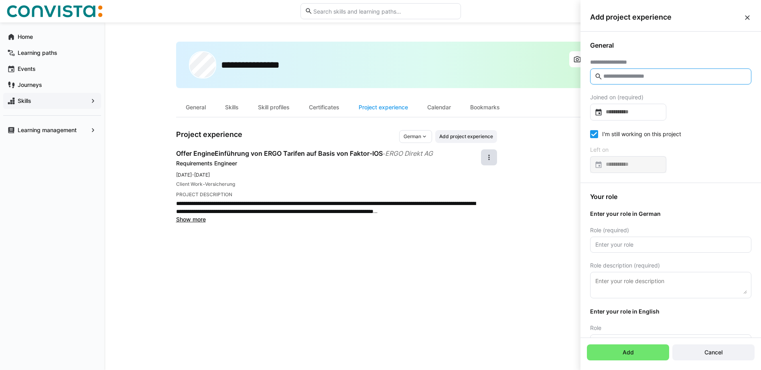
click at [653, 75] on input "text" at bounding box center [674, 76] width 144 height 7
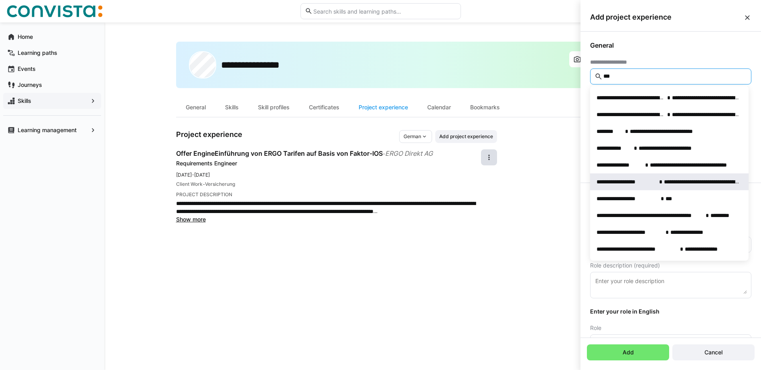
type input "***"
click at [656, 180] on div "**********" at bounding box center [669, 182] width 146 height 8
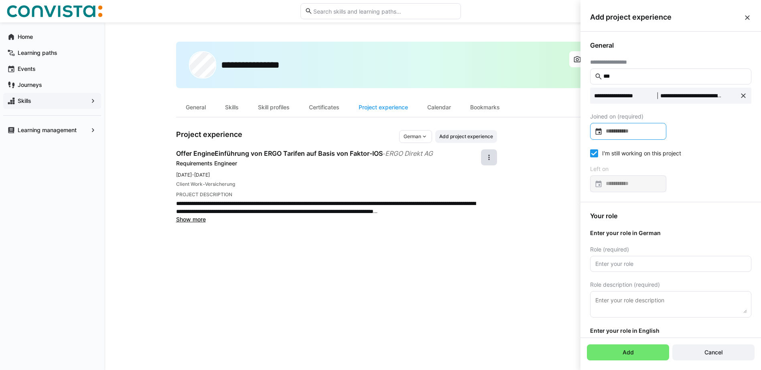
click at [640, 133] on input at bounding box center [631, 131] width 59 height 8
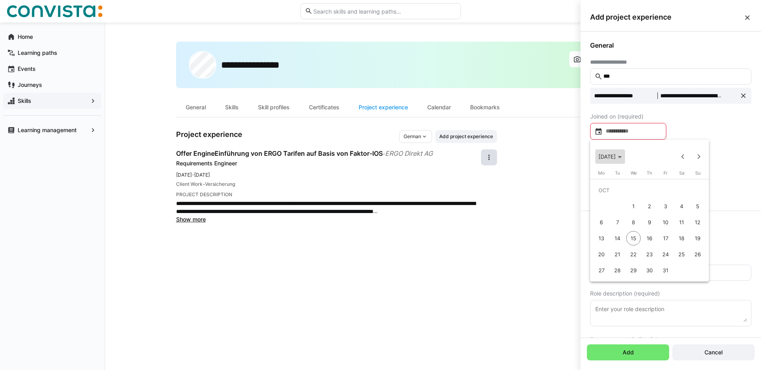
click at [621, 158] on icon "Choose month and year" at bounding box center [619, 157] width 4 height 2
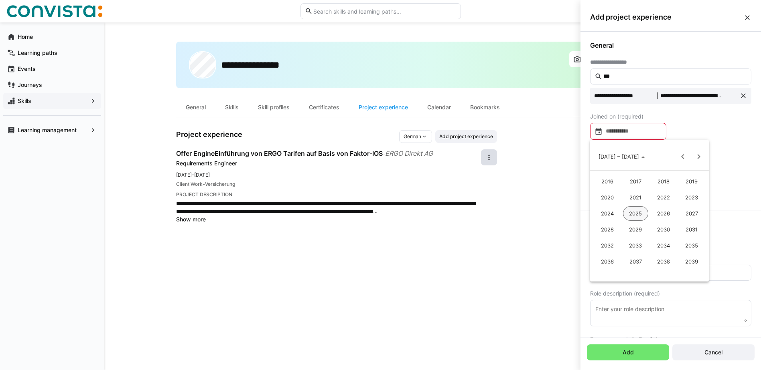
click at [609, 212] on span "2024" at bounding box center [607, 213] width 25 height 14
click at [692, 197] on span "APR" at bounding box center [691, 197] width 25 height 14
click at [606, 202] on span "1" at bounding box center [601, 206] width 14 height 14
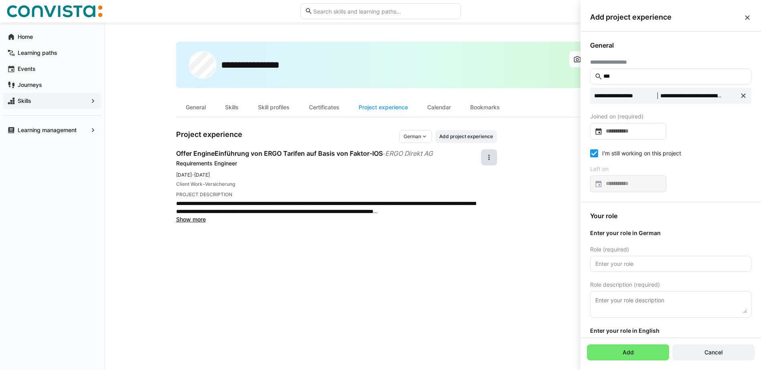
click at [594, 153] on icon at bounding box center [594, 154] width 8 height 8
click at [627, 182] on input at bounding box center [631, 184] width 59 height 8
click at [621, 209] on icon "Choose month and year" at bounding box center [619, 210] width 4 height 2
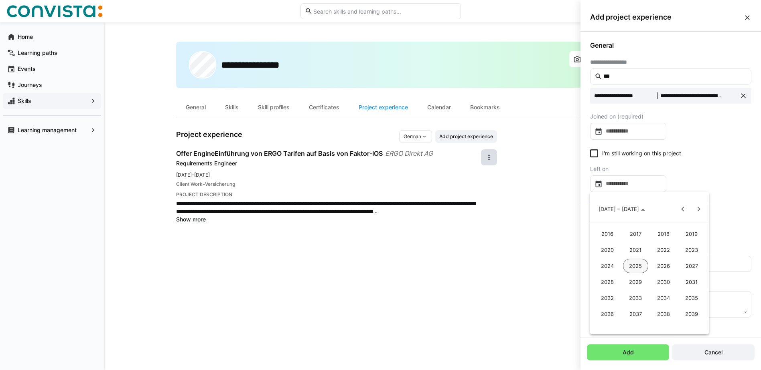
click at [610, 265] on span "2024" at bounding box center [607, 266] width 25 height 14
click at [639, 280] on span "OCT" at bounding box center [635, 282] width 25 height 14
click at [650, 324] on span "31" at bounding box center [649, 323] width 14 height 14
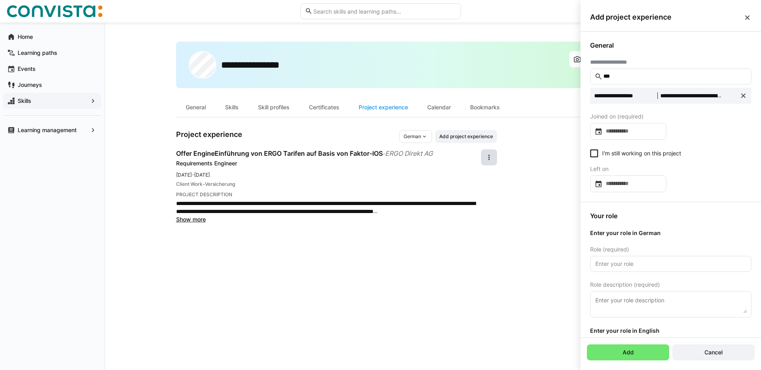
click at [617, 267] on input "text" at bounding box center [670, 264] width 152 height 7
paste input "Requirements Engineer"
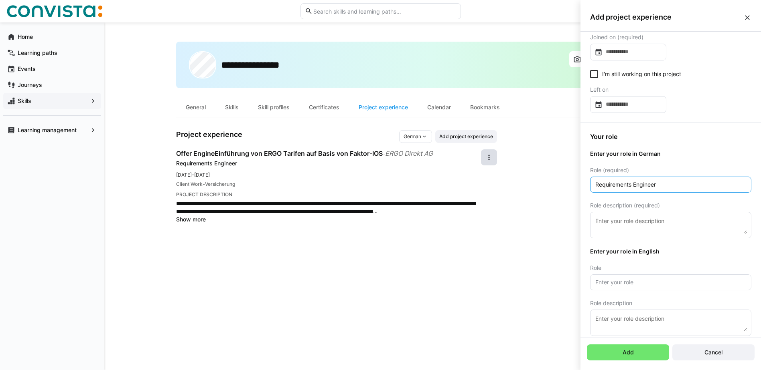
scroll to position [80, 0]
type input "Requirements Engineer"
click at [639, 281] on input "text" at bounding box center [670, 281] width 152 height 7
paste input "Requirements Engineer"
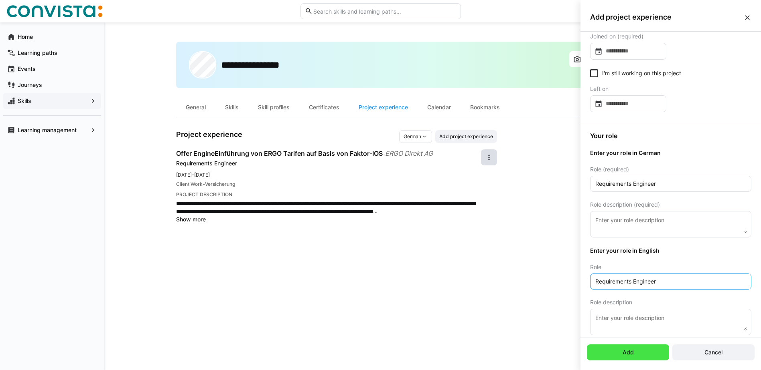
type input "Requirements Engineer"
click at [632, 356] on span "Add" at bounding box center [628, 353] width 14 height 8
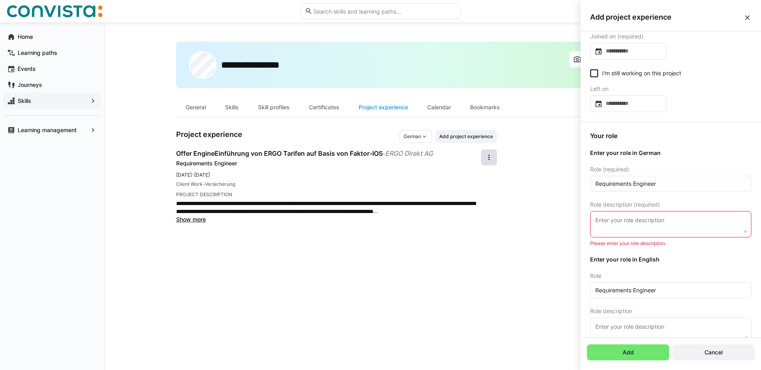
click at [617, 213] on eds-input at bounding box center [670, 224] width 161 height 26
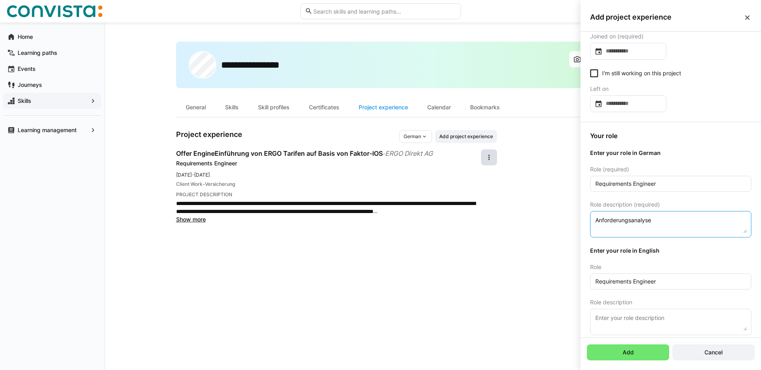
click at [652, 221] on textarea "Anforderungsanalyse" at bounding box center [670, 225] width 152 height 18
type textarea "Anforderungsanalyse (Angebot, Bestand, Partner, Workflow) Sach und KfZ"
click at [623, 355] on span "Add" at bounding box center [628, 353] width 14 height 8
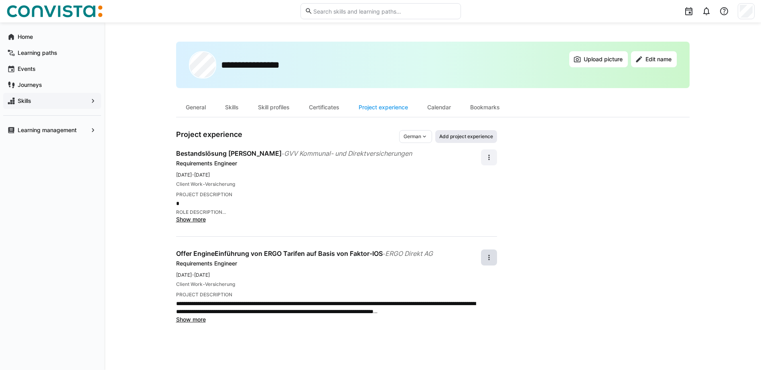
click at [457, 137] on span "Add project experience" at bounding box center [465, 137] width 55 height 6
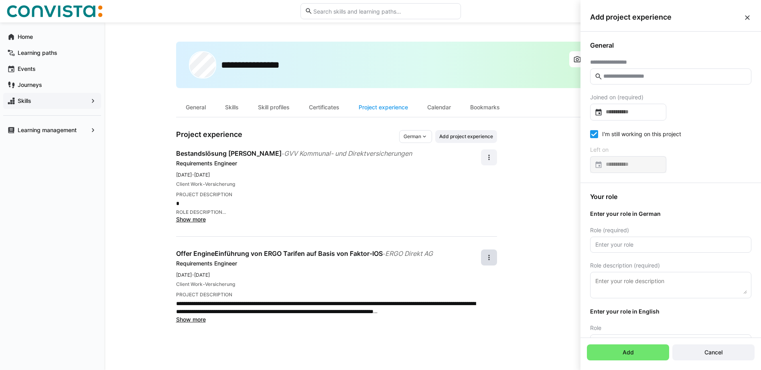
click at [608, 80] on eds-input at bounding box center [670, 77] width 161 height 16
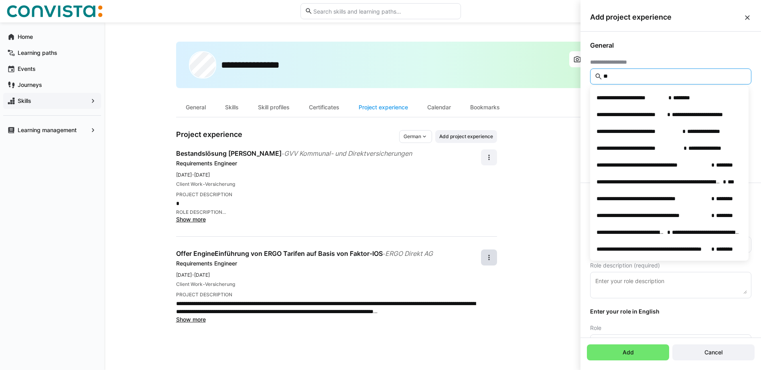
type input "*"
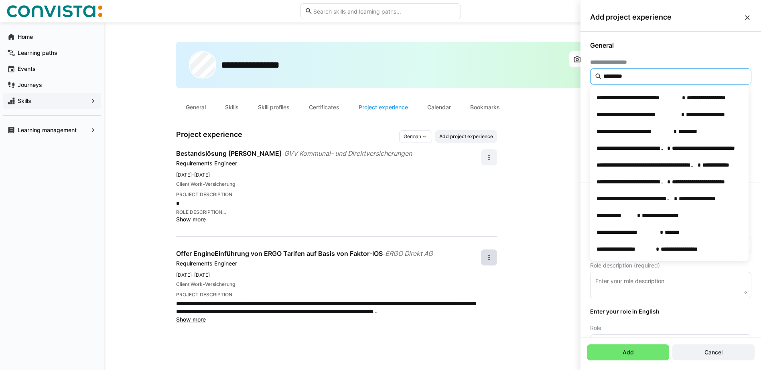
drag, startPoint x: 629, startPoint y: 77, endPoint x: 589, endPoint y: 74, distance: 40.6
click at [589, 74] on div "**********" at bounding box center [670, 107] width 180 height 151
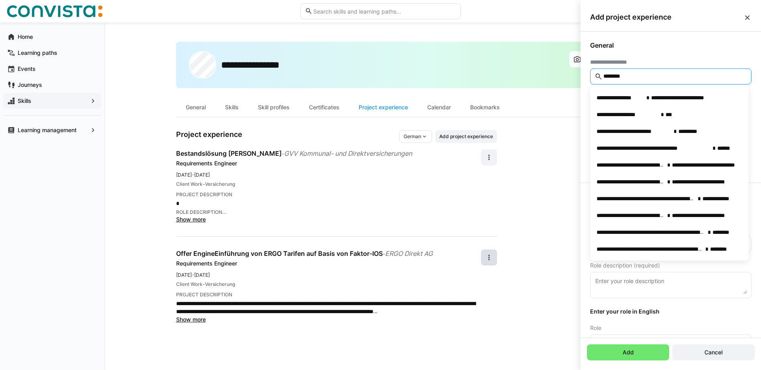
drag, startPoint x: 634, startPoint y: 77, endPoint x: 596, endPoint y: 79, distance: 38.5
click at [596, 79] on eds-input "********" at bounding box center [670, 77] width 161 height 16
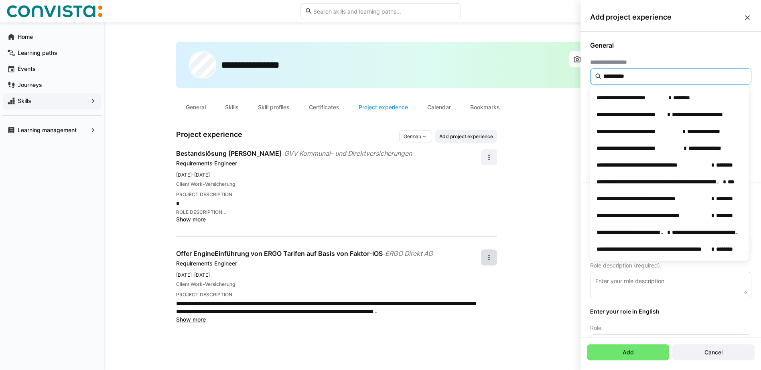
drag, startPoint x: 651, startPoint y: 78, endPoint x: 603, endPoint y: 79, distance: 48.5
click at [603, 79] on input "**********" at bounding box center [674, 76] width 144 height 7
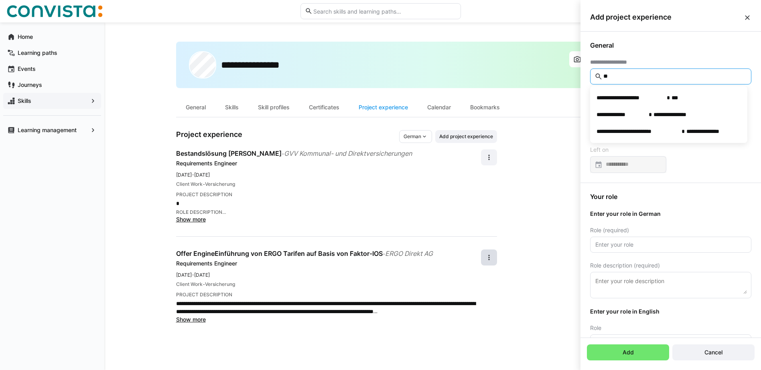
type input "*"
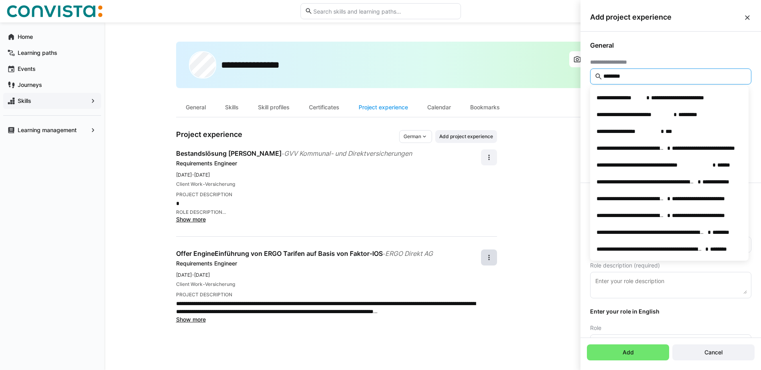
type input "*********"
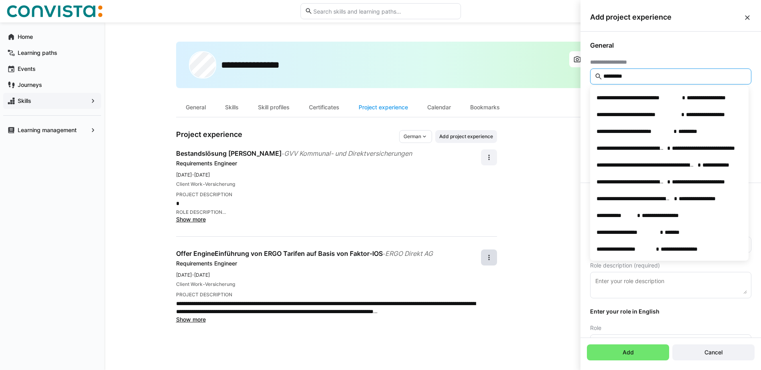
drag, startPoint x: 627, startPoint y: 77, endPoint x: 599, endPoint y: 77, distance: 27.7
click at [599, 77] on eds-input "*********" at bounding box center [670, 77] width 161 height 16
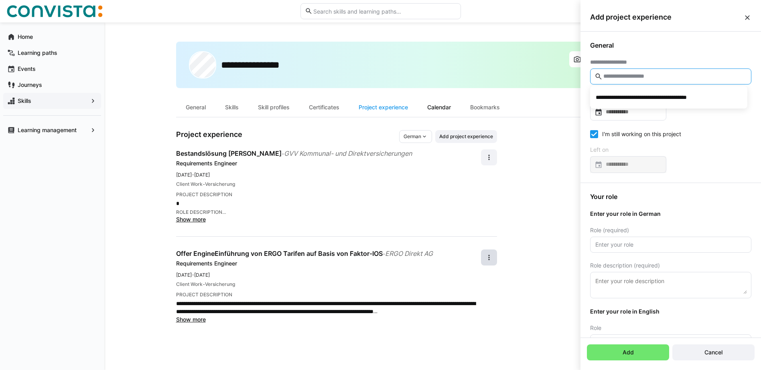
click at [447, 105] on div "Calendar" at bounding box center [438, 107] width 43 height 19
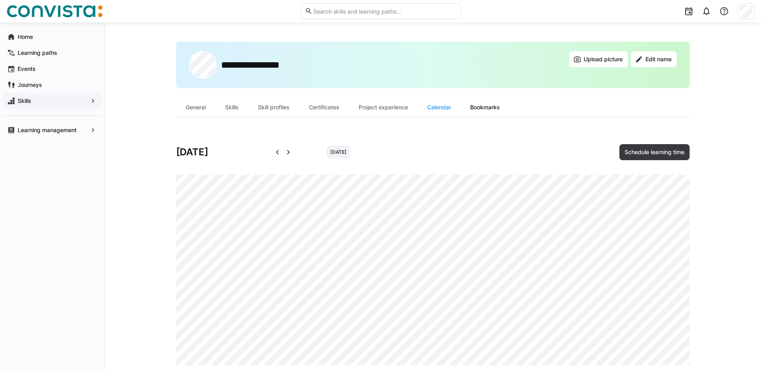
click at [490, 106] on div "Bookmarks" at bounding box center [484, 107] width 49 height 19
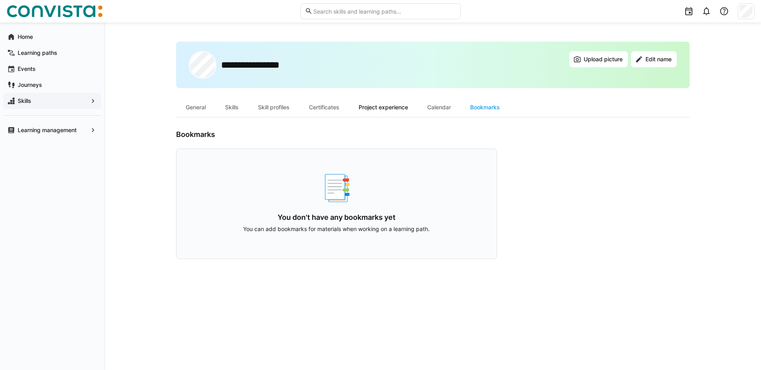
click at [365, 105] on div "Project experience" at bounding box center [383, 107] width 69 height 19
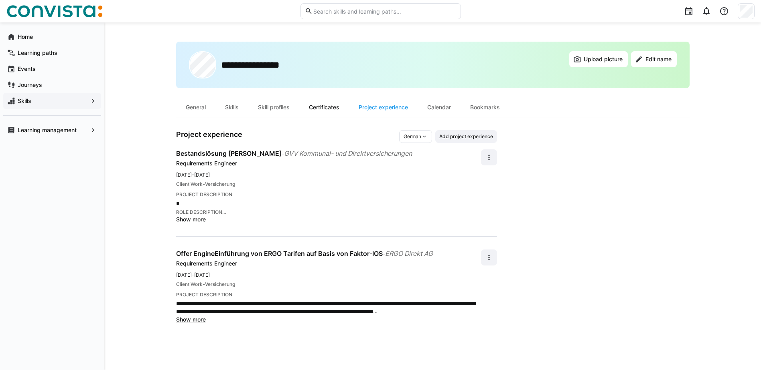
click at [335, 108] on div "Certificates" at bounding box center [324, 107] width 50 height 19
